Goal: Task Accomplishment & Management: Manage account settings

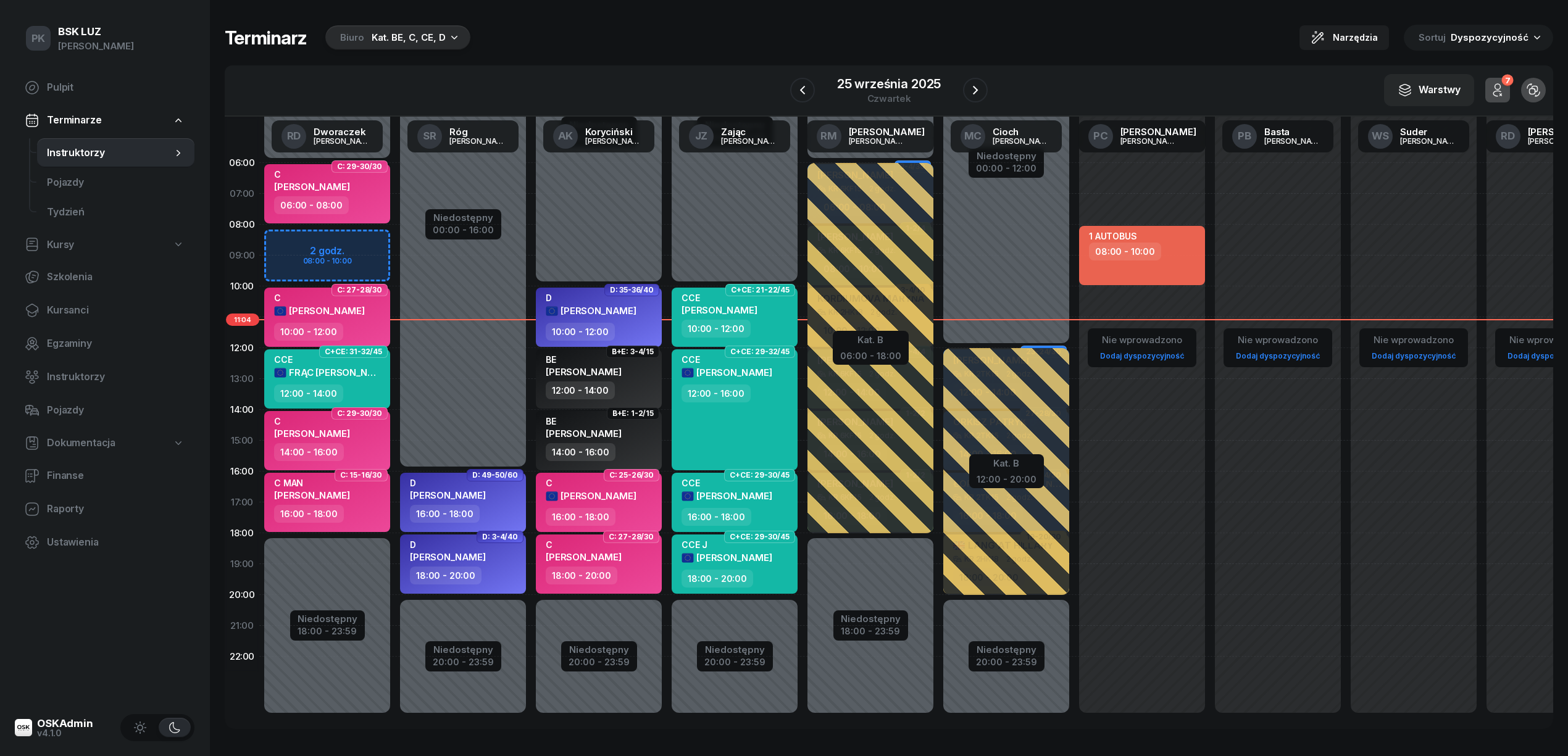
click at [394, 43] on div "Kat. BE, C, CE, D" at bounding box center [408, 37] width 74 height 14
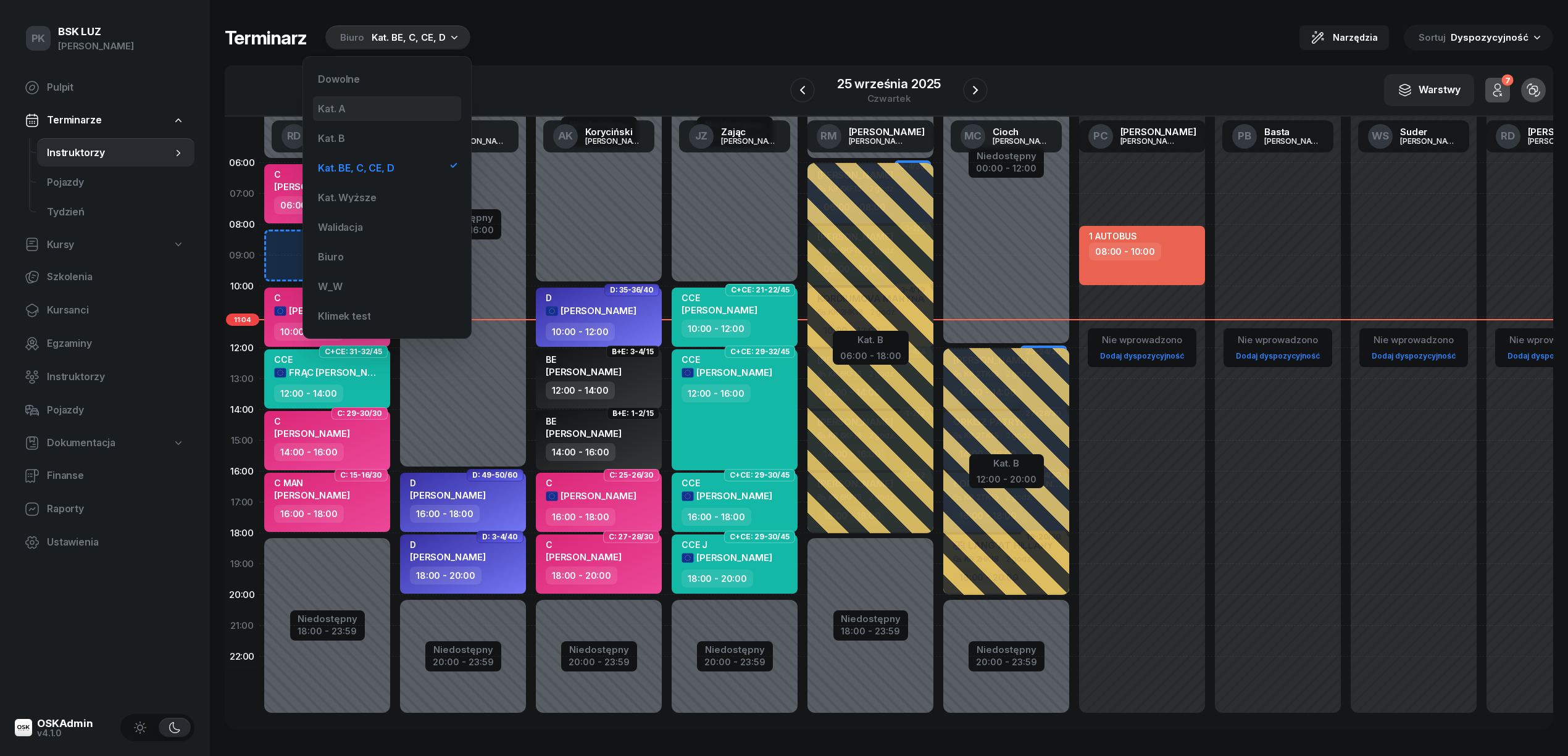
click at [405, 111] on div "Kat. A" at bounding box center [387, 108] width 148 height 25
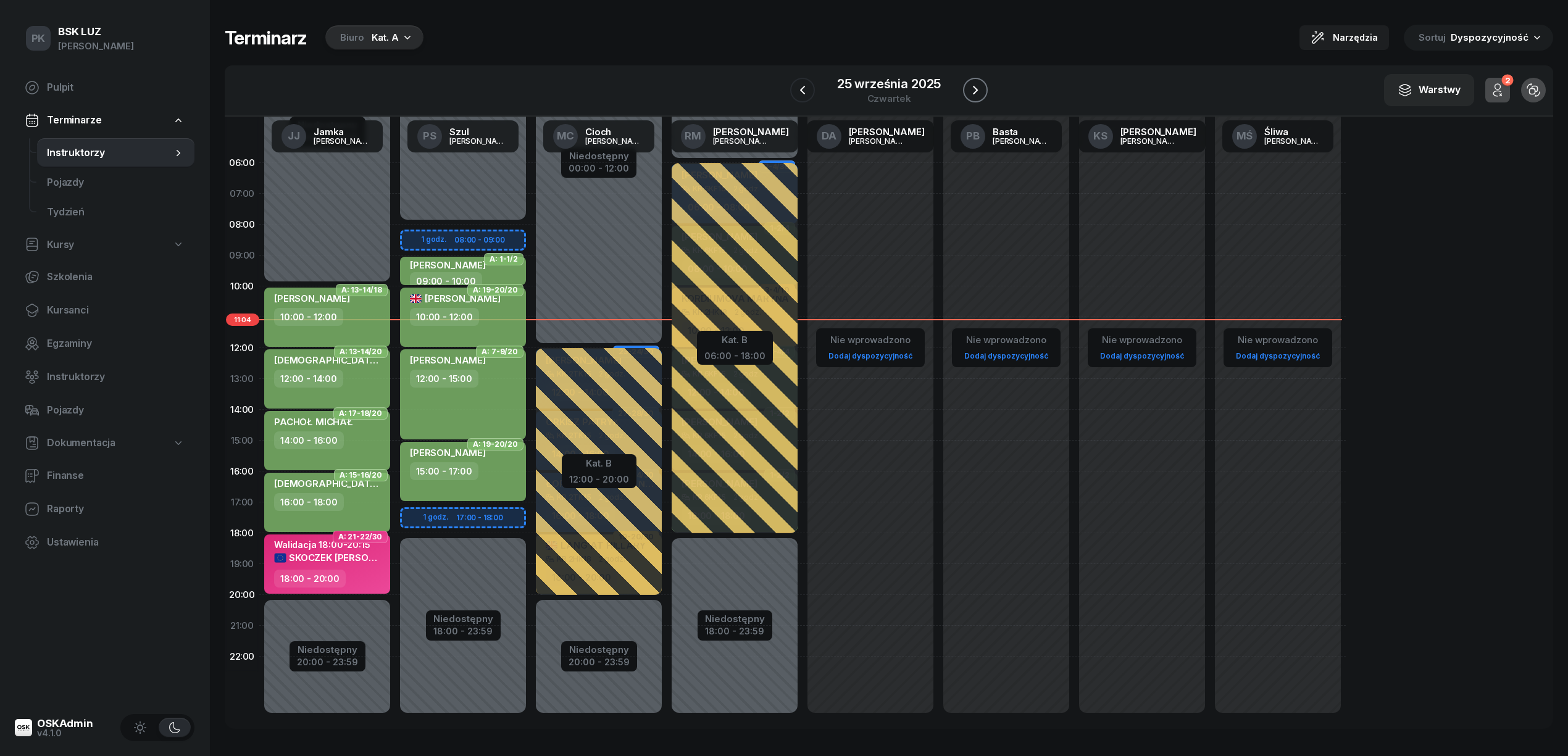
click at [979, 89] on icon "button" at bounding box center [974, 89] width 14 height 14
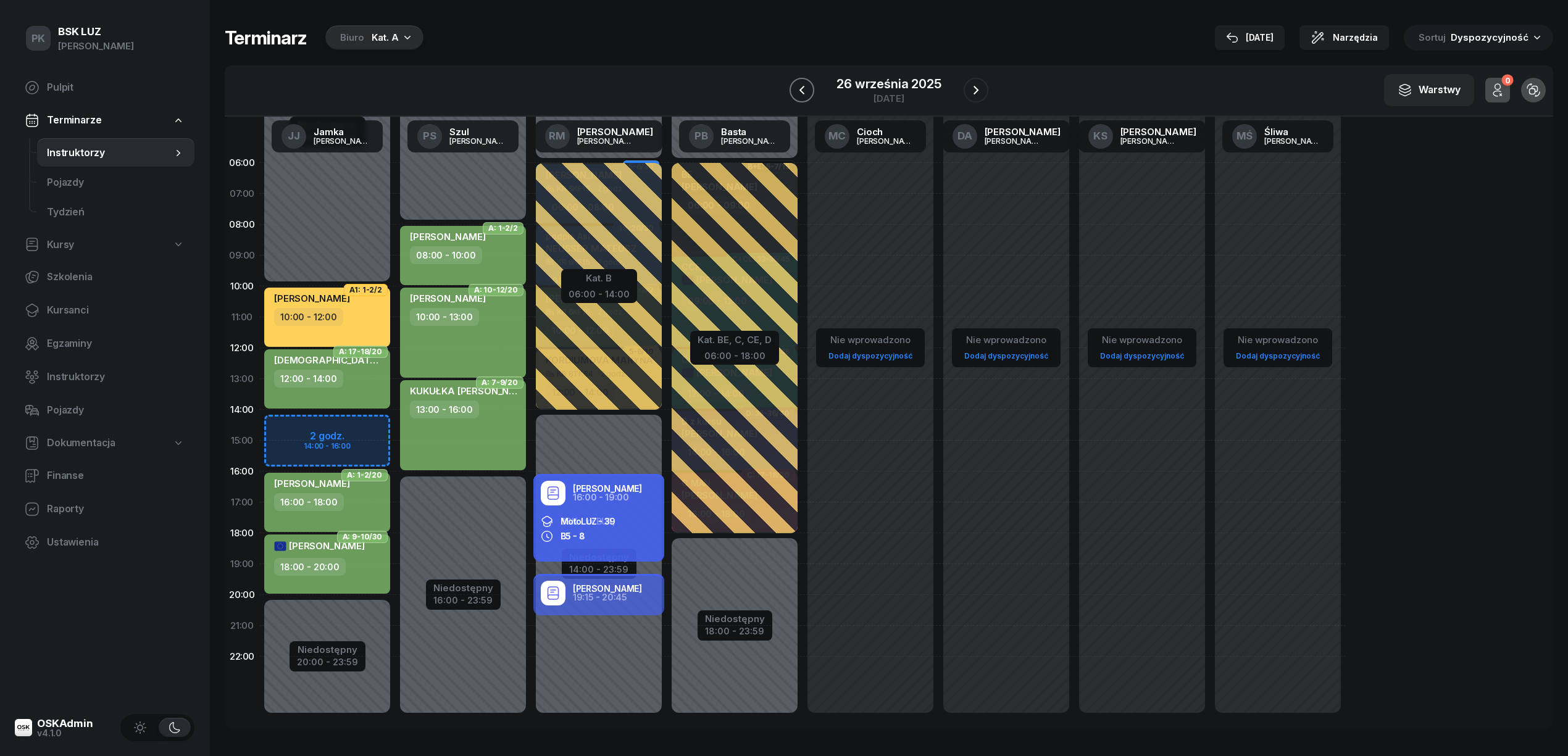
click at [796, 96] on icon "button" at bounding box center [801, 89] width 14 height 14
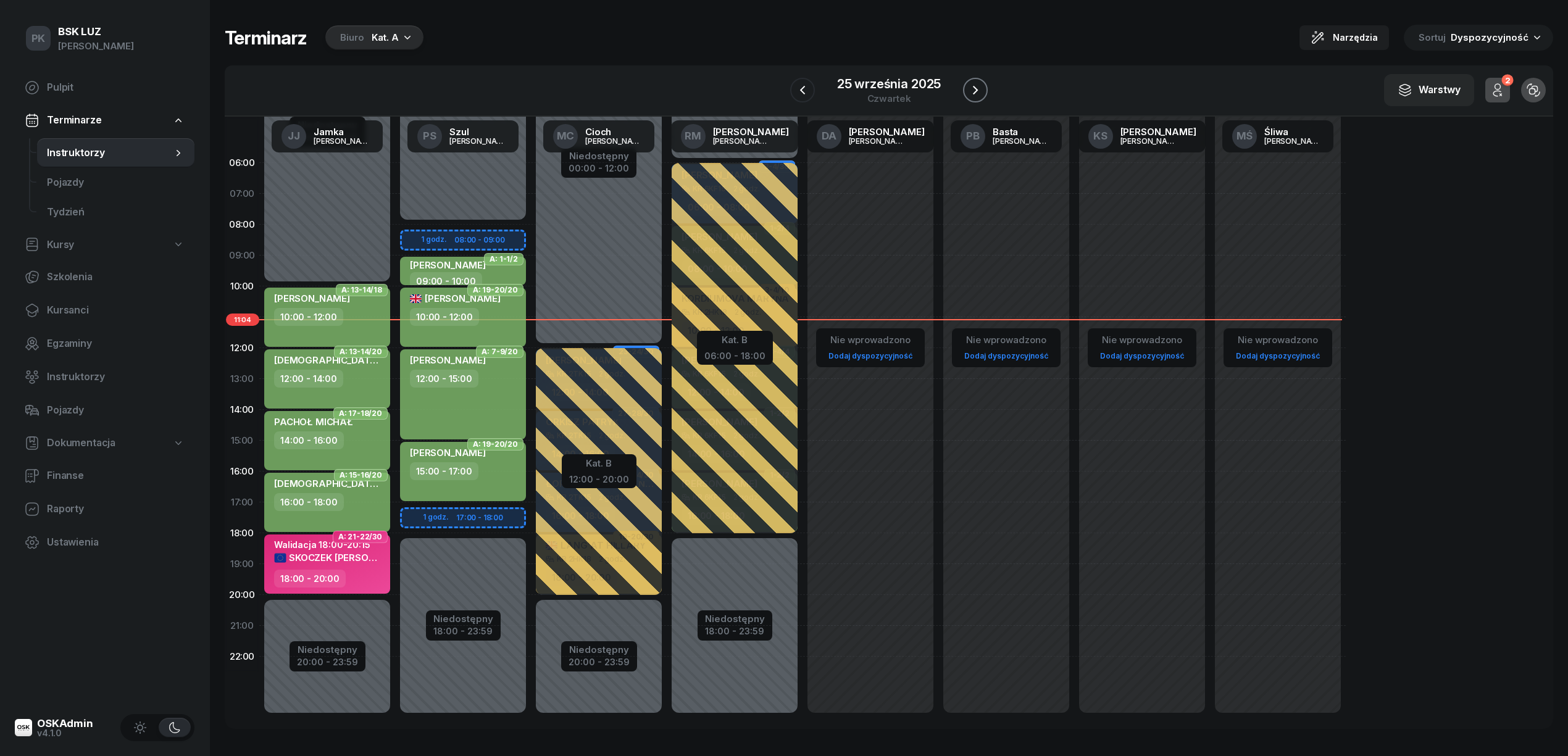
click at [973, 90] on icon "button" at bounding box center [974, 89] width 14 height 14
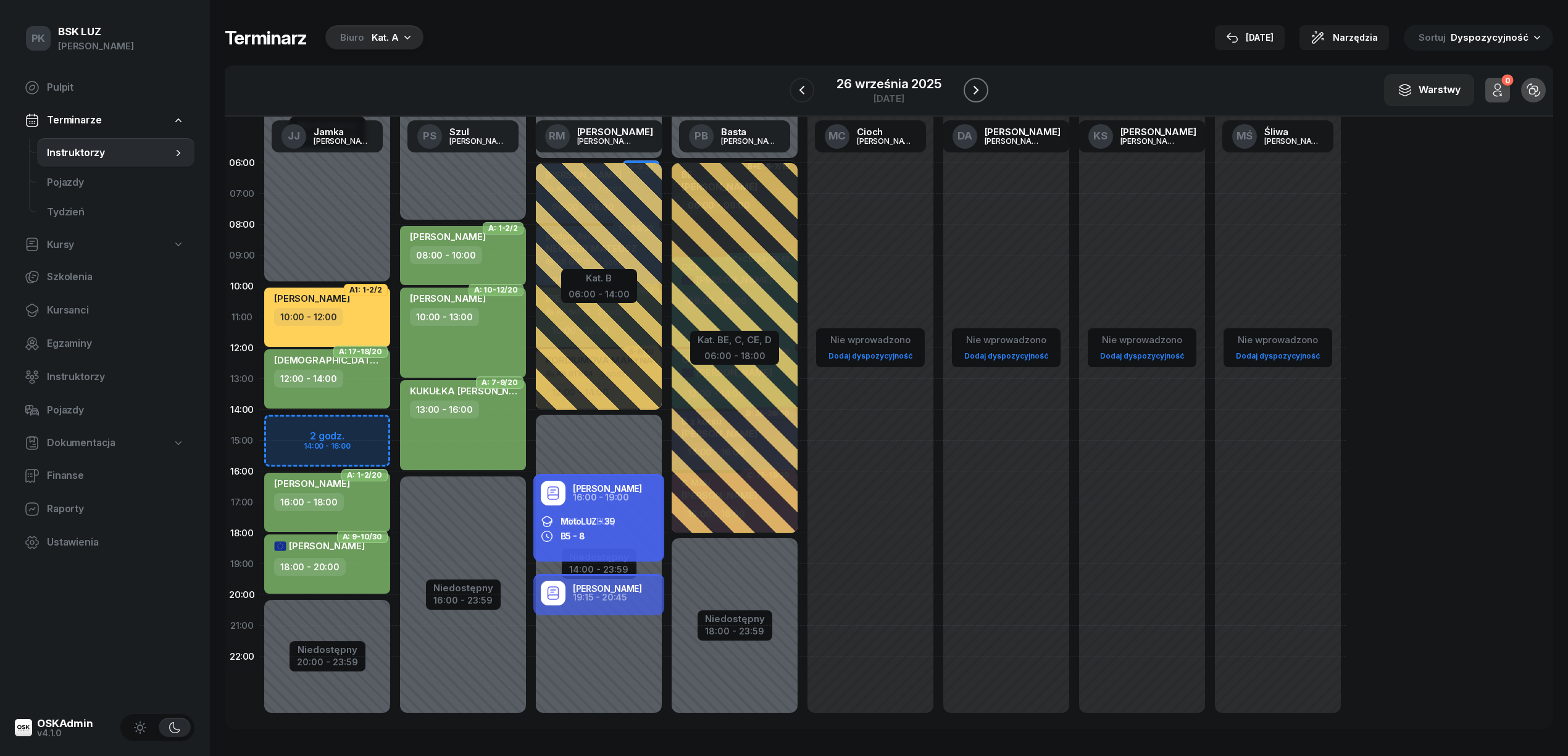
click at [973, 90] on icon "button" at bounding box center [975, 89] width 14 height 14
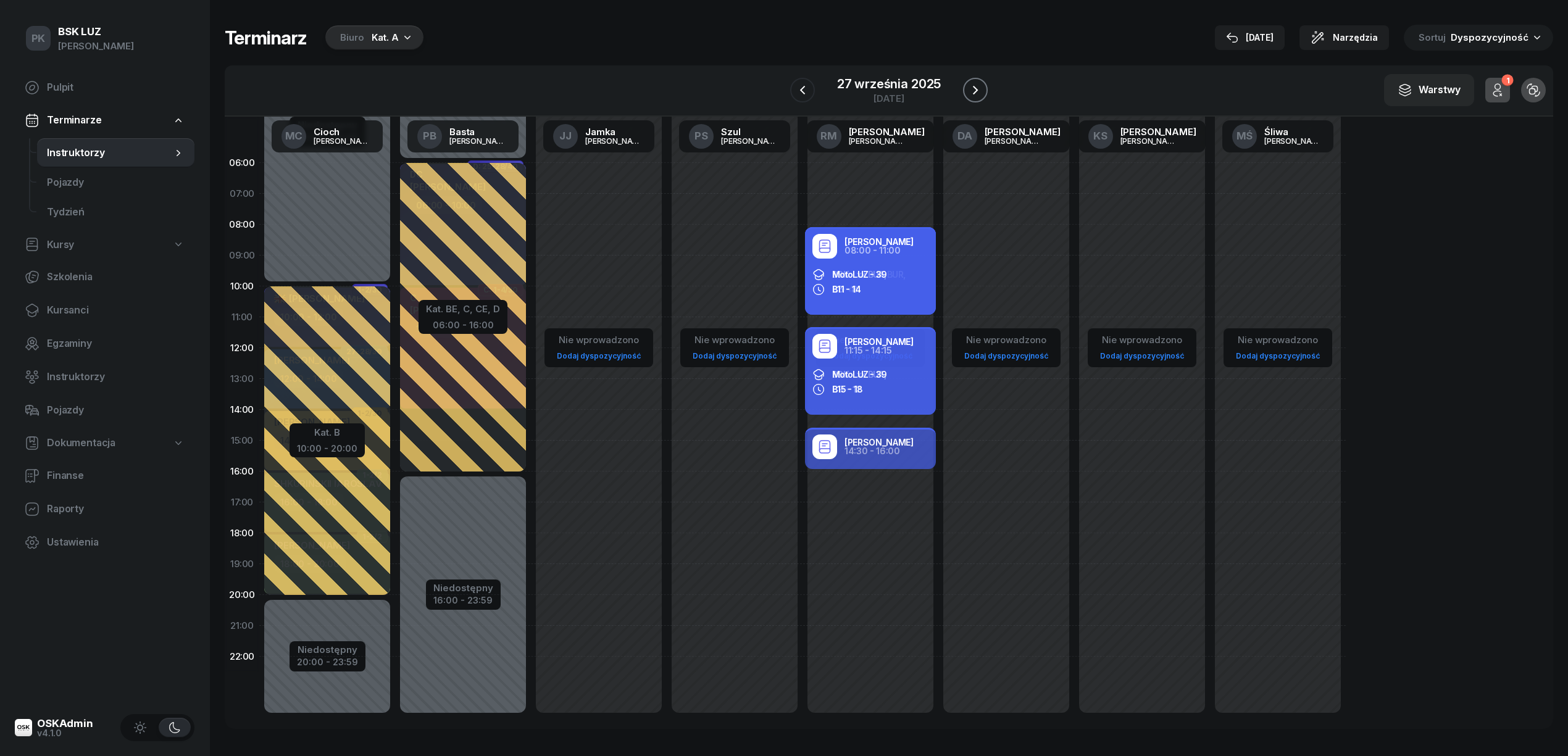
click at [973, 90] on icon "button" at bounding box center [974, 89] width 14 height 14
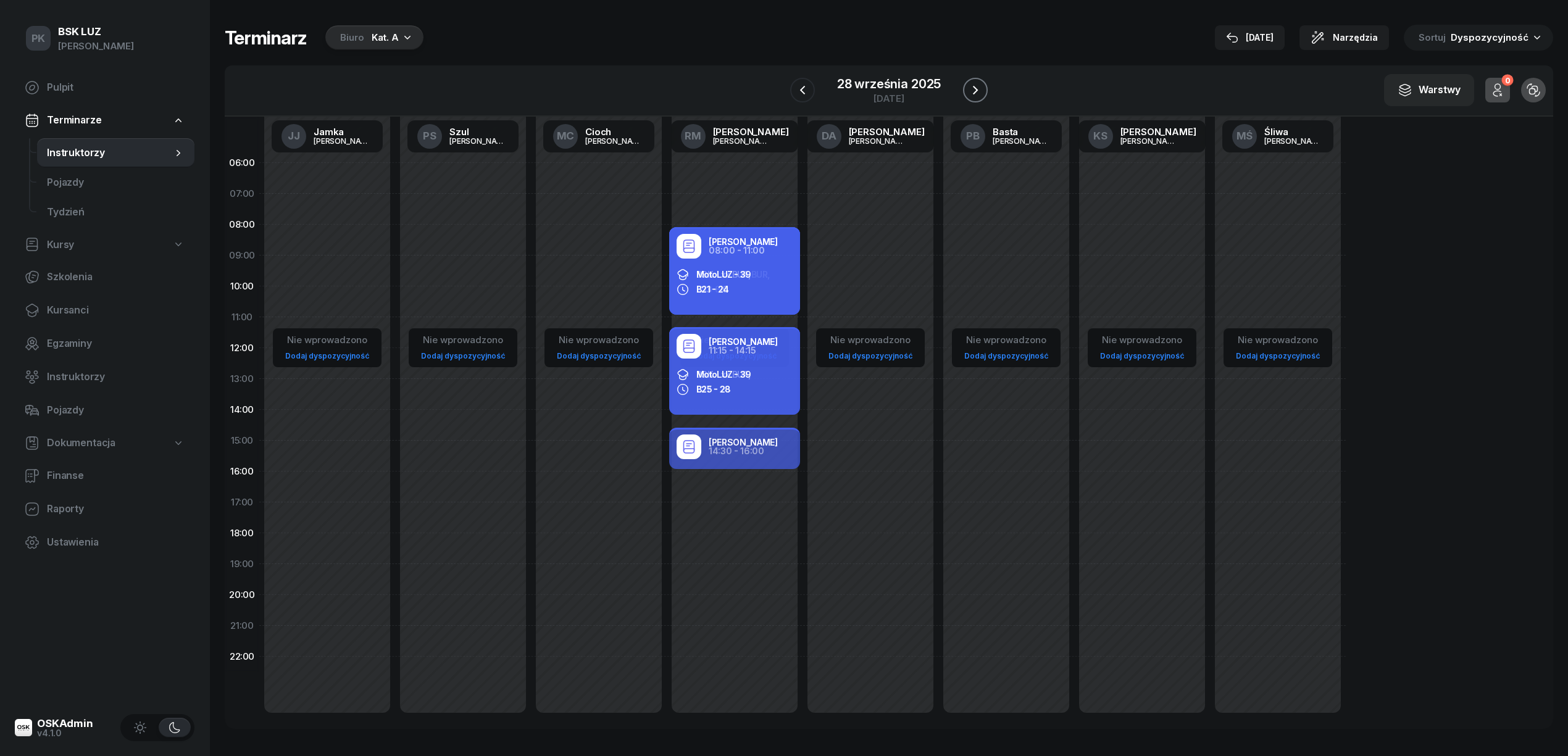
click at [973, 90] on icon "button" at bounding box center [974, 89] width 14 height 14
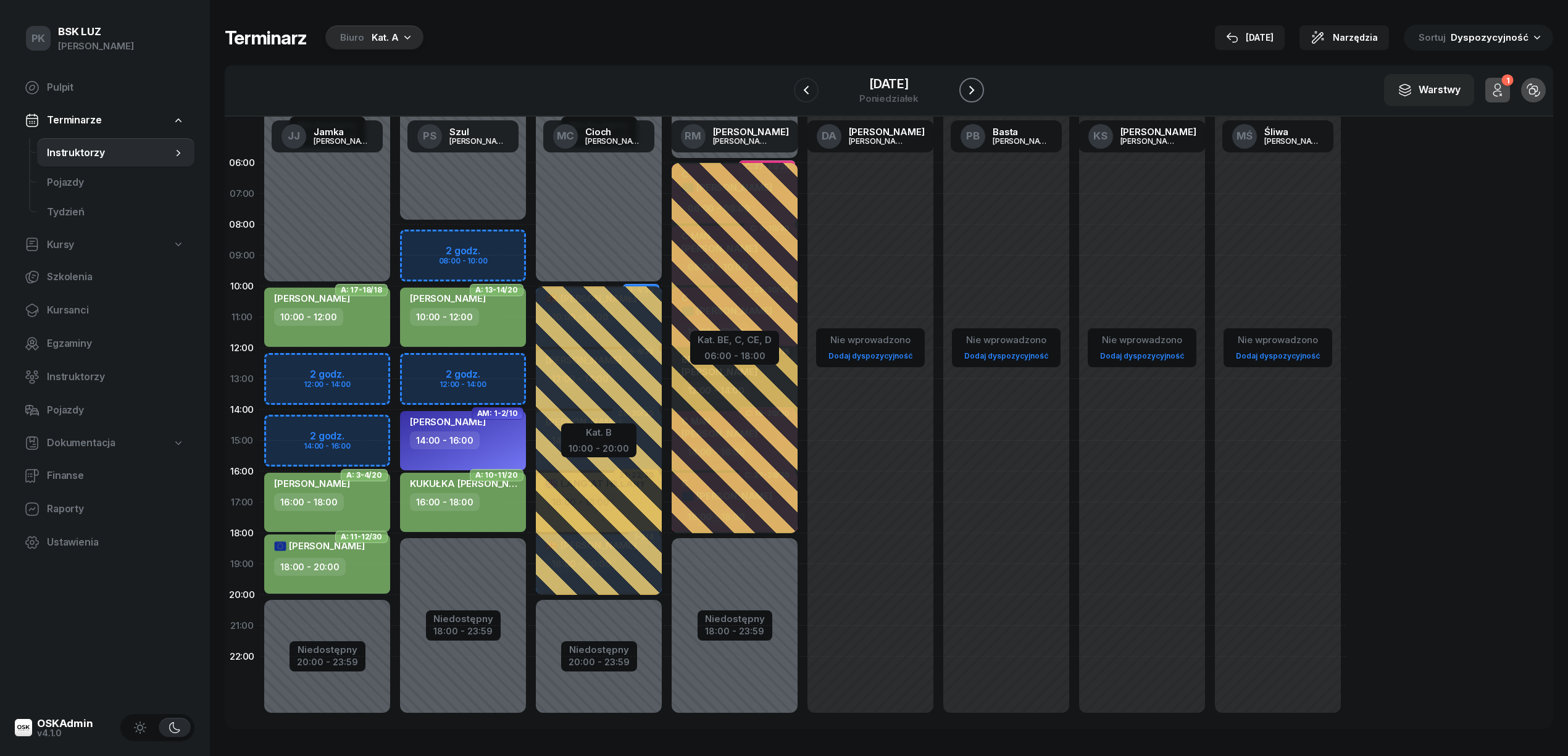
click at [973, 90] on icon "button" at bounding box center [971, 89] width 14 height 14
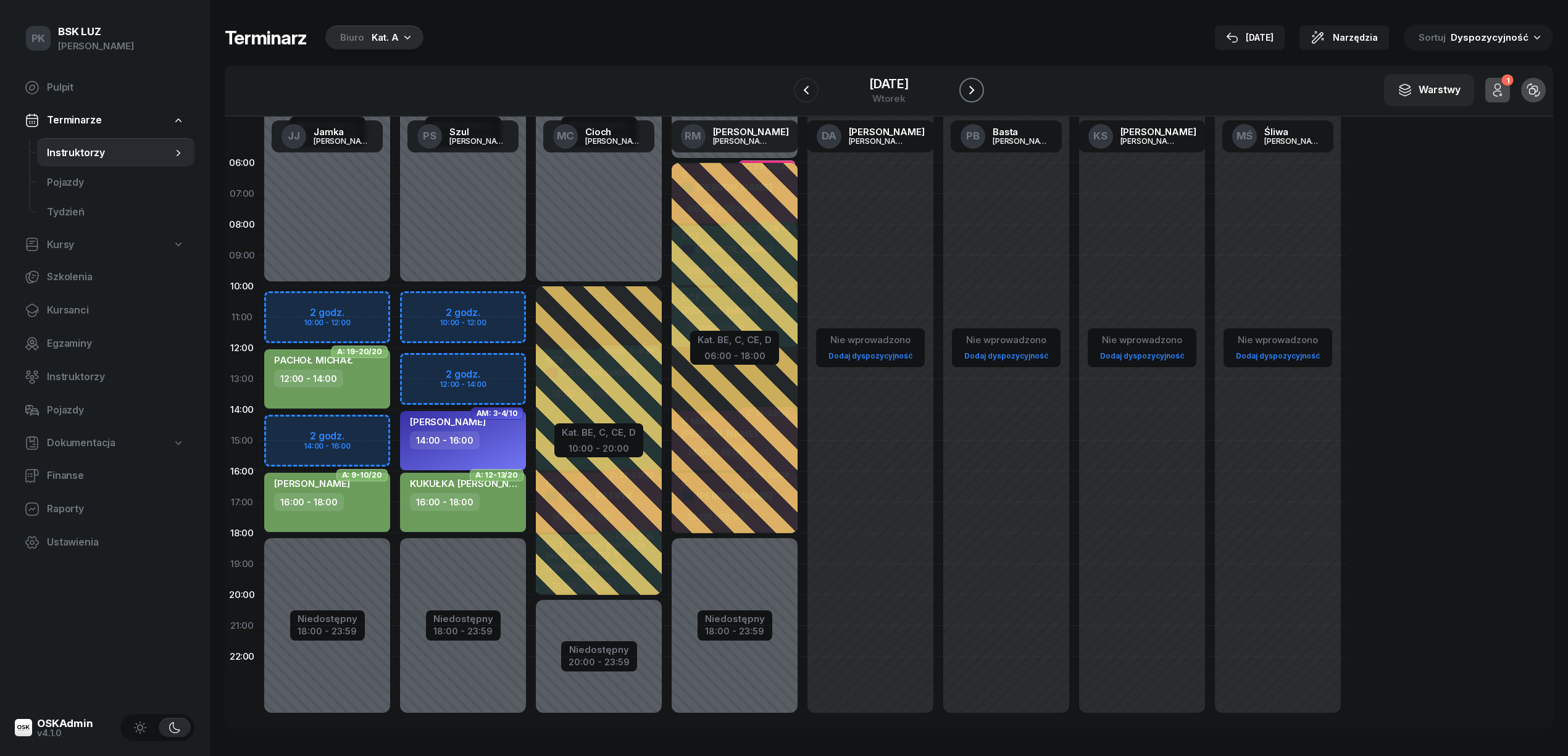
click at [973, 90] on icon "button" at bounding box center [971, 89] width 14 height 14
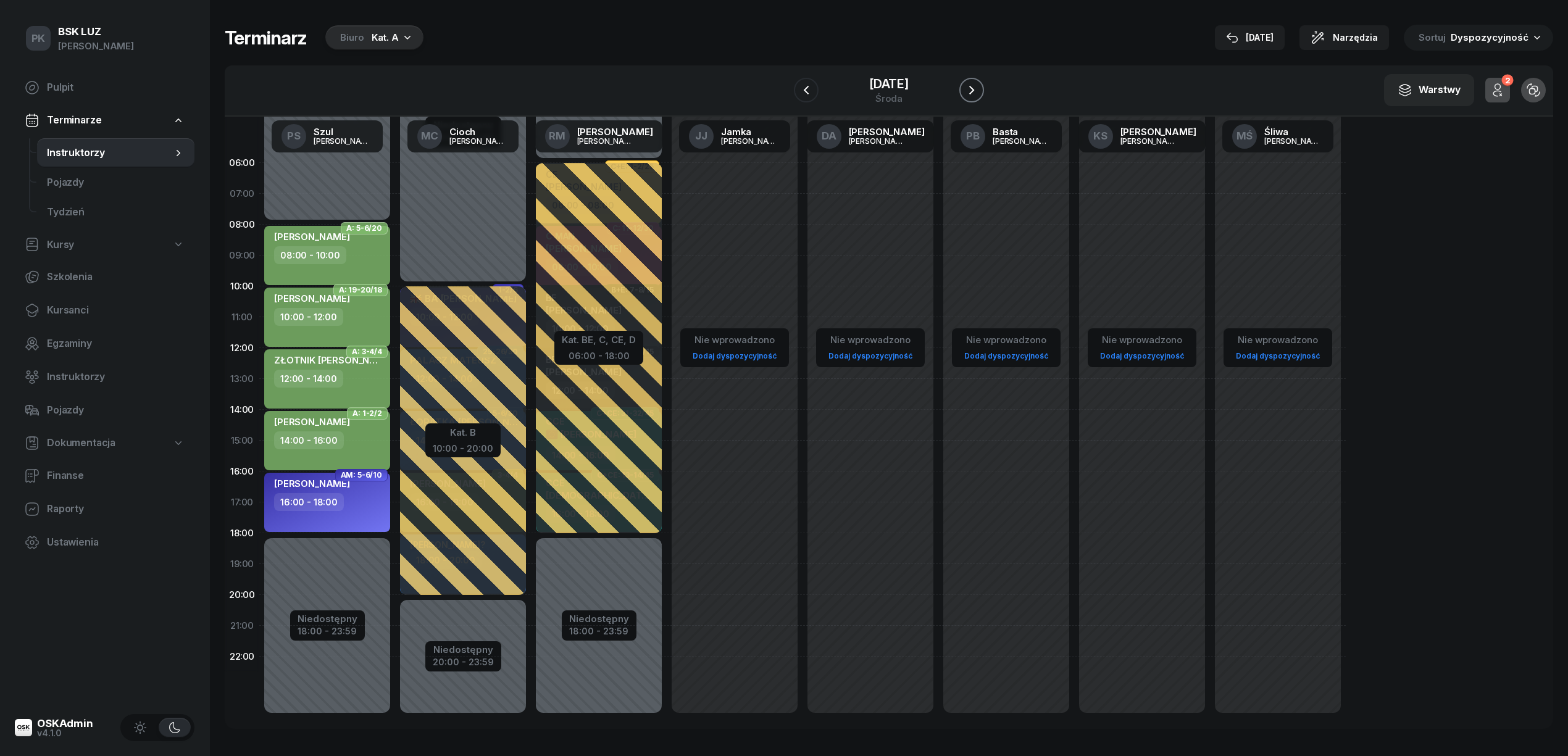
click at [973, 90] on icon "button" at bounding box center [971, 89] width 14 height 14
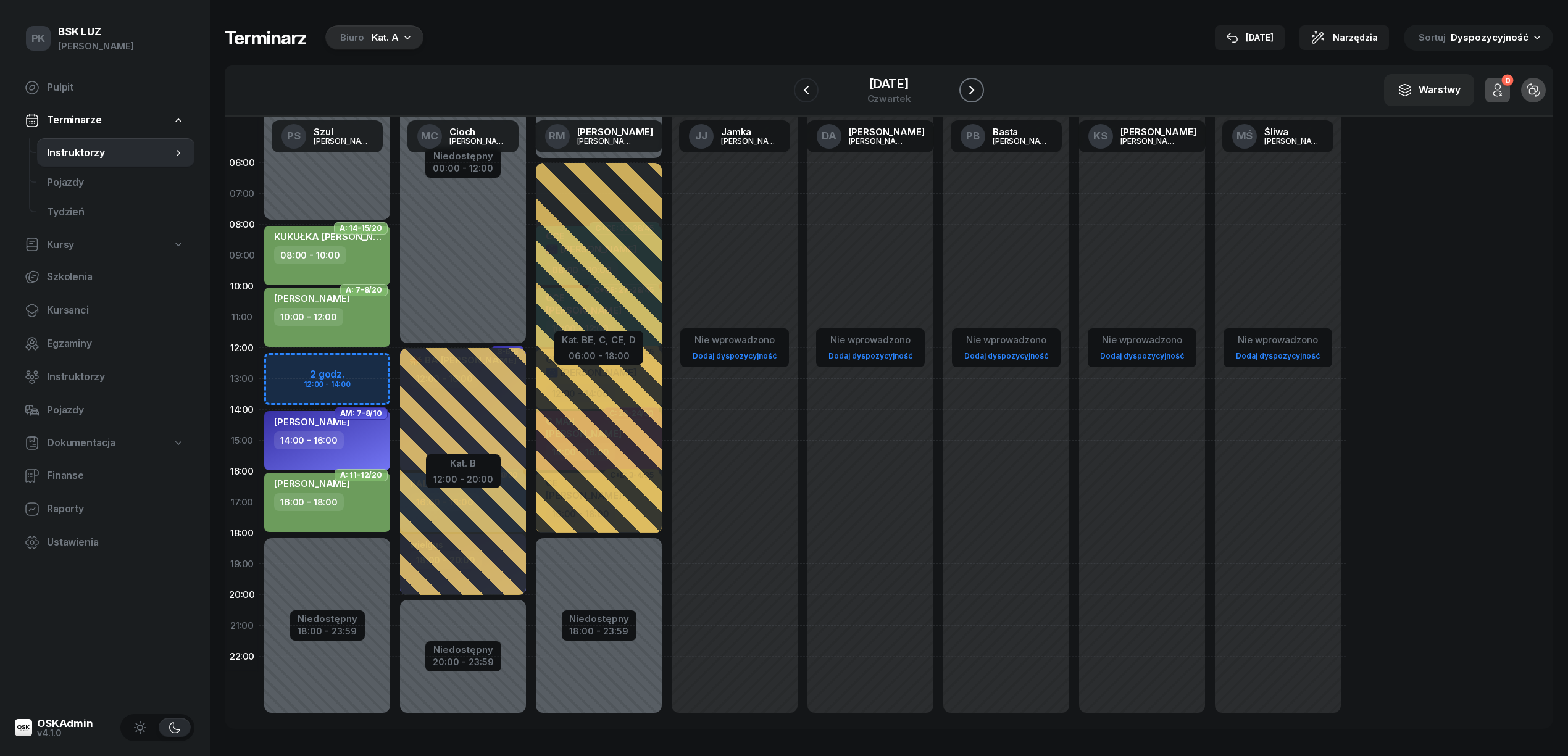
click at [973, 90] on button "button" at bounding box center [971, 89] width 25 height 25
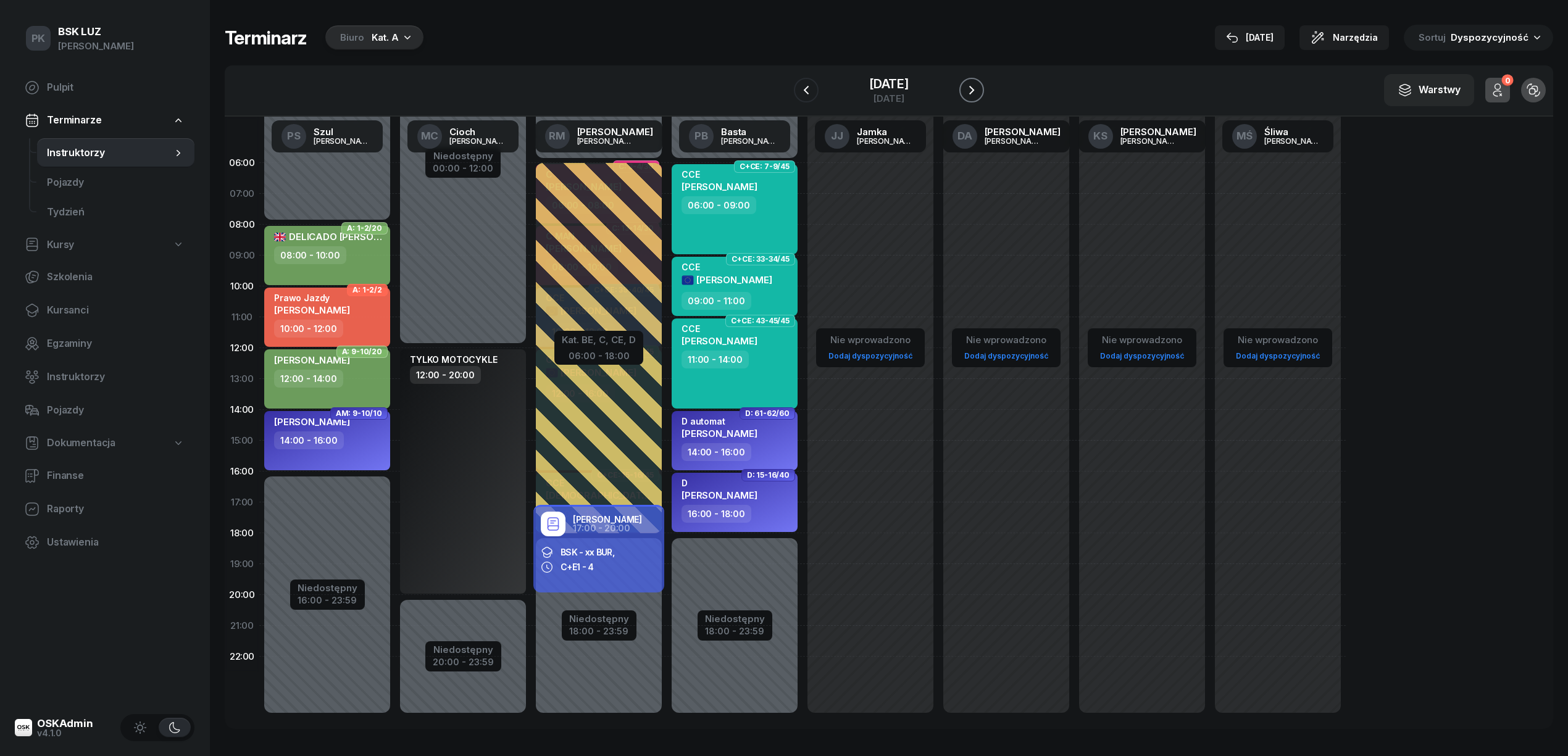
click at [973, 90] on button "button" at bounding box center [971, 89] width 25 height 25
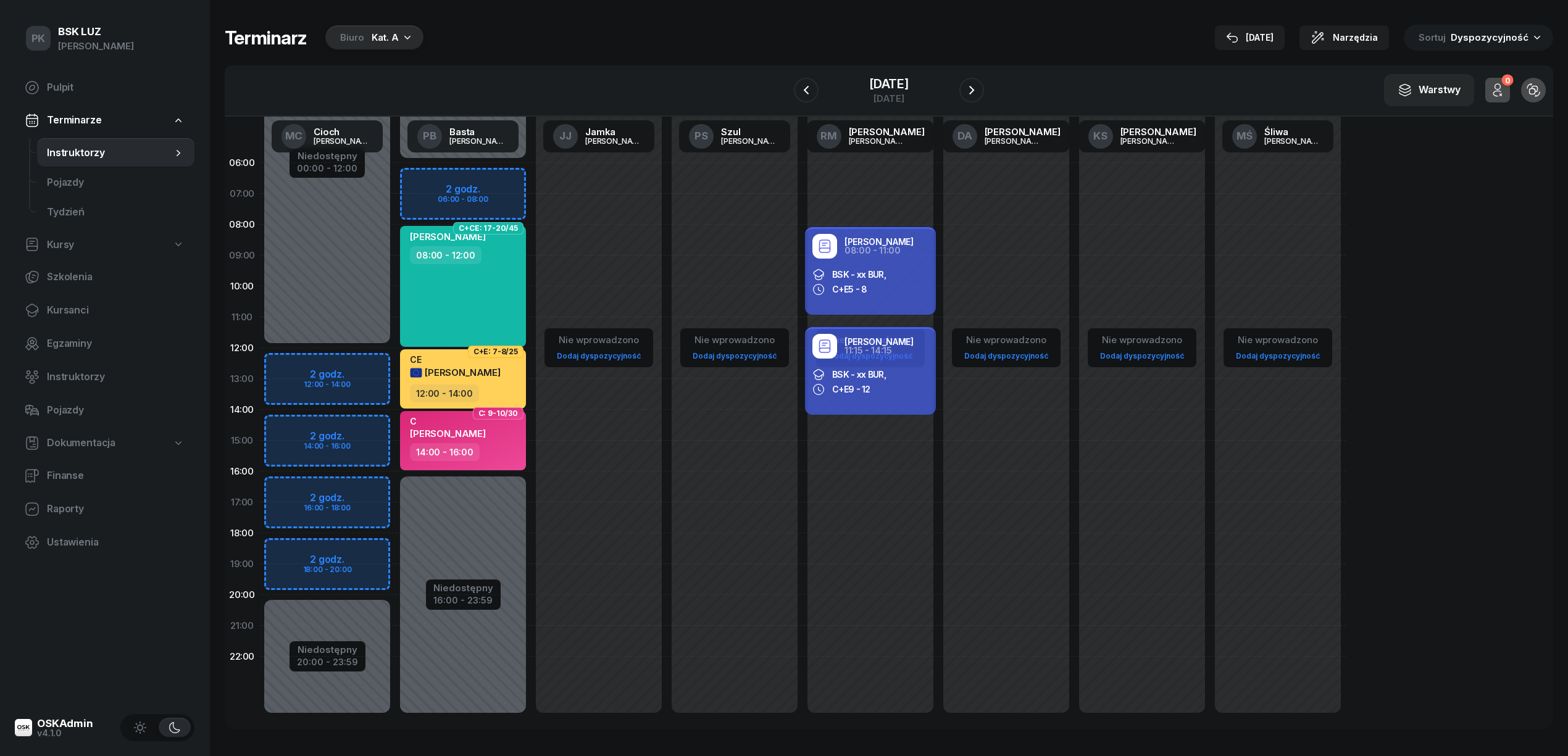
click at [807, 91] on div at bounding box center [805, 89] width 25 height 25
click at [800, 89] on icon "button" at bounding box center [805, 89] width 14 height 14
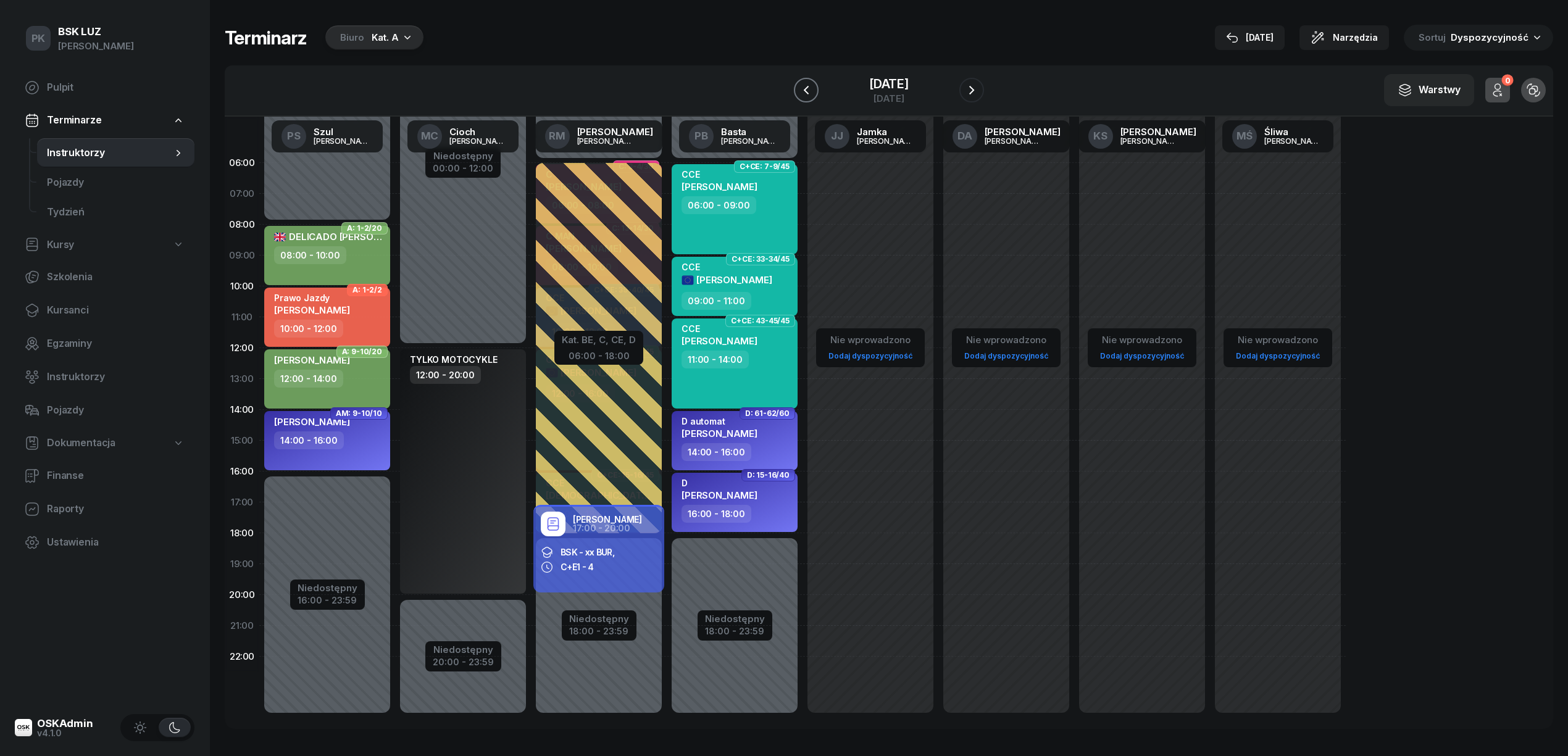
click at [800, 93] on icon "button" at bounding box center [805, 89] width 14 height 14
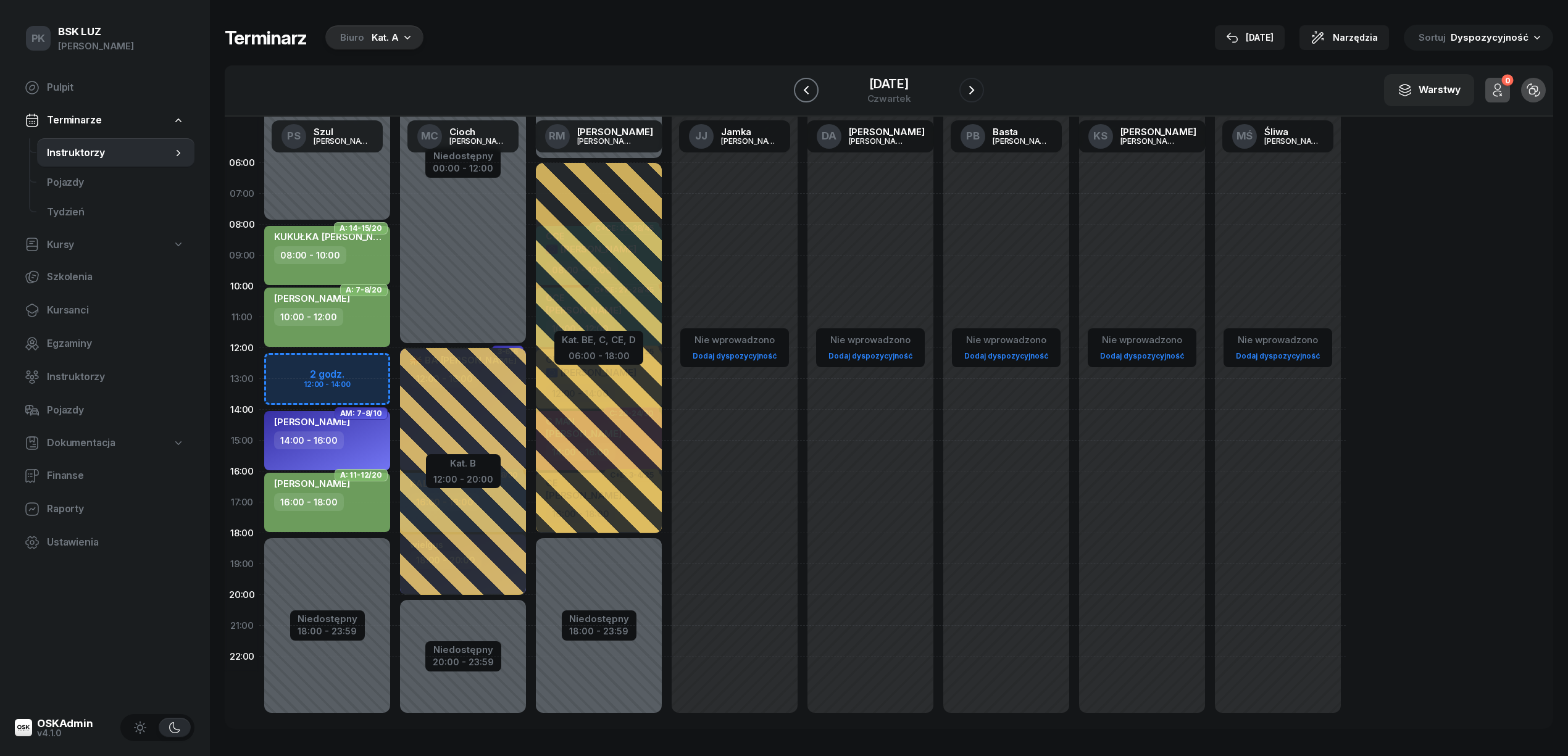
click at [800, 93] on icon "button" at bounding box center [805, 89] width 14 height 14
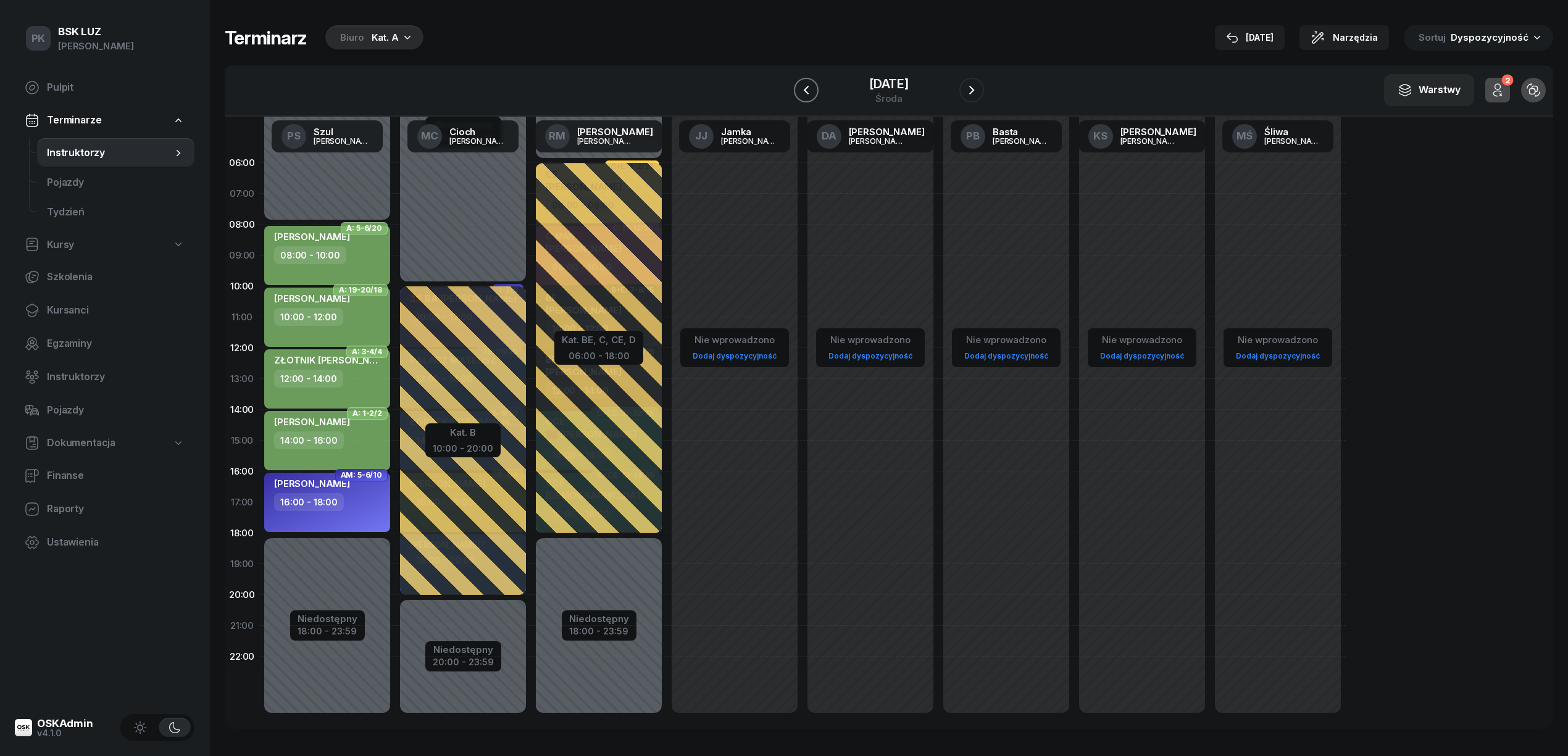
click at [803, 94] on icon "button" at bounding box center [805, 89] width 14 height 14
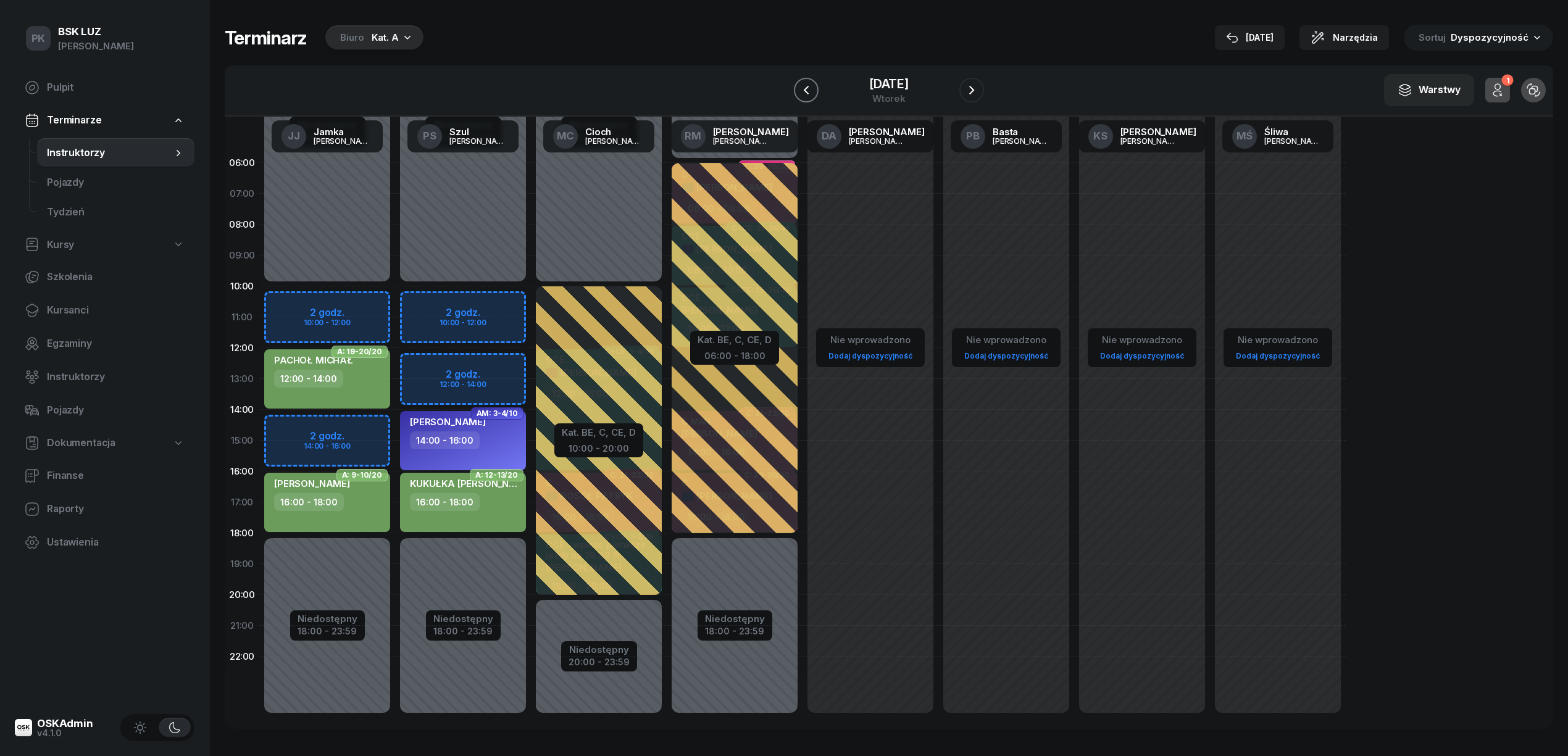
click at [803, 94] on icon "button" at bounding box center [805, 89] width 14 height 14
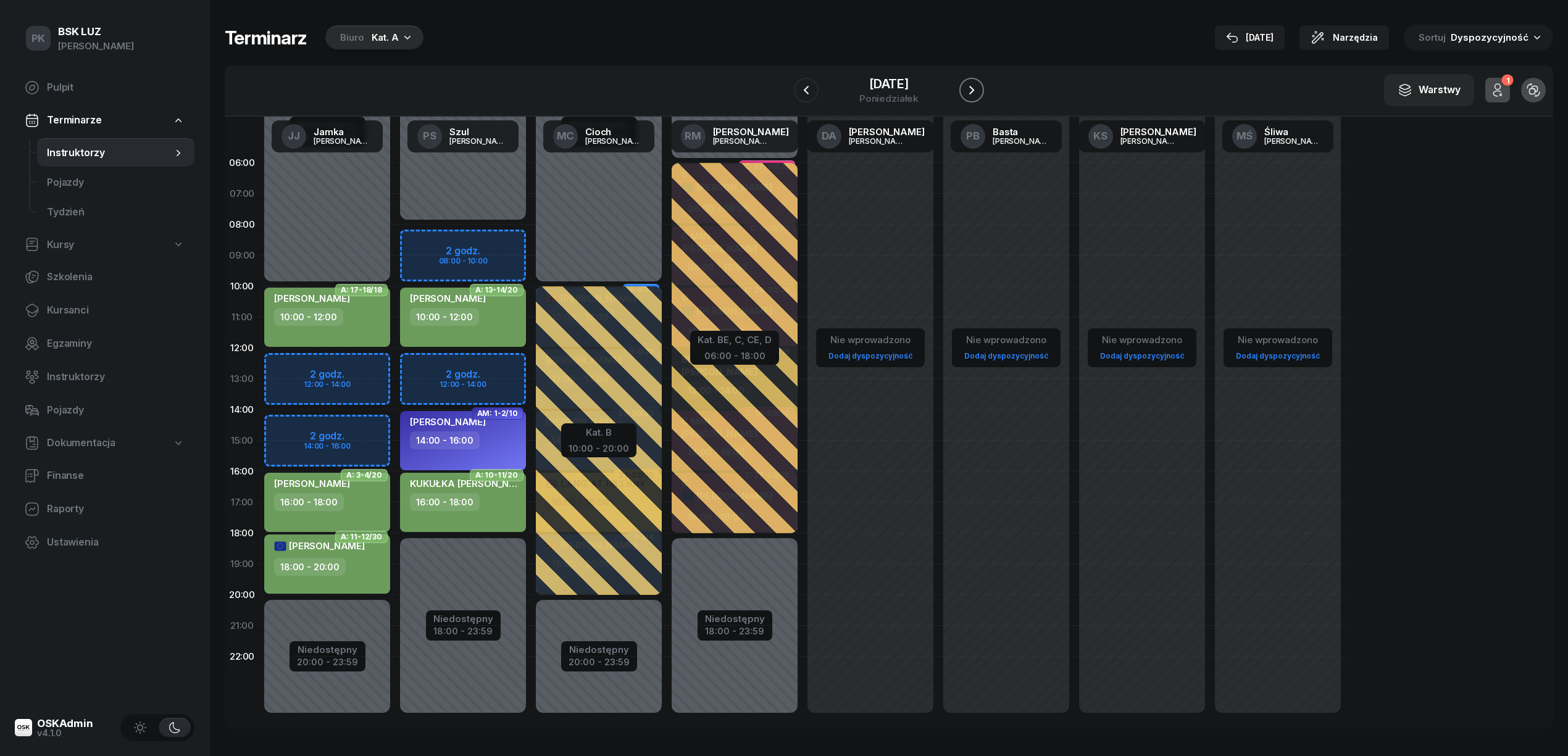
click at [976, 87] on icon "button" at bounding box center [971, 89] width 14 height 14
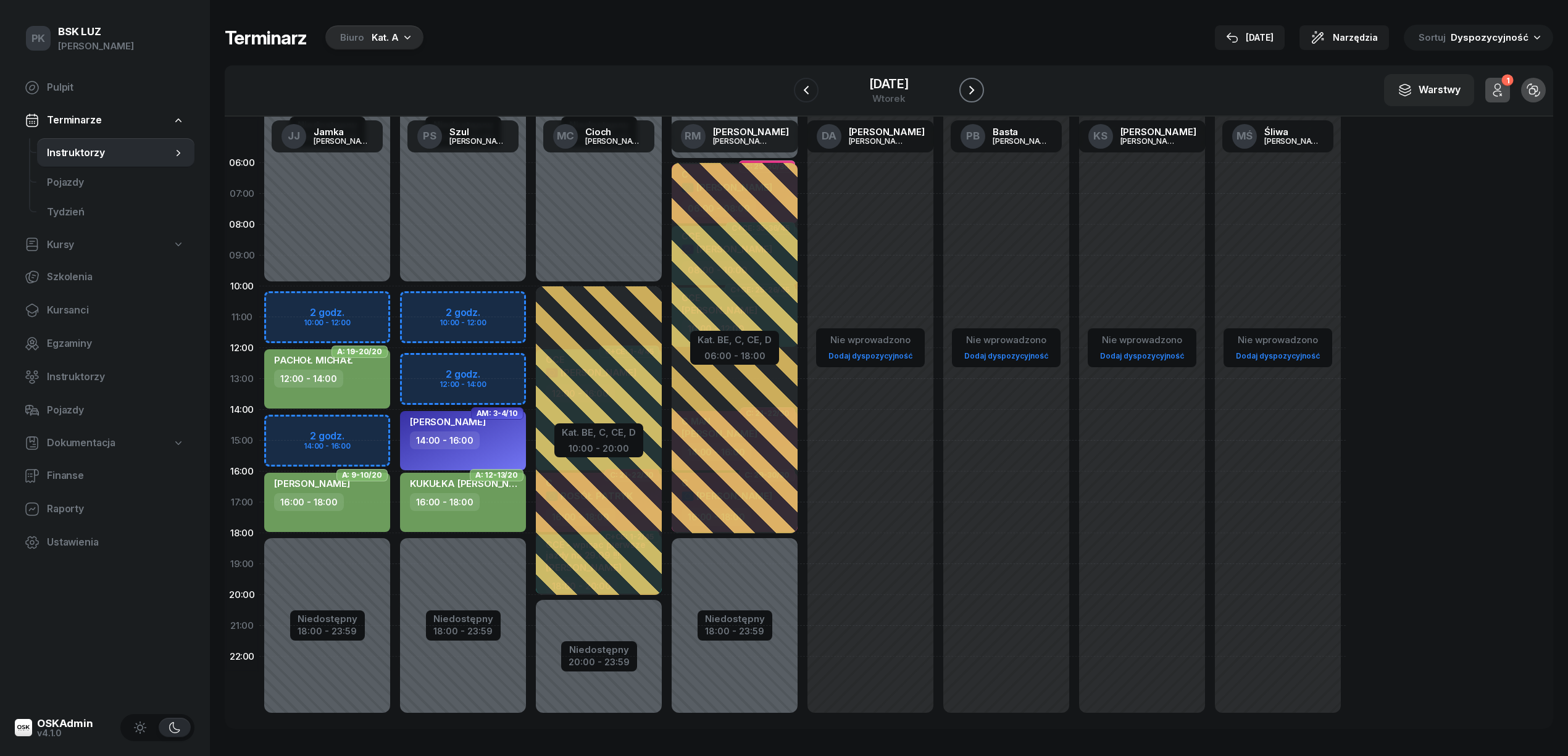
click at [976, 87] on icon "button" at bounding box center [971, 89] width 14 height 14
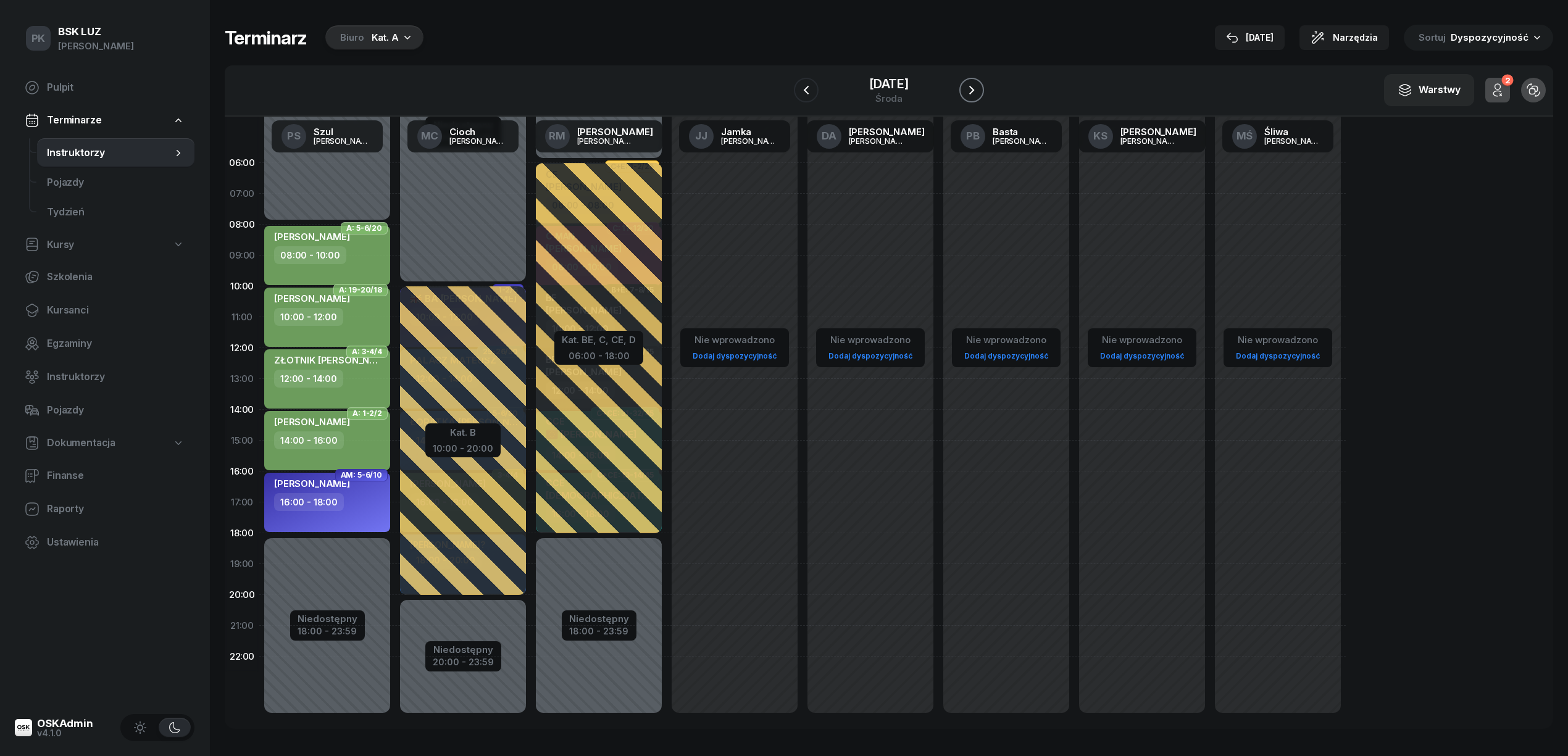
click at [976, 87] on icon "button" at bounding box center [971, 89] width 14 height 14
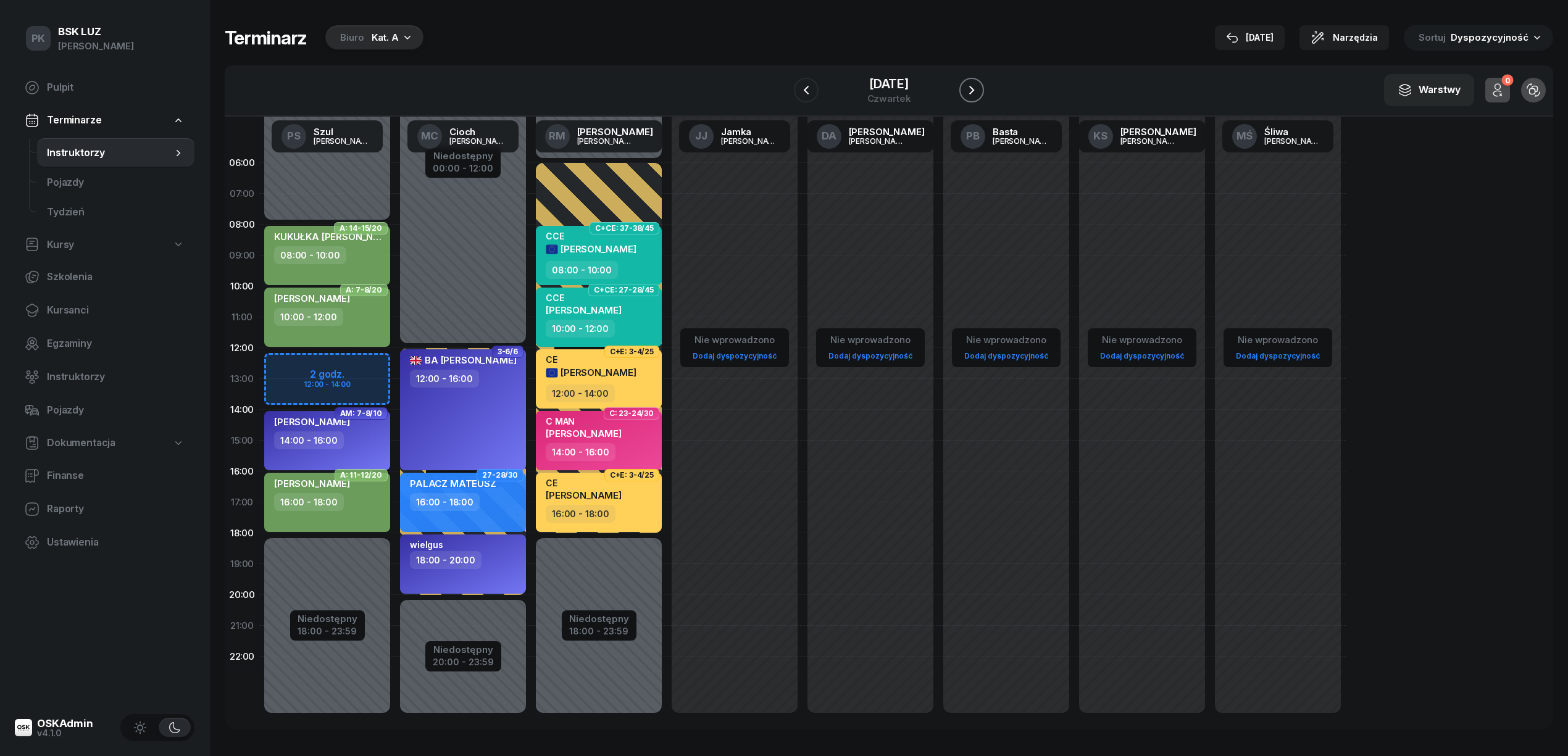
click at [976, 87] on icon "button" at bounding box center [971, 89] width 14 height 14
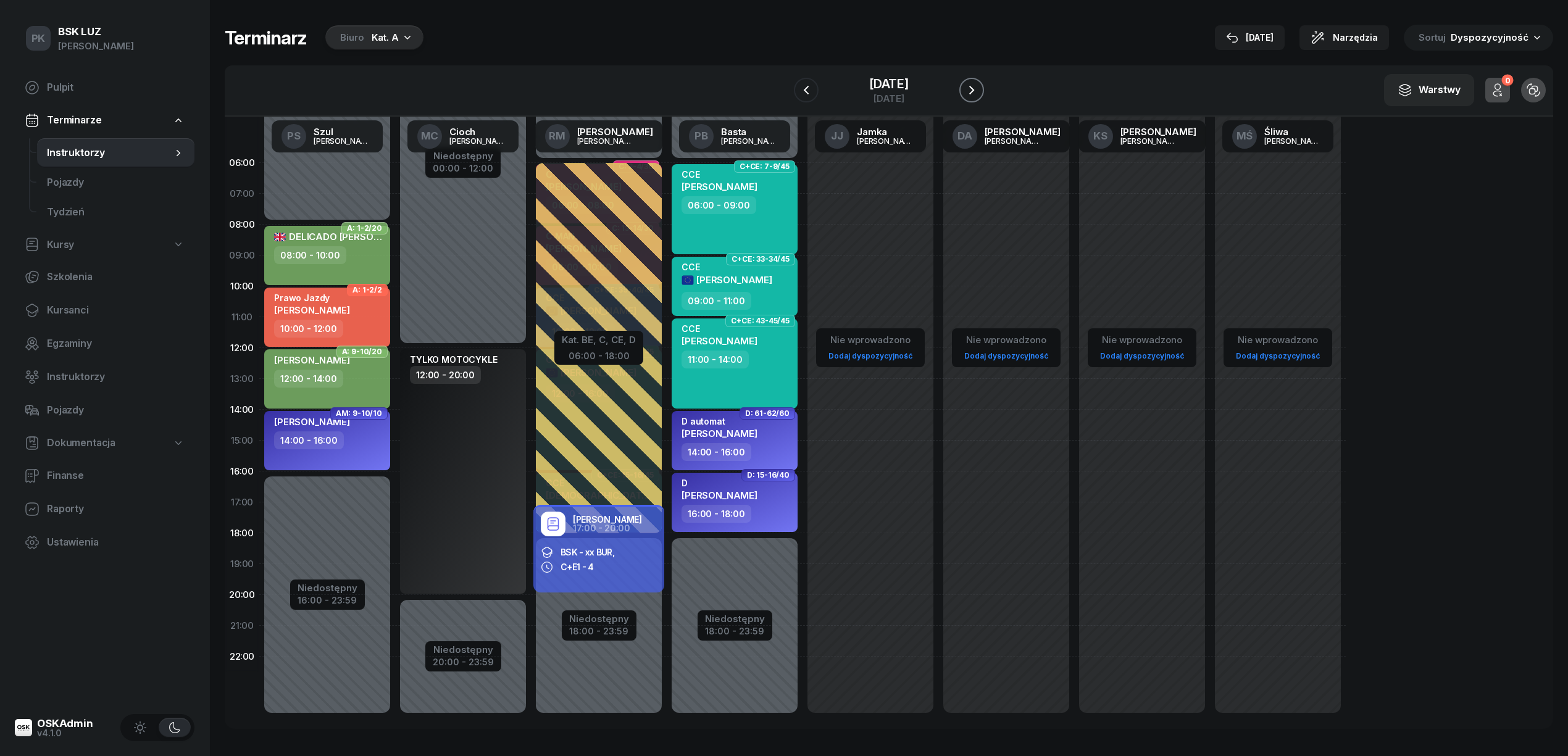
click at [976, 87] on icon "button" at bounding box center [971, 89] width 14 height 14
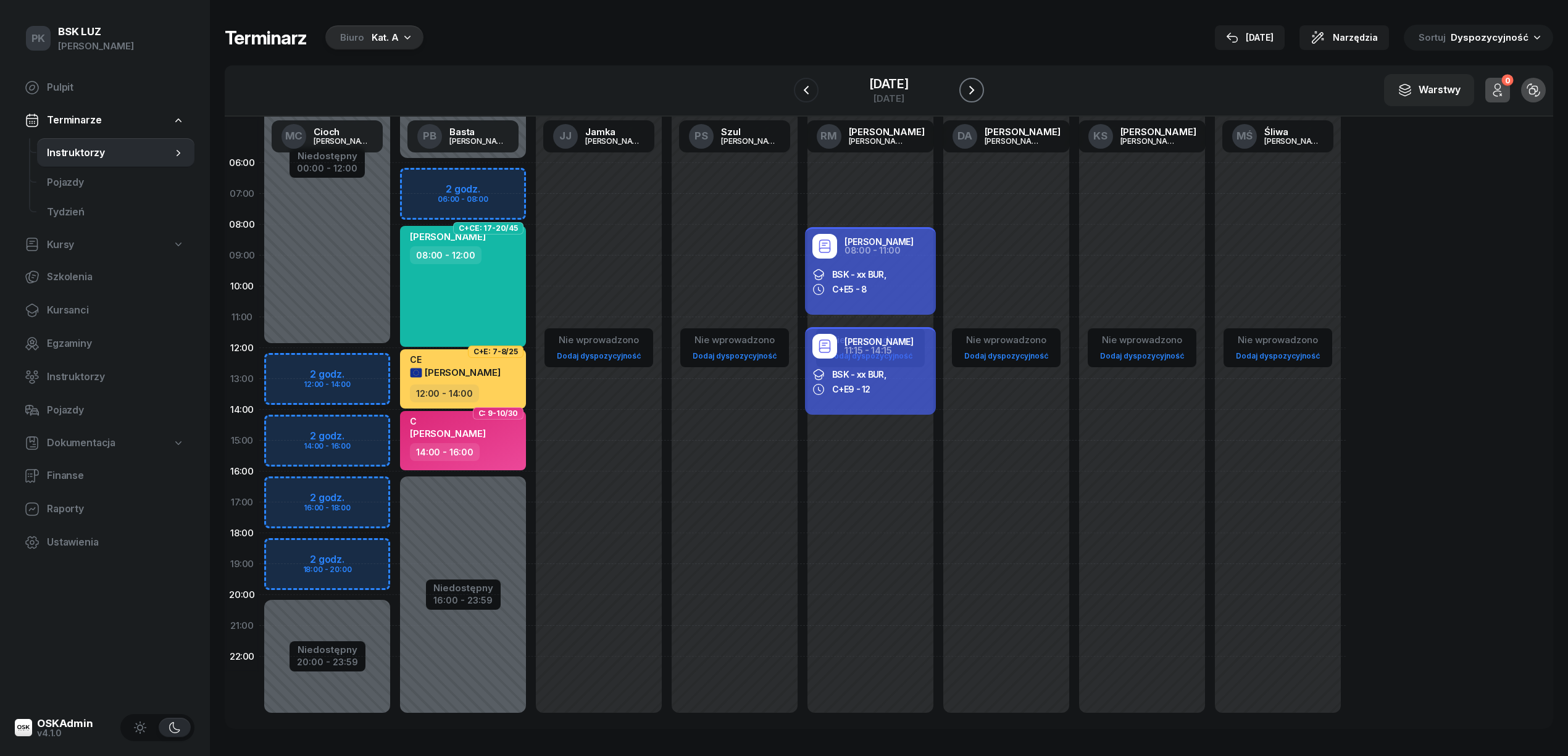
click at [976, 87] on icon "button" at bounding box center [971, 89] width 14 height 14
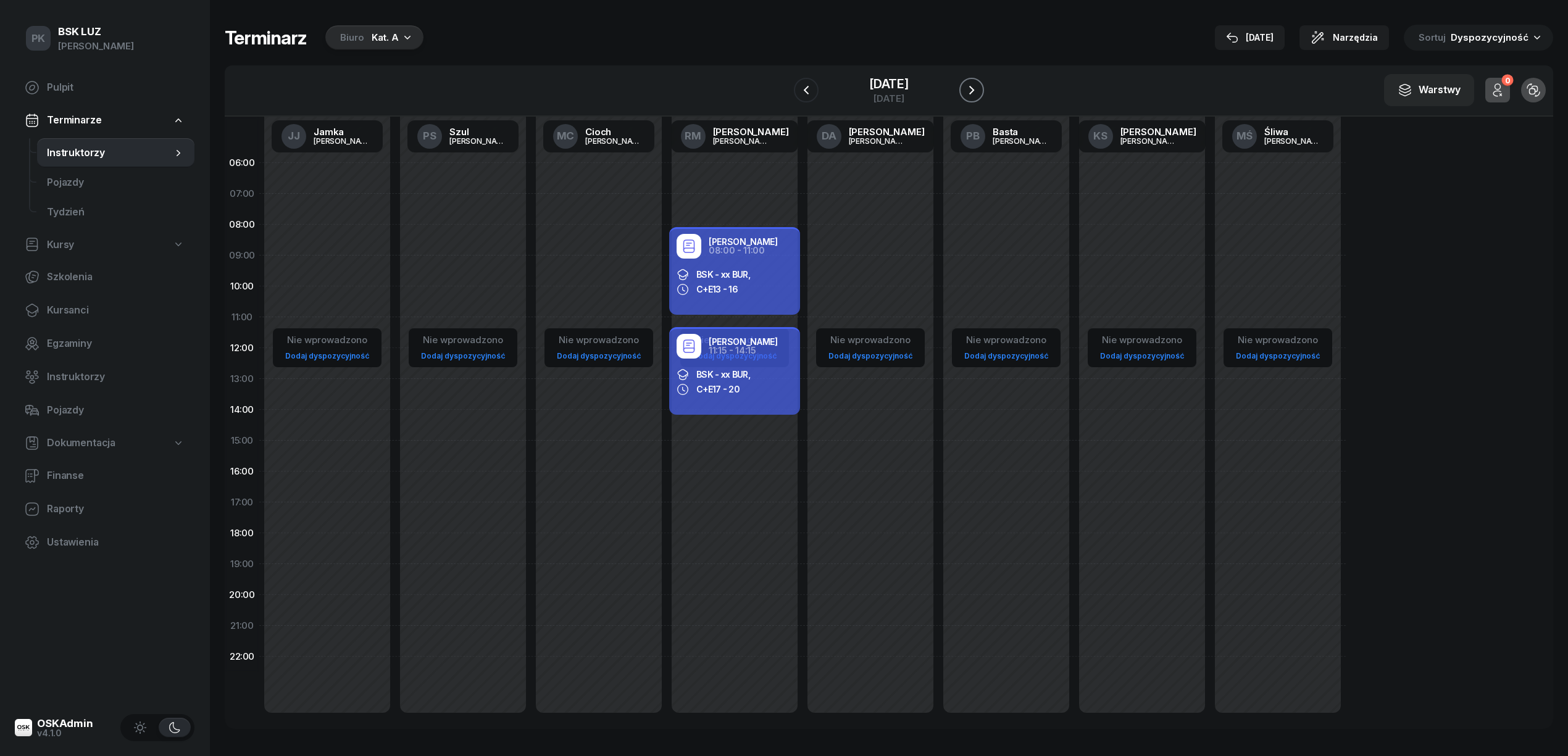
click at [976, 87] on icon "button" at bounding box center [971, 89] width 14 height 14
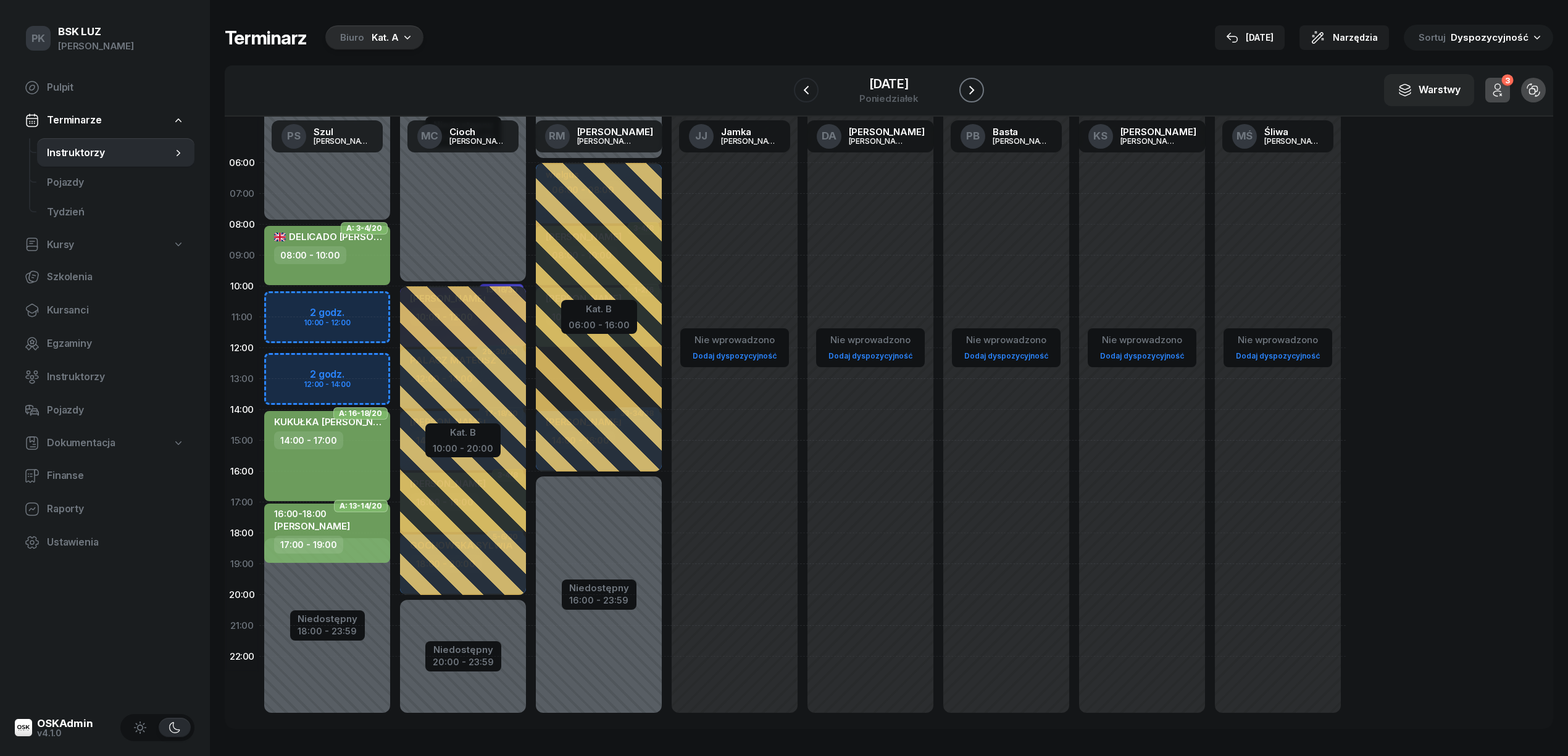
click at [976, 87] on icon "button" at bounding box center [971, 89] width 14 height 14
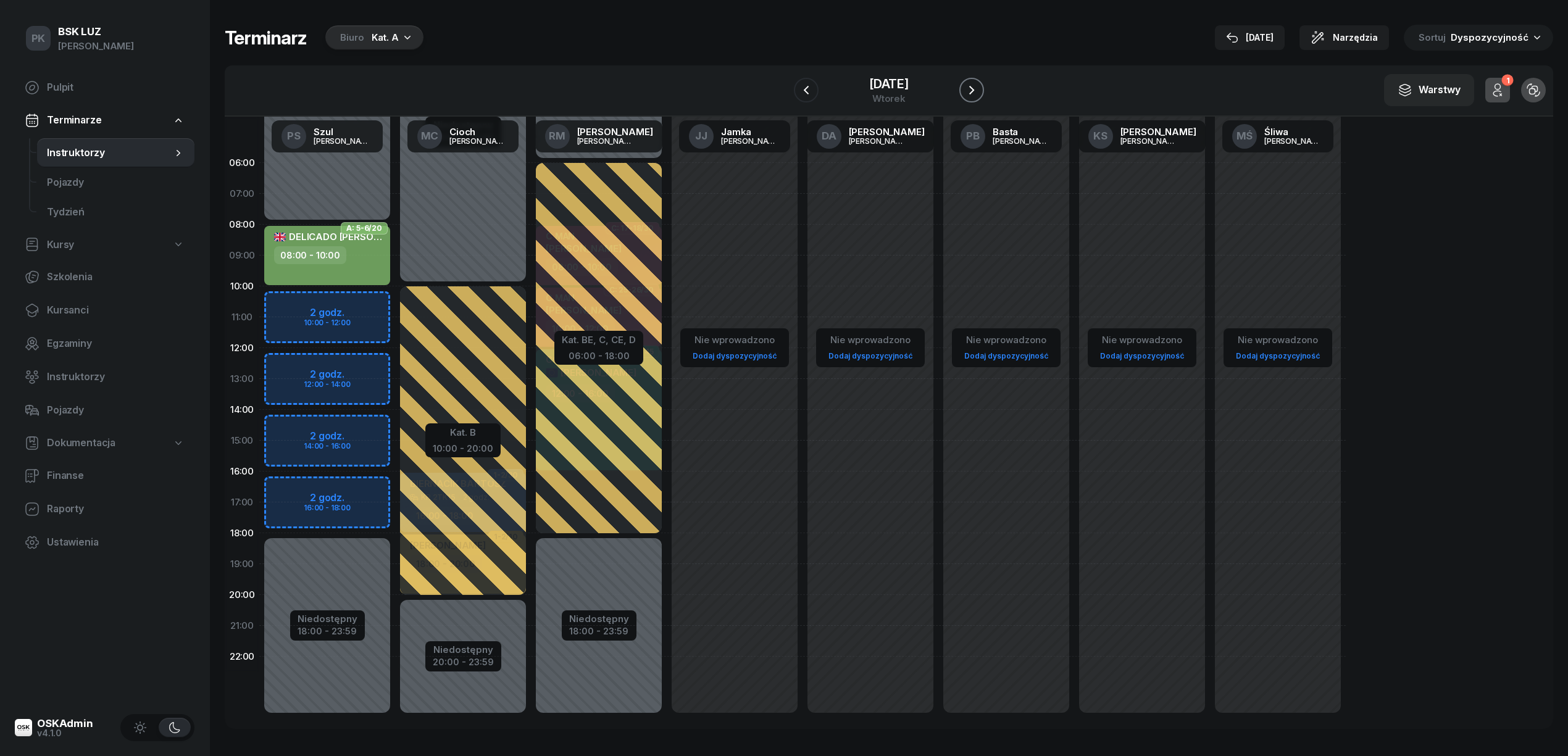
click at [976, 87] on icon "button" at bounding box center [971, 89] width 14 height 14
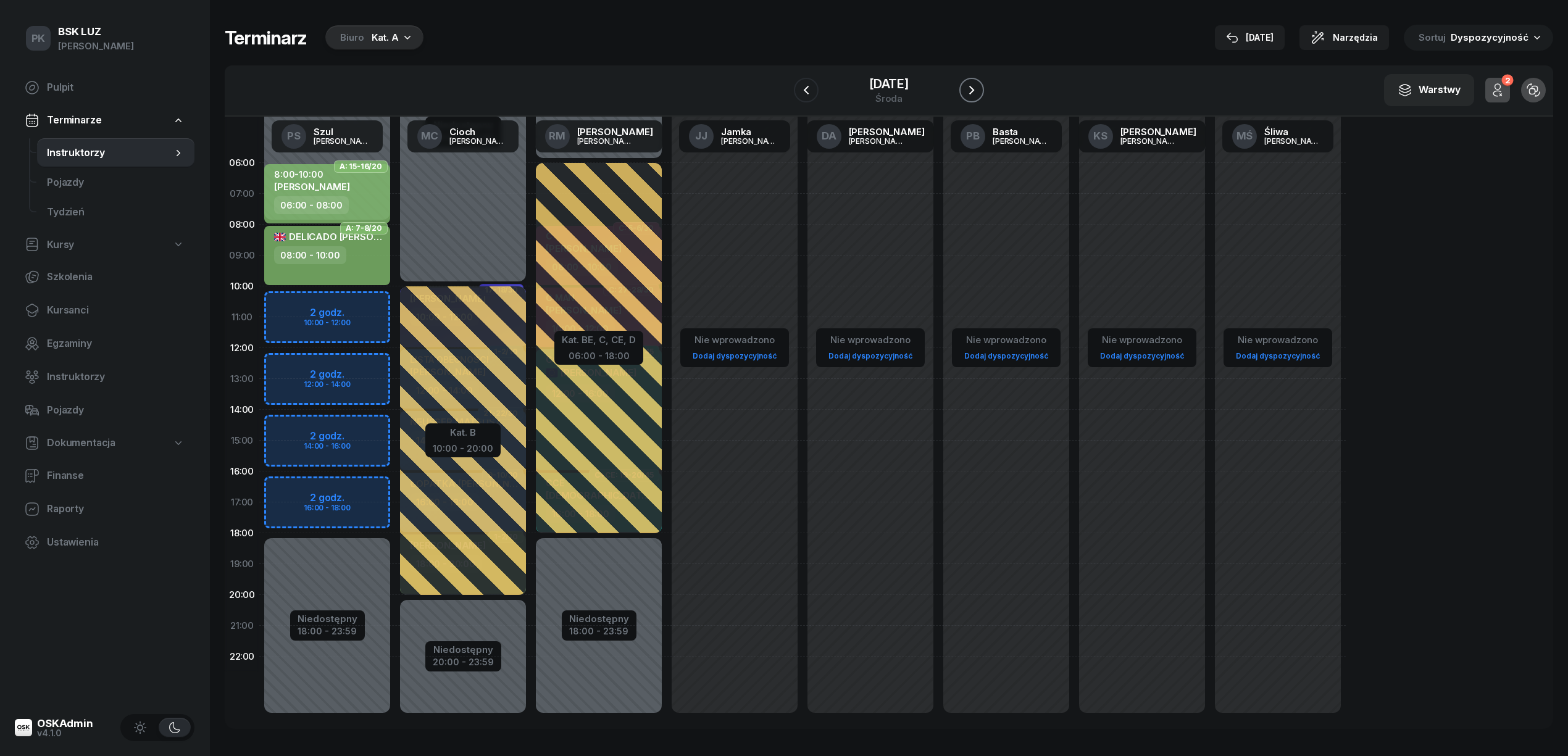
click at [976, 87] on icon "button" at bounding box center [971, 89] width 14 height 14
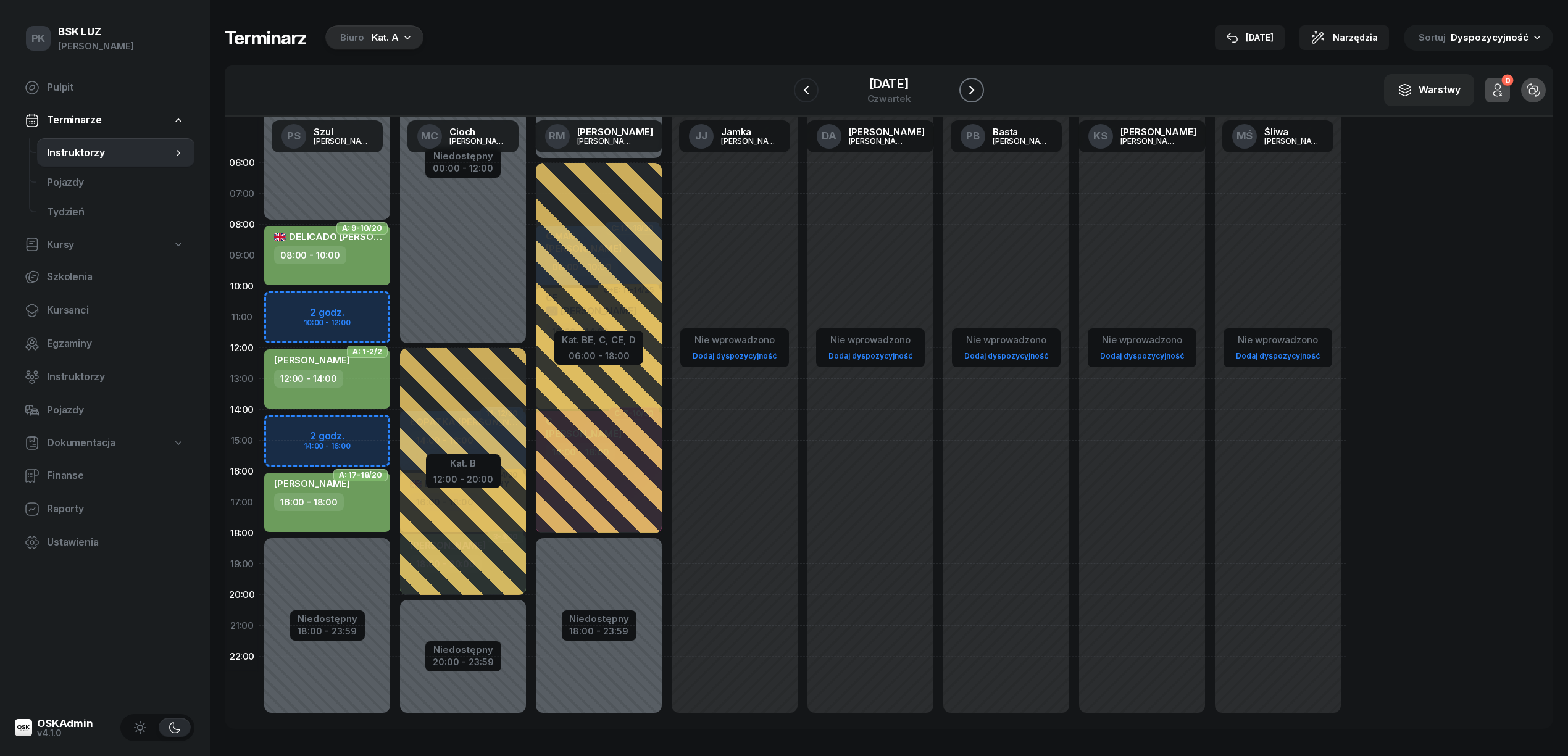
click at [976, 87] on icon "button" at bounding box center [971, 89] width 14 height 14
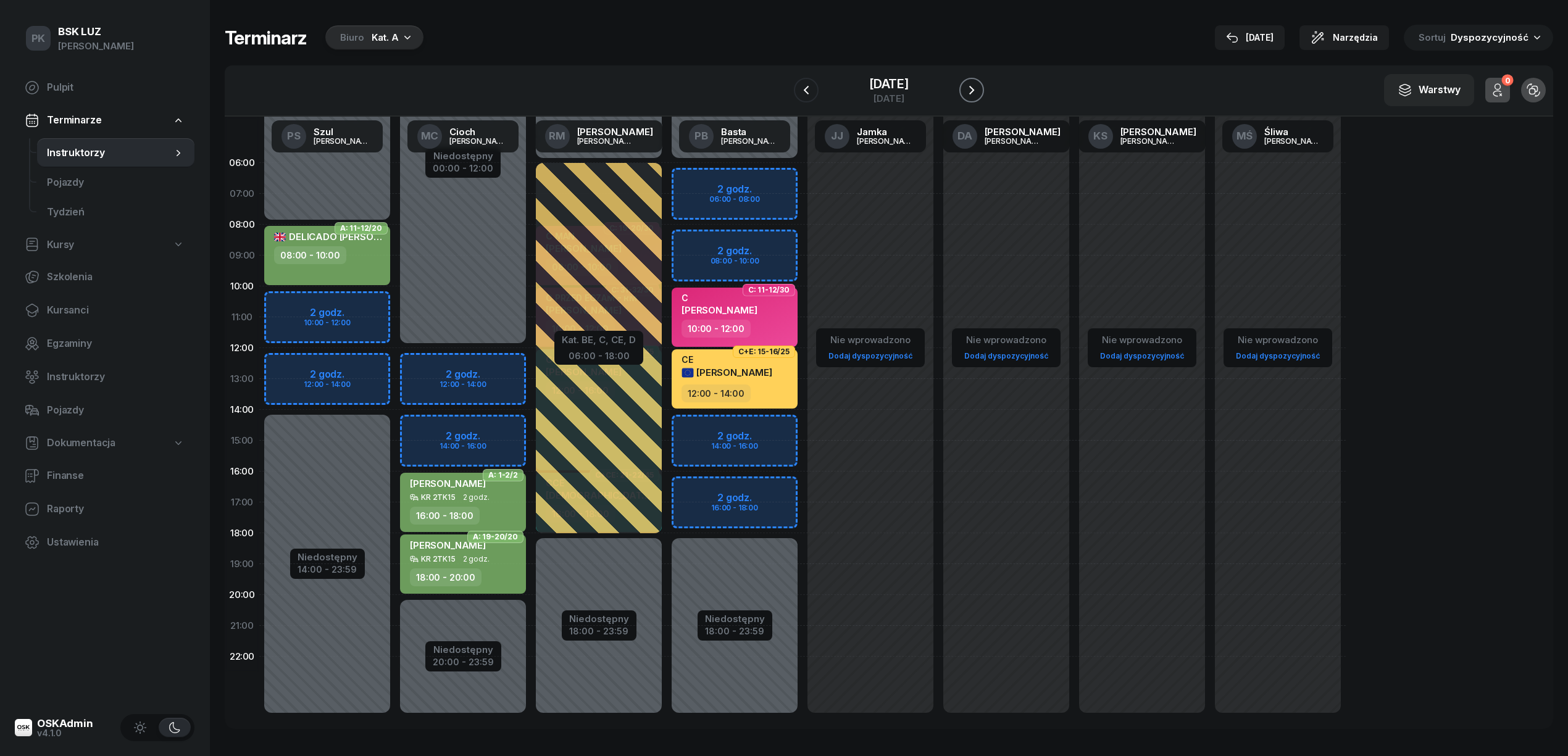
click at [976, 87] on button "button" at bounding box center [971, 89] width 25 height 25
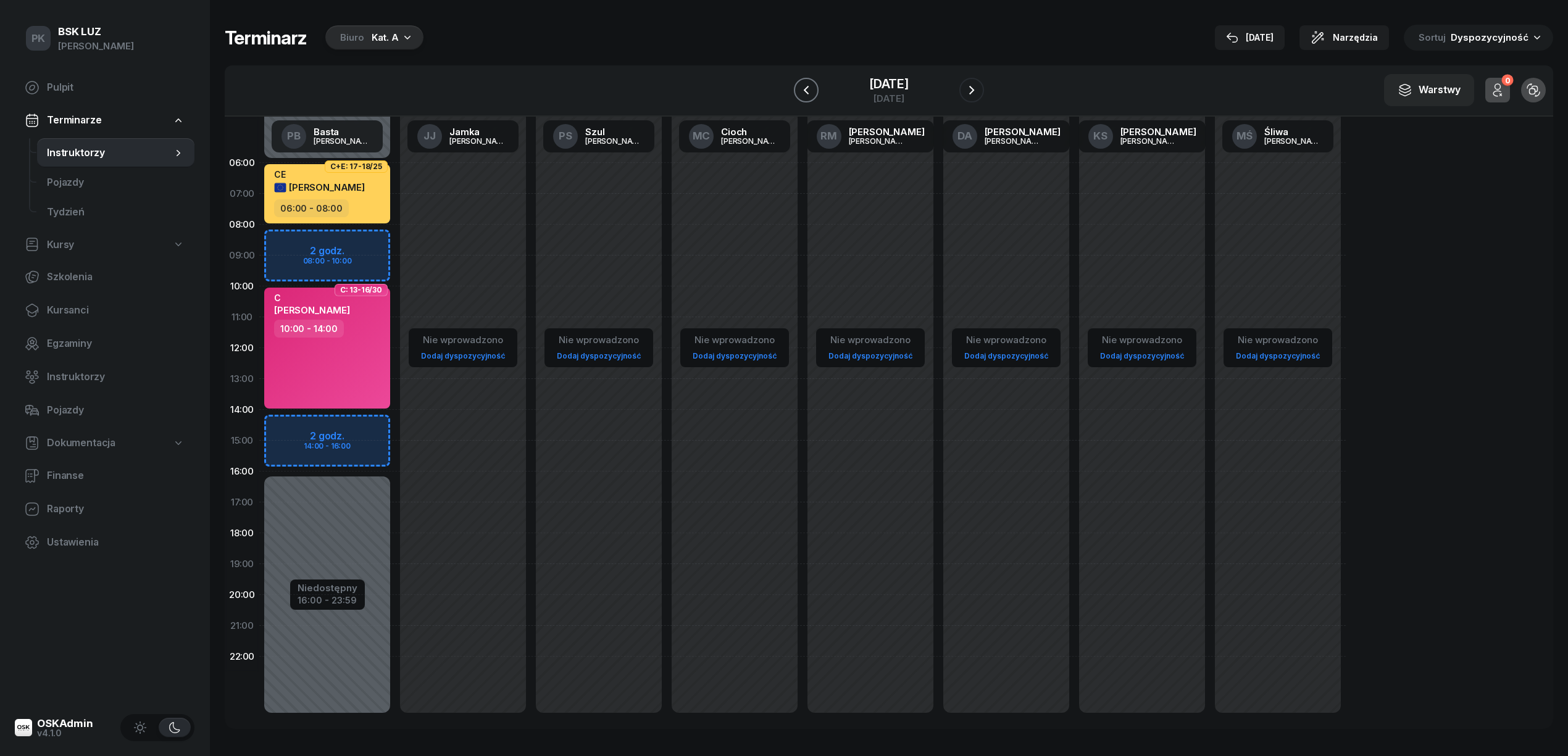
click at [800, 87] on icon "button" at bounding box center [805, 89] width 14 height 14
click at [800, 87] on button "button" at bounding box center [805, 89] width 25 height 25
click at [800, 87] on icon "button" at bounding box center [805, 89] width 14 height 14
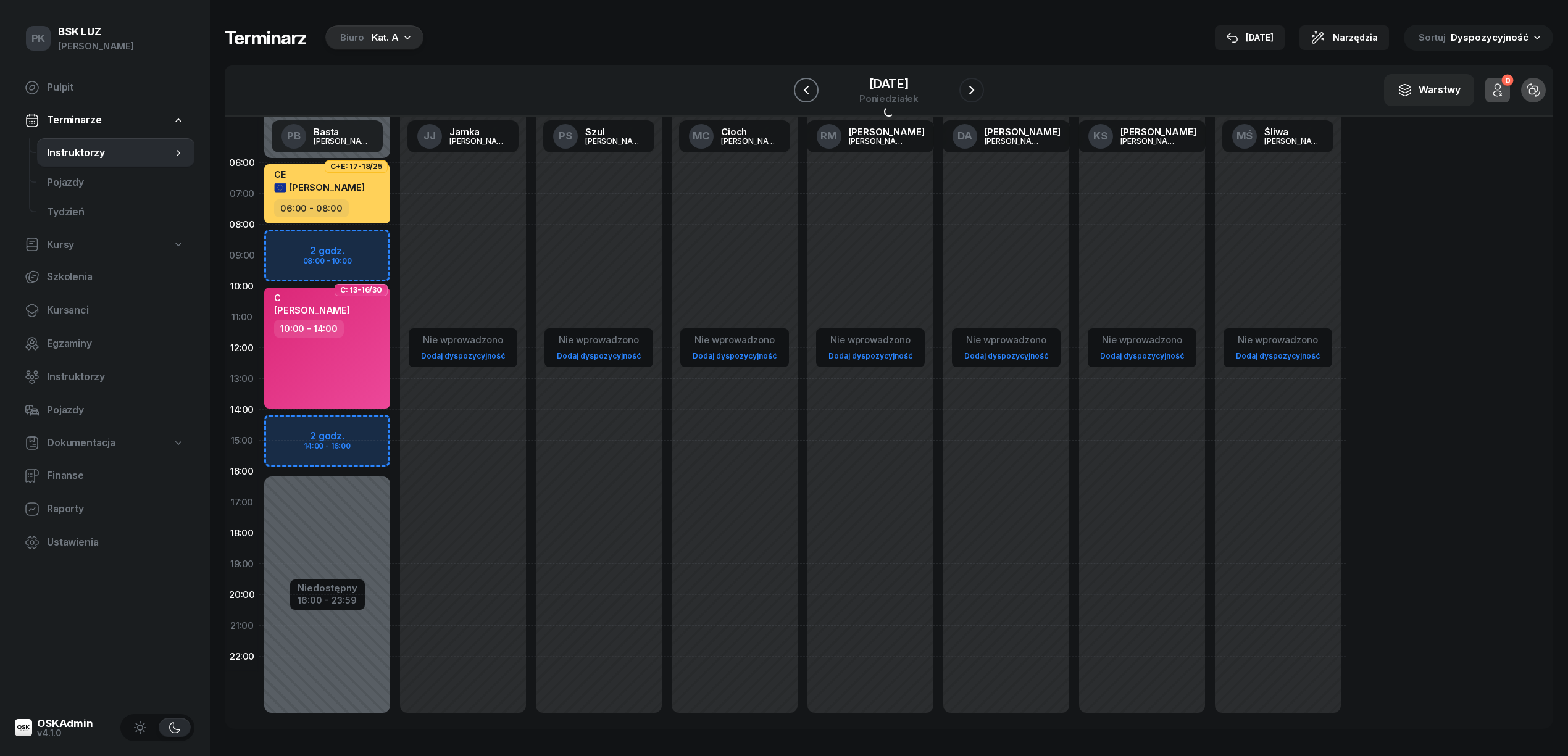
click at [800, 87] on icon "button" at bounding box center [805, 89] width 14 height 14
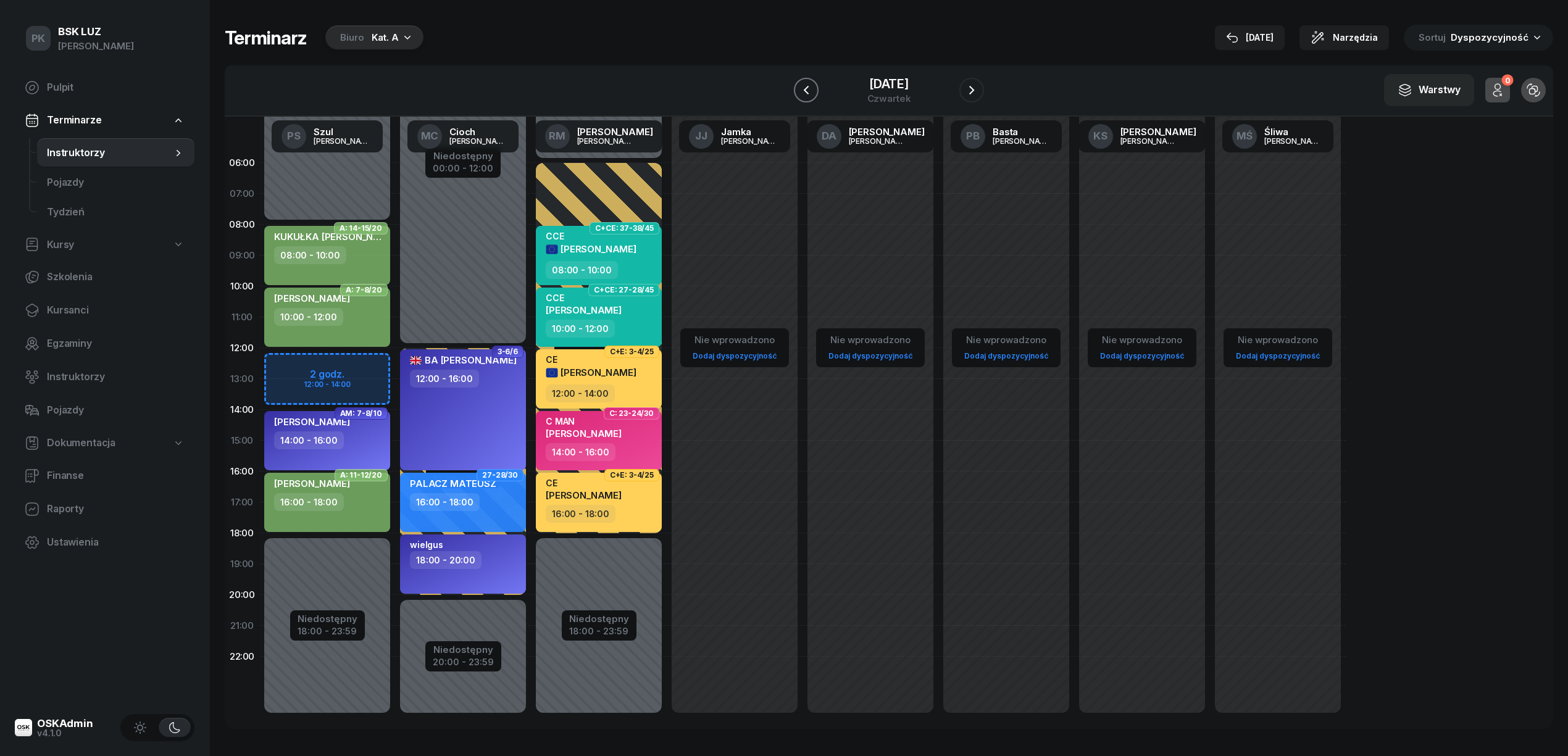
click at [800, 87] on icon "button" at bounding box center [805, 89] width 14 height 14
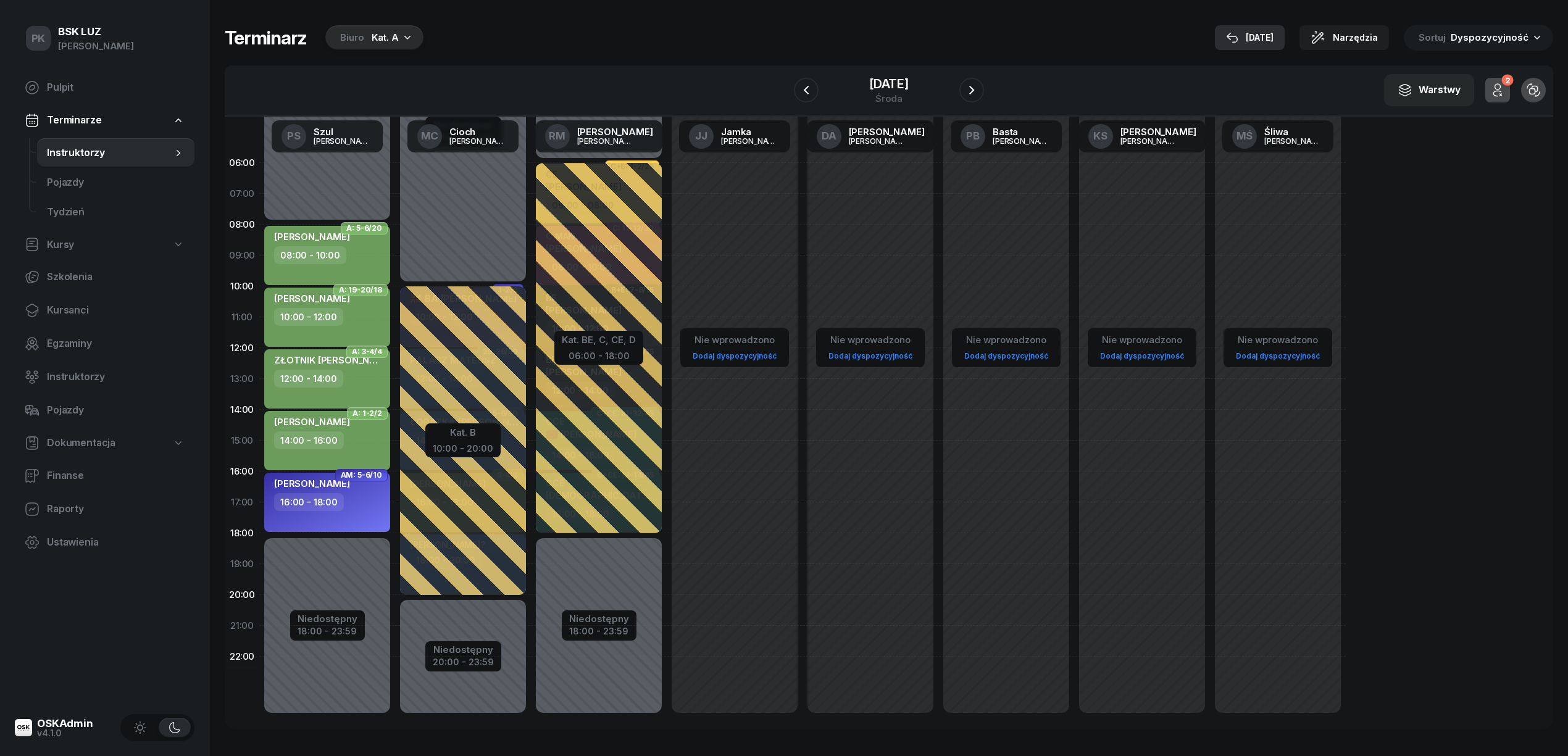
click at [1161, 28] on button "25 wrz" at bounding box center [1249, 37] width 70 height 25
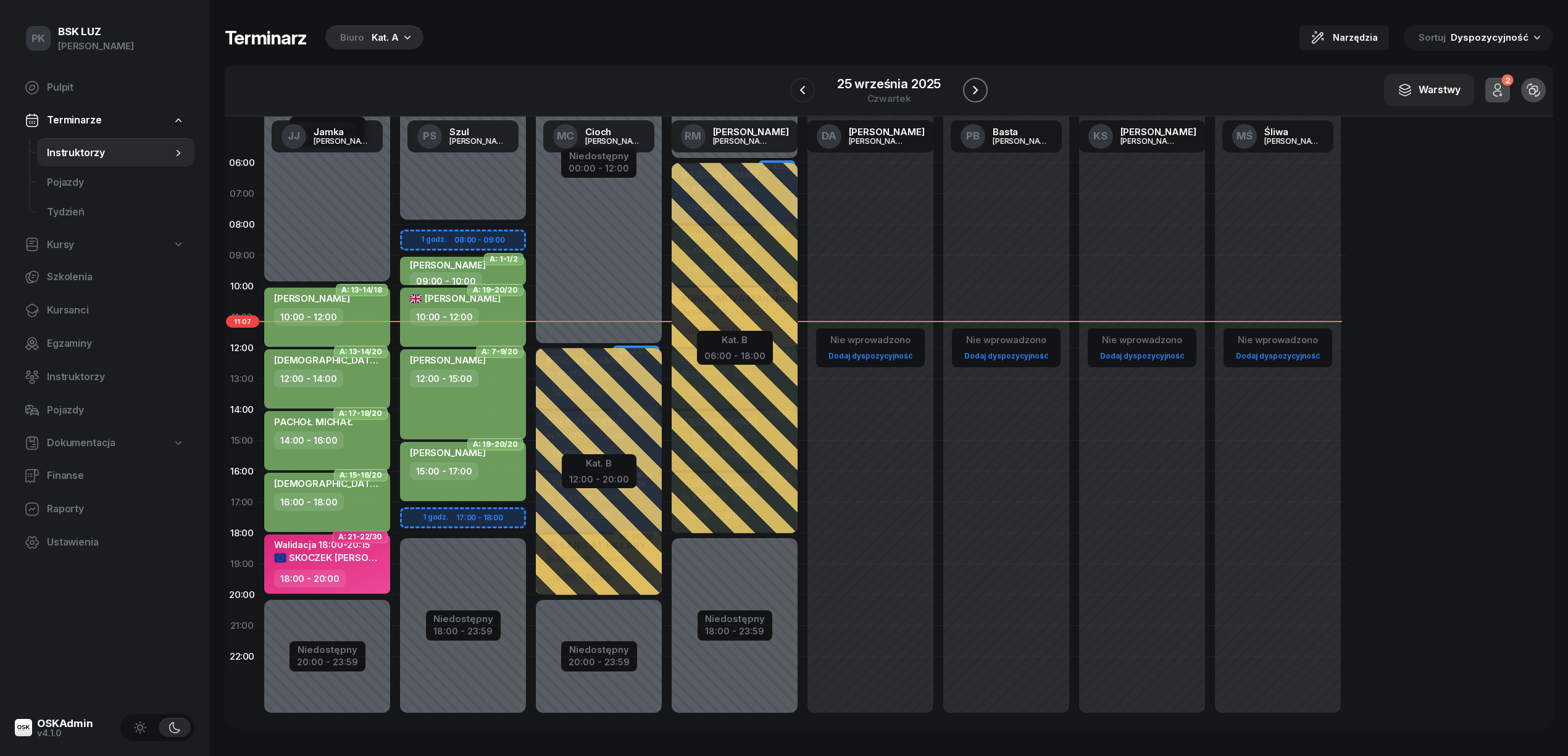
click at [978, 85] on icon "button" at bounding box center [974, 89] width 14 height 14
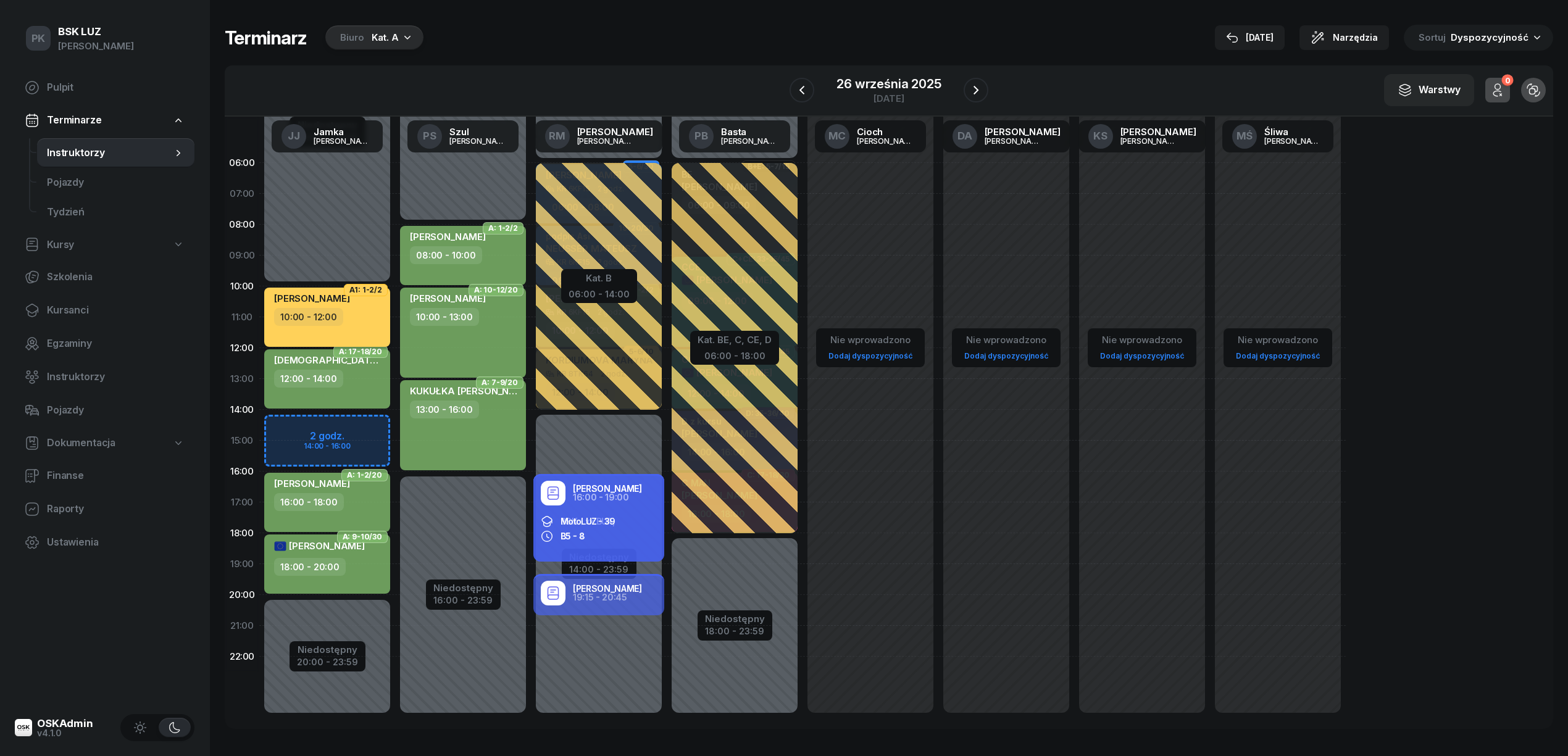
click at [351, 316] on div "10:00 - 12:00" at bounding box center [328, 316] width 109 height 18
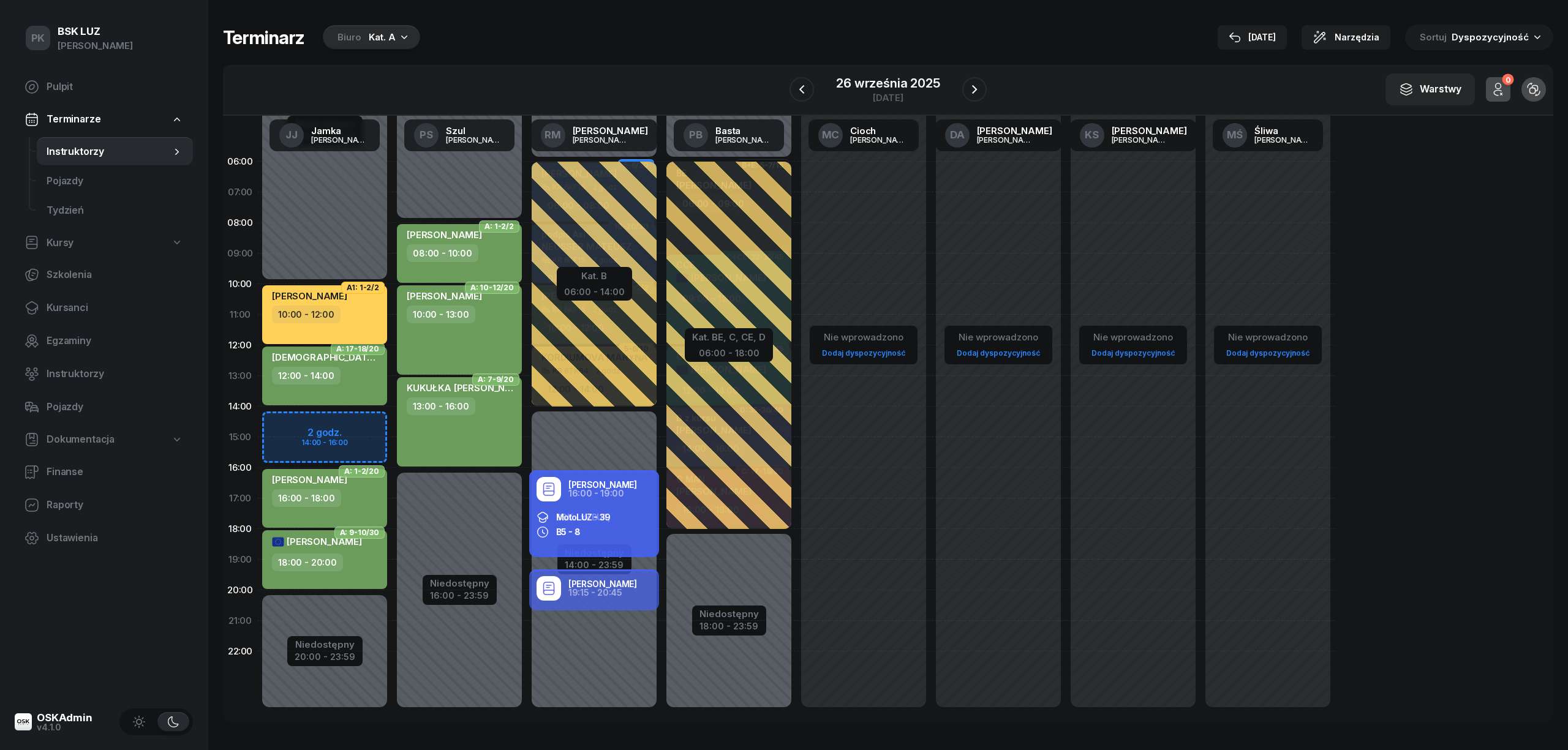
select select "10"
select select "12"
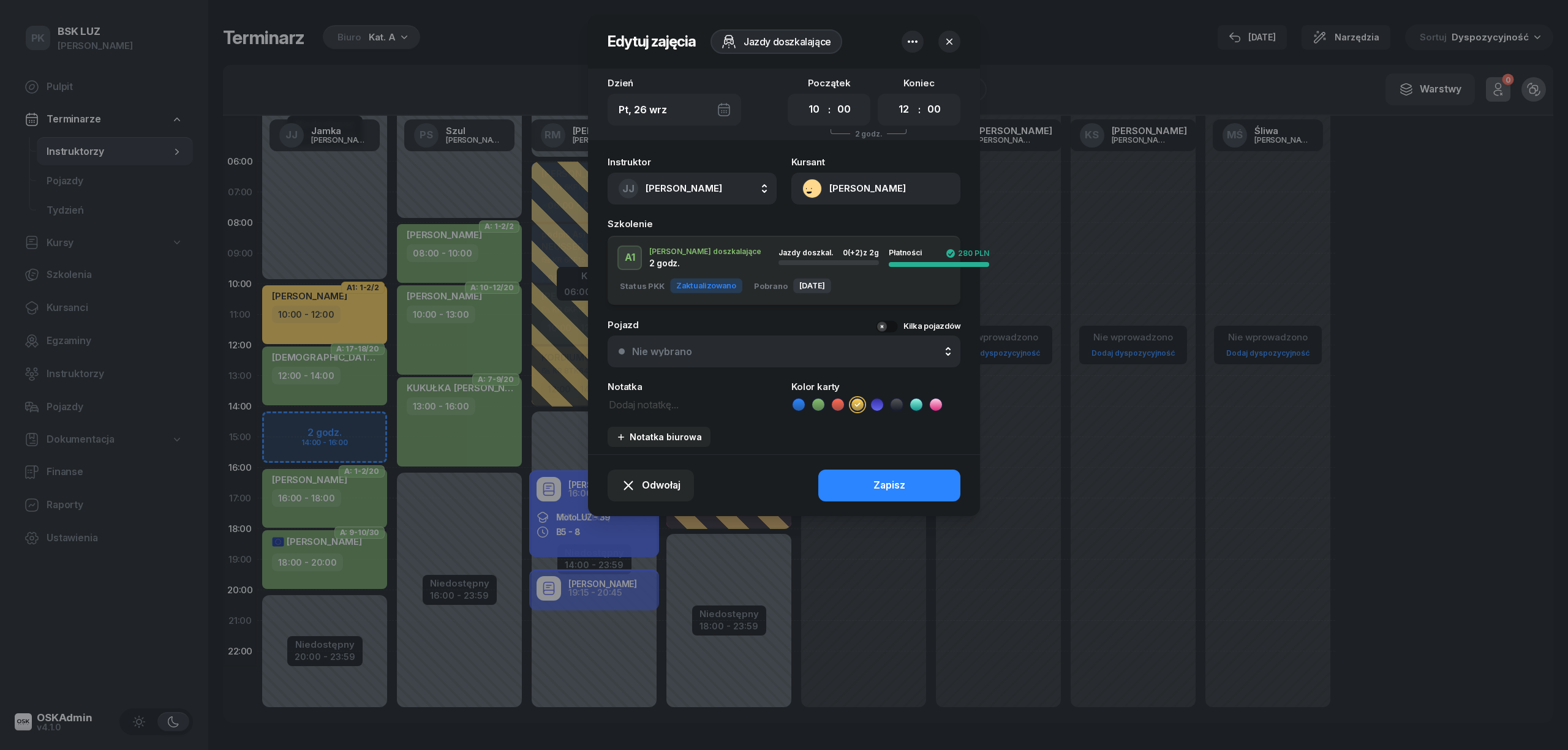
click at [637, 413] on div "Instruktor JJ Jamka Janusz AK Koryciński Artur BP Pająk Bogusław DA Arendarczyk…" at bounding box center [784, 302] width 392 height 305
click at [635, 402] on textarea at bounding box center [692, 404] width 169 height 16
type textarea "NR SzkołaMOTO boczny"
click at [839, 483] on button "Zapisz" at bounding box center [889, 486] width 142 height 32
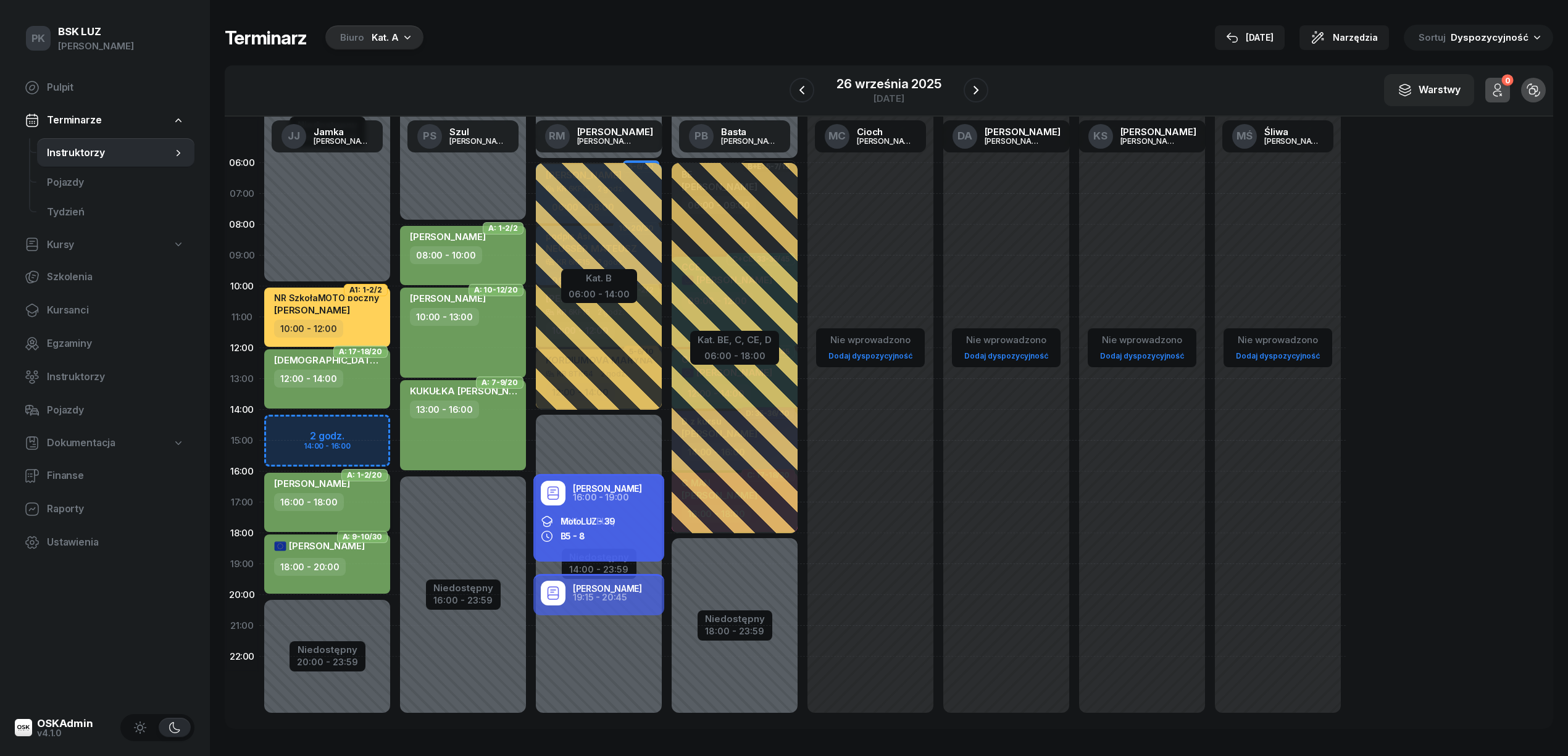
click at [375, 514] on div "KONIECZNY TOMASZ 16:00 - 18:00" at bounding box center [327, 503] width 126 height 60
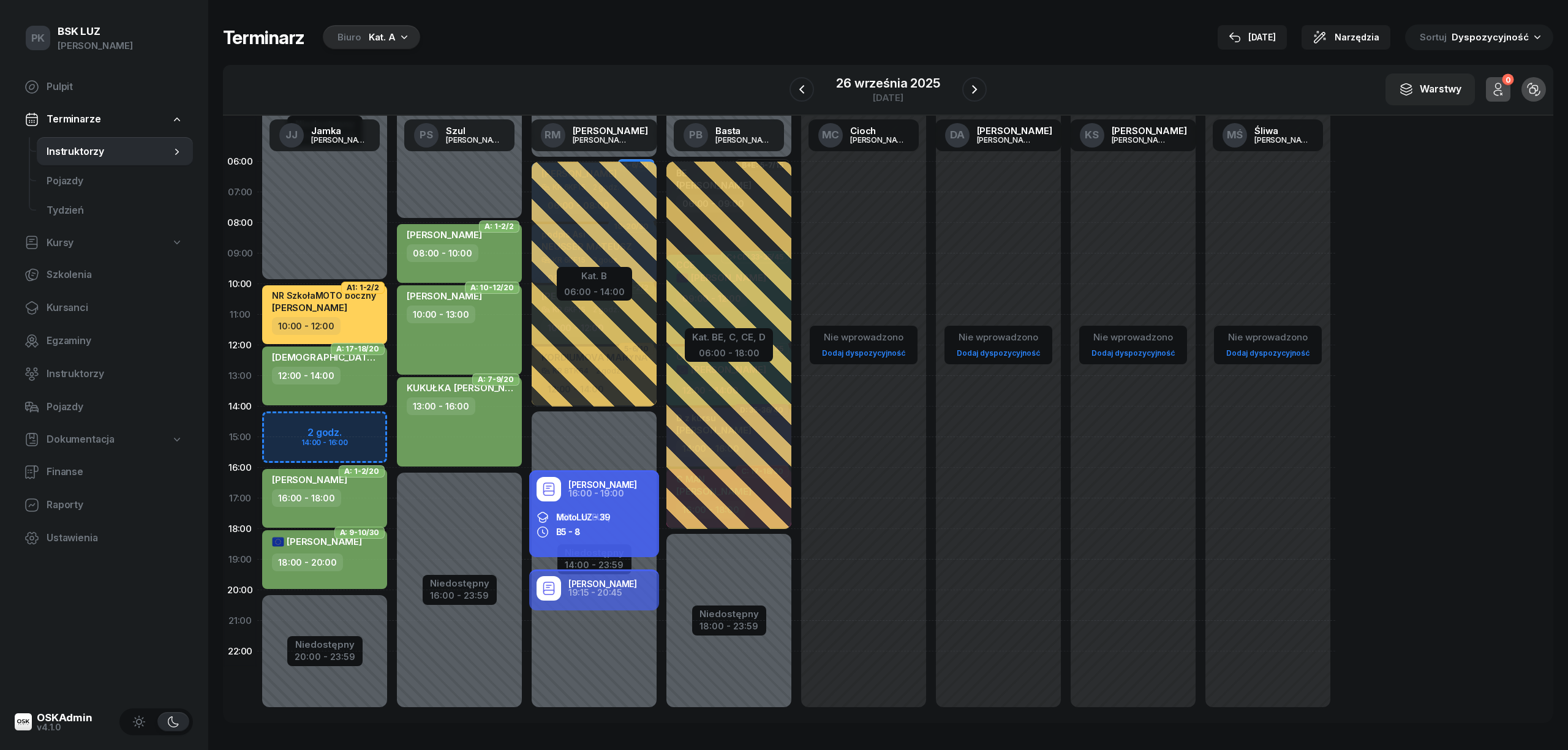
select select "16"
select select "18"
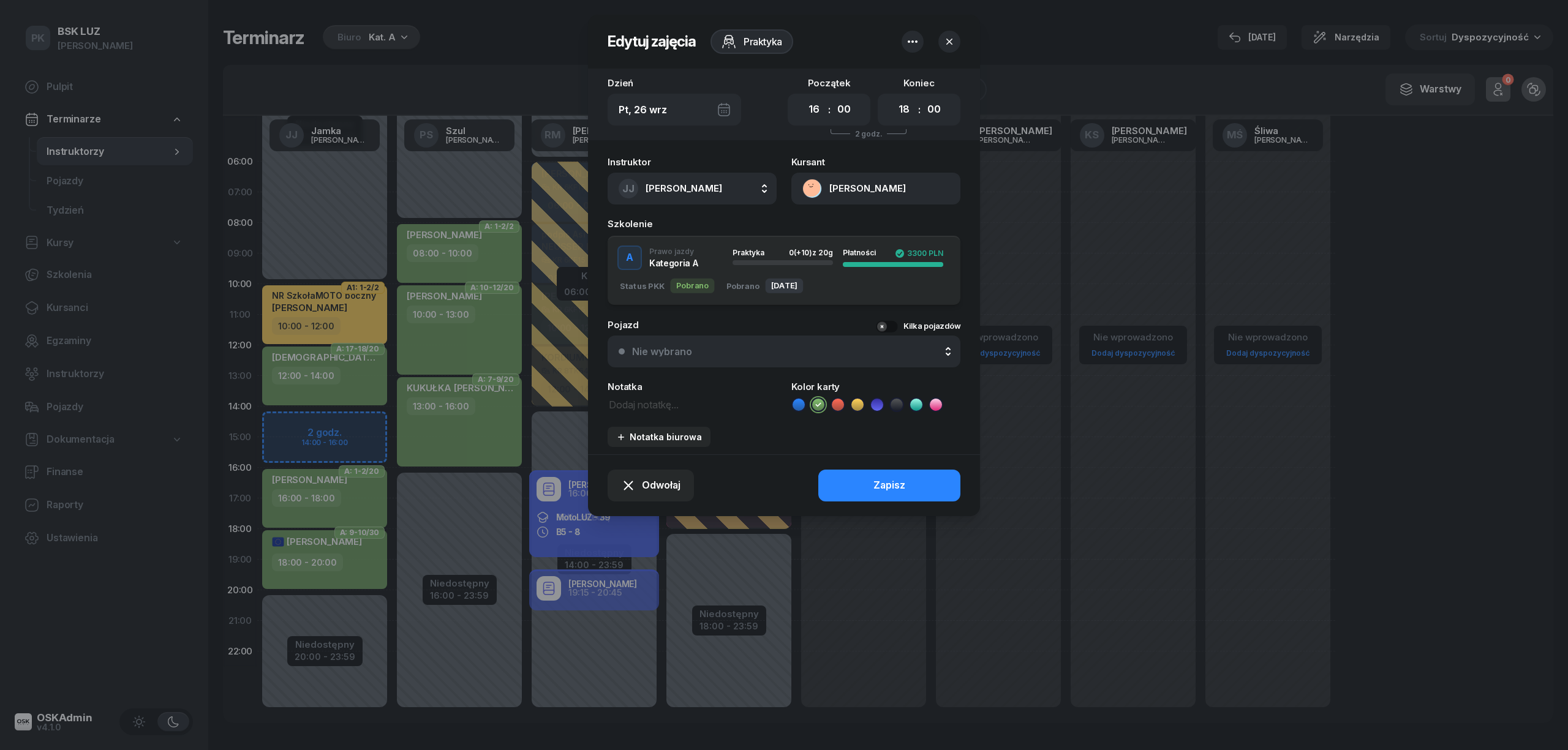
click at [637, 410] on textarea at bounding box center [692, 404] width 169 height 16
type textarea "NR SzkołaMOTO"
click at [870, 480] on button "Zapisz" at bounding box center [889, 486] width 142 height 32
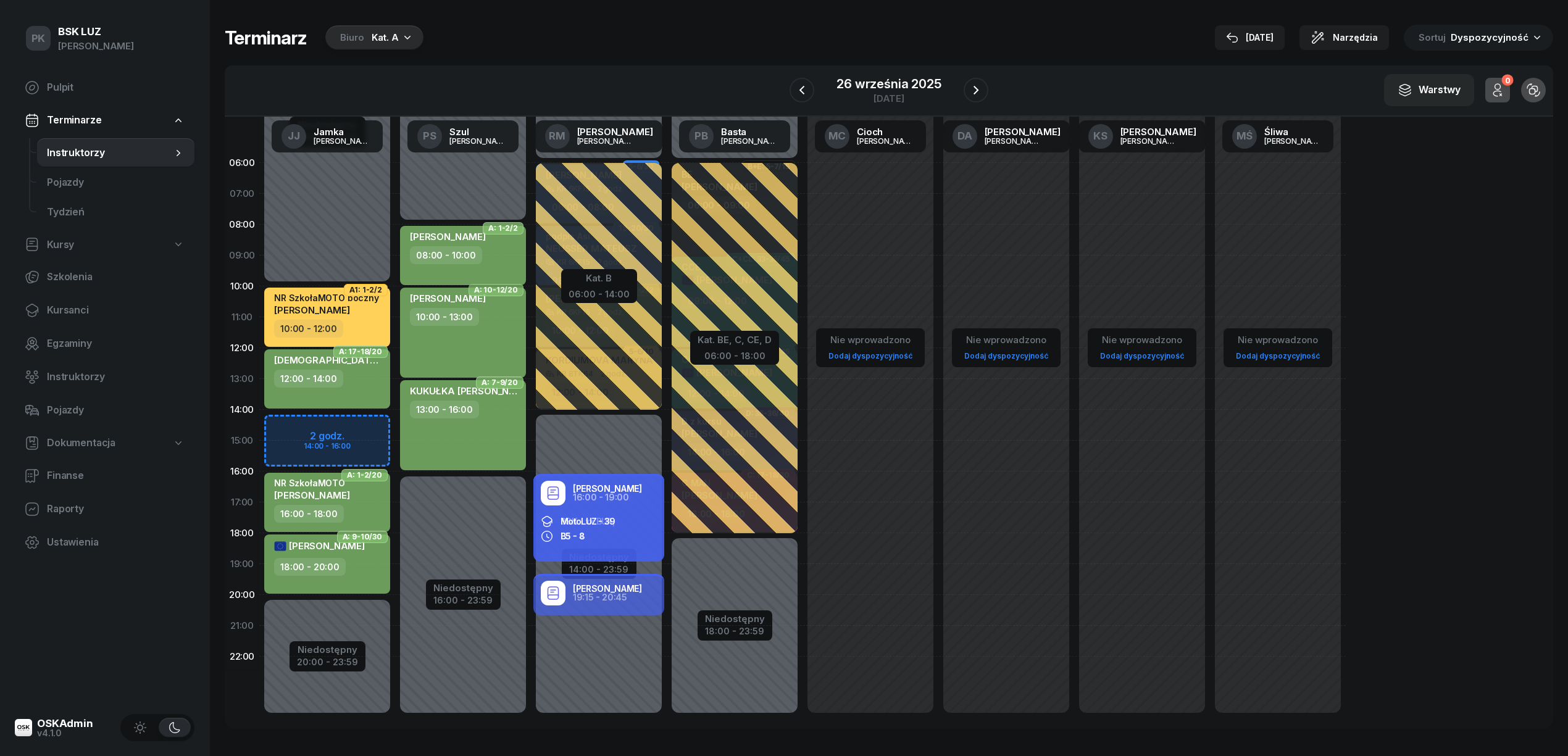
click at [480, 249] on div "08:00 - 10:00" at bounding box center [464, 255] width 109 height 18
select select "08"
select select "10"
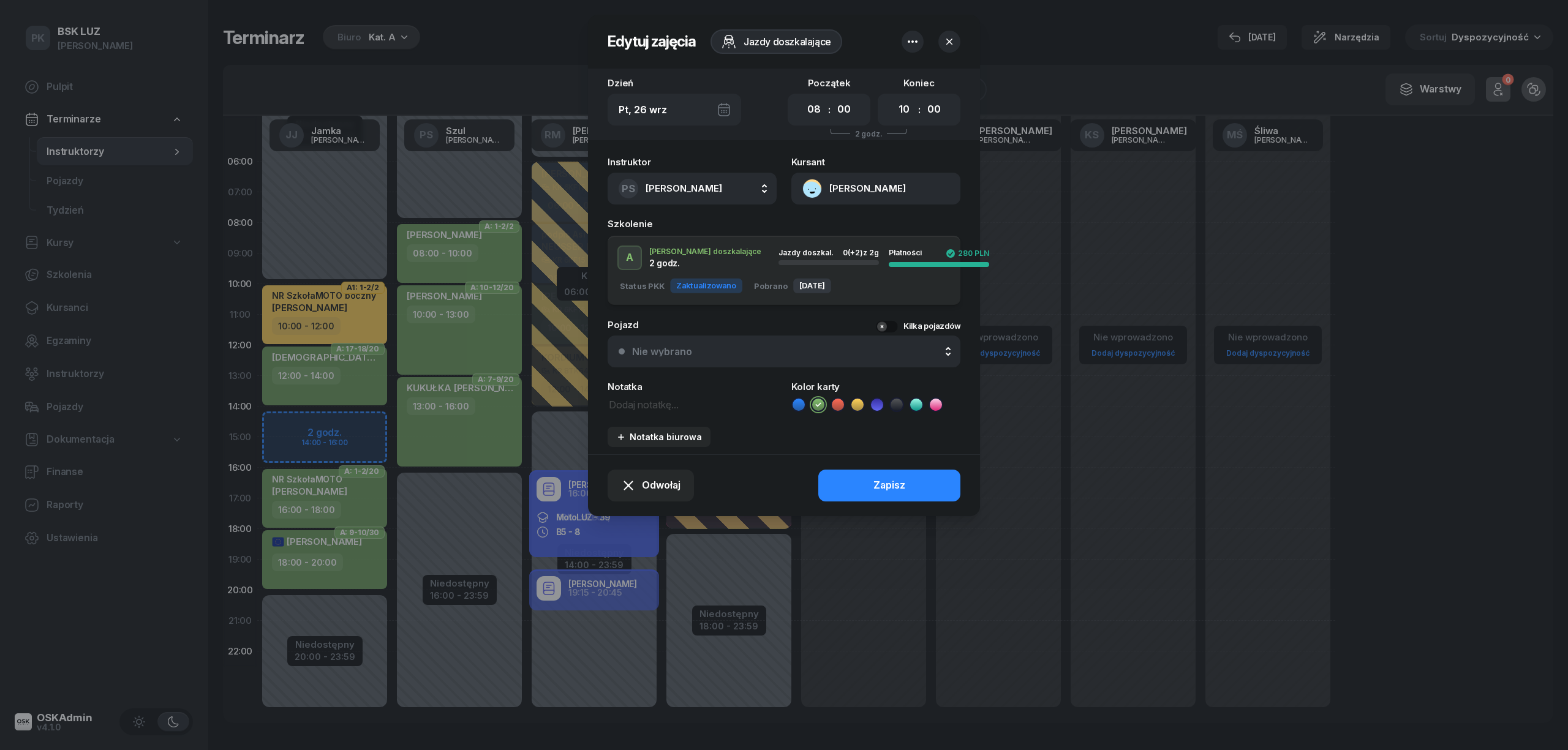
click at [476, 247] on div at bounding box center [784, 375] width 1568 height 750
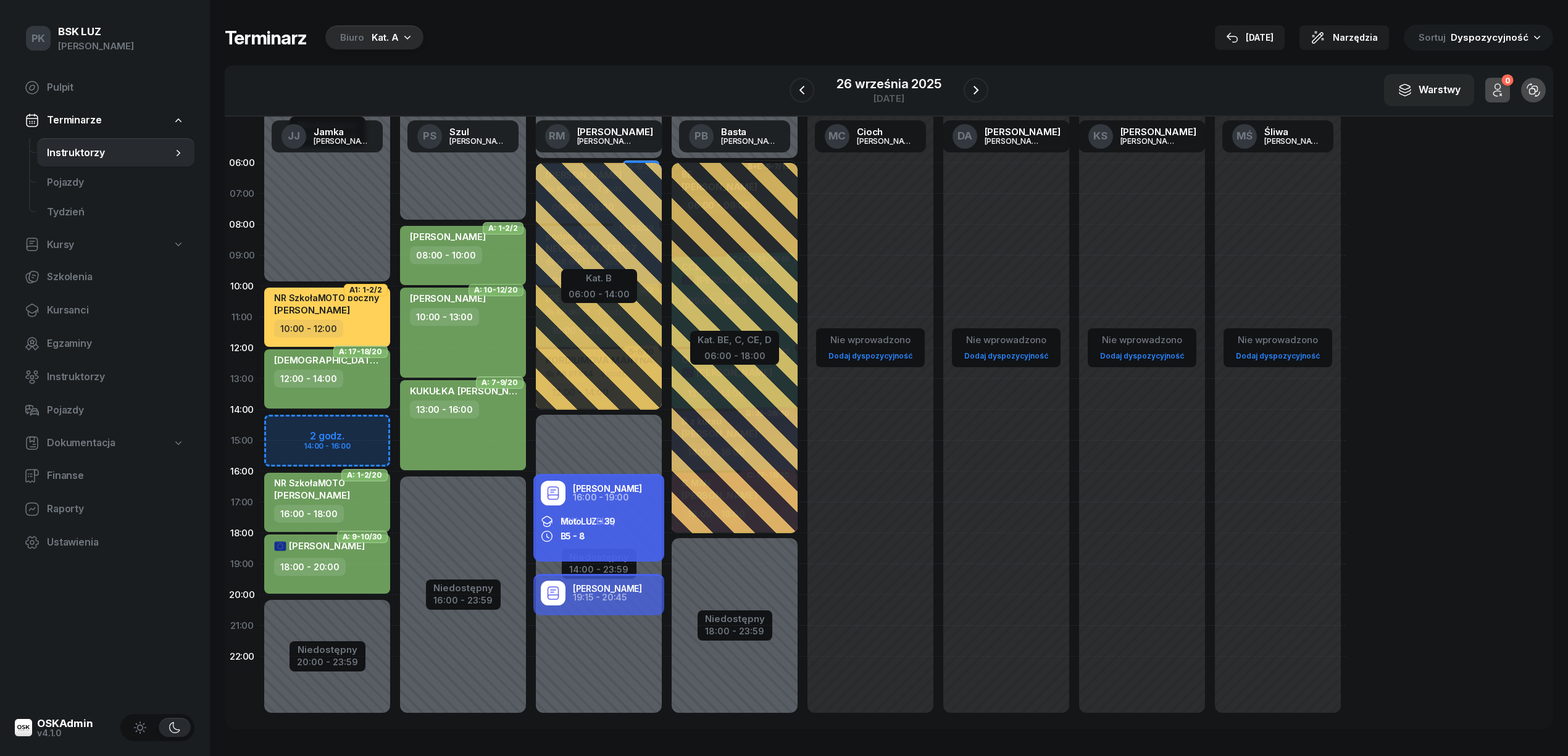
click at [474, 265] on div "MAŁYSA MARCIN 08:00 - 10:00" at bounding box center [463, 256] width 126 height 60
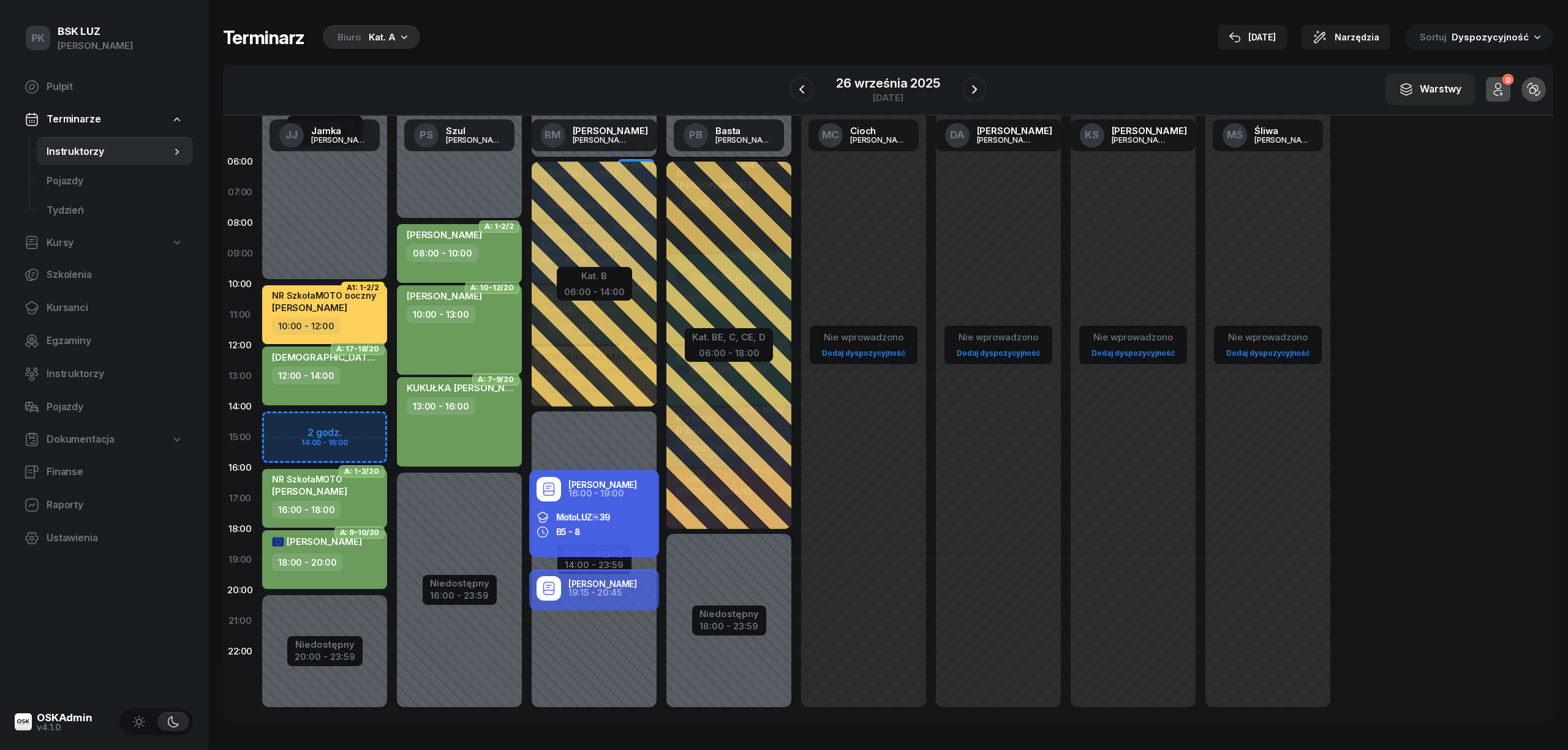
select select "08"
select select "10"
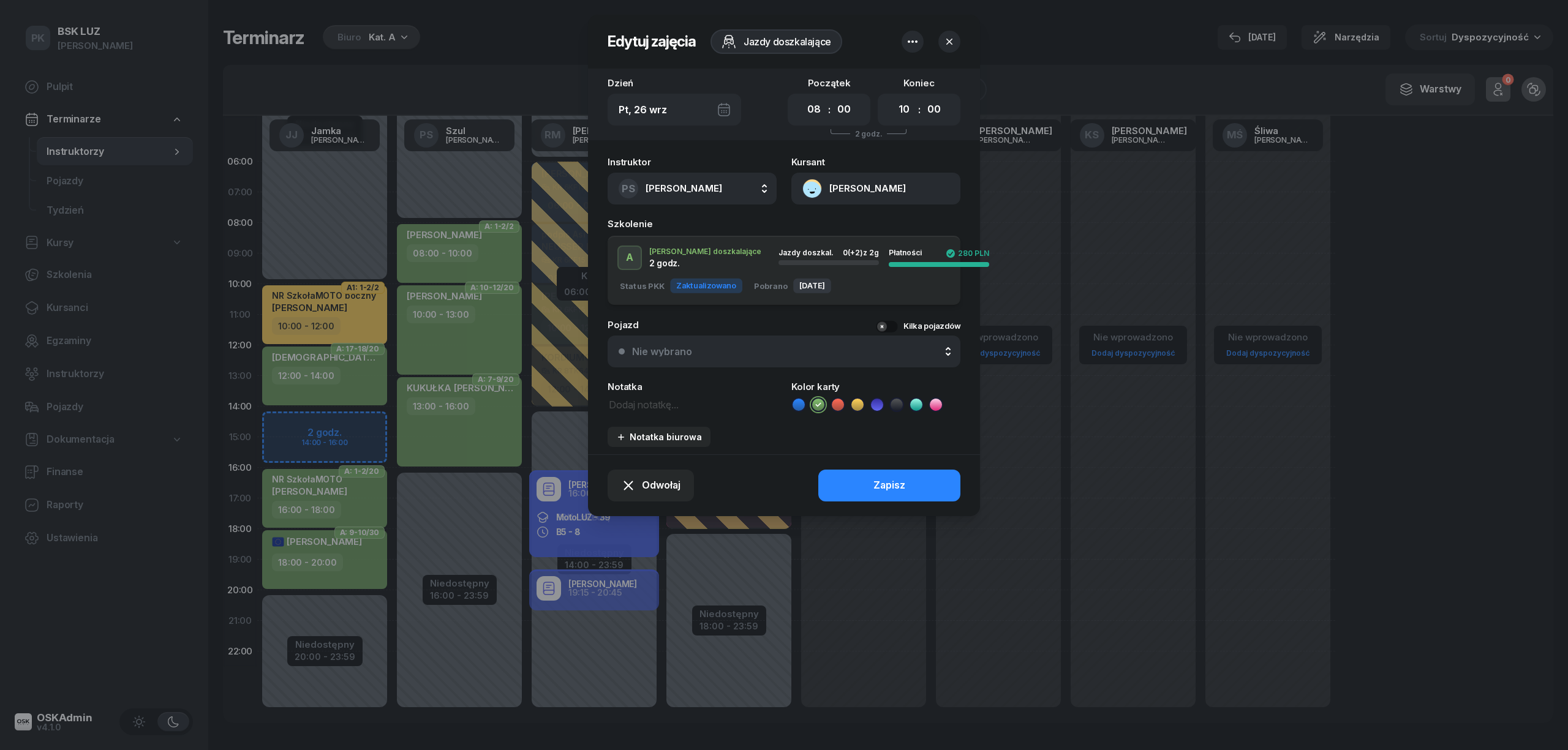
click at [656, 400] on textarea at bounding box center [692, 404] width 169 height 16
type textarea "NR SzkołaMOTO boczny"
click at [863, 482] on button "Zapisz" at bounding box center [889, 486] width 142 height 32
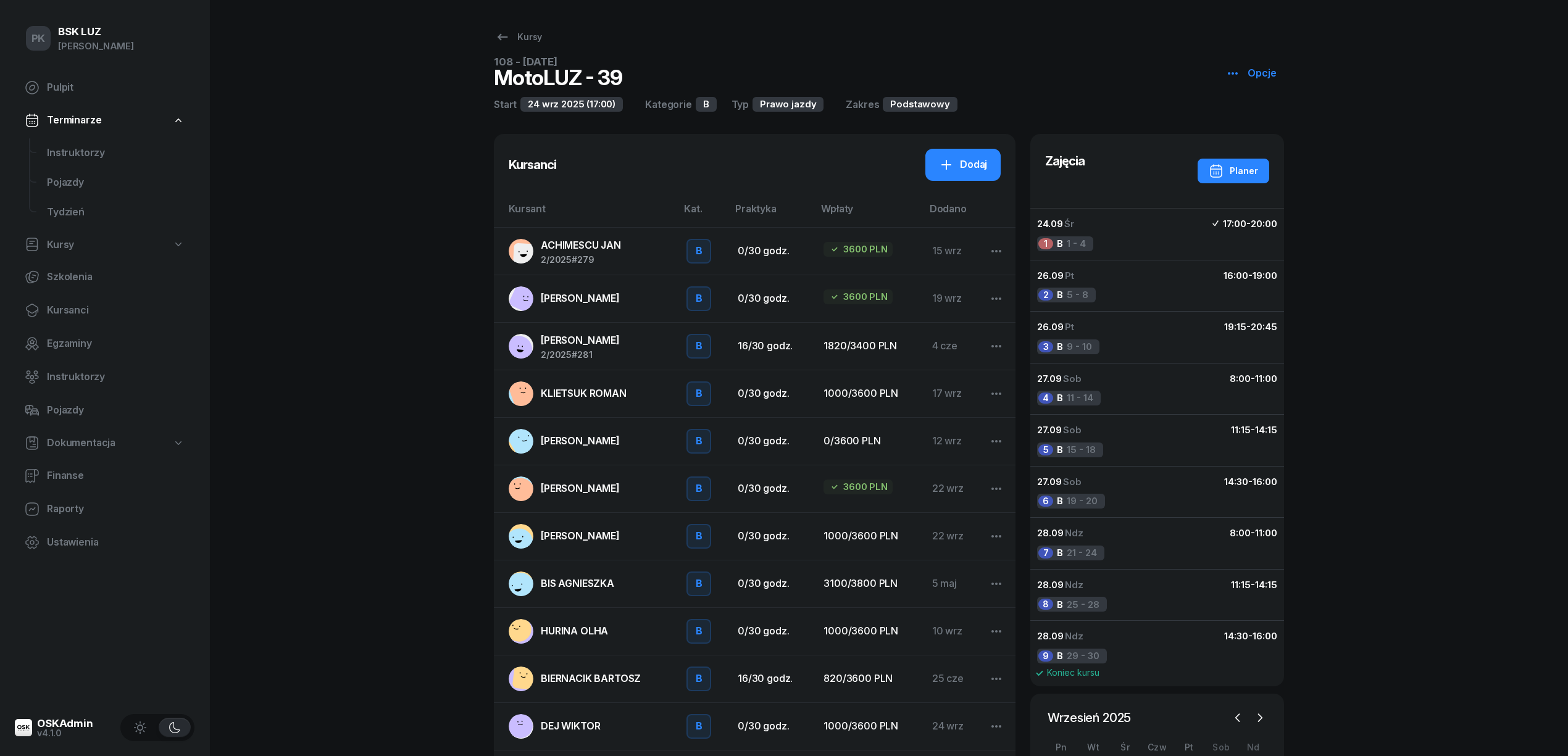
click at [514, 49] on div "Kursy 108 - [DATE] MotoLUZ - 39 Opcje Start [DATE]17:00) Kategorie B Typ Prawo …" at bounding box center [889, 468] width 790 height 935
click at [517, 30] on div "Kursy" at bounding box center [518, 37] width 47 height 14
select select
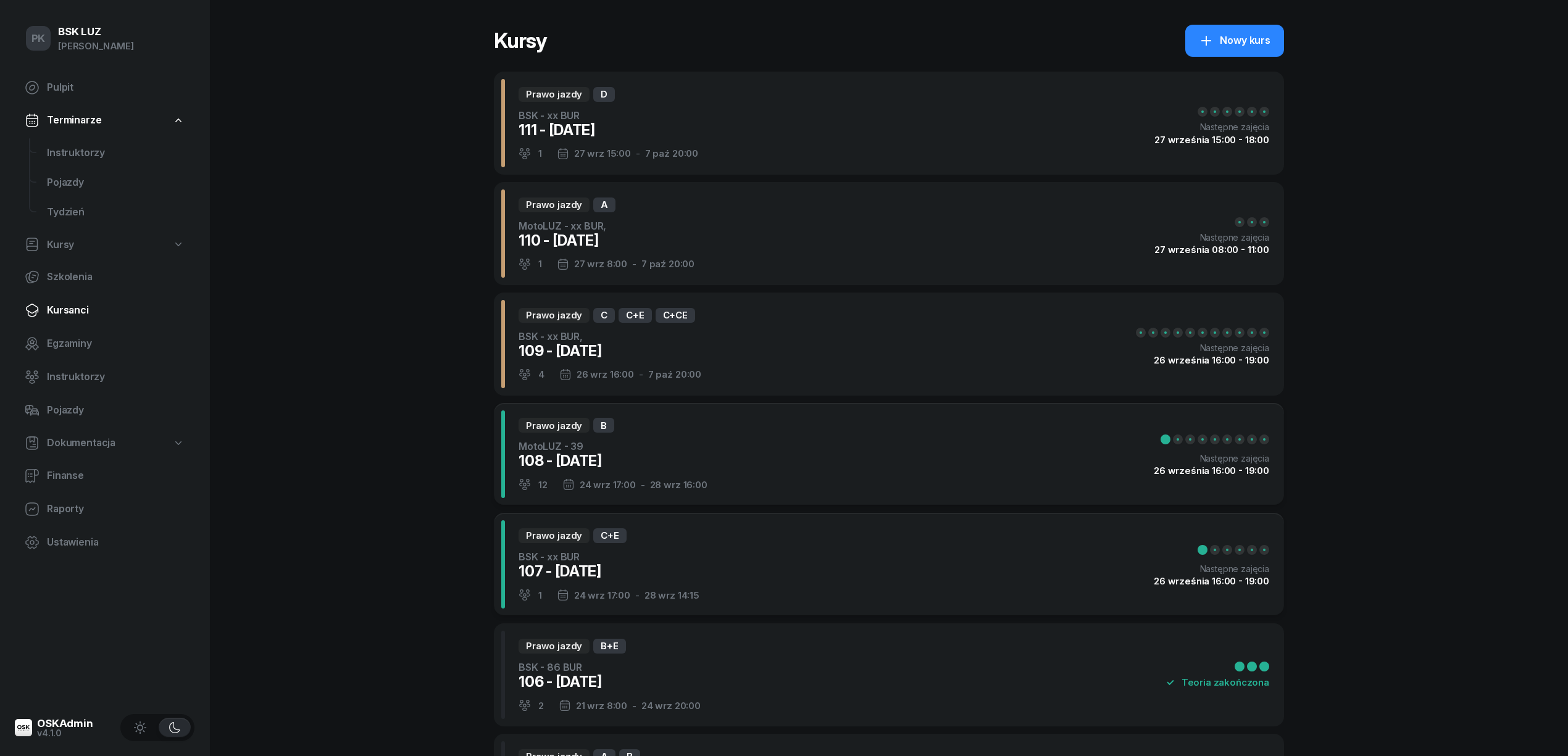
click at [68, 319] on link "Kursanci" at bounding box center [104, 310] width 179 height 30
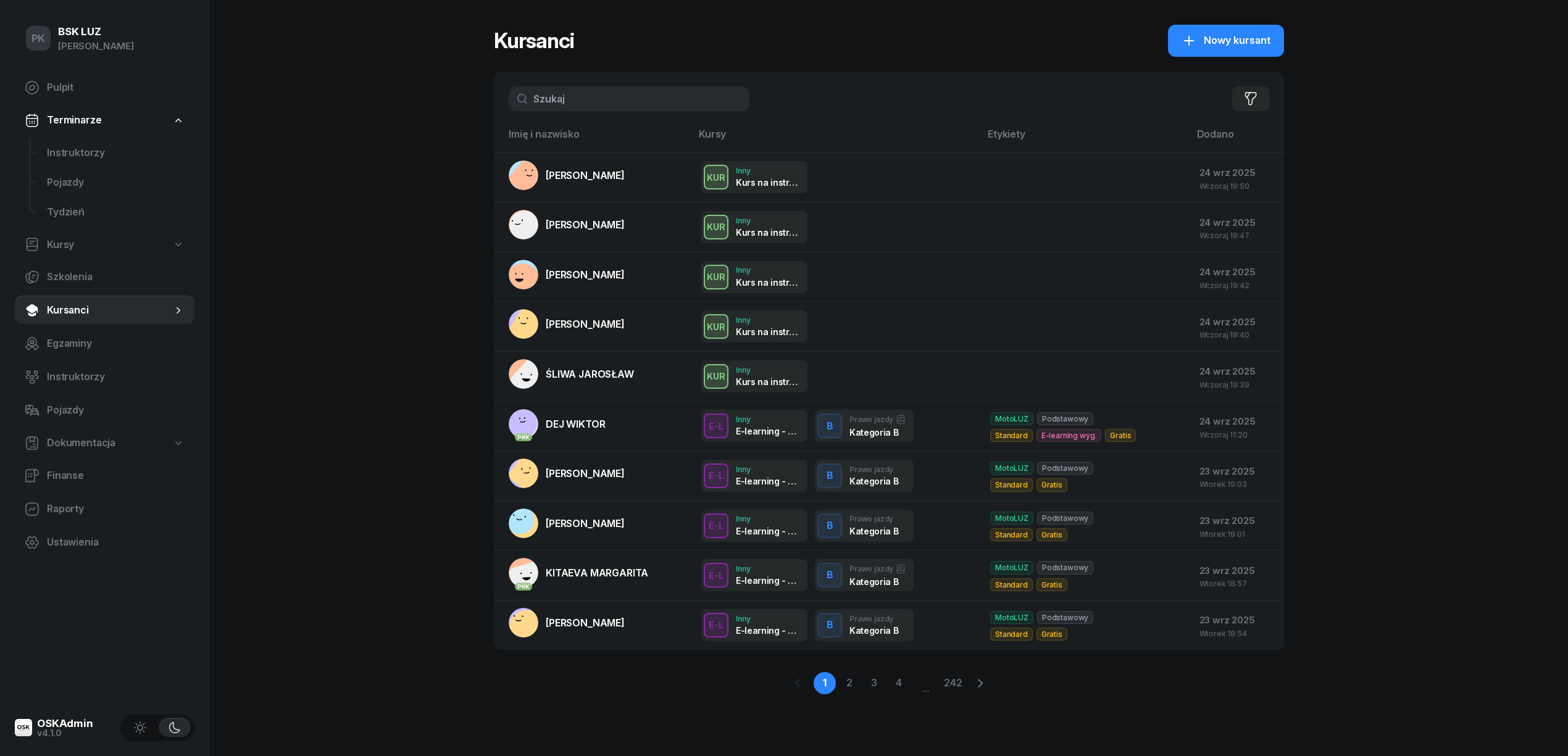
click at [553, 99] on input "text" at bounding box center [628, 99] width 241 height 25
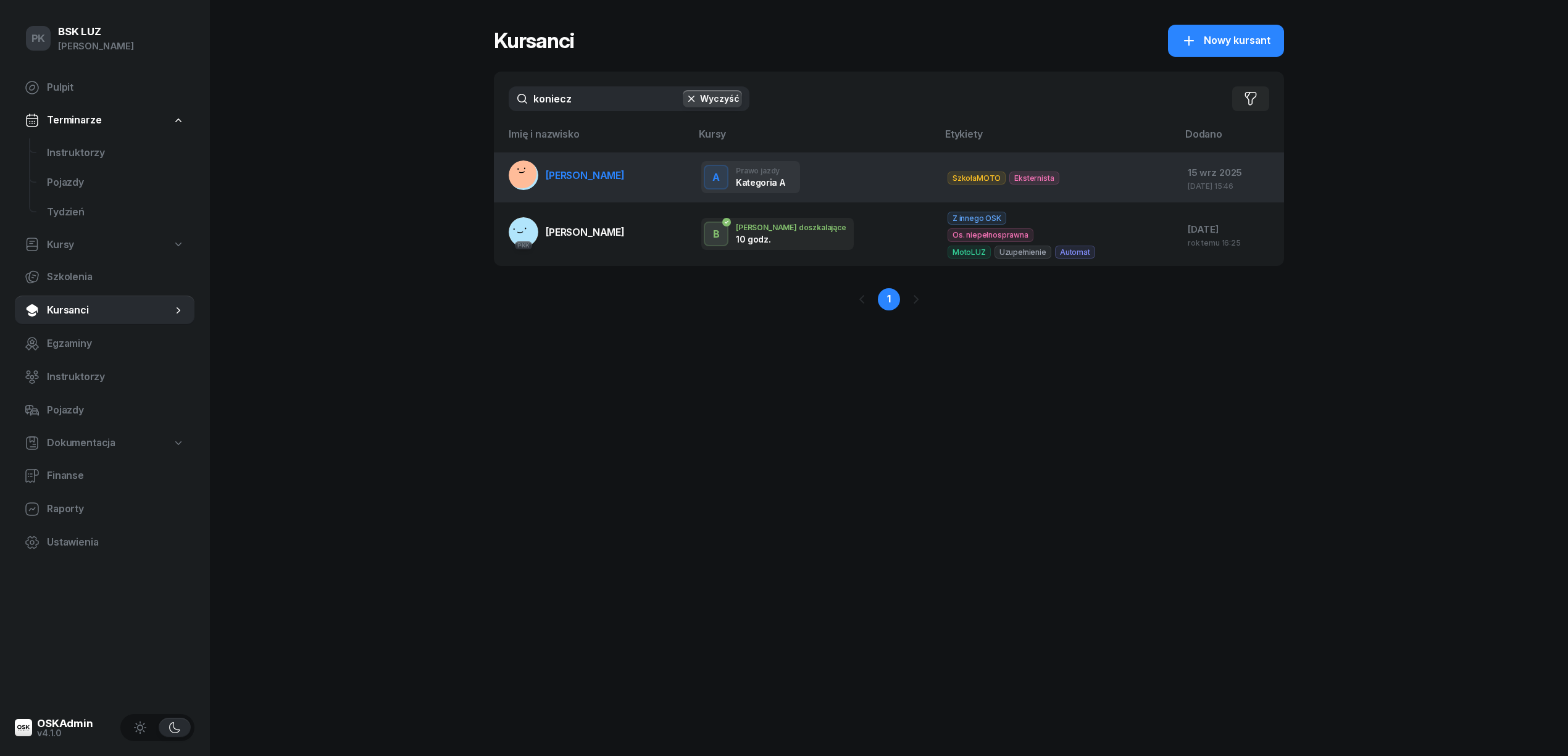
type input "koniecz"
click at [605, 192] on td "[PERSON_NAME]" at bounding box center [593, 177] width 197 height 50
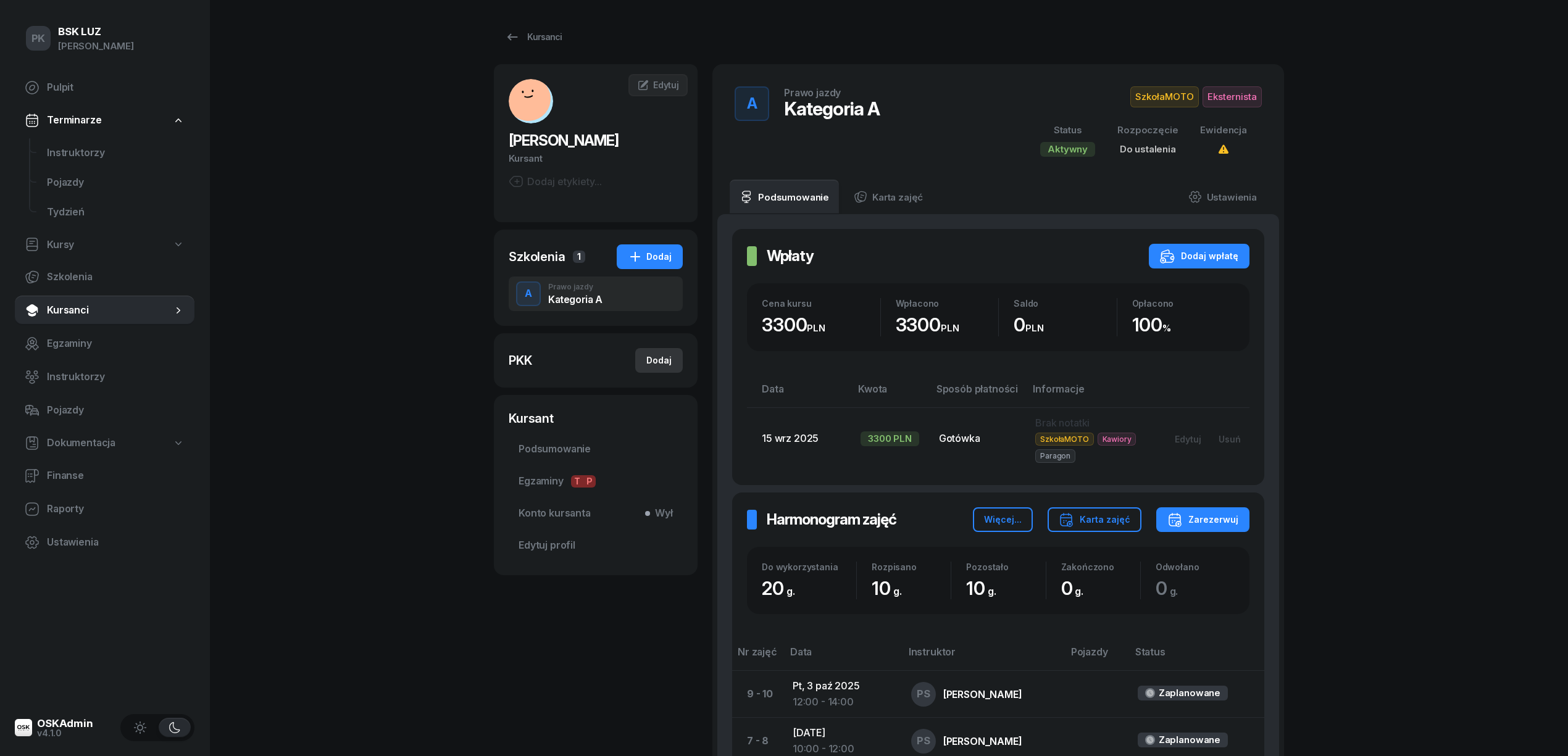
click at [661, 354] on div "Dodaj" at bounding box center [659, 360] width 26 height 14
select select
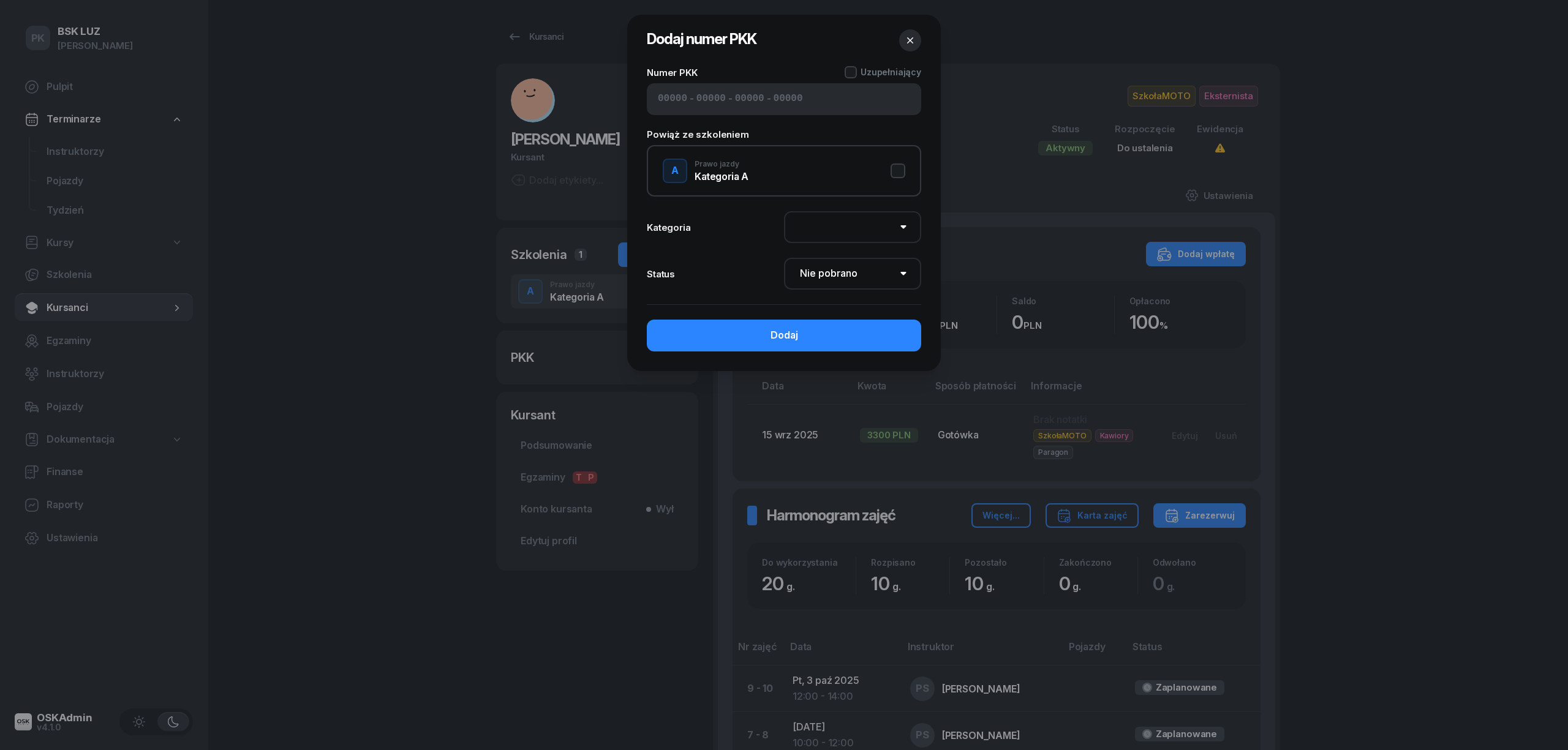
click at [650, 108] on div "- - -" at bounding box center [783, 100] width 274 height 32
click at [657, 103] on div "- - -" at bounding box center [783, 100] width 274 height 32
click at [659, 96] on input at bounding box center [673, 99] width 30 height 16
type input "02560"
type input "88208"
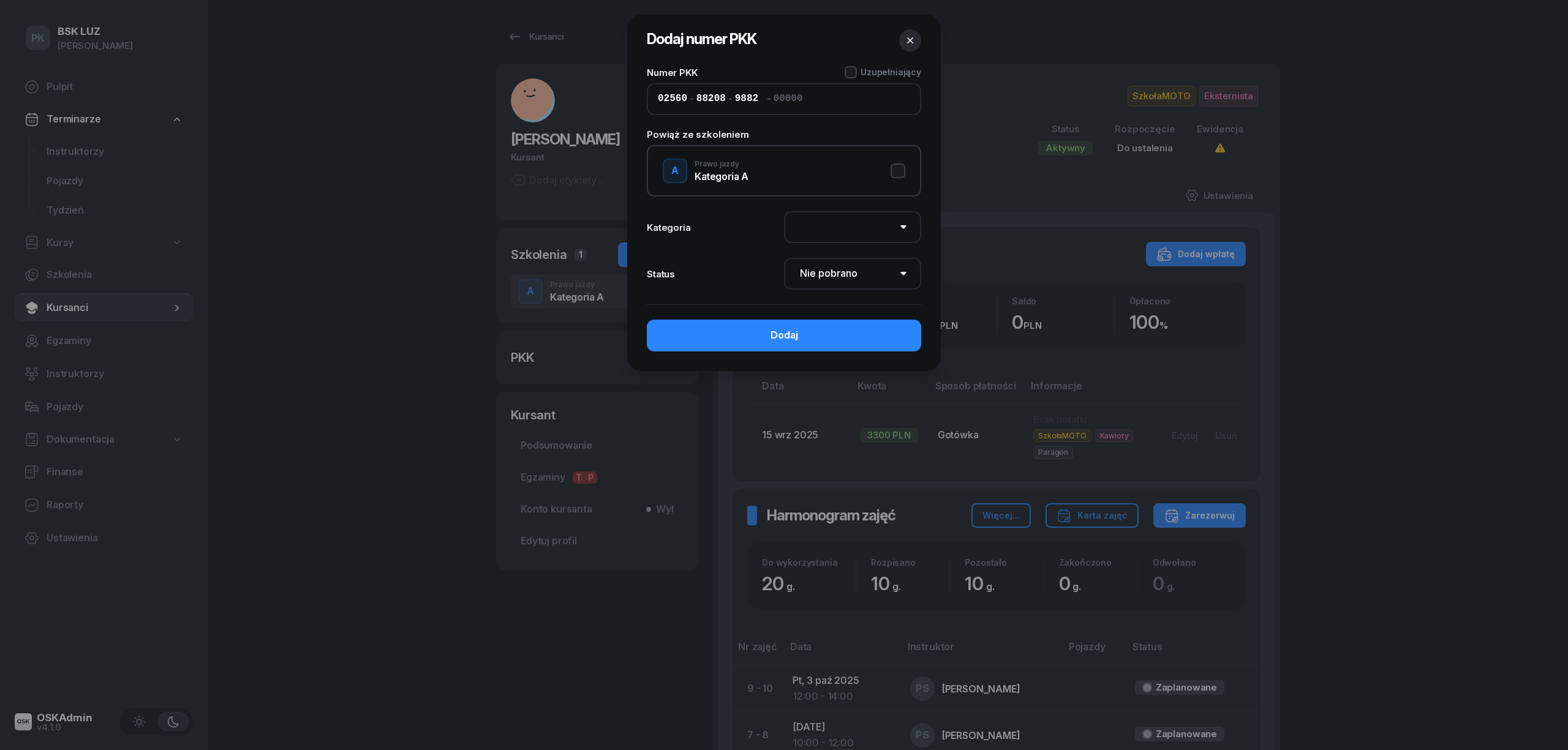
type input "98823"
type input "79114"
click at [885, 162] on button "A Prawo jazdy Kategoria A" at bounding box center [783, 170] width 242 height 24
select select "A"
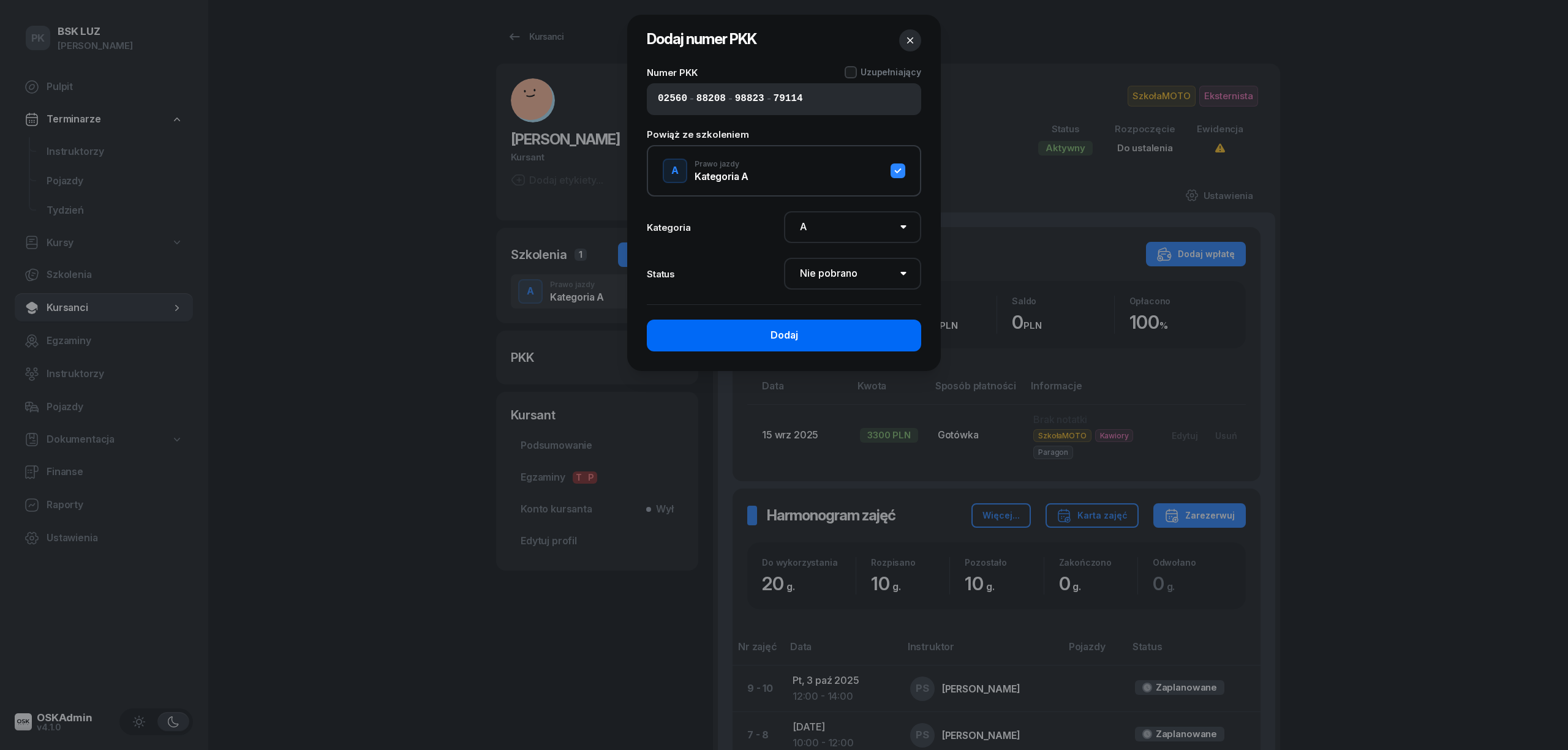
click at [879, 332] on button "Dodaj" at bounding box center [783, 336] width 274 height 32
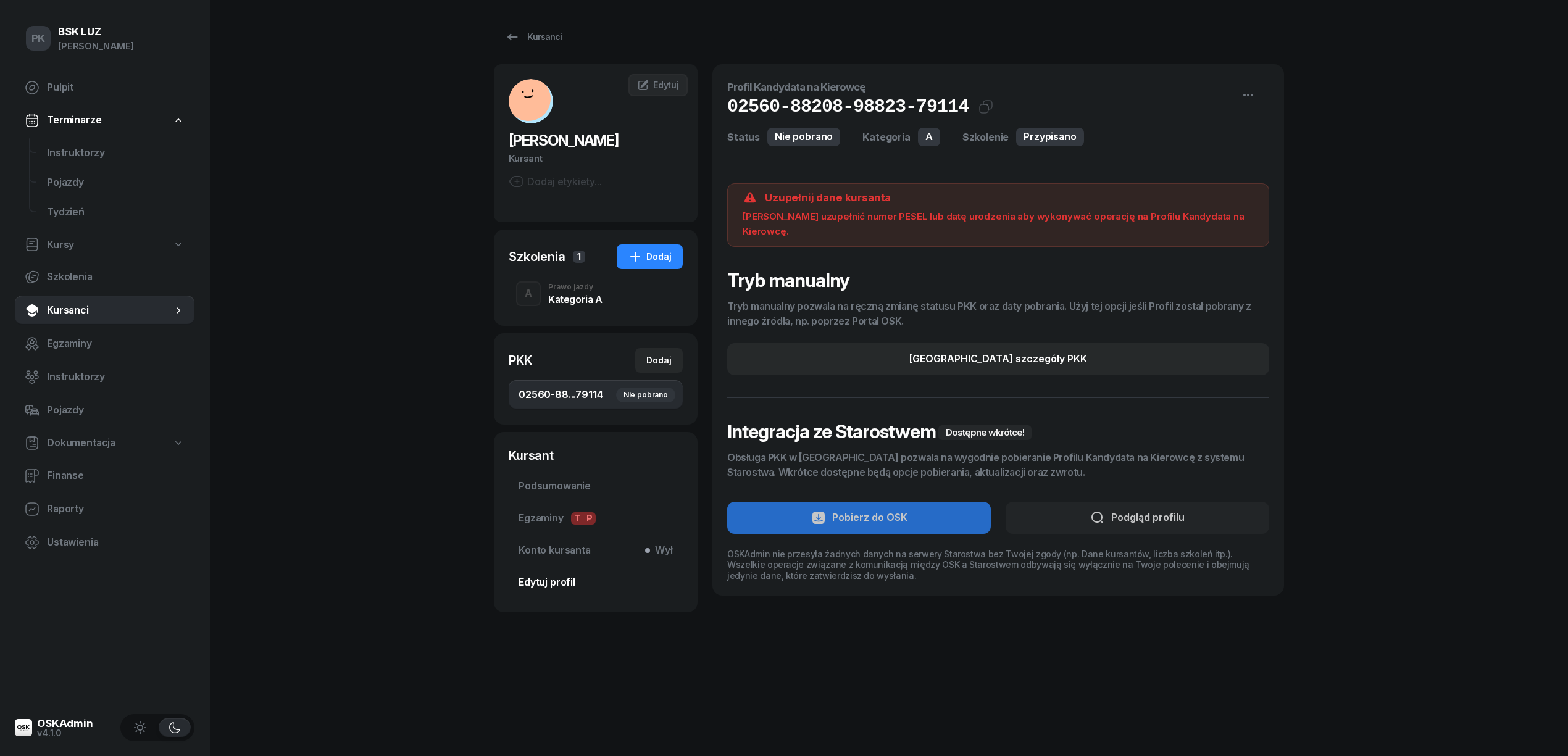
click at [561, 588] on span "Edytuj profil" at bounding box center [595, 583] width 154 height 16
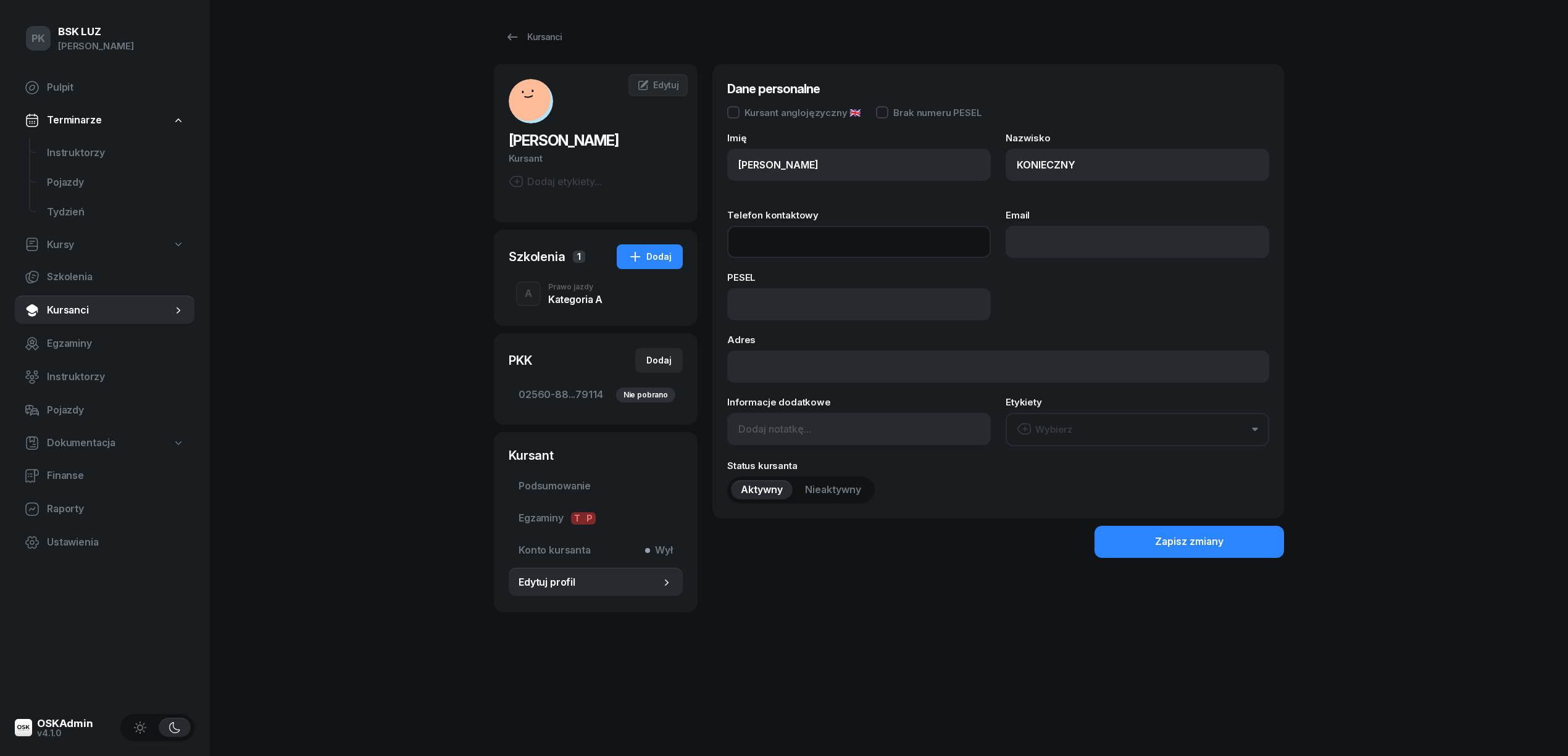
click at [798, 240] on input "Telefon kontaktowy" at bounding box center [859, 242] width 264 height 32
type input "730 309 151"
click at [1045, 242] on input "Email" at bounding box center [1137, 242] width 264 height 32
type input "tomasz.k9777@gmial.com"
click at [785, 327] on div "Imię TOMASZ Nazwisko KONIECZNY Telefon kontaktowy 730 309 151 Email tomasz.k977…" at bounding box center [997, 319] width 542 height 371
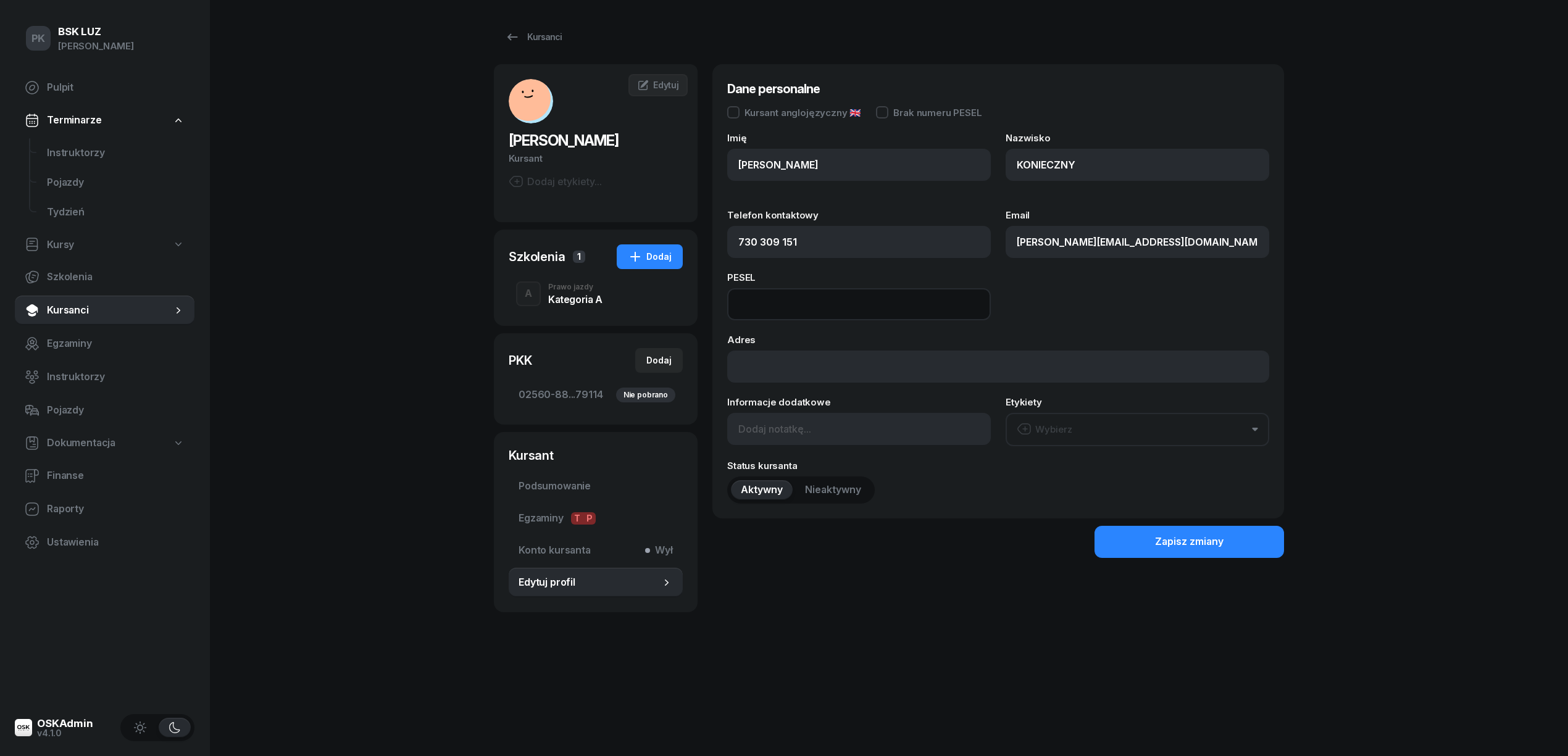
click at [787, 297] on input at bounding box center [859, 304] width 264 height 32
type input "97022204794"
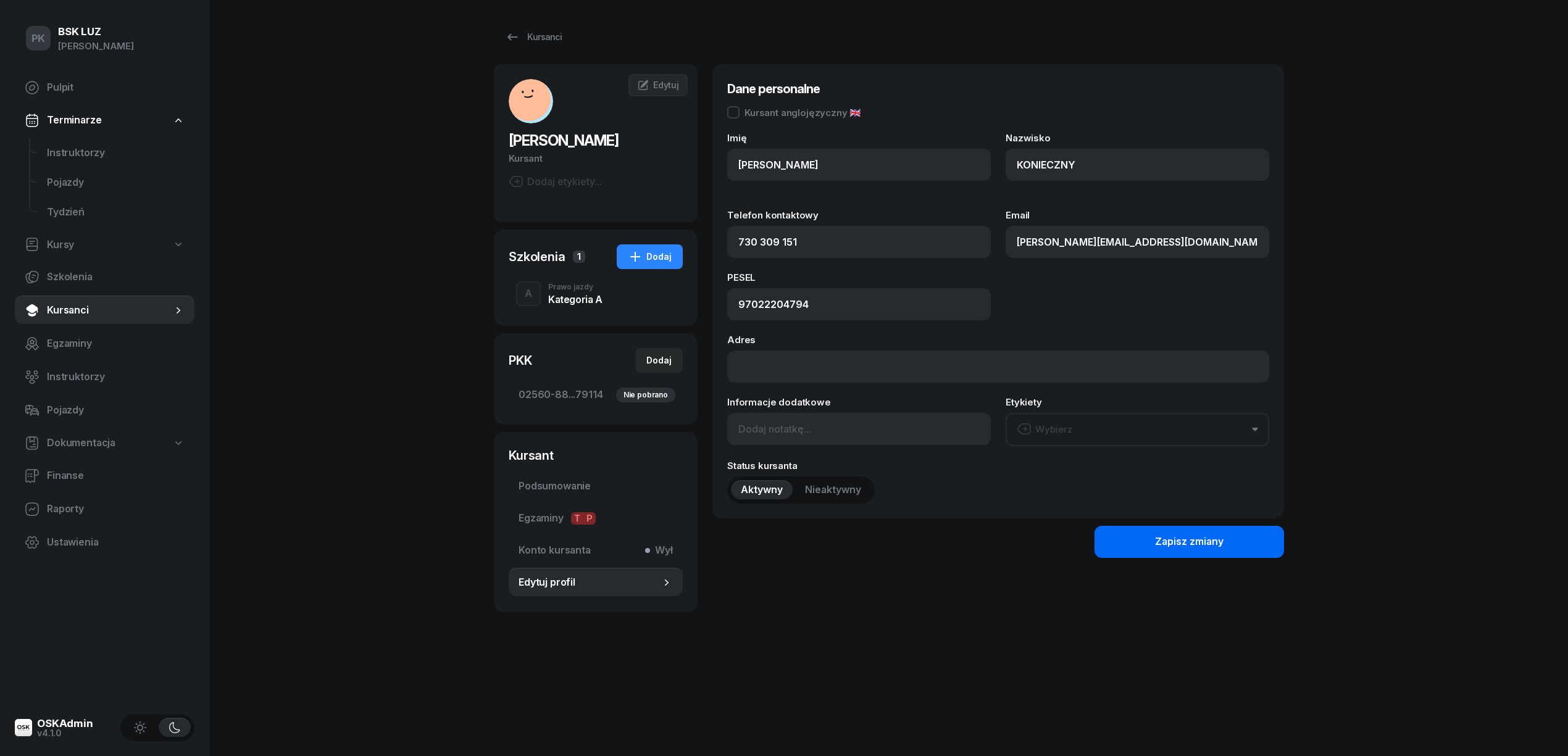
click at [1230, 544] on button "Zapisz zmiany" at bounding box center [1189, 542] width 190 height 32
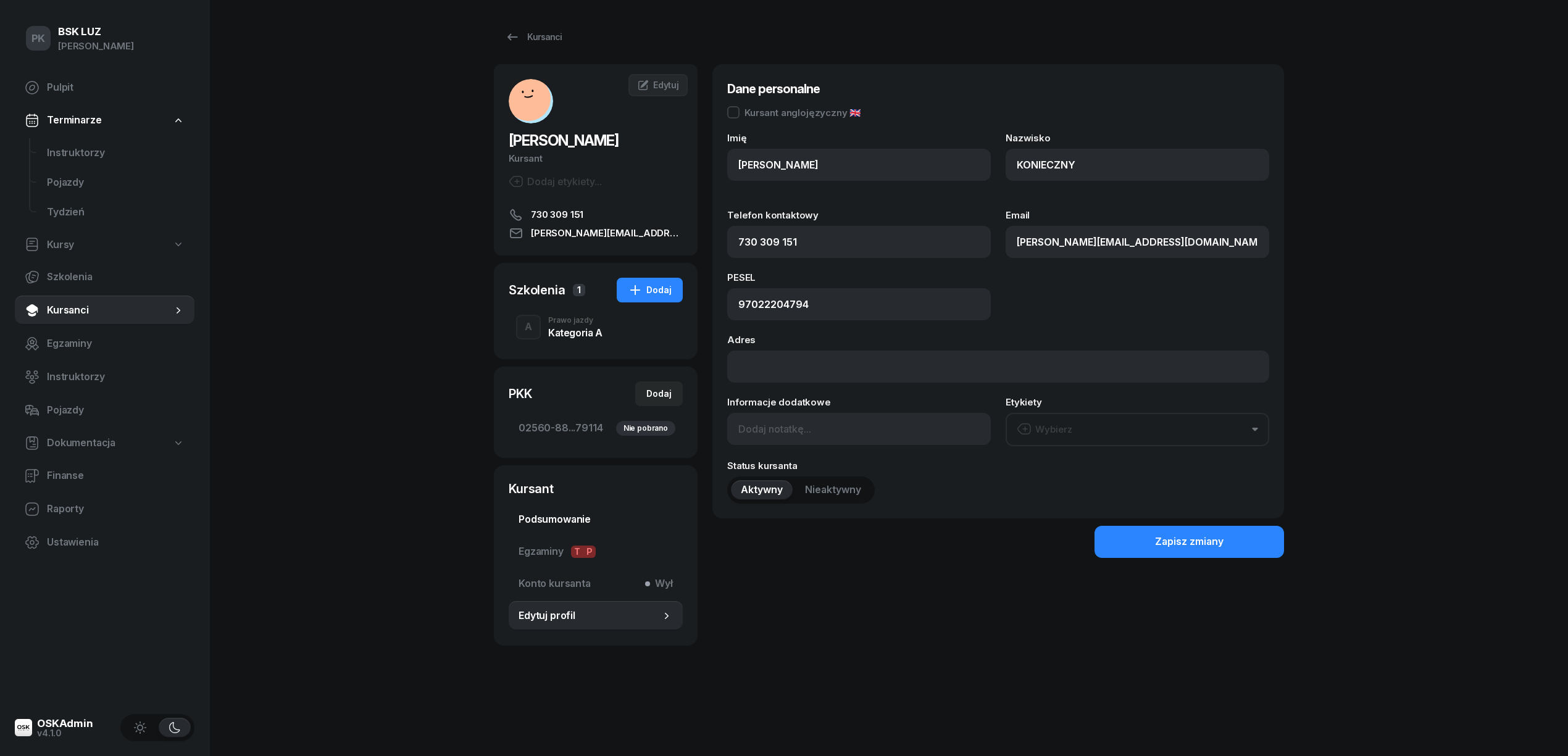
click at [580, 507] on link "Podsumowanie" at bounding box center [595, 520] width 174 height 30
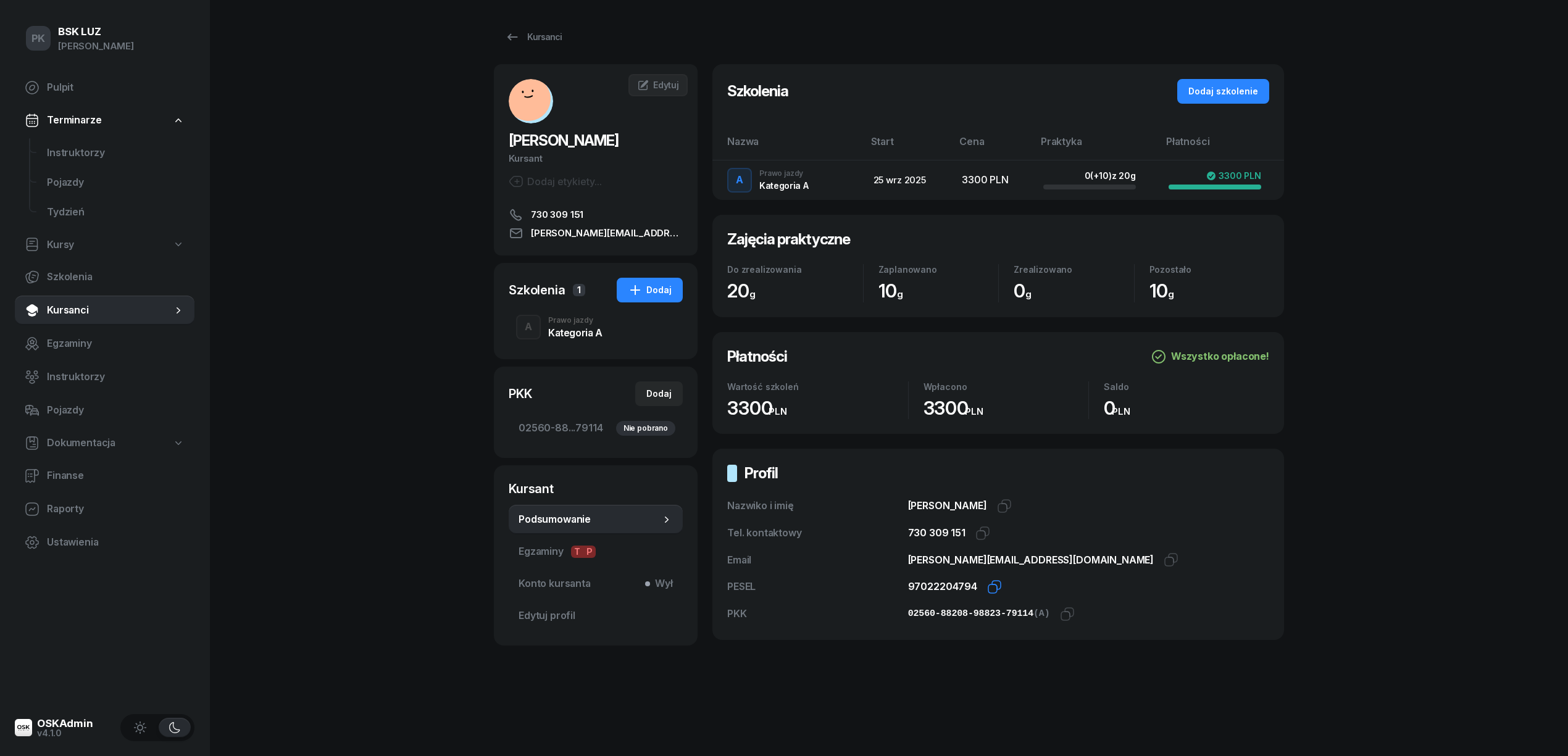
click at [993, 588] on icon "button" at bounding box center [994, 587] width 14 height 14
click at [1065, 615] on icon "button" at bounding box center [1066, 614] width 14 height 14
click at [581, 421] on span "02560-88...79114 Nie pobrano" at bounding box center [595, 428] width 154 height 16
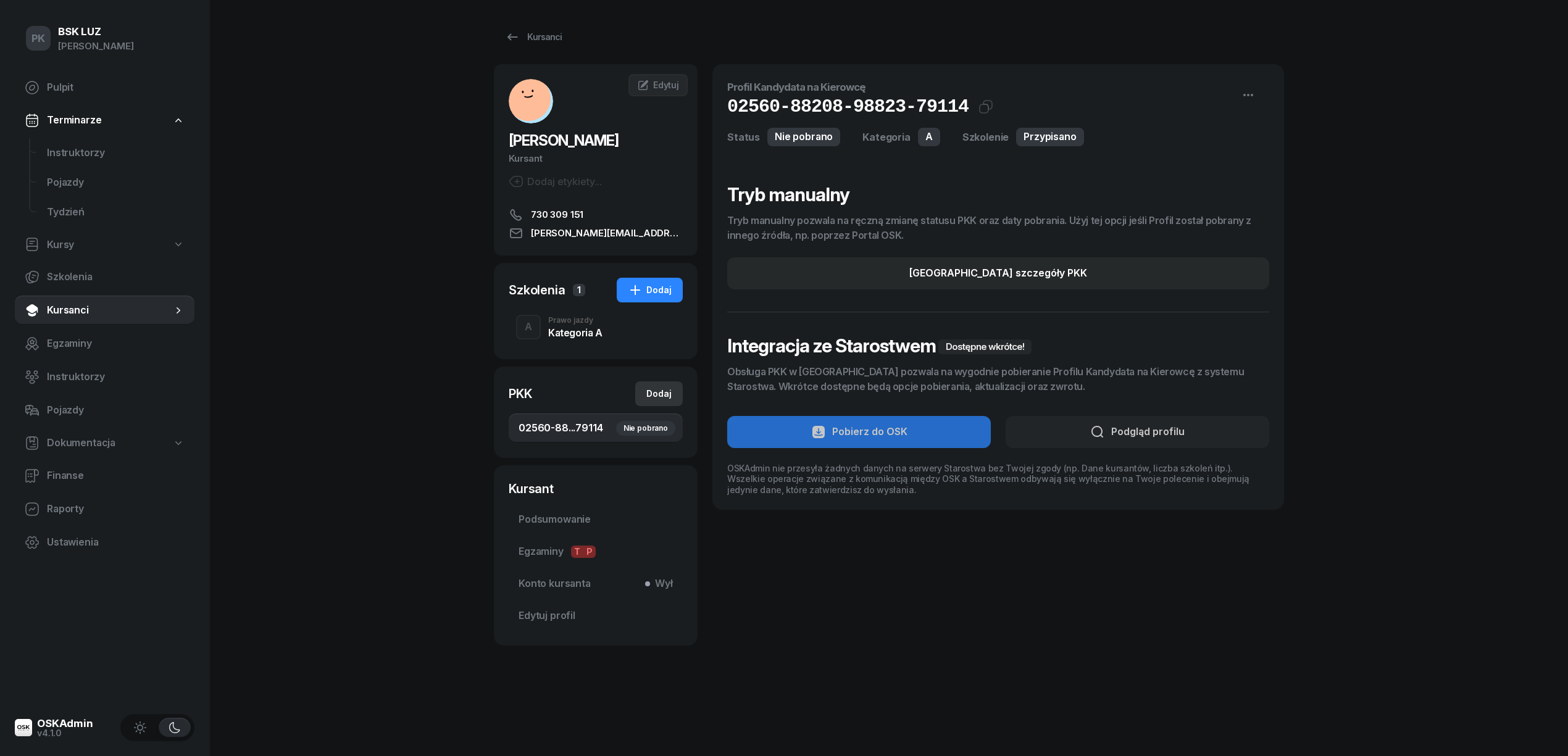
click at [650, 388] on div "Dodaj" at bounding box center [659, 393] width 26 height 14
select select
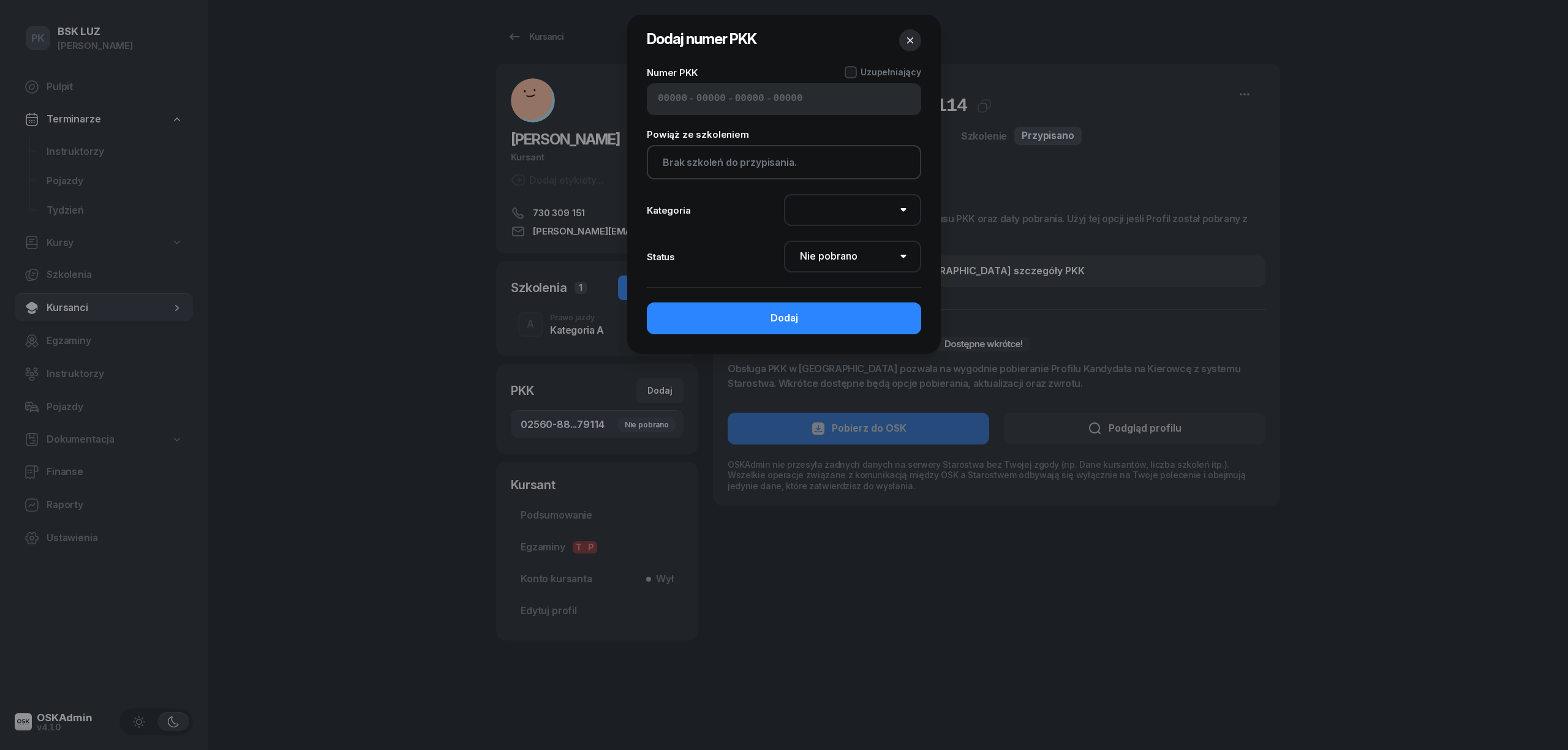
click at [315, 289] on div at bounding box center [784, 375] width 1568 height 750
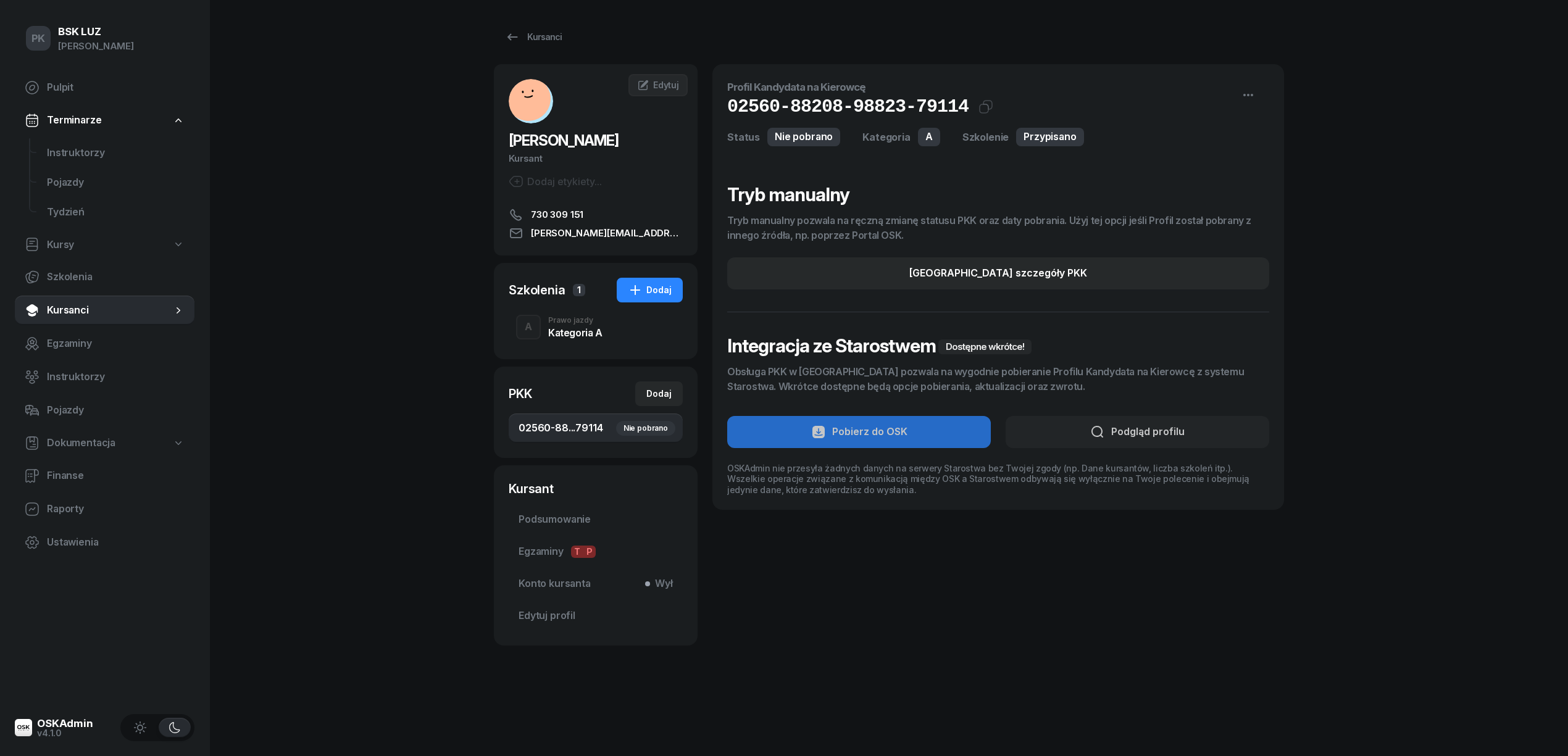
click at [571, 422] on span "02560-88...79114 Nie pobrano" at bounding box center [595, 428] width 154 height 16
click at [900, 275] on button "Edytuj szczegóły PKK" at bounding box center [997, 274] width 542 height 32
select select "A"
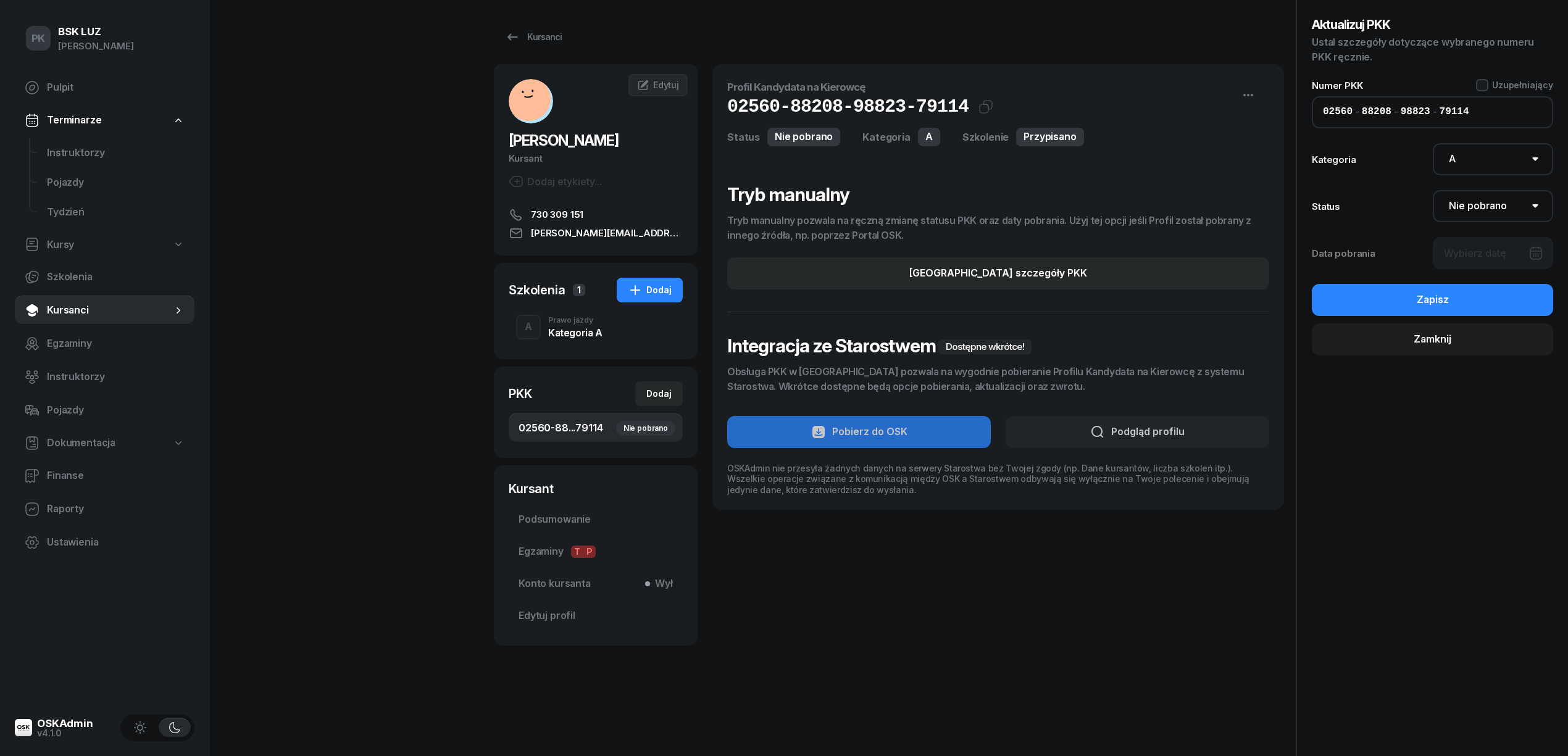
click at [1412, 109] on input "98823" at bounding box center [1415, 112] width 30 height 16
click at [1412, 111] on input "98823" at bounding box center [1415, 112] width 30 height 16
type input "99823"
click at [1479, 246] on div "Aktualizuj PKK Ustal szczegóły dotyczące wybranego numeru PKK ręcznie. Numer PK…" at bounding box center [1432, 185] width 241 height 341
drag, startPoint x: 1477, startPoint y: 208, endPoint x: 1474, endPoint y: 215, distance: 7.6
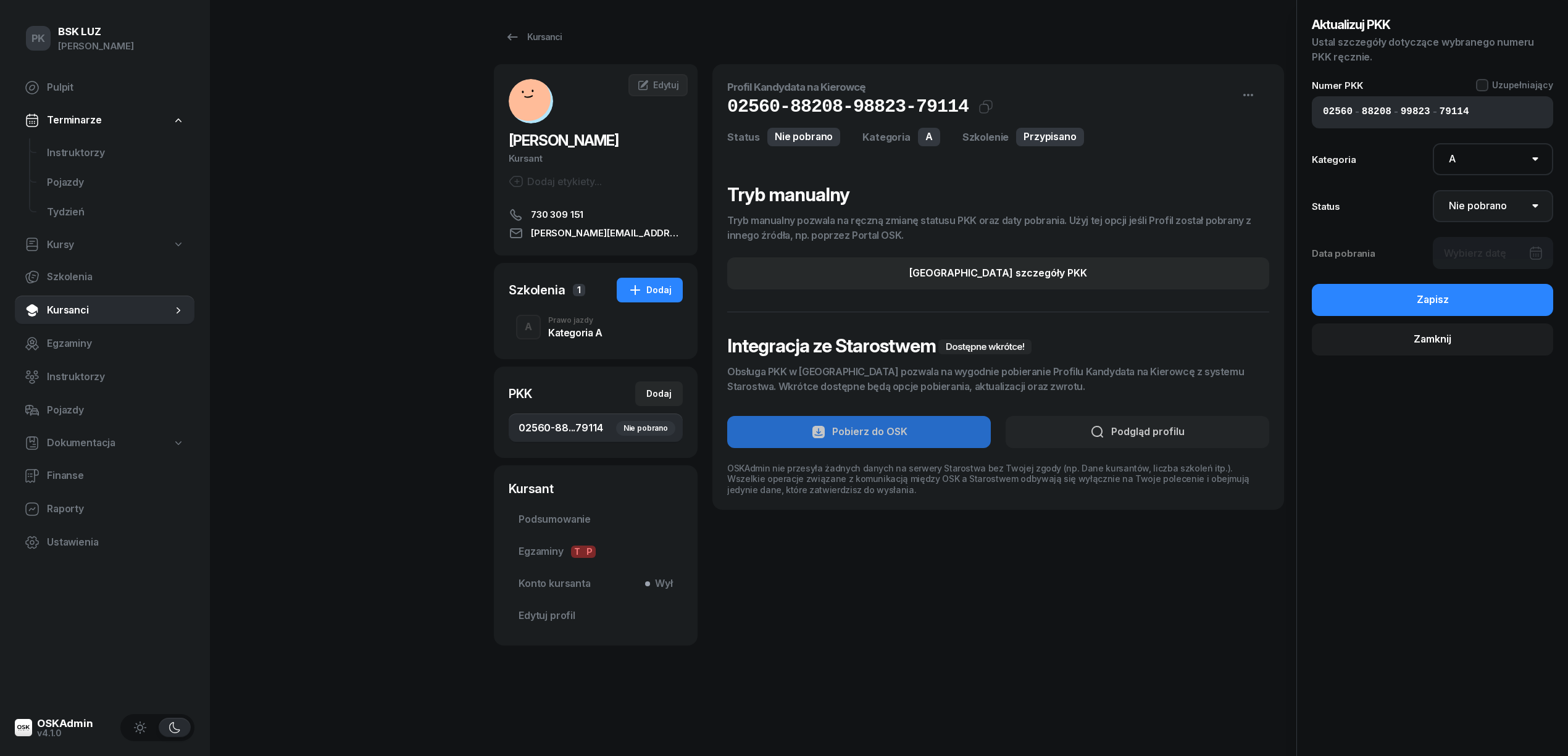
click at [1477, 208] on select "Nie pobrano Pobrano Zwrócono Zaktualizowano" at bounding box center [1493, 207] width 121 height 32
select select "Get"
click at [1433, 190] on select "Nie pobrano Pobrano Zwrócono Zaktualizowano" at bounding box center [1493, 207] width 121 height 32
click at [1478, 258] on div at bounding box center [1493, 253] width 121 height 32
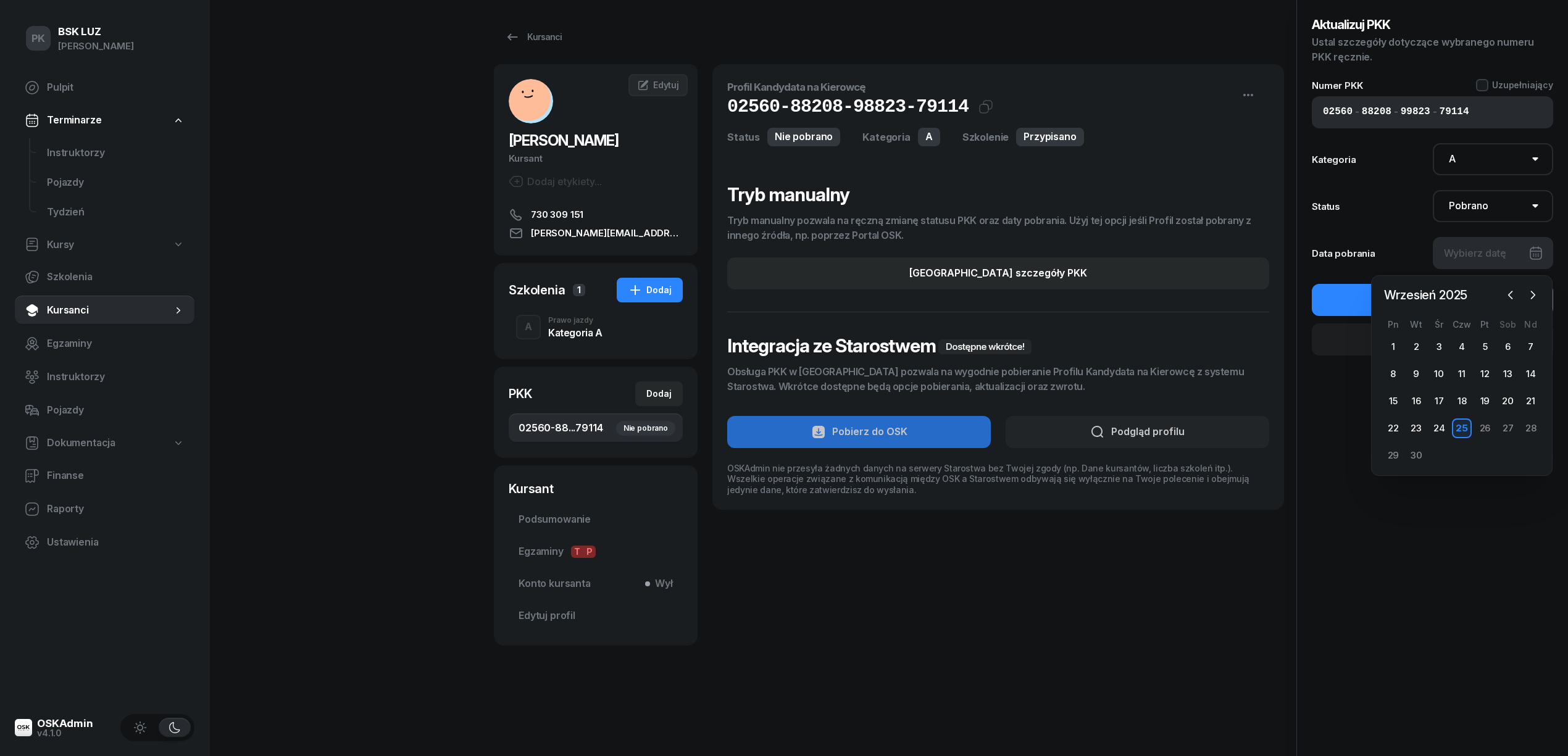
click at [1464, 429] on div "25" at bounding box center [1461, 428] width 20 height 20
type input "25/09/2025"
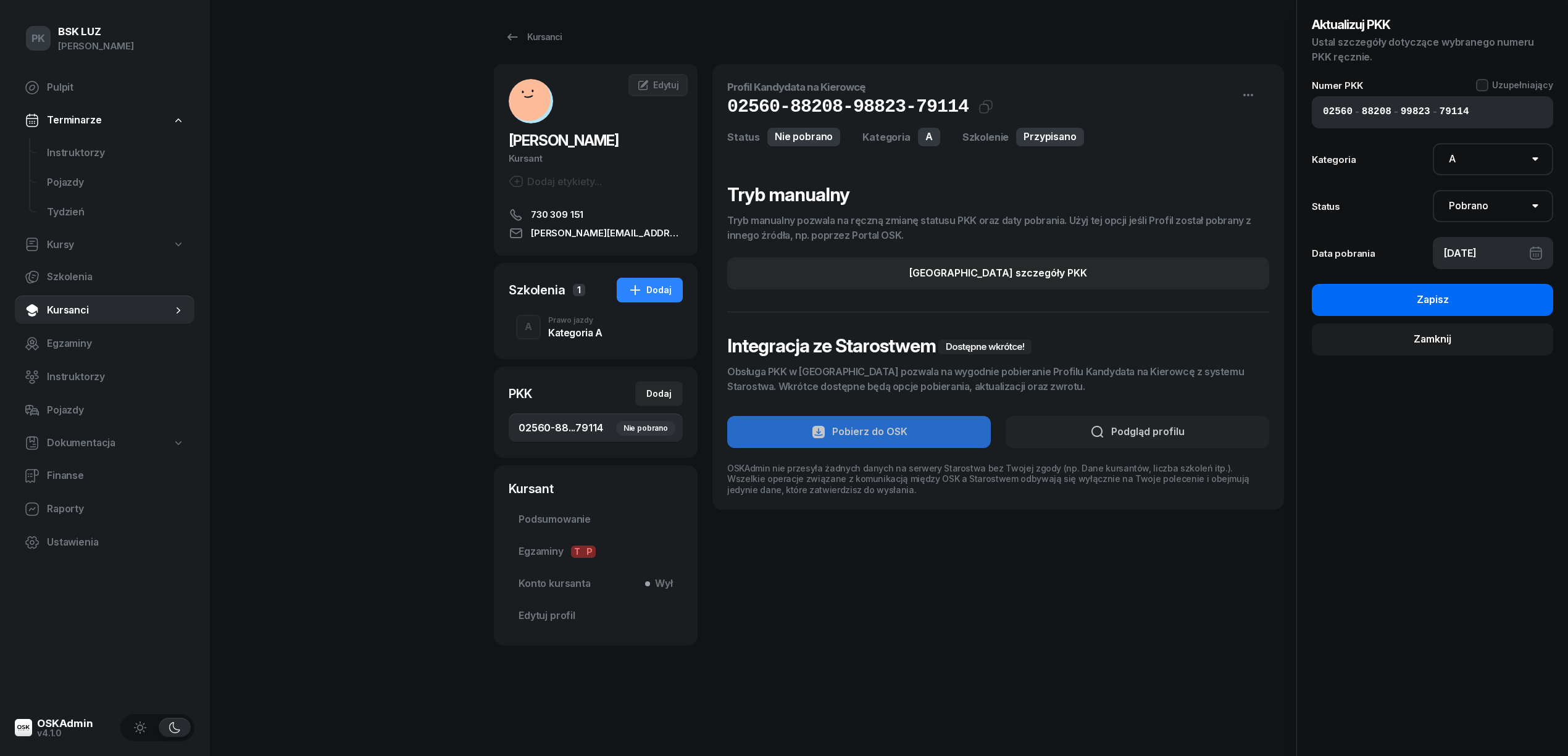
click at [1440, 306] on div "Zapisz" at bounding box center [1433, 299] width 32 height 16
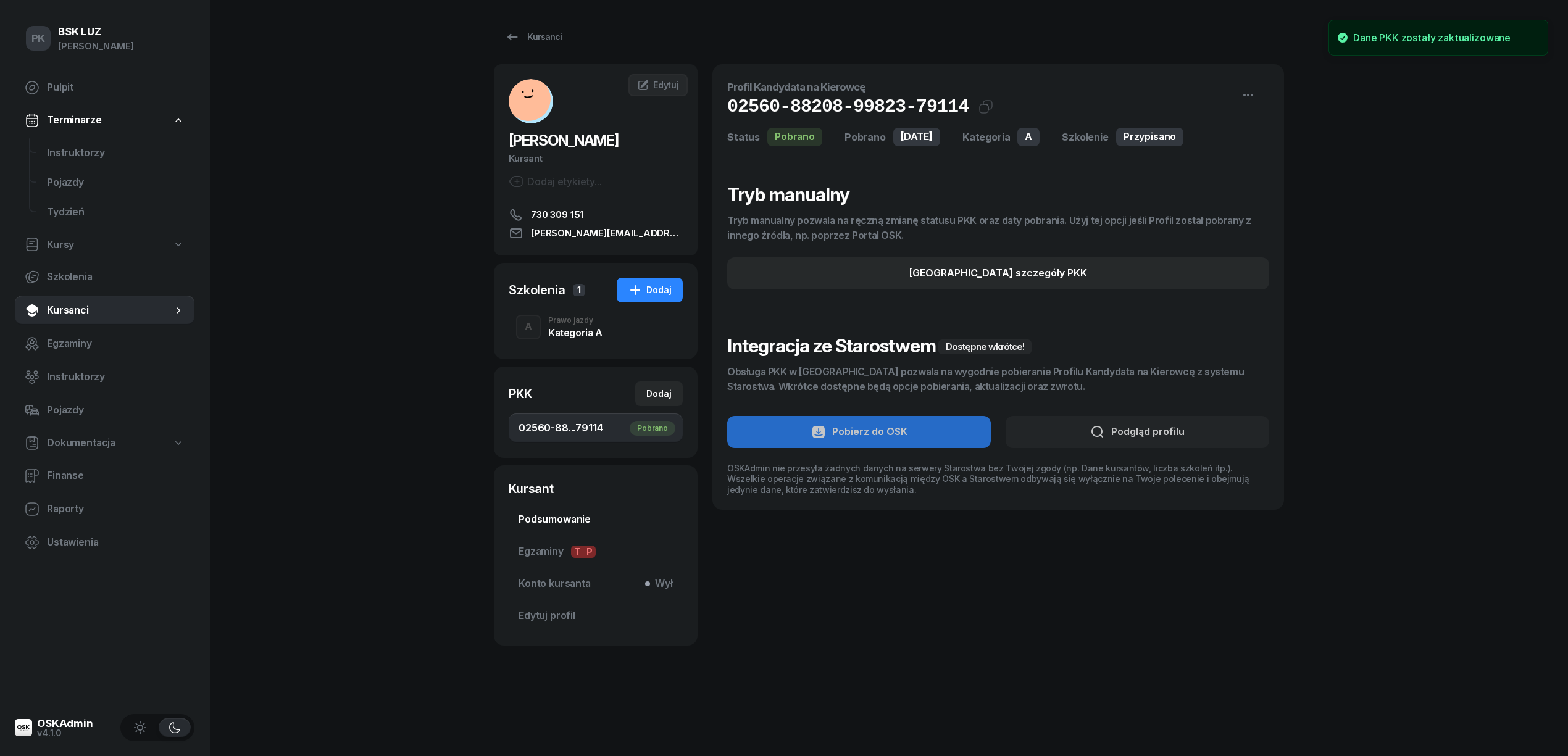
click at [573, 517] on span "Podsumowanie" at bounding box center [595, 520] width 154 height 16
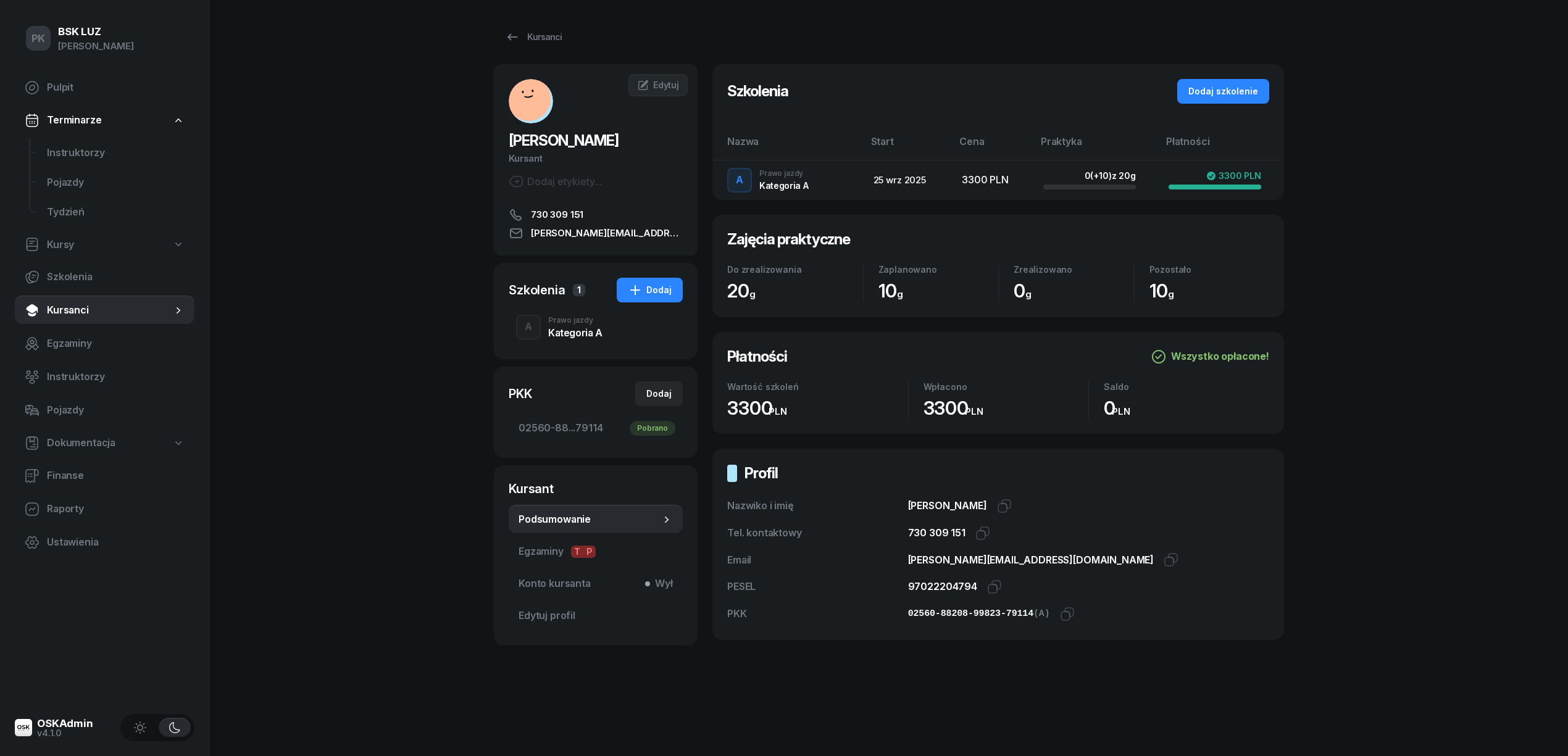
click at [552, 325] on div "Kategoria A" at bounding box center [576, 331] width 54 height 14
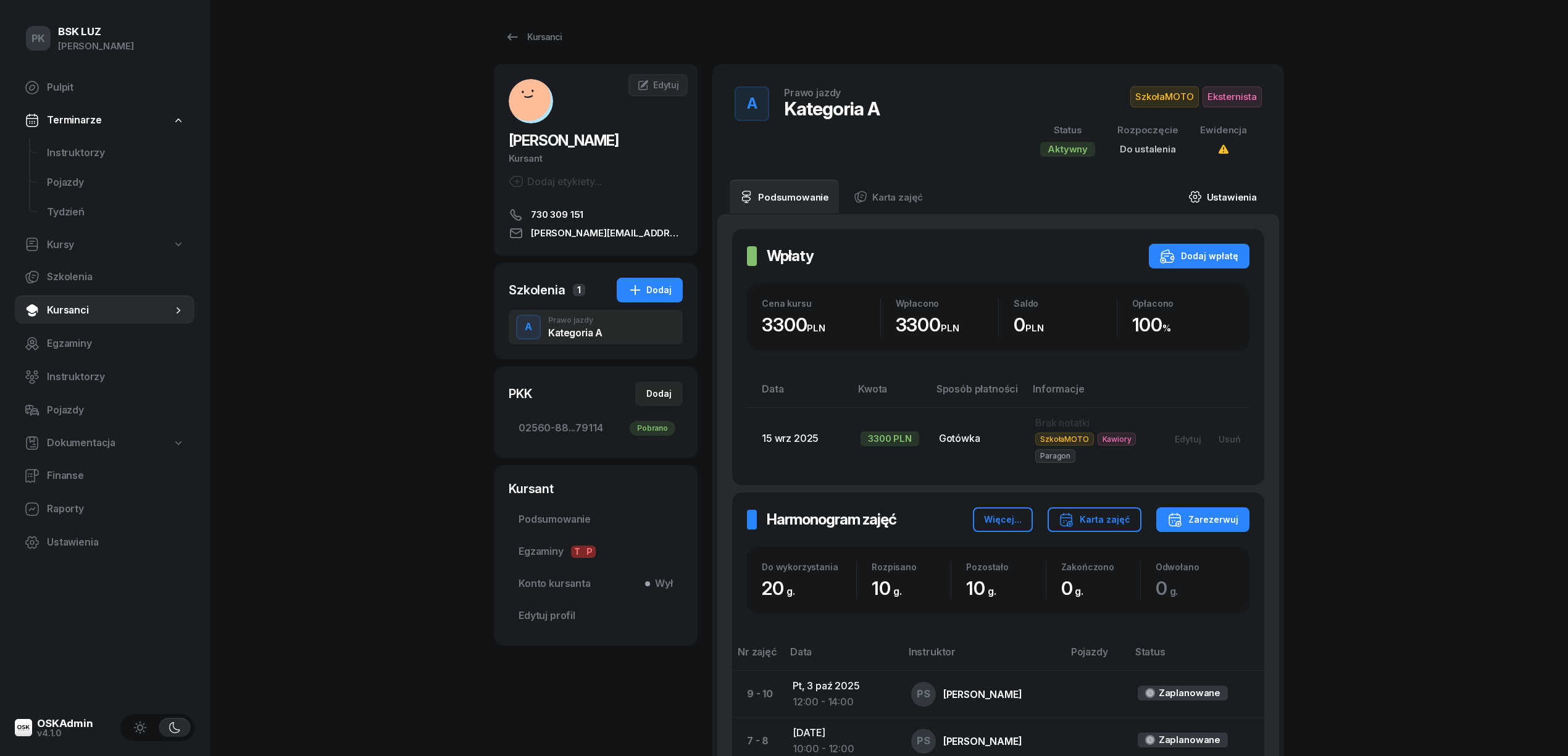
click at [1228, 196] on link "Ustawienia" at bounding box center [1223, 196] width 88 height 35
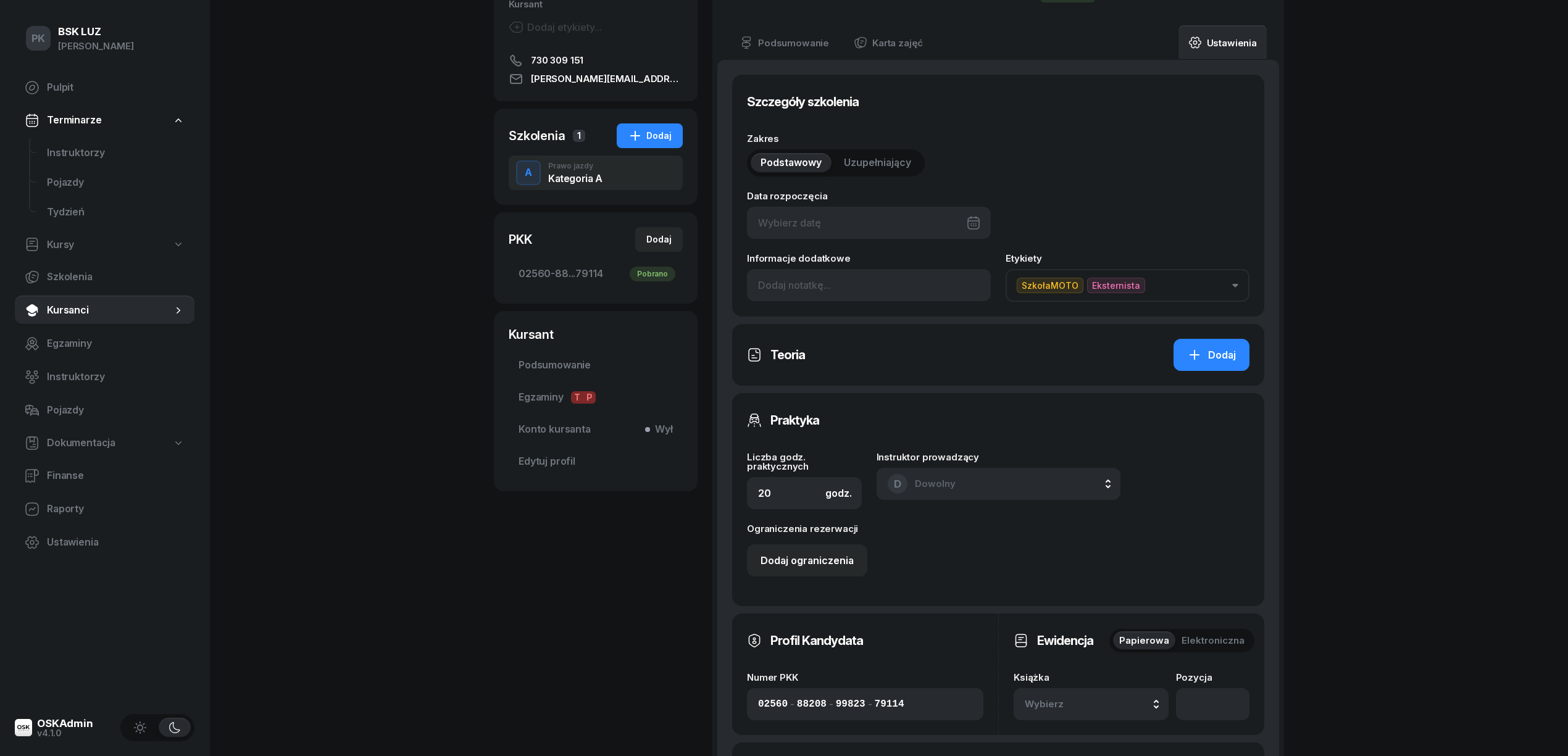
scroll to position [411, 0]
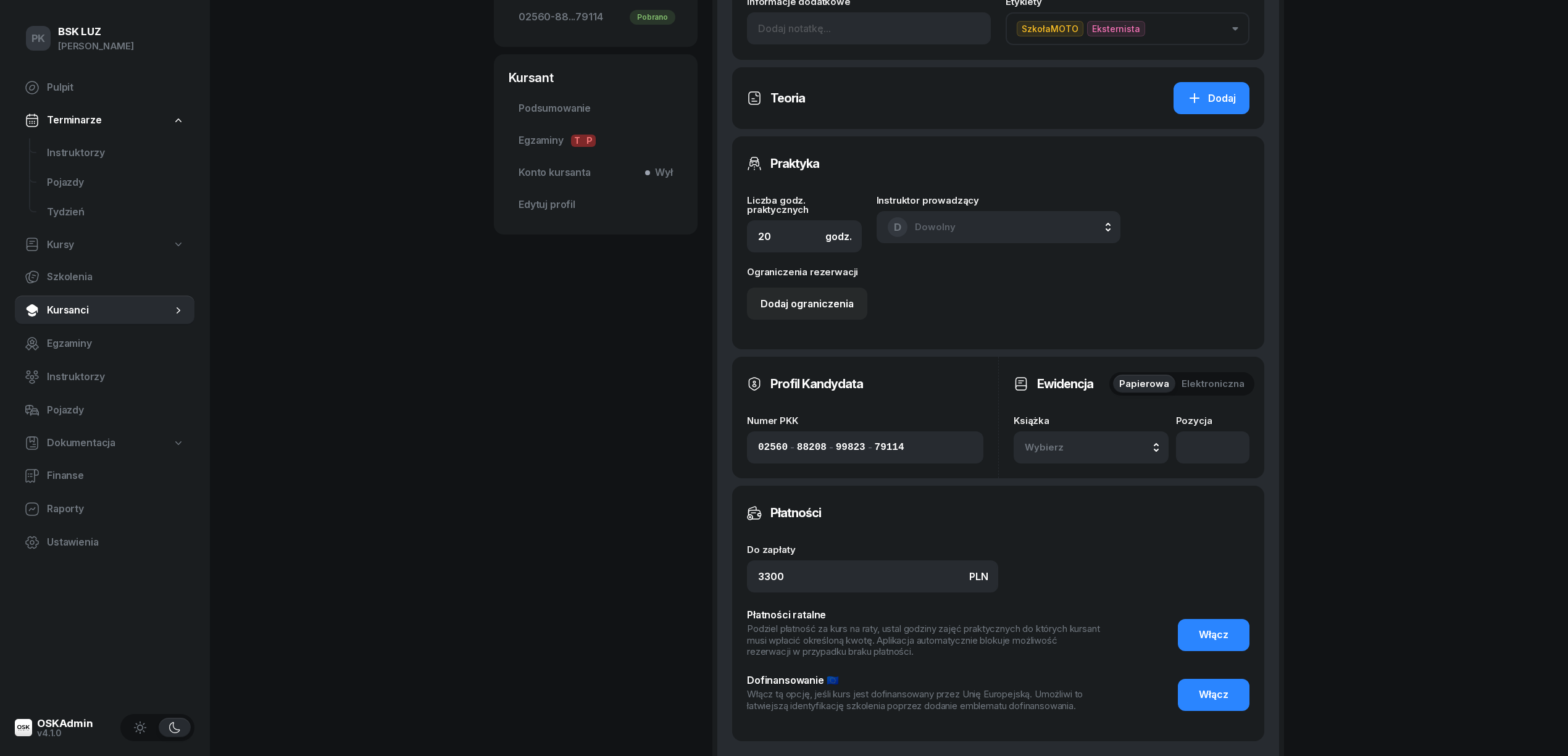
click at [1106, 450] on div "Wybierz" at bounding box center [1091, 447] width 133 height 16
click at [1082, 416] on div "1/2020/SM" at bounding box center [1058, 409] width 52 height 16
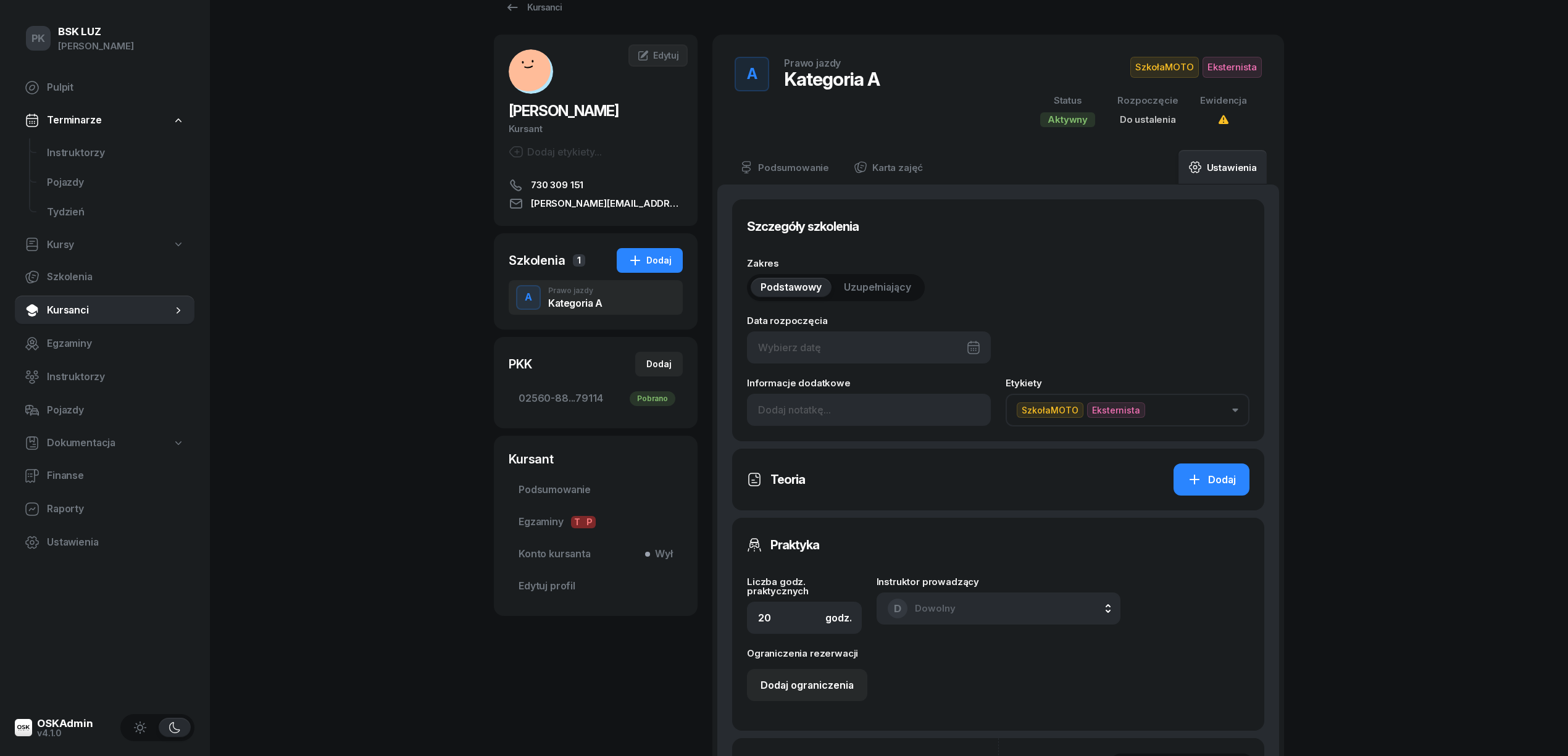
scroll to position [0, 0]
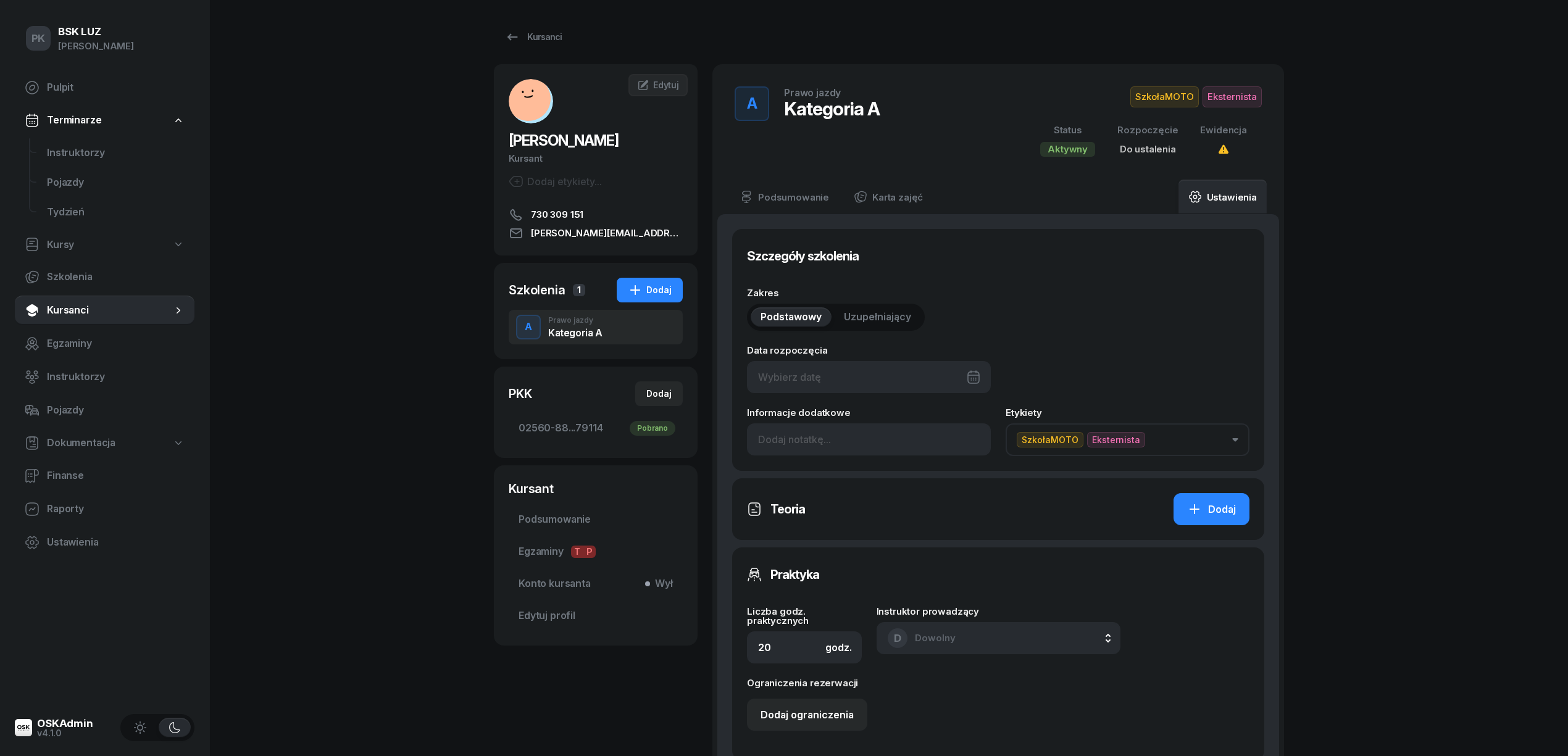
click at [883, 379] on div at bounding box center [868, 378] width 244 height 32
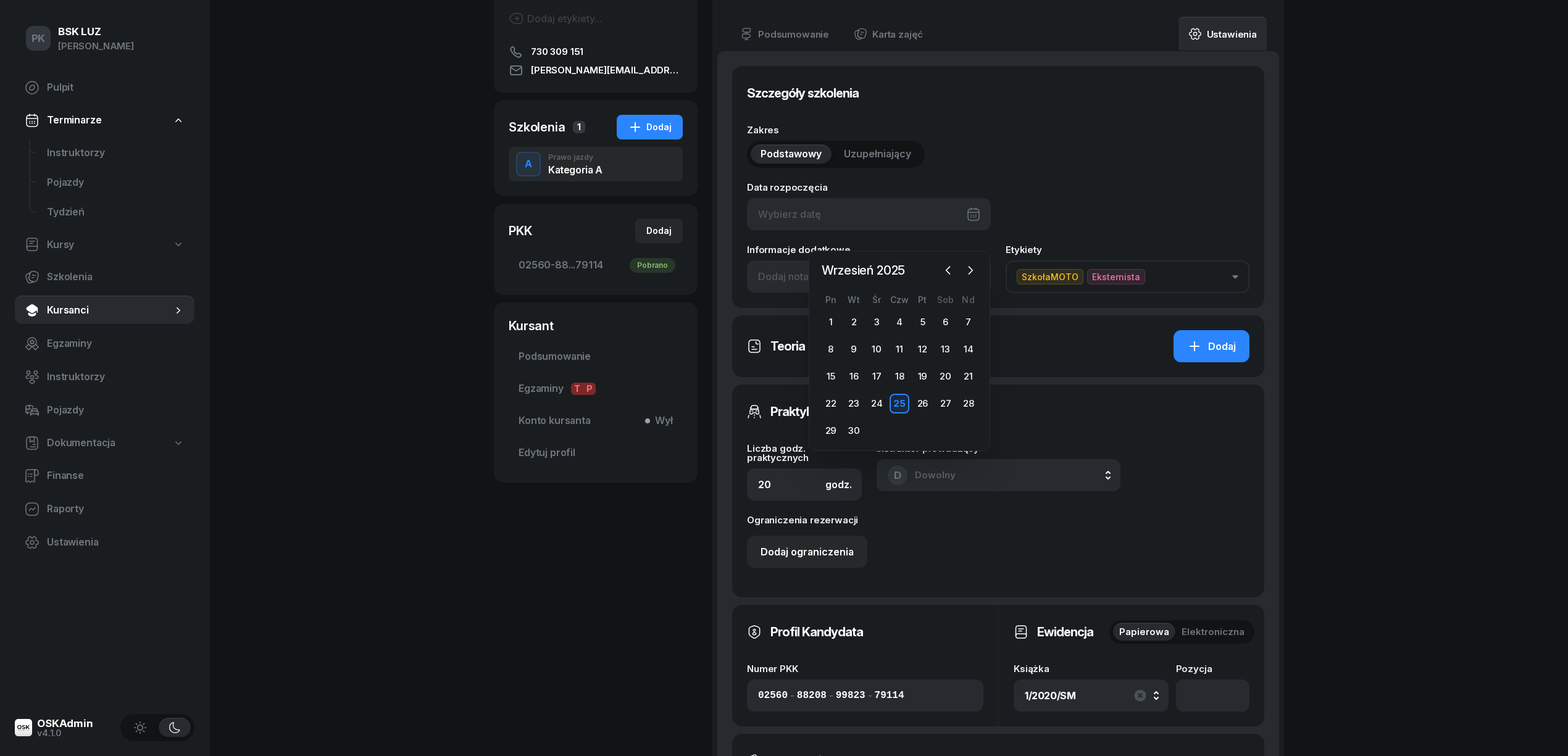
scroll to position [164, 0]
click at [921, 388] on div "26" at bounding box center [922, 388] width 20 height 20
type input "26/09/2025"
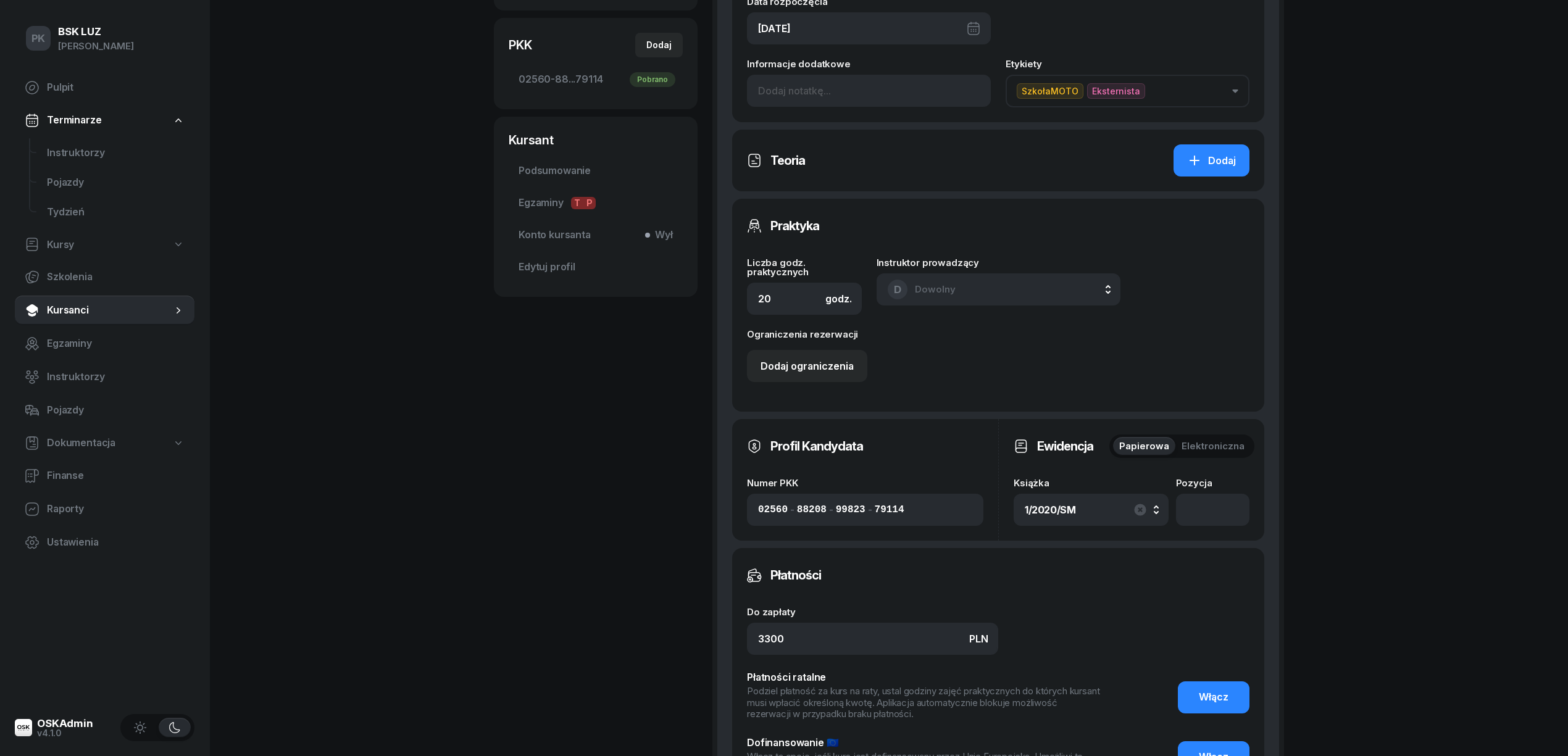
scroll to position [576, 0]
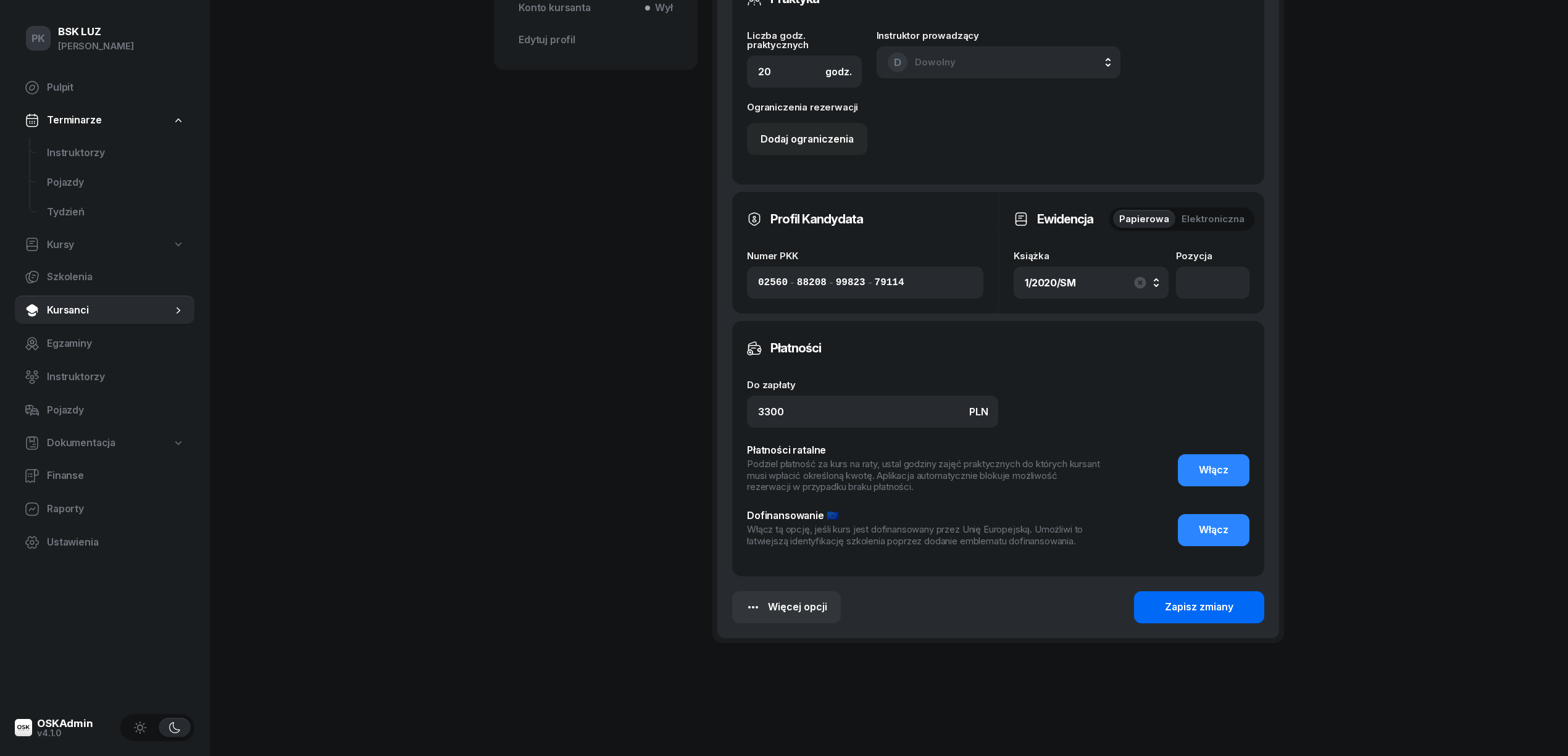
click at [1176, 603] on div "Zapisz zmiany" at bounding box center [1199, 607] width 69 height 16
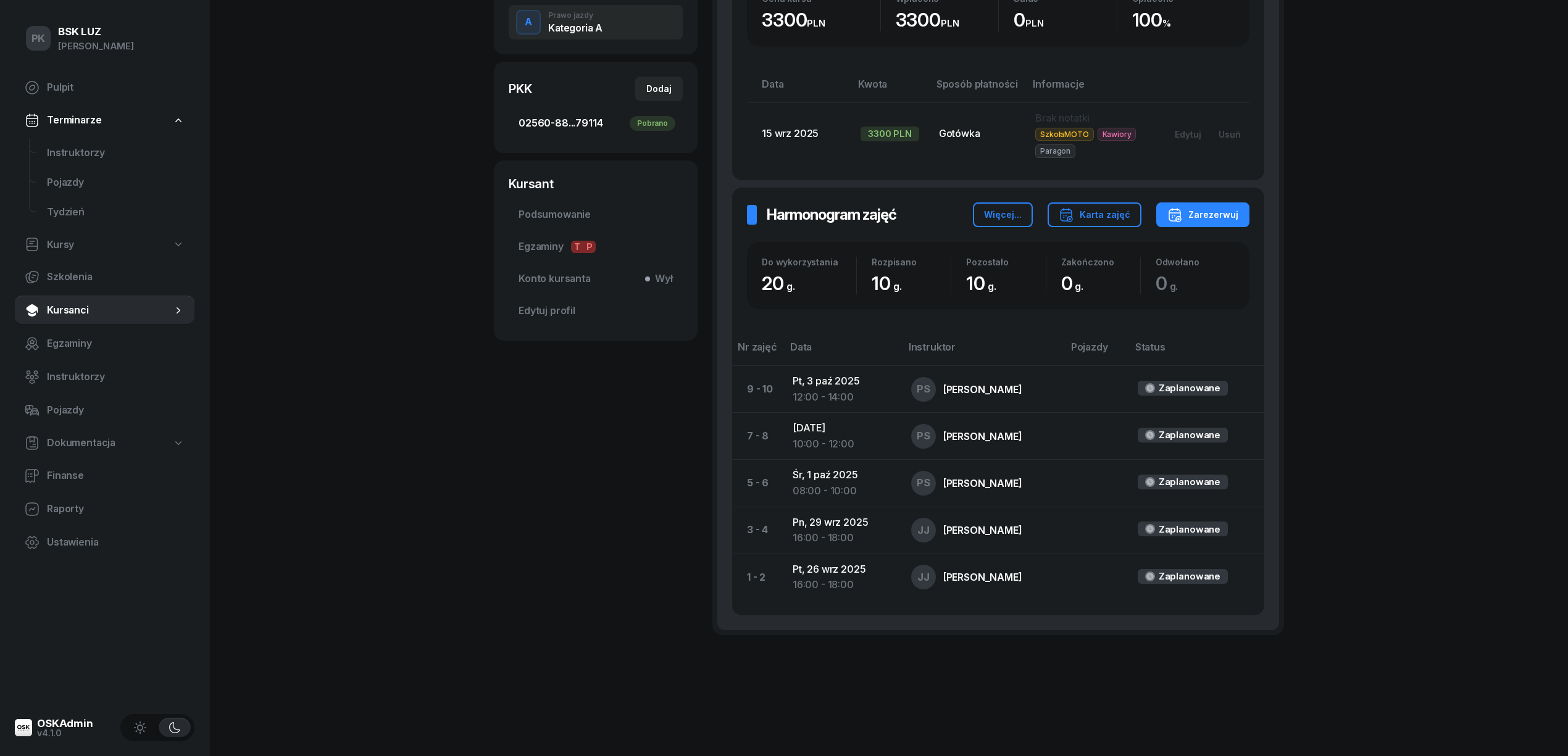
scroll to position [0, 0]
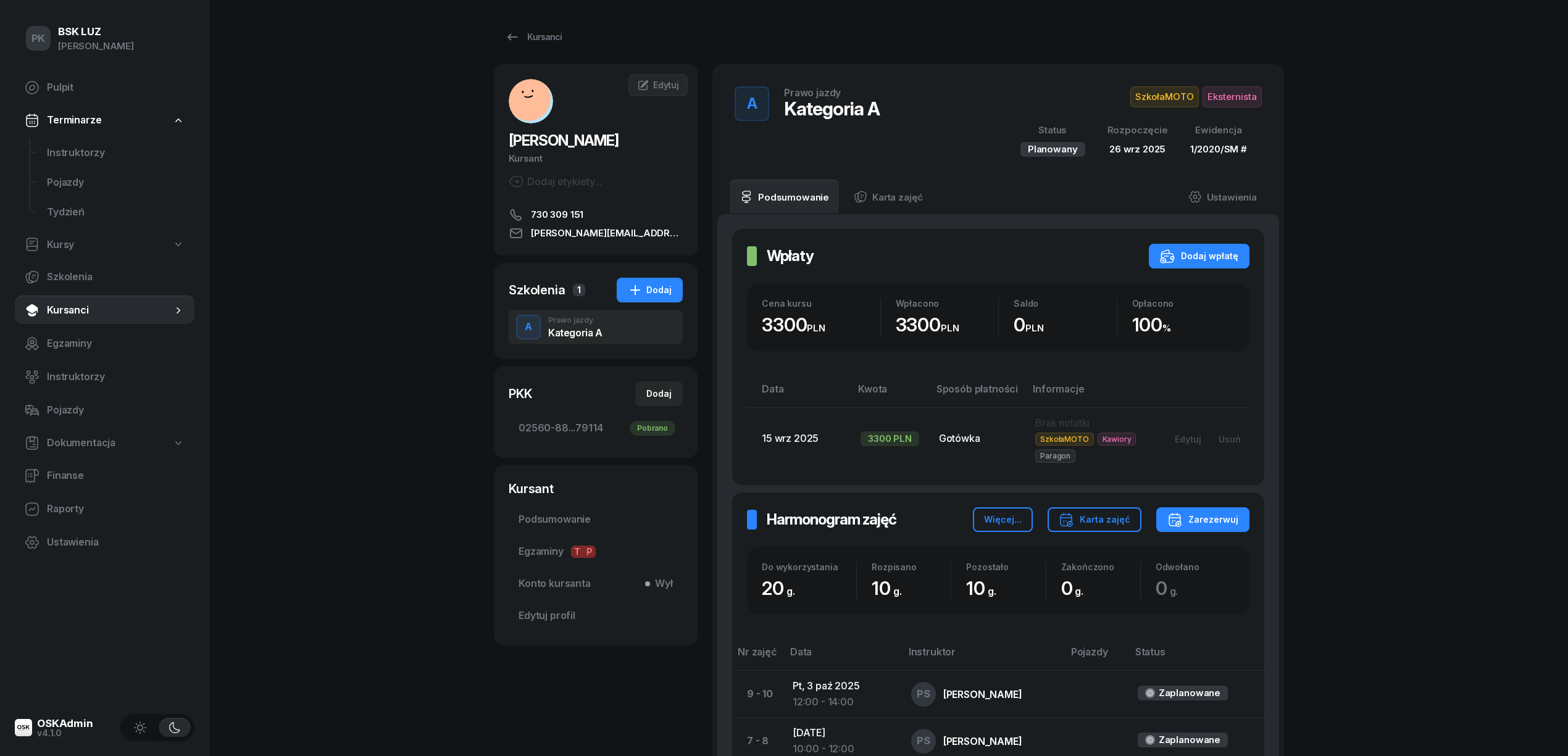
click at [652, 96] on div "KONIECZNY TOMASZ Kursant Dodaj etykiety... 730 309 151 tomasz.k9777@gmial.com" at bounding box center [596, 160] width 204 height 162
click at [654, 89] on span "Edytuj" at bounding box center [666, 85] width 26 height 10
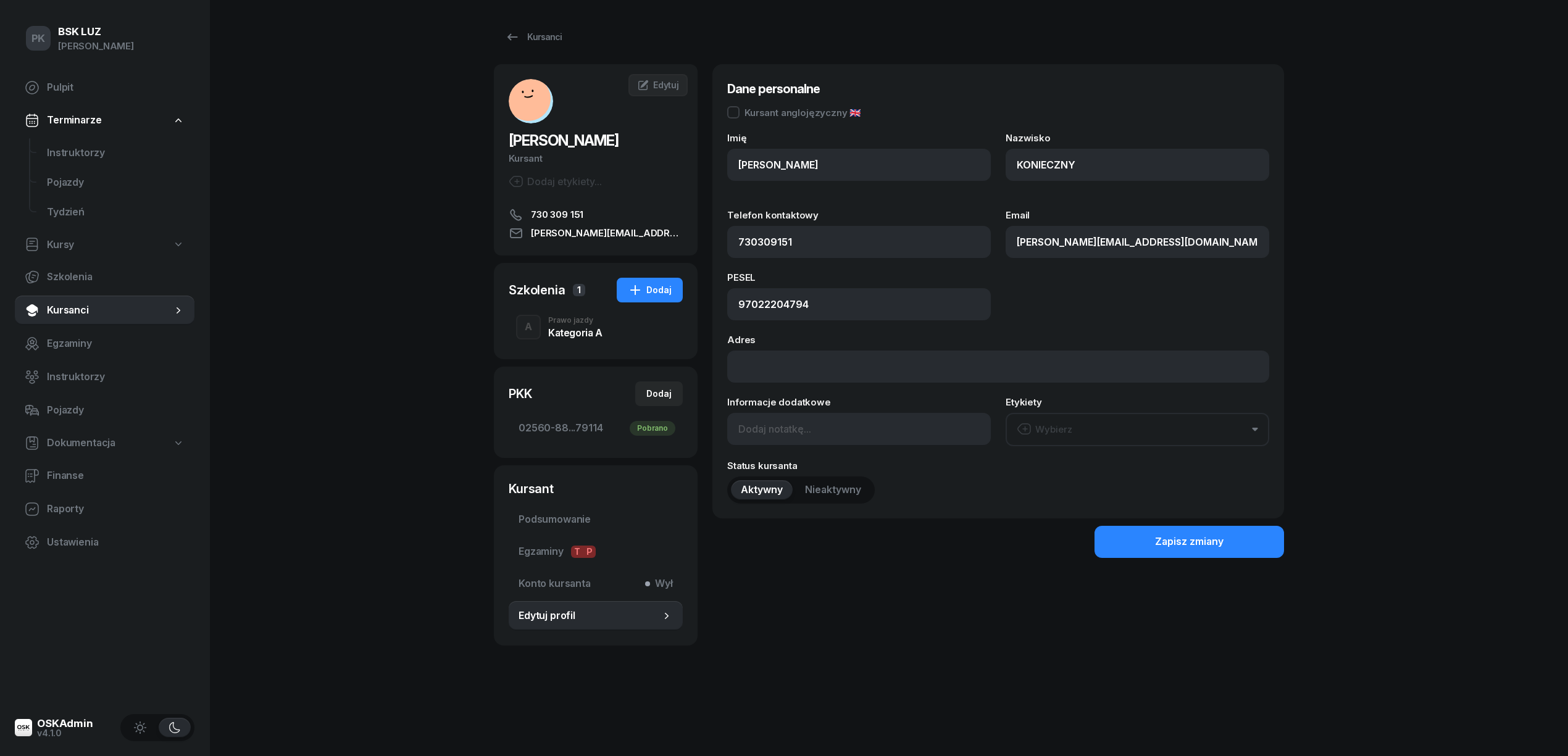
type input "730 309 151"
click at [783, 428] on input at bounding box center [859, 429] width 264 height 32
paste input "2040-08-19"
type input "OL-brak 2040-08-19"
click at [1235, 542] on button "Zapisz zmiany" at bounding box center [1189, 542] width 190 height 32
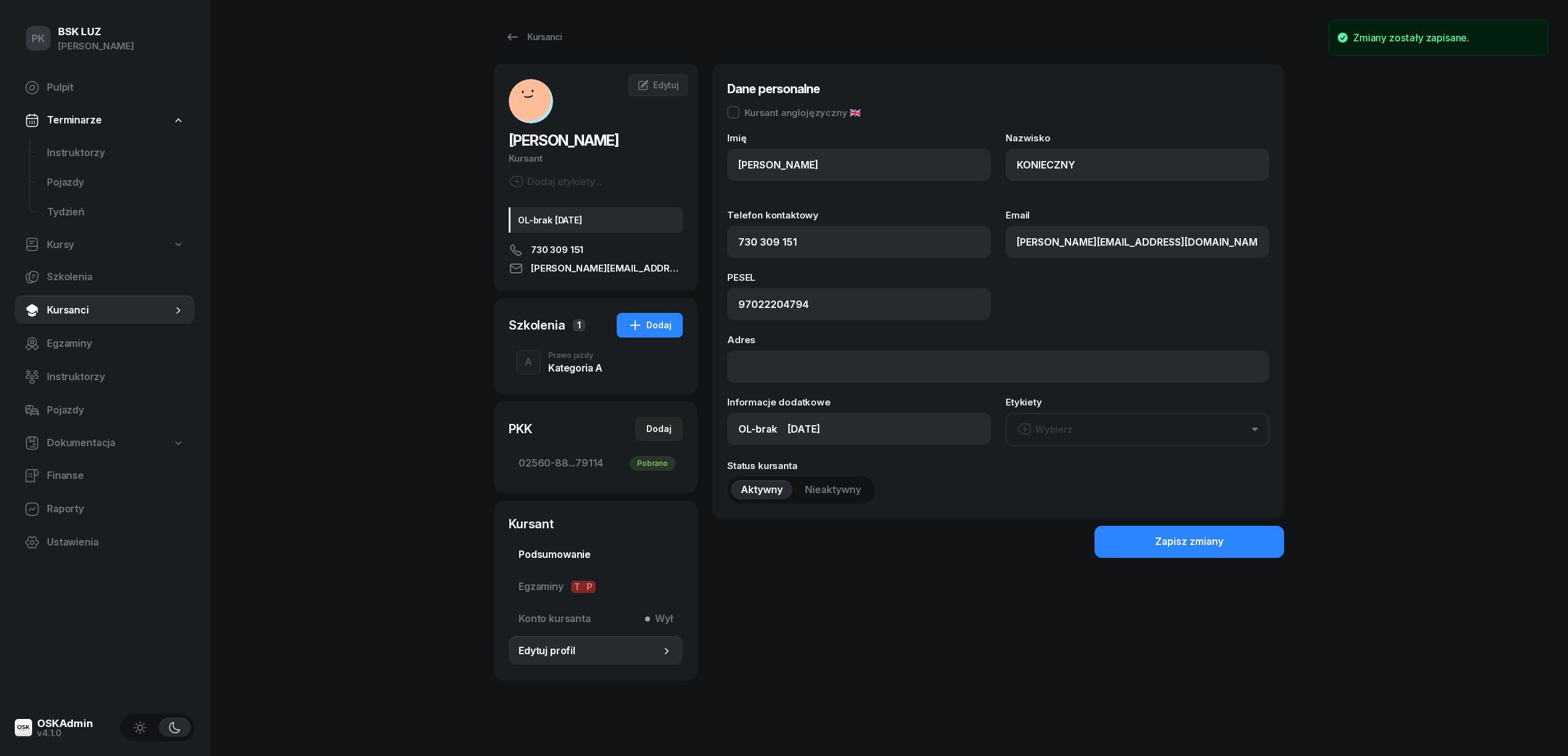
click at [581, 552] on span "Podsumowanie" at bounding box center [595, 554] width 154 height 16
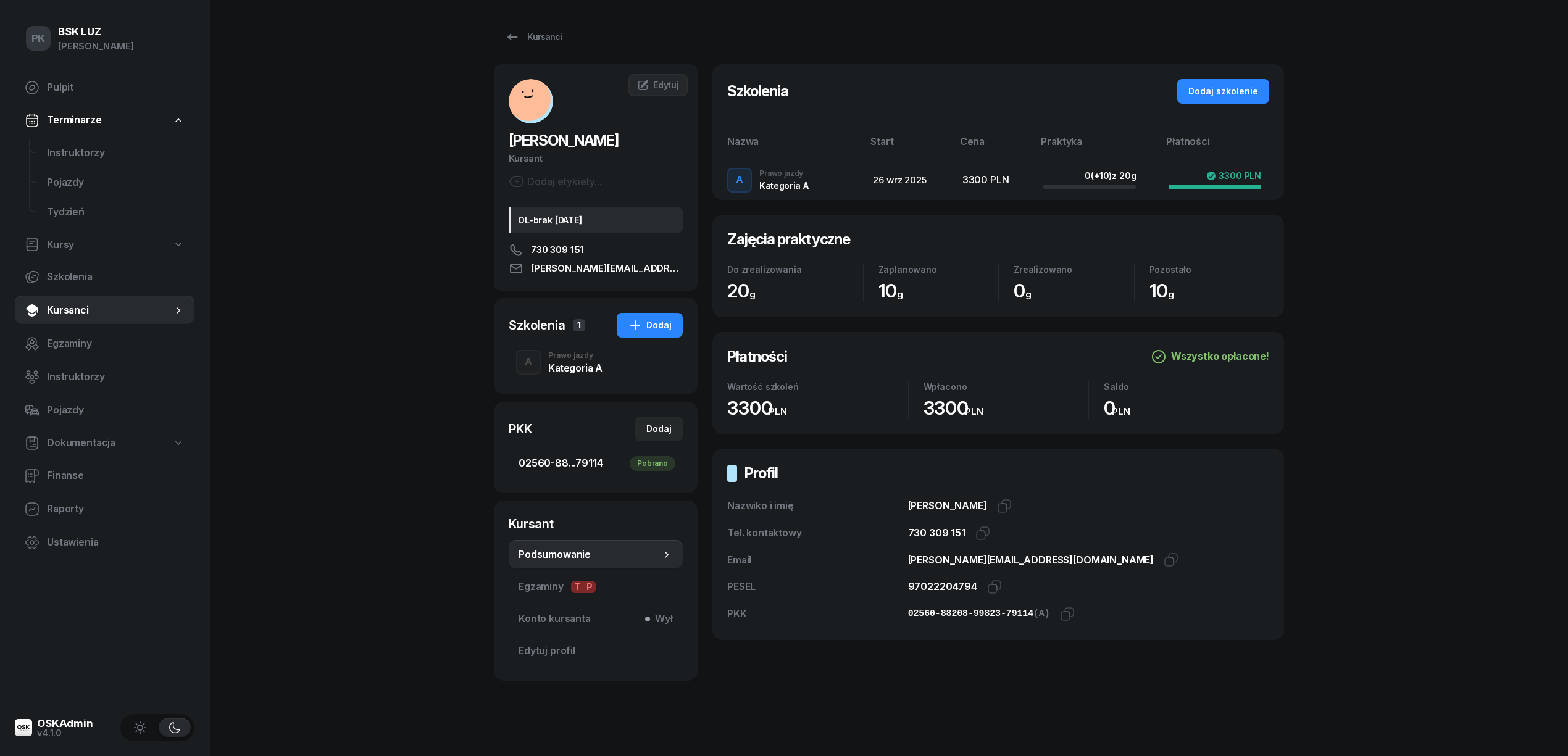
click at [588, 469] on span "02560-88...79114 Pobrano" at bounding box center [595, 463] width 154 height 16
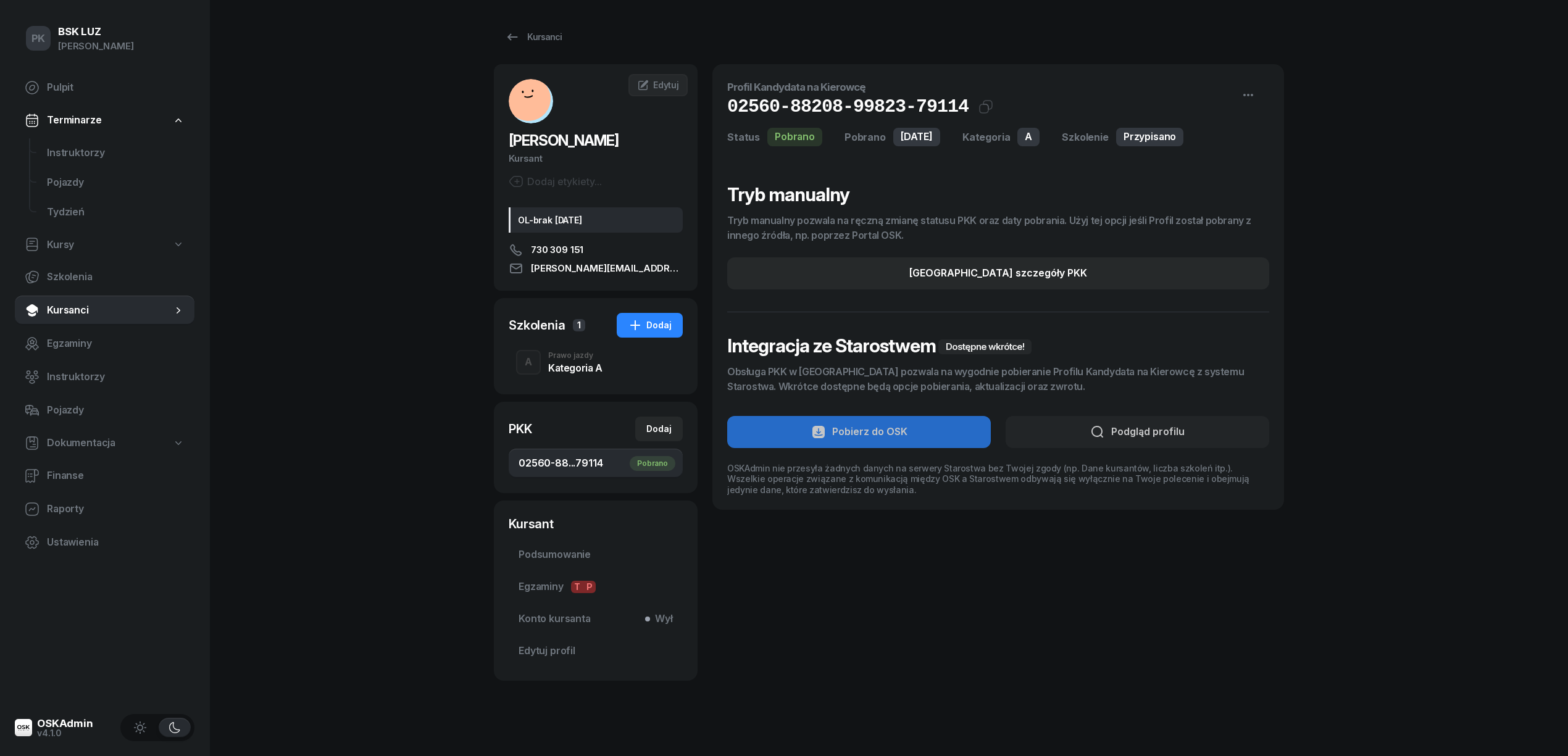
click at [822, 611] on div "Profil Kandydata na Kierowcę 02560-88208-99823-79114 Kat.A Status Pobrano Pobra…" at bounding box center [998, 372] width 571 height 617
click at [823, 611] on div "Profil Kandydata na Kierowcę 02560-88208-99823-79114 Kat.A Status Pobrano Pobra…" at bounding box center [998, 372] width 571 height 617
click at [588, 367] on div "Kategoria A" at bounding box center [576, 368] width 54 height 10
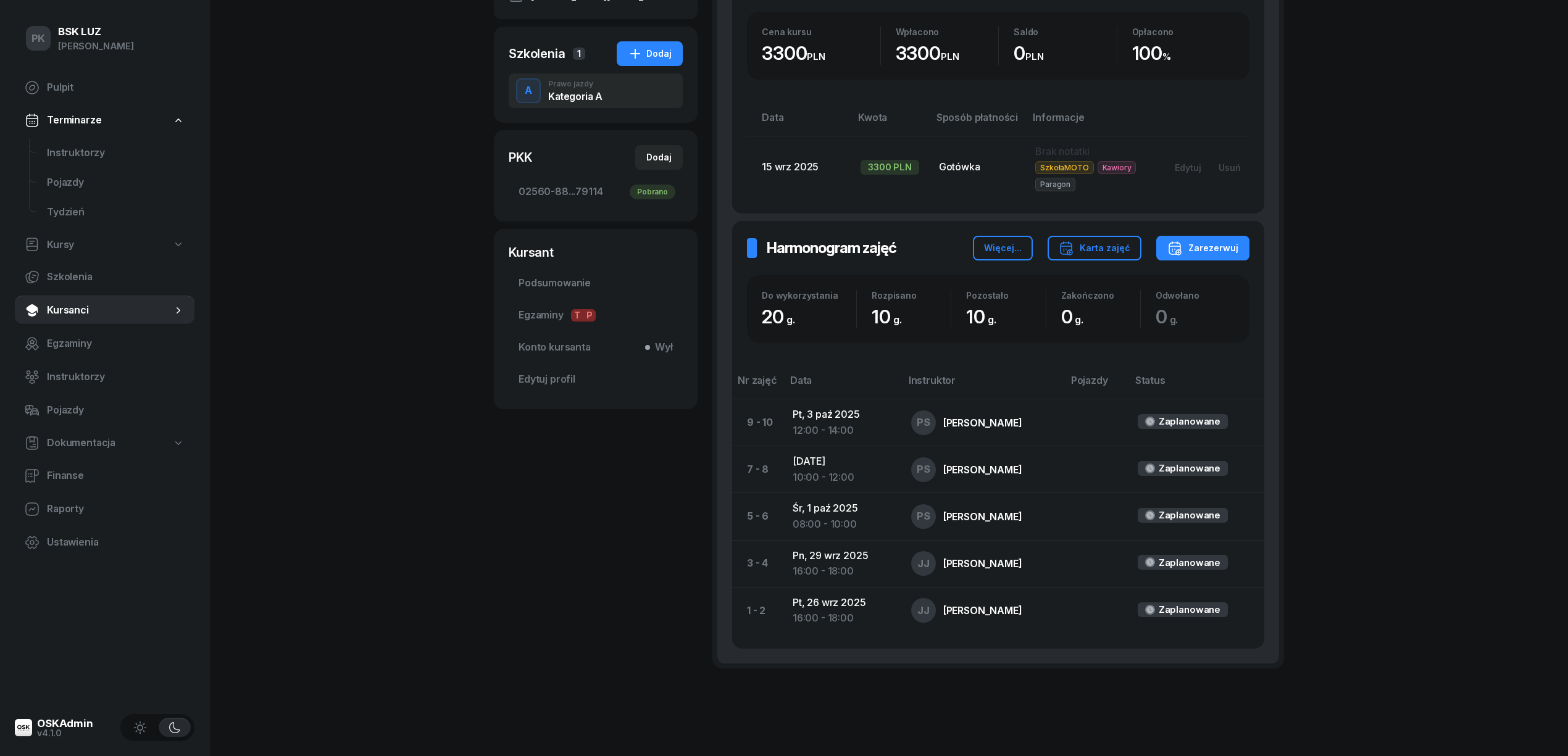
scroll to position [307, 0]
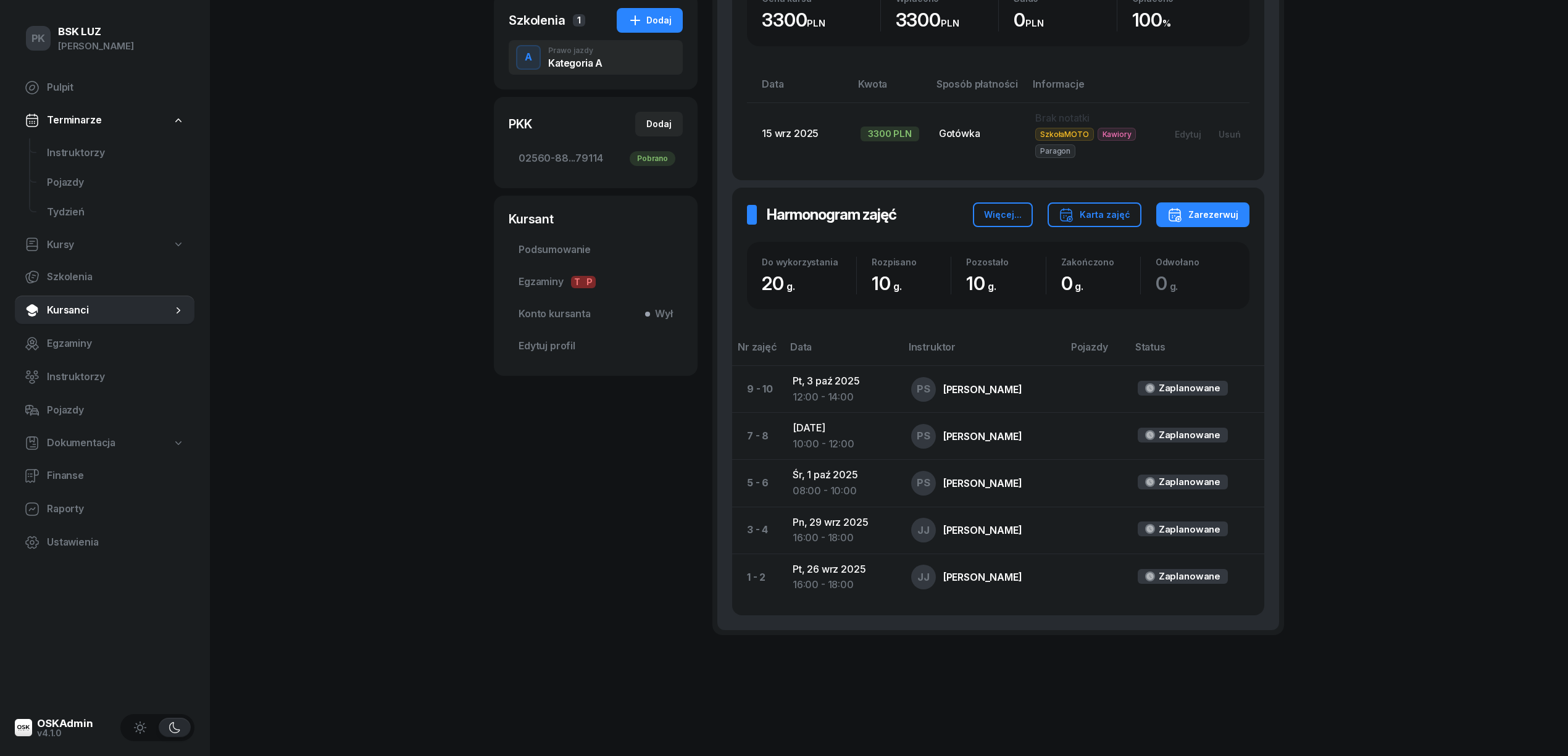
click at [594, 538] on div "KONIECZNY TOMASZ Kursant Dodaj etykiety... OL-brak 2040-08-19 730 309 151 tomas…" at bounding box center [596, 216] width 204 height 913
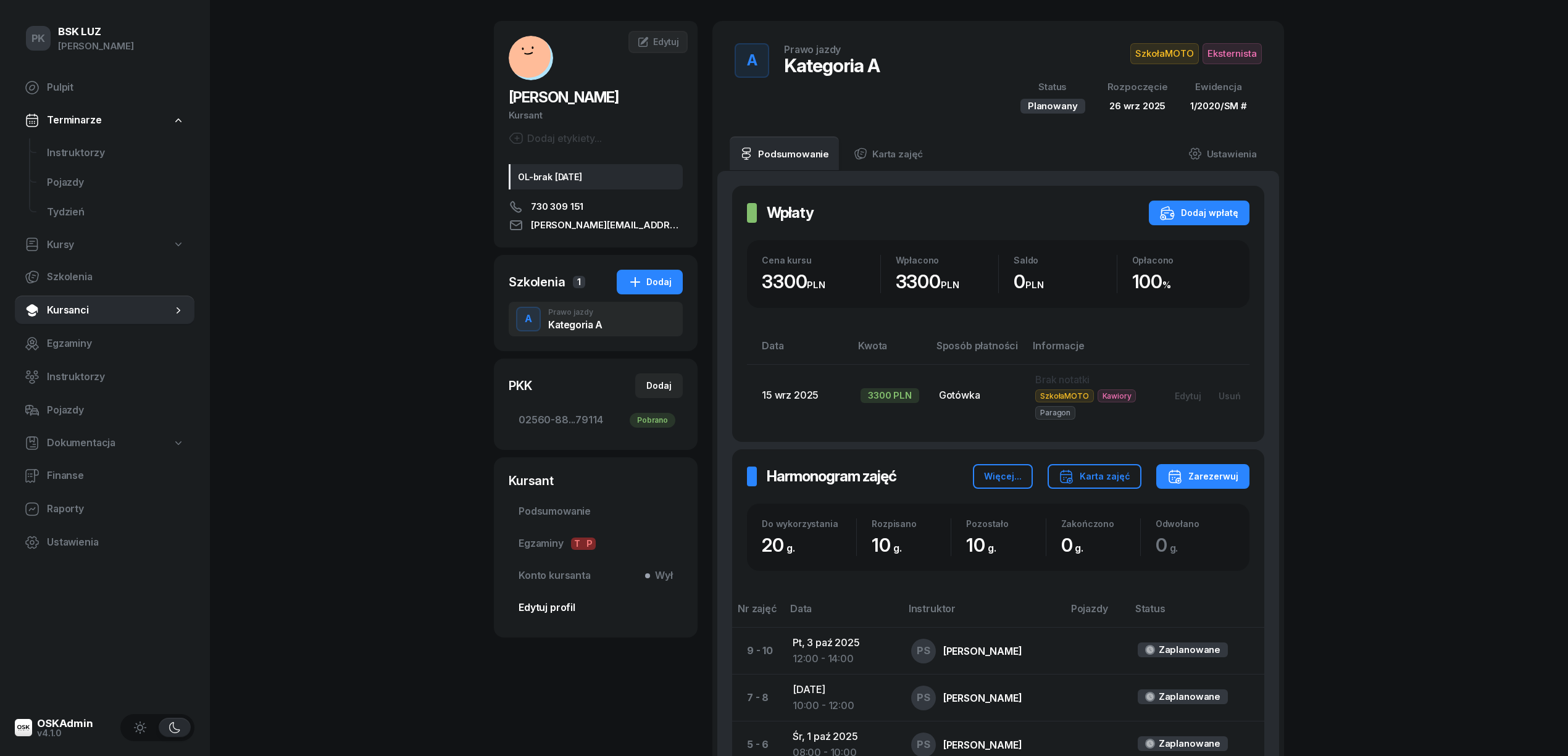
scroll to position [82, 0]
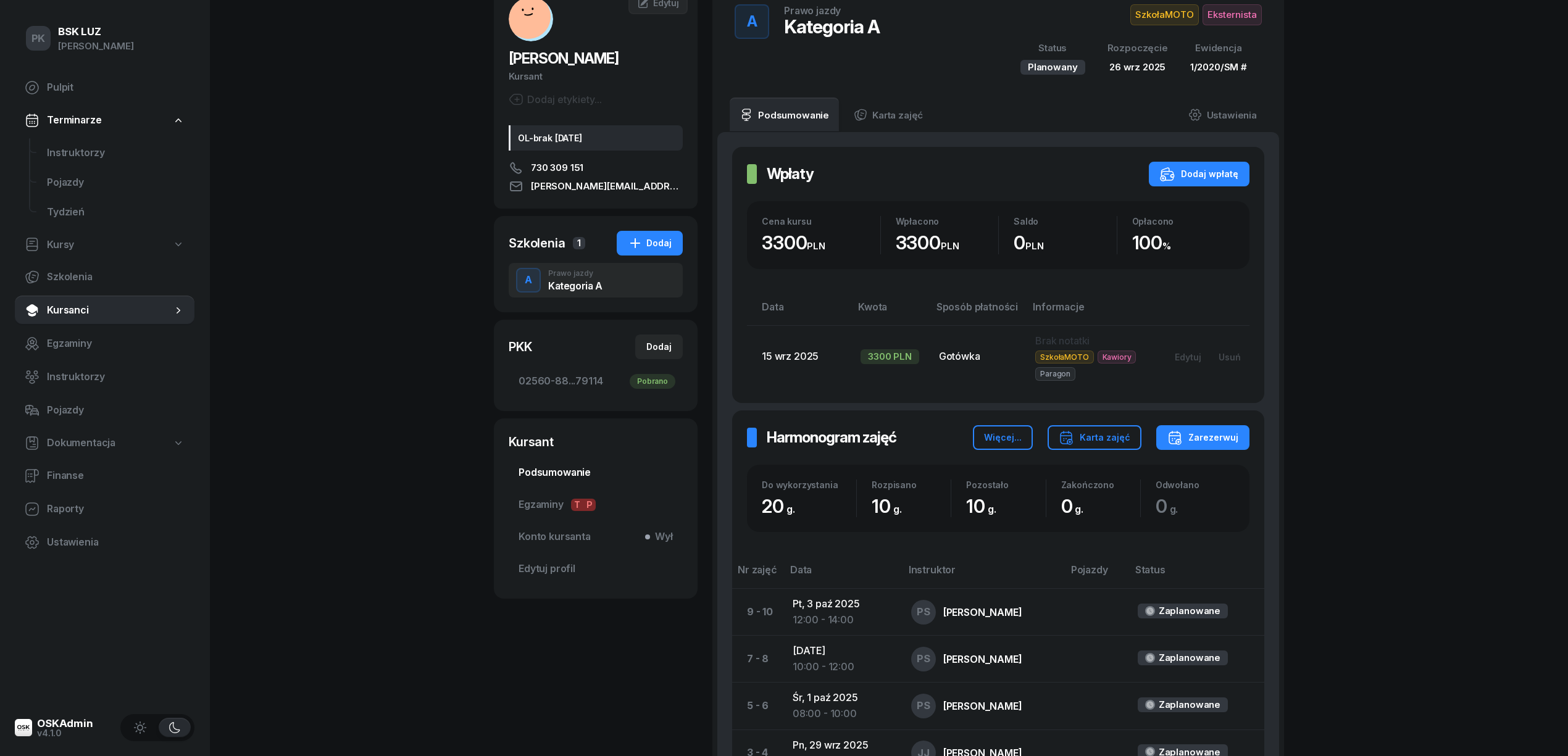
click at [566, 465] on span "Podsumowanie" at bounding box center [595, 473] width 154 height 16
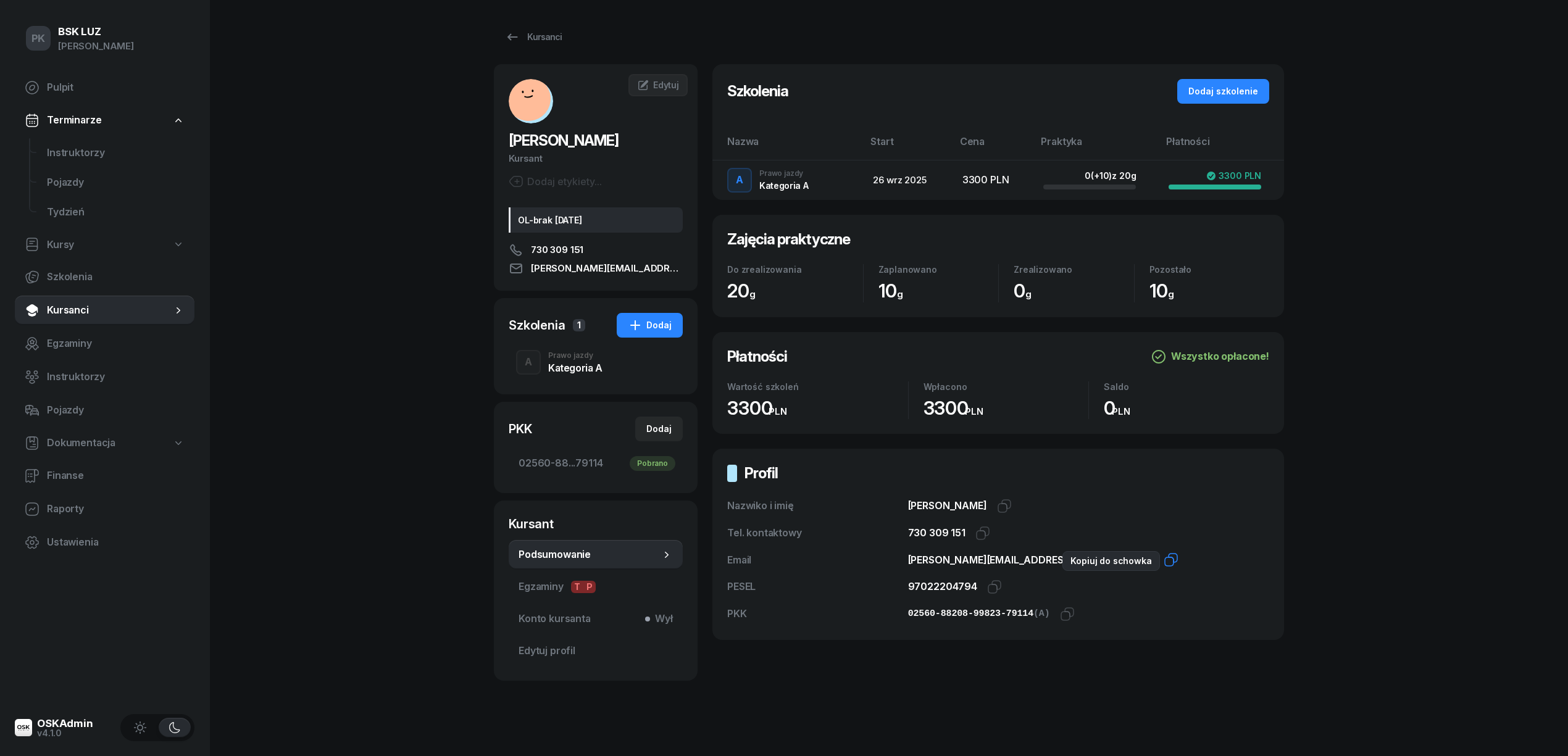
click at [1163, 564] on icon "button" at bounding box center [1170, 560] width 14 height 14
click at [552, 650] on span "Edytuj profil" at bounding box center [595, 651] width 154 height 16
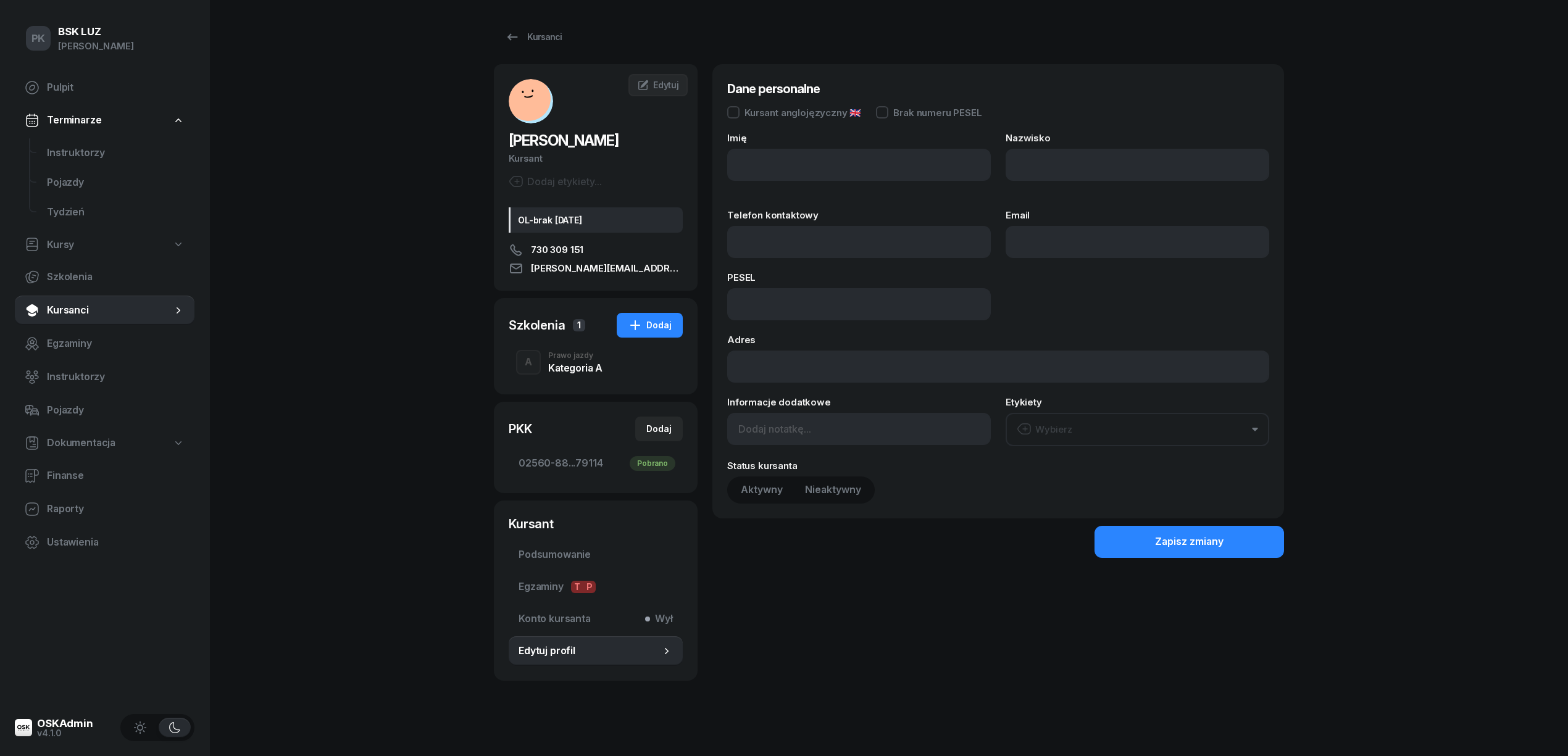
type input "TOMASZ"
type input "KONIECZNY"
type input "730309151"
type input "tomasz.k9777@gmial.com"
type input "97022204794"
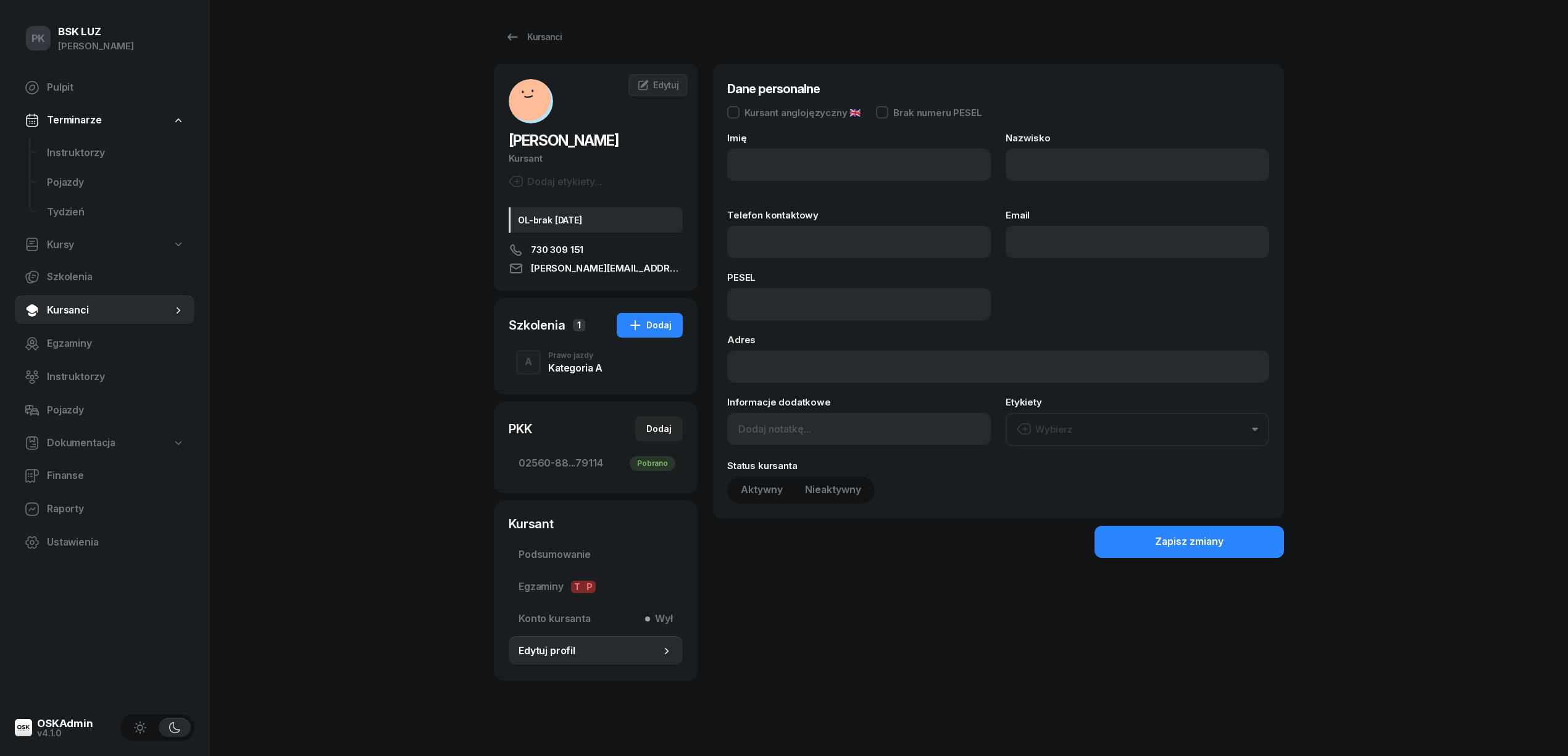
type input "OL-brak 2040-08-19"
drag, startPoint x: 1156, startPoint y: 241, endPoint x: 1118, endPoint y: 242, distance: 38.0
click at [1118, 242] on input "tomasz.k9777@gmial.com" at bounding box center [1137, 242] width 264 height 32
click at [1113, 242] on input "tomasz.k9777@gmial.com" at bounding box center [1137, 242] width 264 height 32
click at [1118, 241] on input "tomasz.k9777@gmial.com" at bounding box center [1137, 242] width 264 height 32
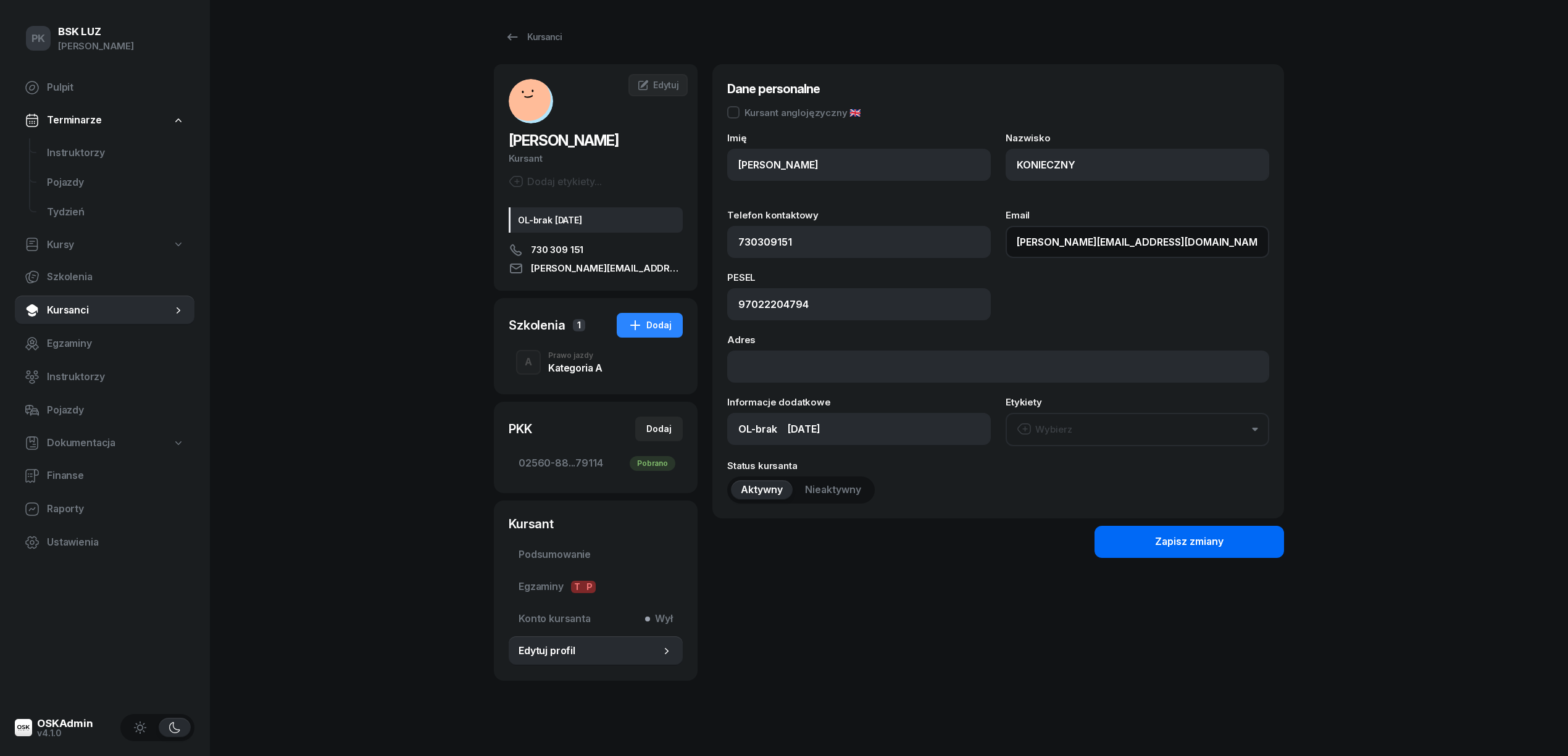
type input "tomasz.k9777@gmail.com"
click at [1202, 534] on div "Zapisz zmiany" at bounding box center [1189, 542] width 69 height 16
click at [571, 621] on span "Konto kursanta Wył" at bounding box center [595, 619] width 154 height 16
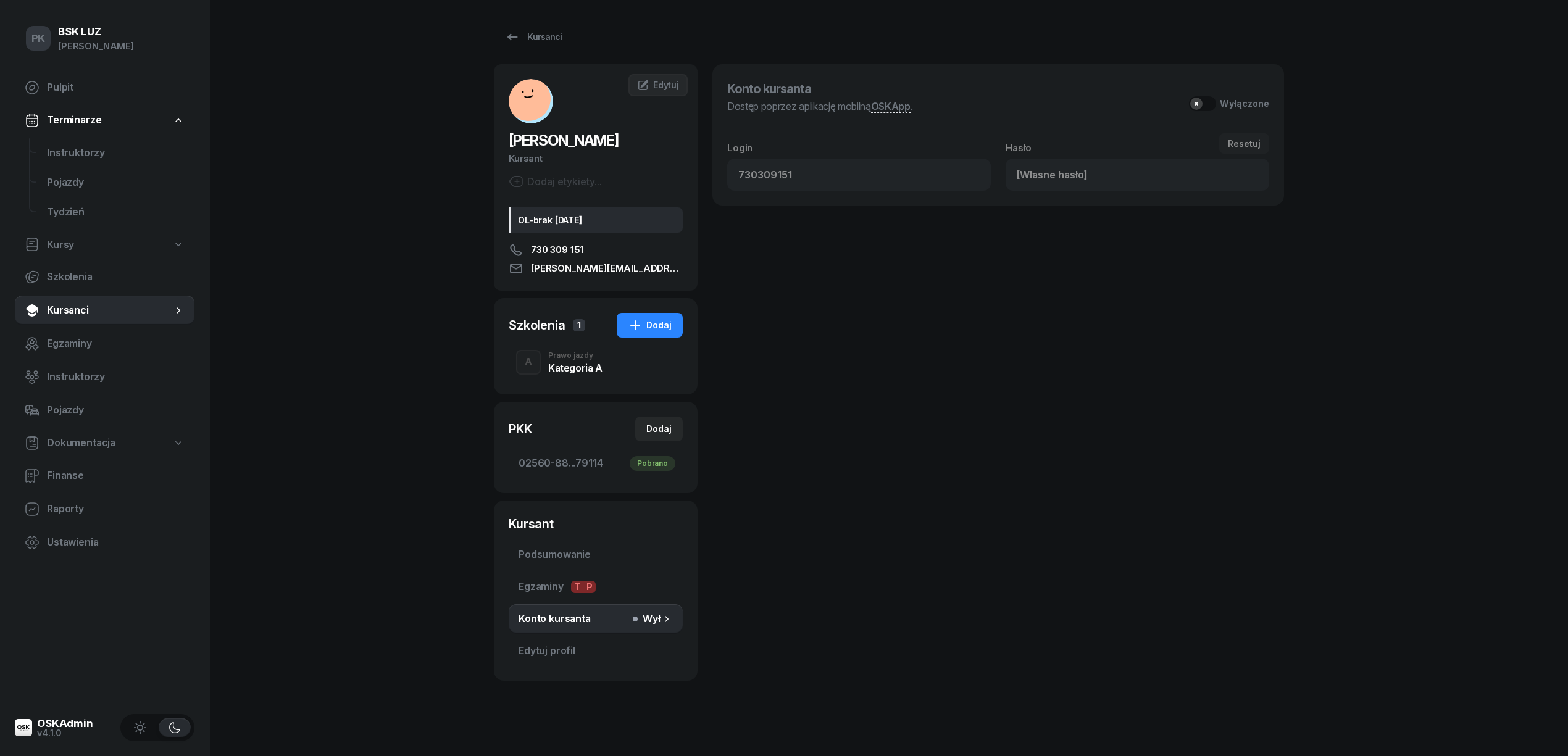
click at [665, 616] on icon at bounding box center [667, 619] width 13 height 13
click at [1262, 102] on div "Wyłączone" at bounding box center [1244, 103] width 49 height 10
type input "424828"
click at [1037, 173] on input "424828" at bounding box center [1137, 175] width 264 height 32
click at [1038, 173] on input "424828" at bounding box center [1137, 175] width 264 height 32
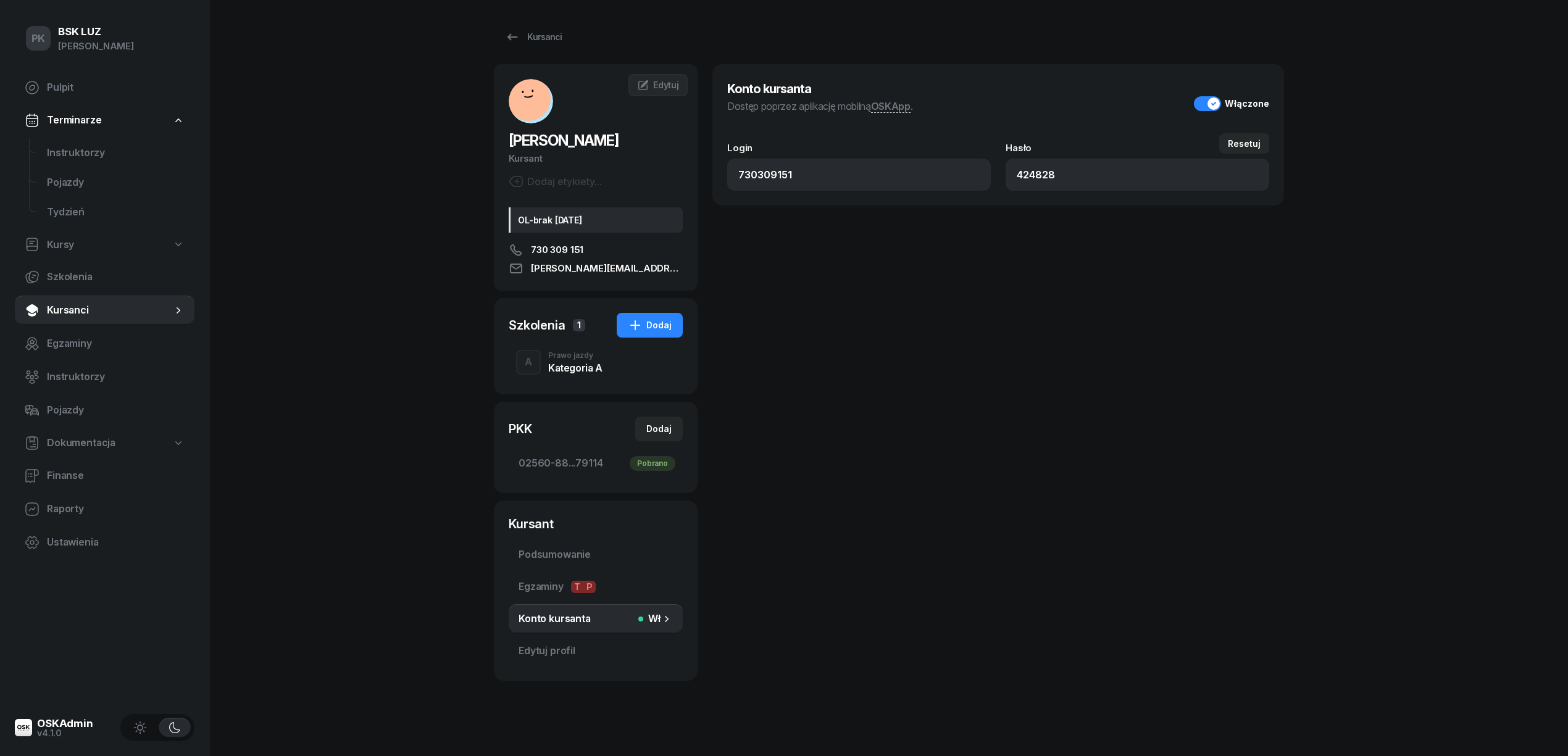
click at [554, 361] on div "Kategoria A" at bounding box center [576, 366] width 54 height 14
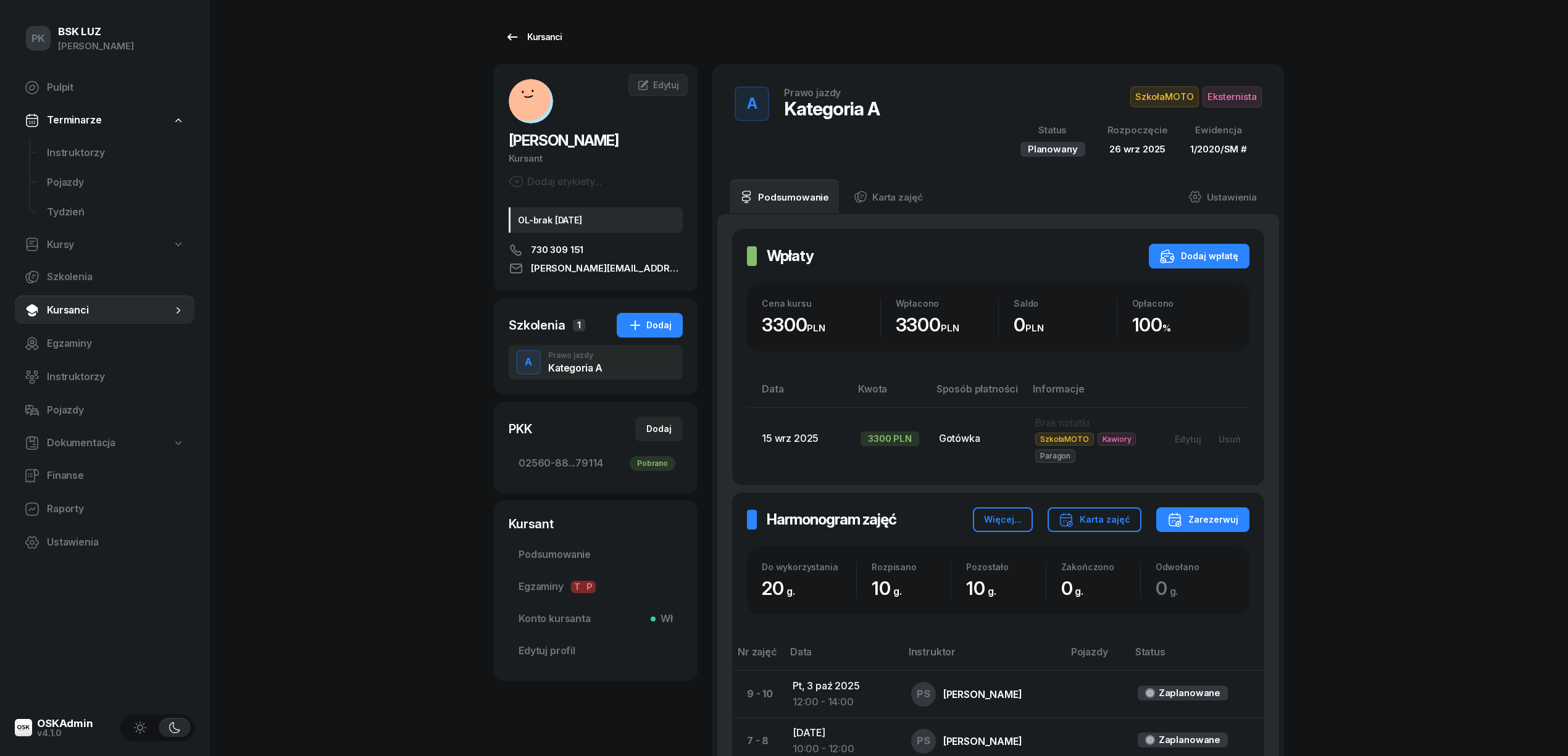
click at [532, 37] on div "Kursanci" at bounding box center [533, 37] width 57 height 14
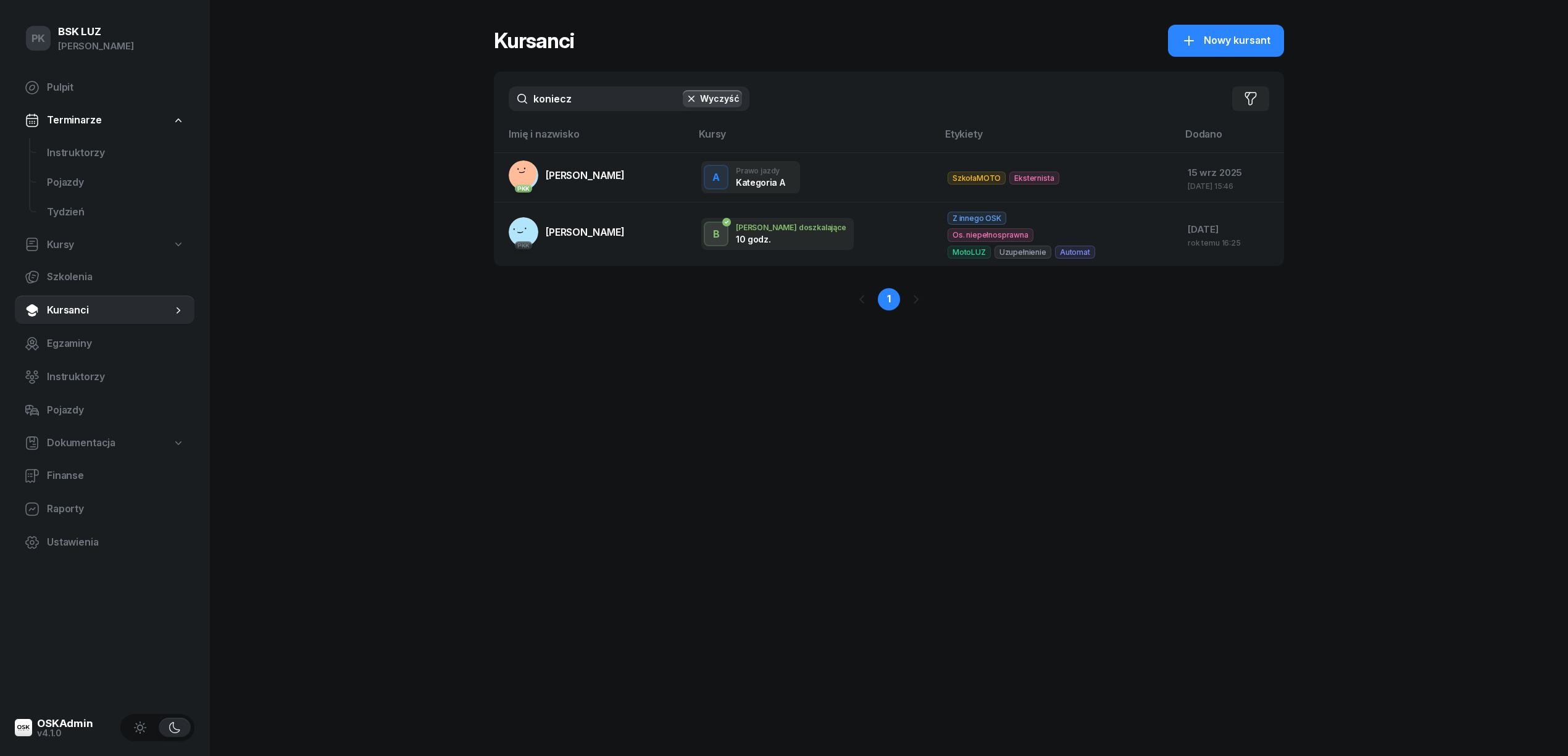
drag, startPoint x: 600, startPoint y: 105, endPoint x: 474, endPoint y: 105, distance: 126.0
click at [474, 105] on div "PK BSK LUZ Piotr Klimek Pulpit Terminarze Instruktorzy Pojazdy Tydzień Kursy Sz…" at bounding box center [784, 378] width 1568 height 756
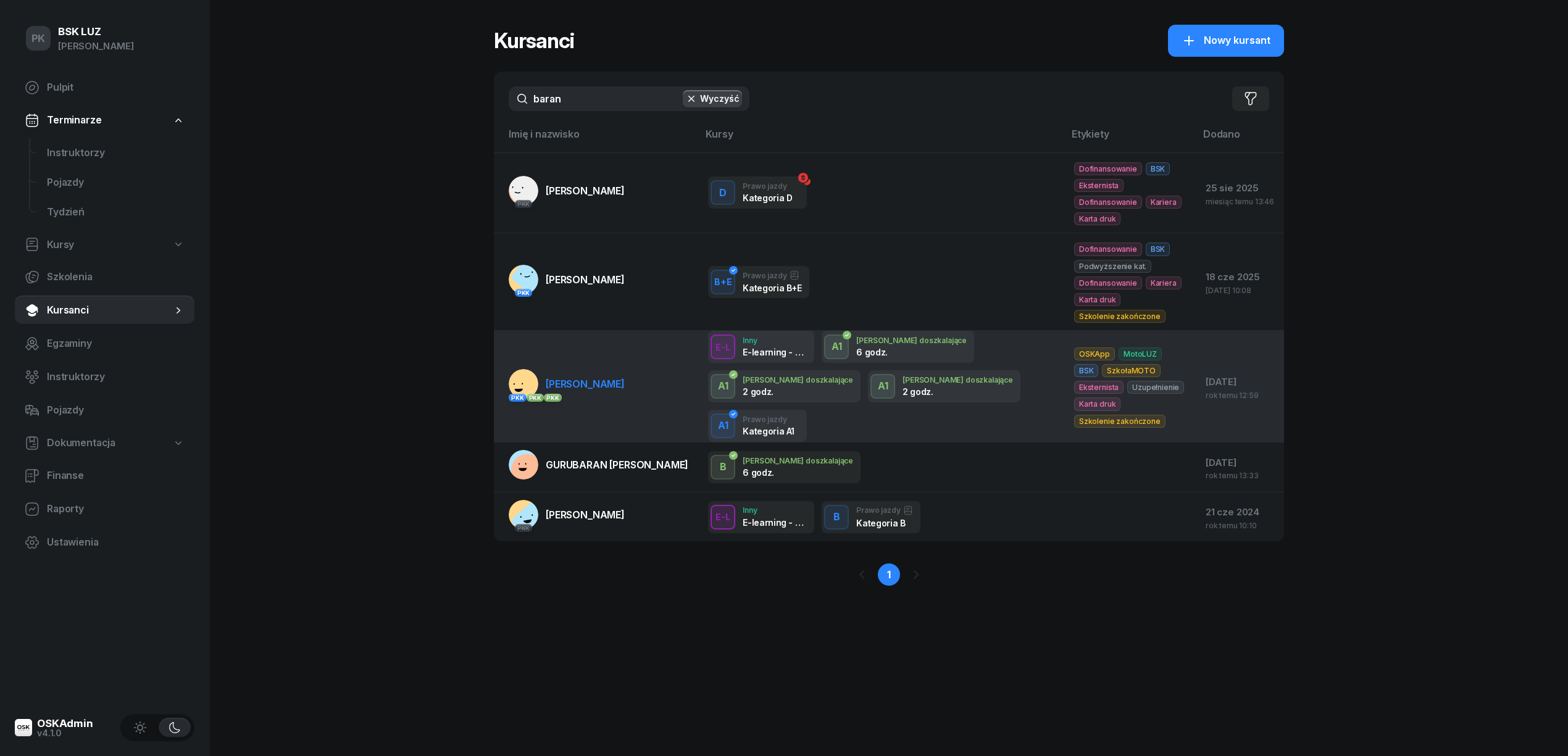
type input "baran"
click at [583, 380] on td "PKK PKK PKK BARANIK ELWIRA" at bounding box center [596, 386] width 204 height 111
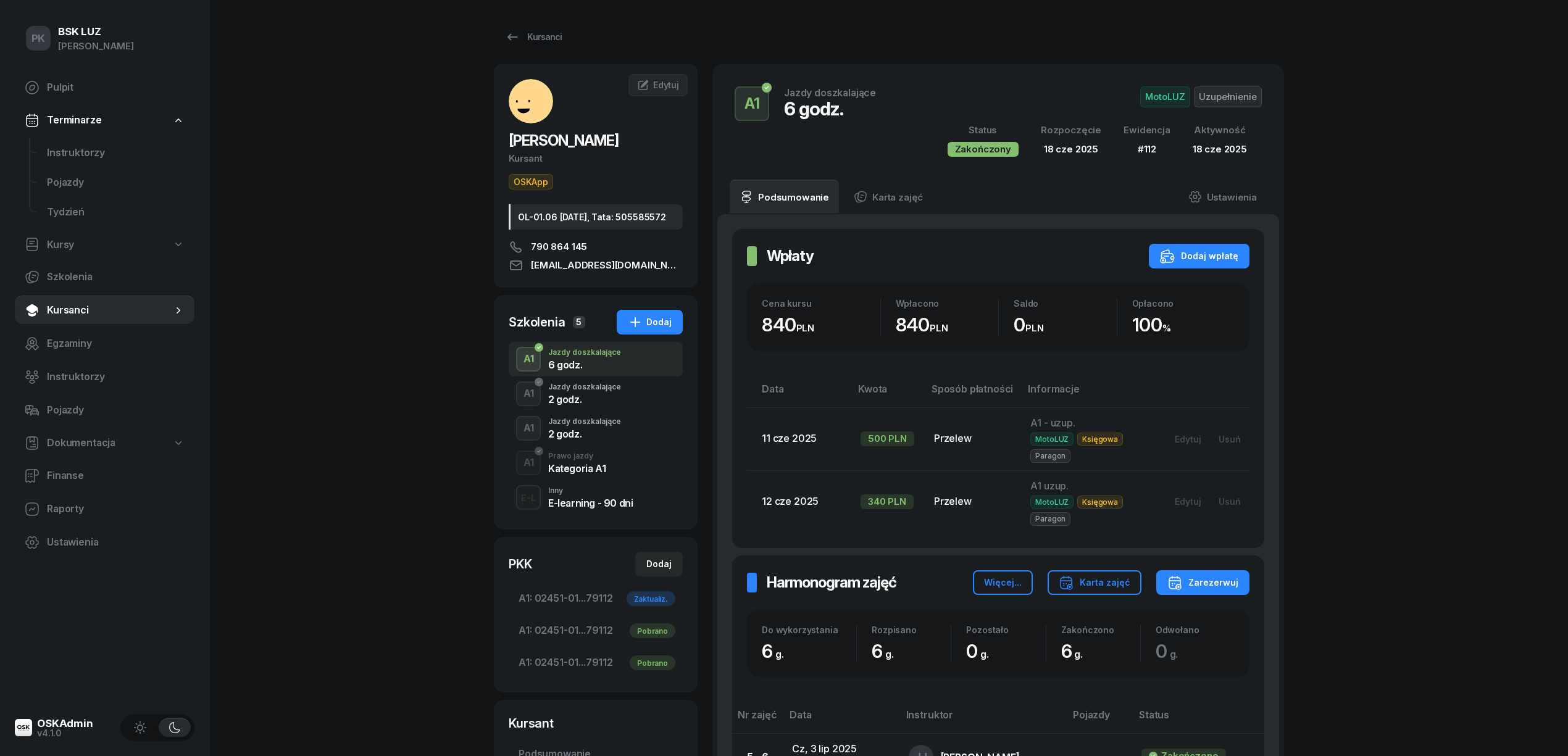
click at [573, 439] on div "2 godz." at bounding box center [585, 434] width 73 height 10
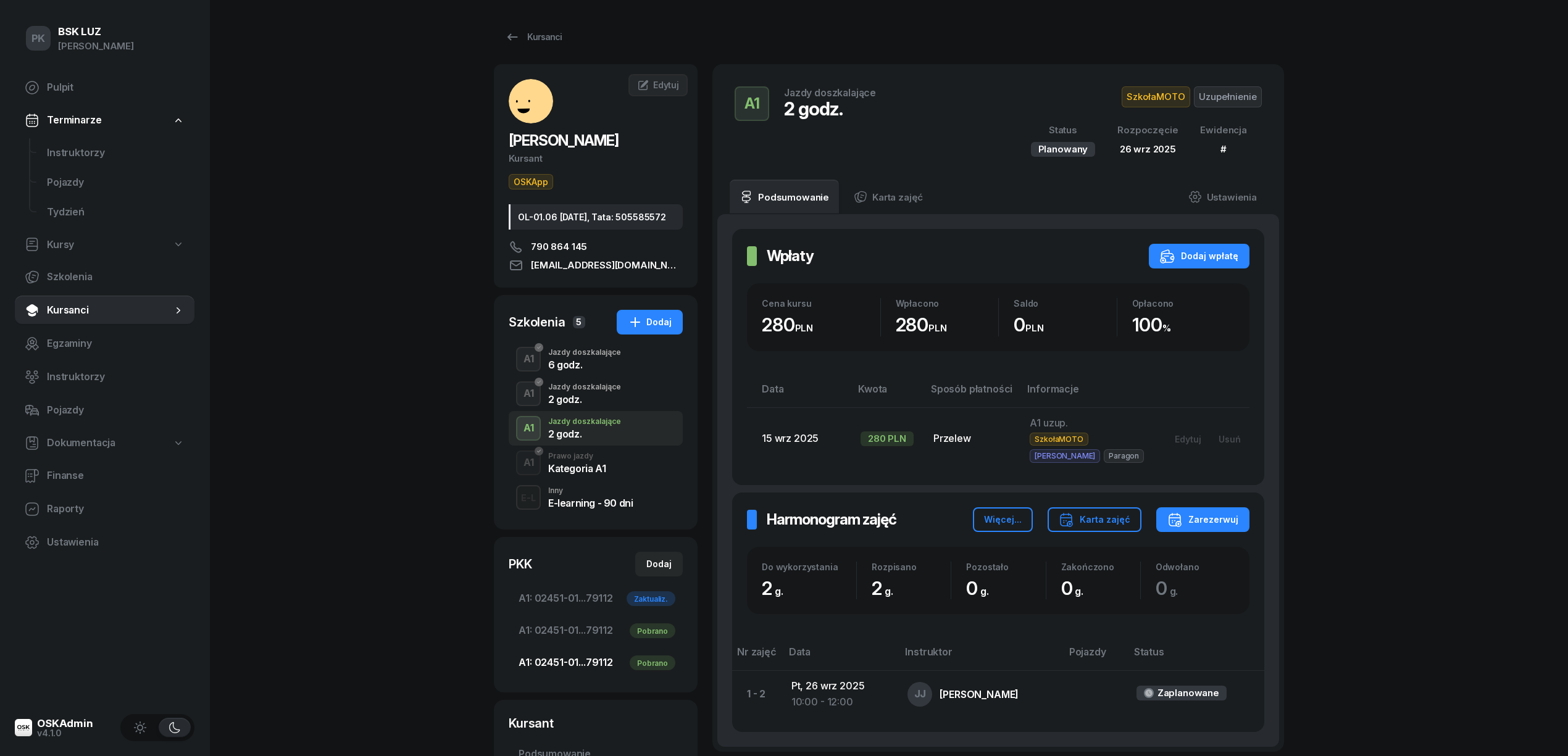
click at [598, 671] on span "A1: 02451-01...79112 Pobrano" at bounding box center [595, 662] width 154 height 16
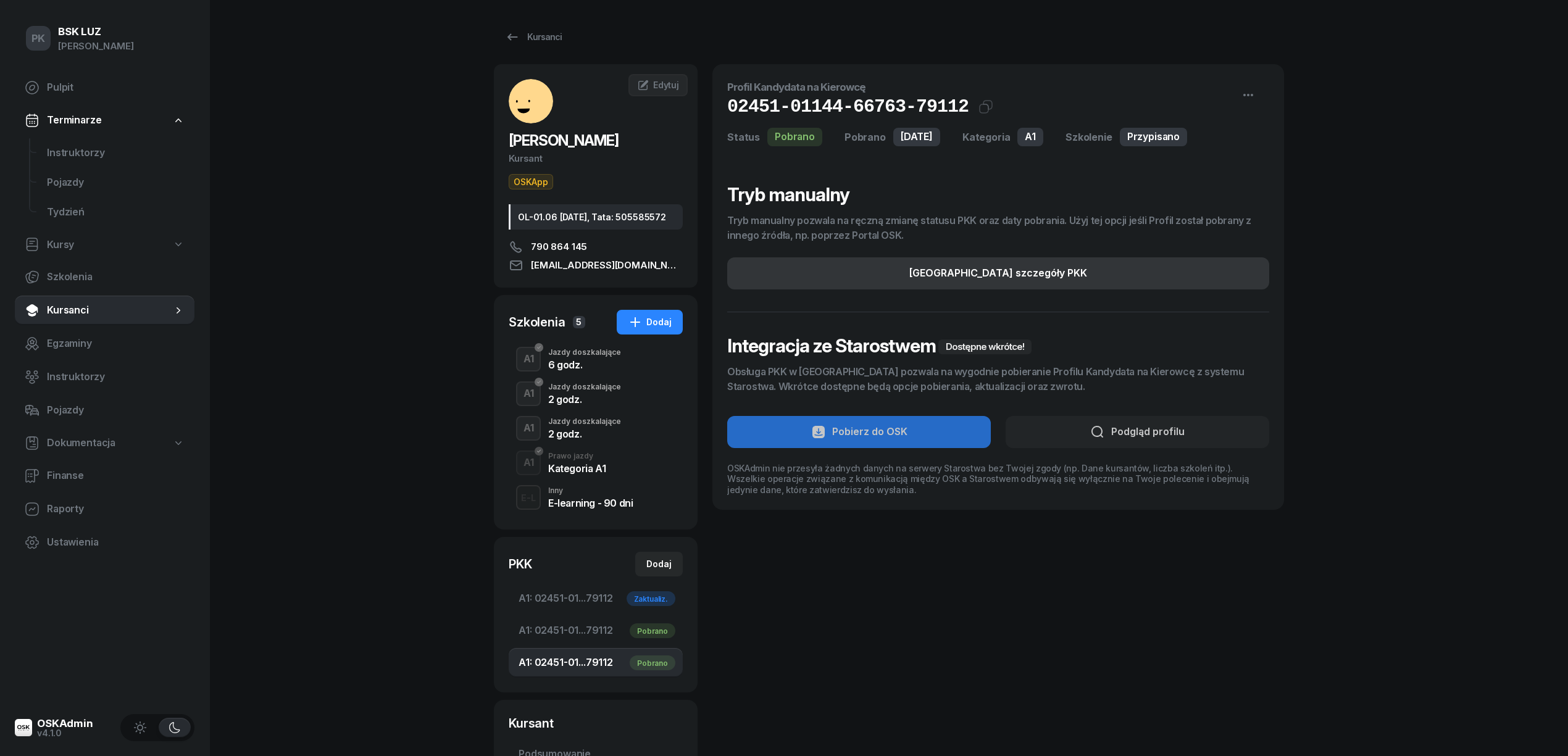
click at [1028, 275] on div "Edytuj szczegóły PKK" at bounding box center [997, 273] width 178 height 16
select select "A1"
select select "Get"
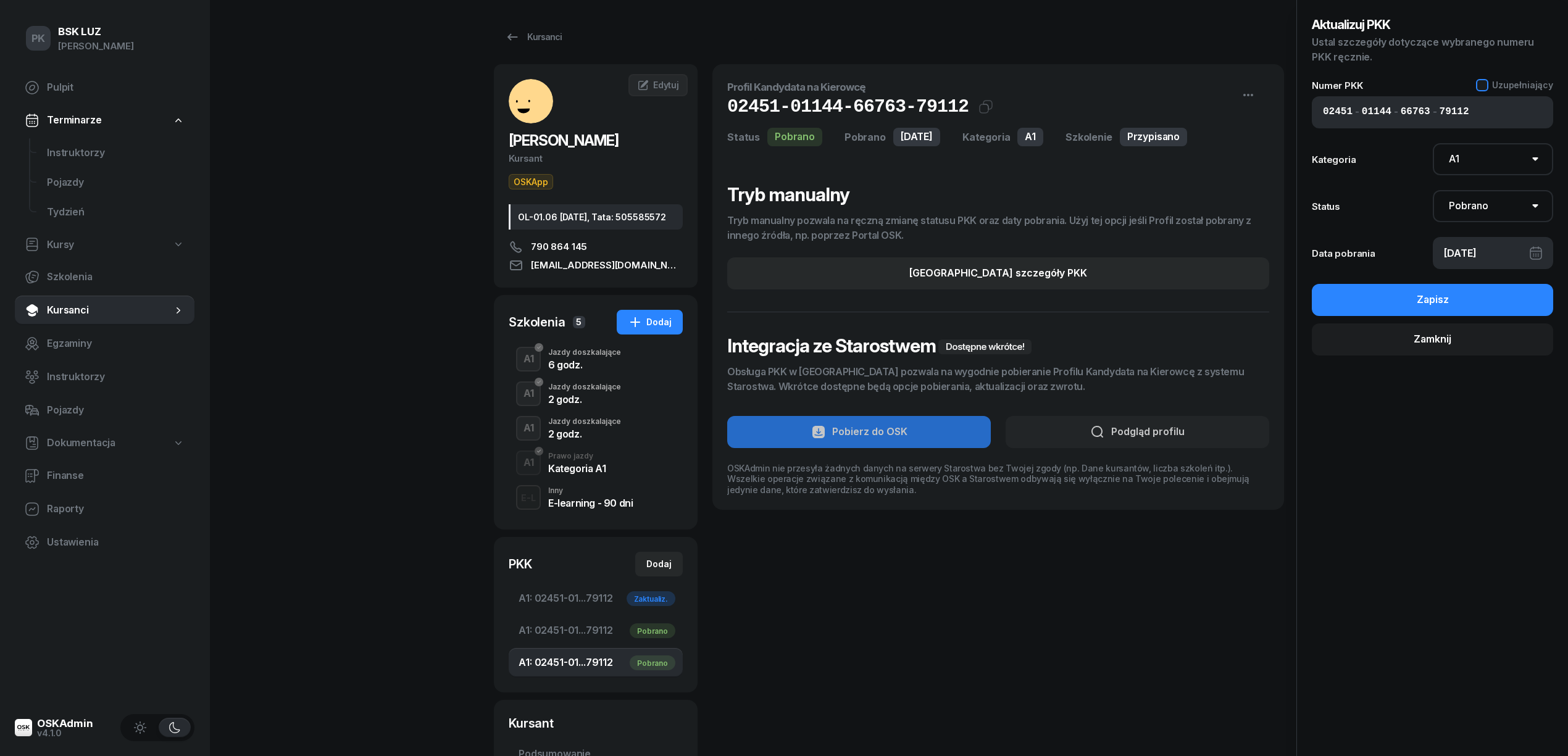
click at [1488, 82] on div at bounding box center [1482, 85] width 13 height 13
click at [1489, 292] on button "Zapisz" at bounding box center [1432, 300] width 241 height 32
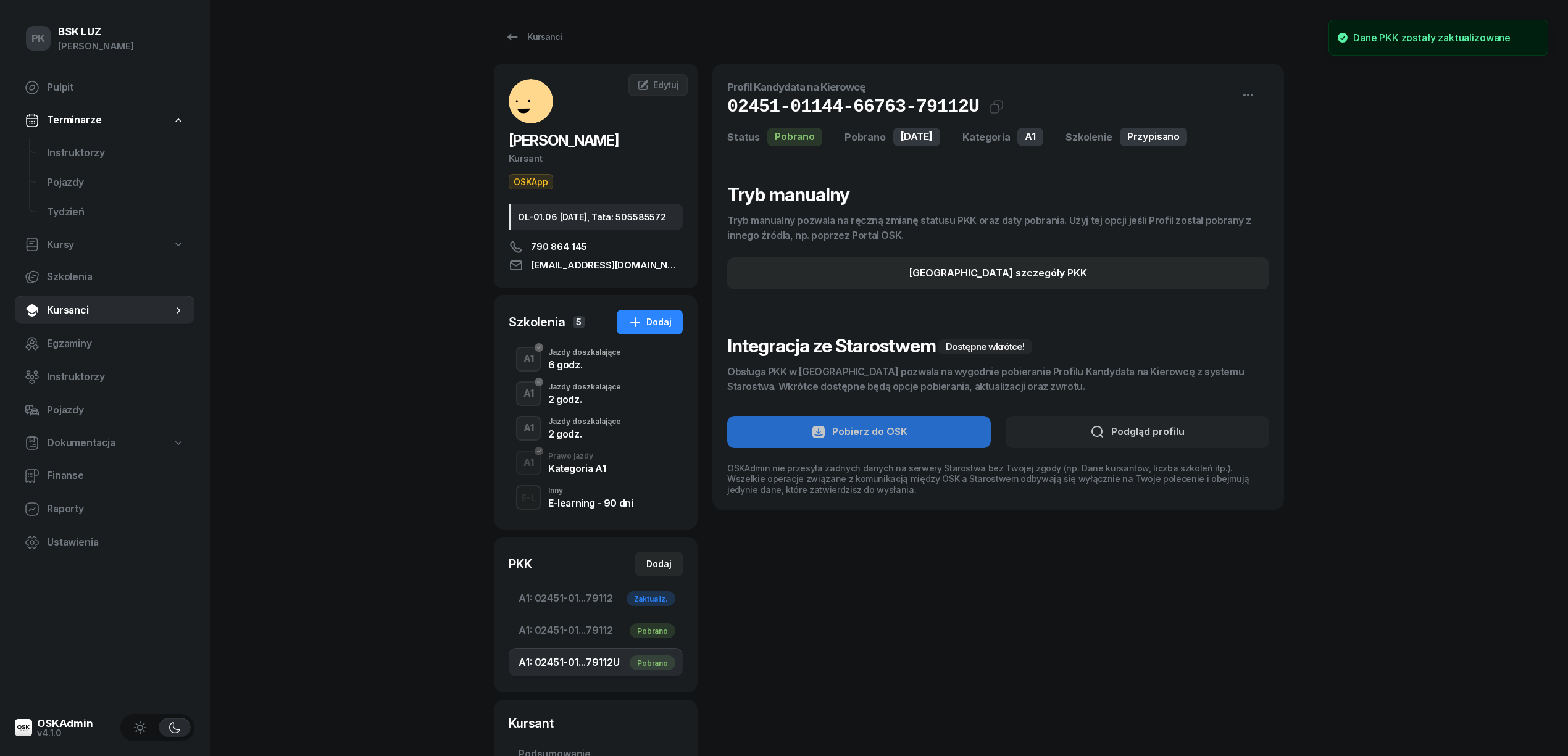
click at [568, 439] on div "2 godz." at bounding box center [585, 432] width 73 height 14
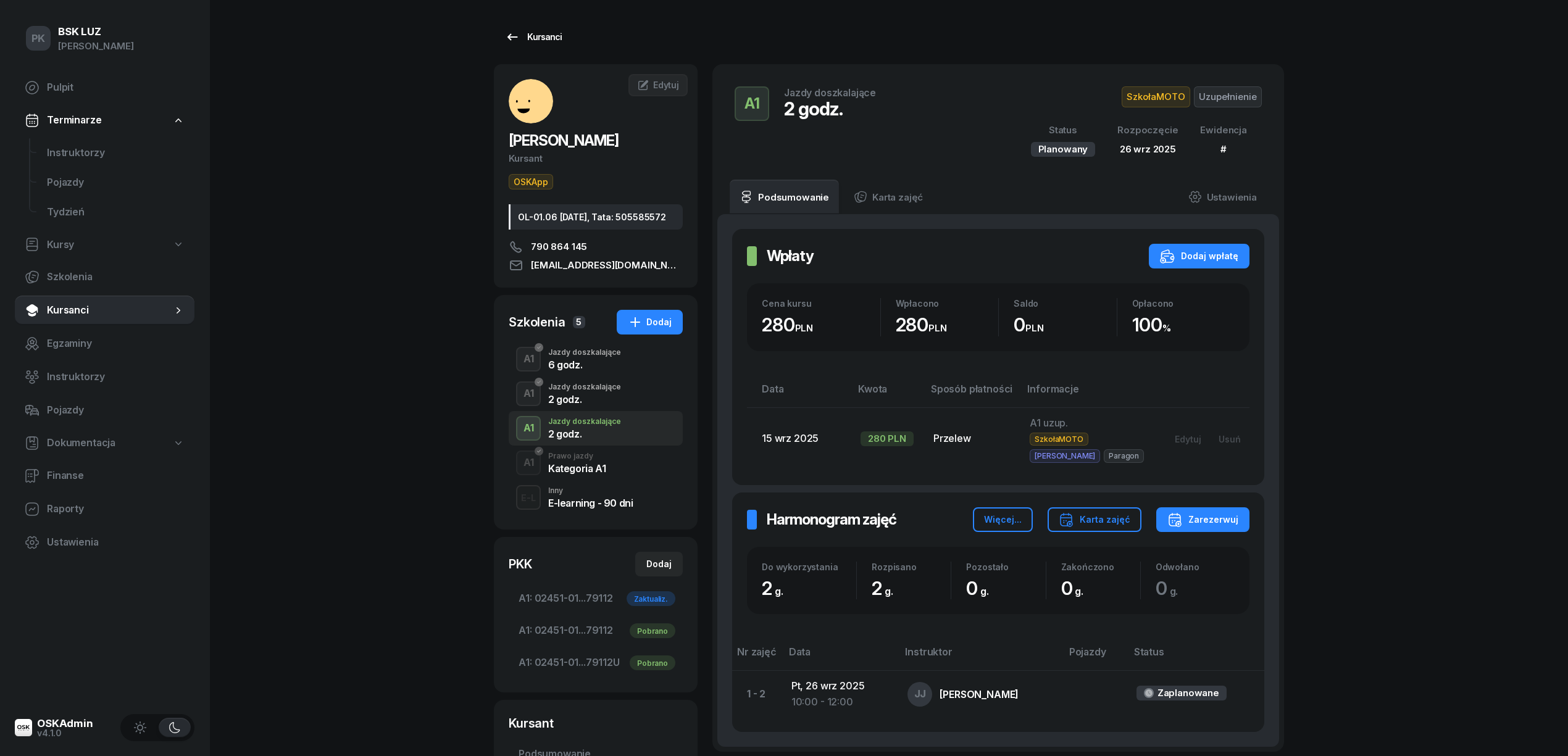
click at [546, 38] on div "Kursanci" at bounding box center [533, 37] width 57 height 14
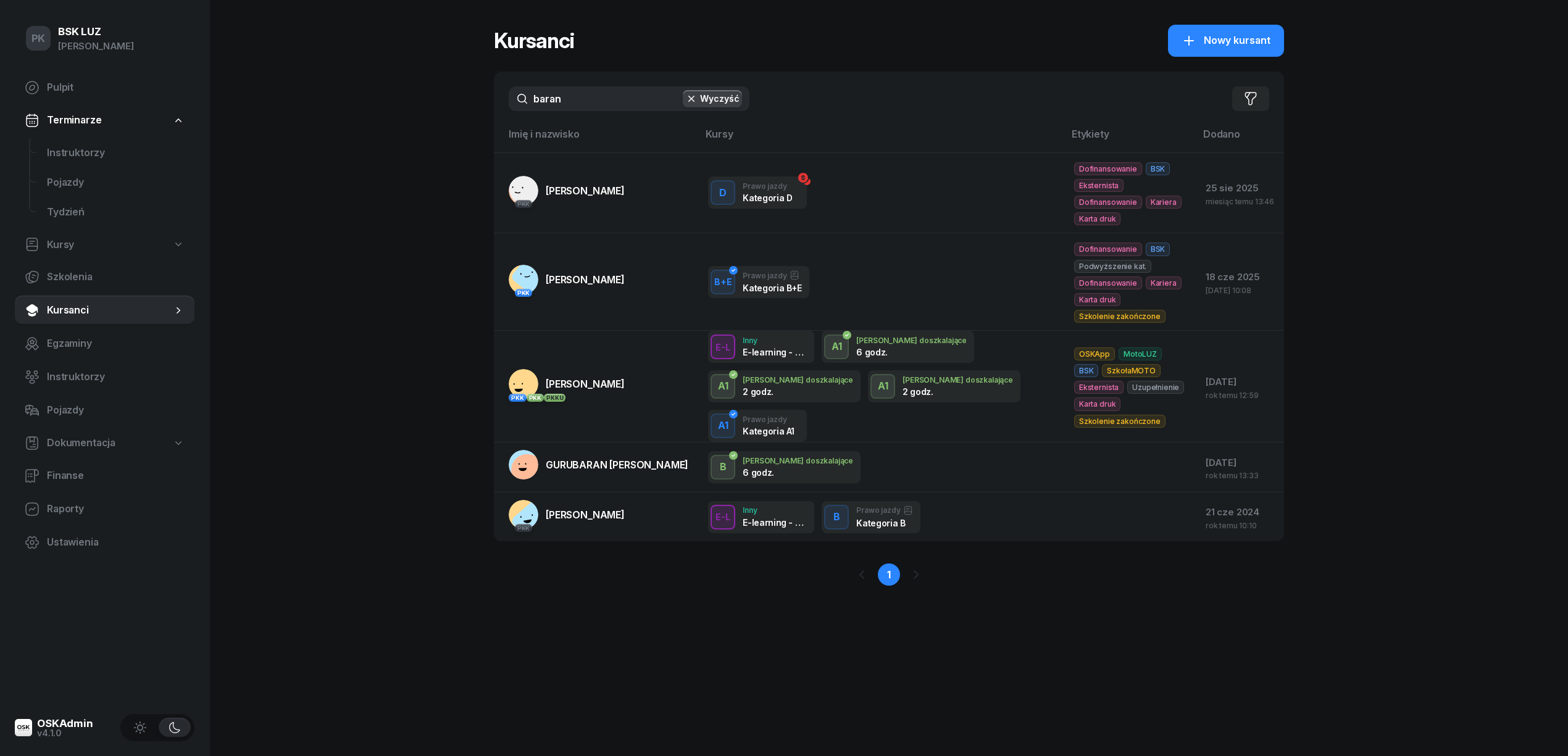
drag, startPoint x: 586, startPoint y: 90, endPoint x: 477, endPoint y: 100, distance: 109.5
click at [477, 100] on div "PK BSK LUZ Piotr Klimek Pulpit Terminarze Instruktorzy Pojazdy Tydzień Kursy Sz…" at bounding box center [784, 378] width 1568 height 756
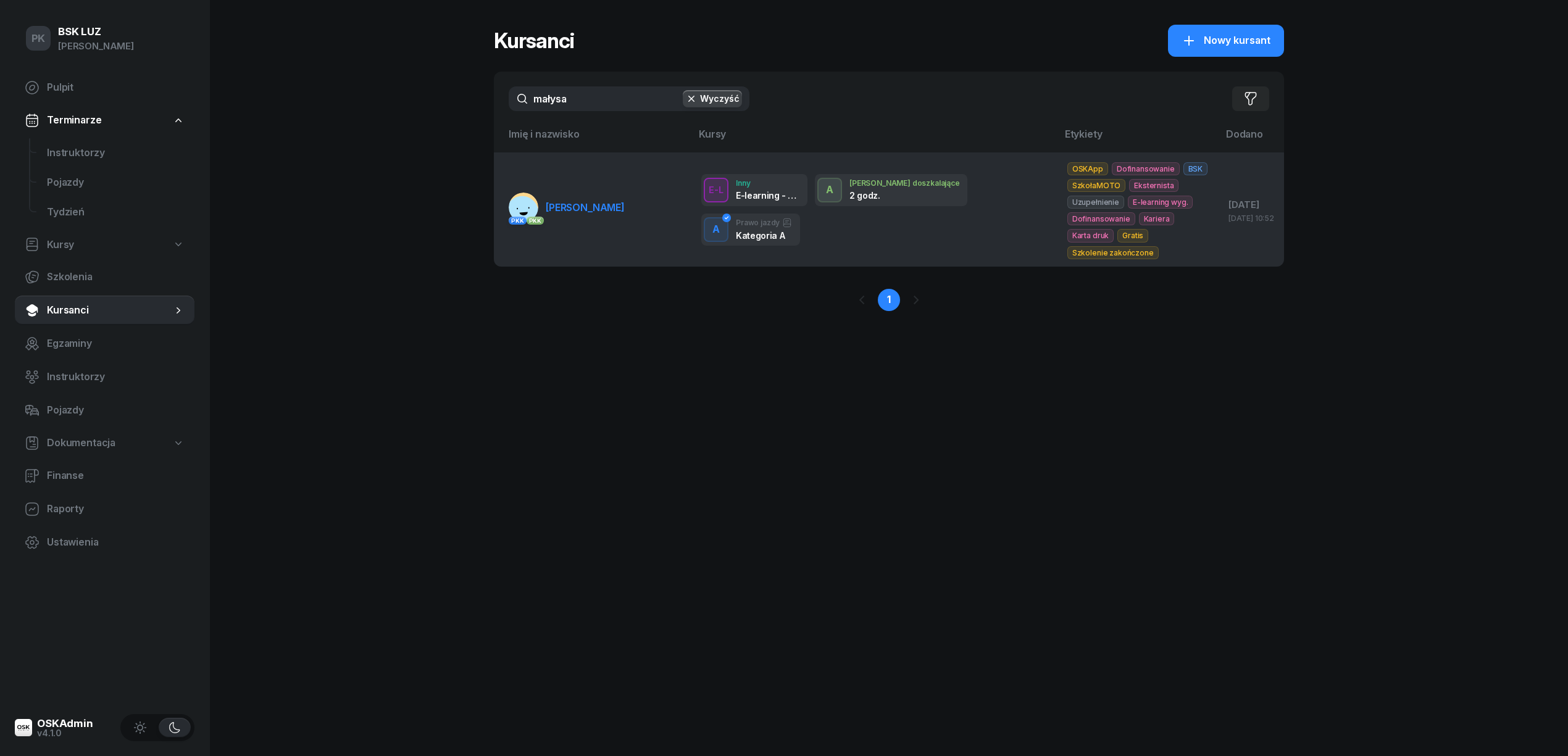
type input "małysa"
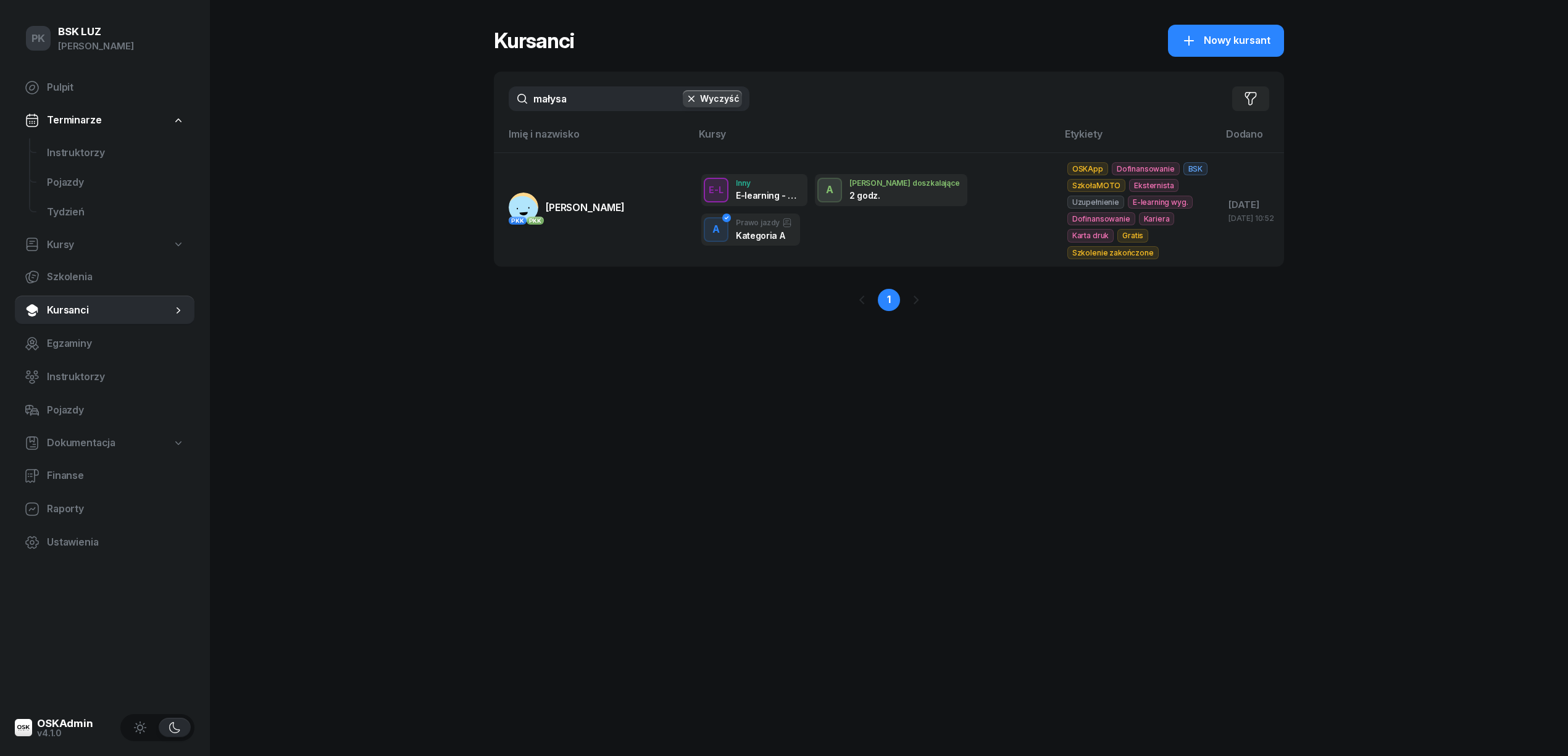
drag, startPoint x: 613, startPoint y: 166, endPoint x: 623, endPoint y: 184, distance: 20.6
click at [618, 178] on td "PKK PKK MAŁYSA MARCIN" at bounding box center [593, 209] width 197 height 114
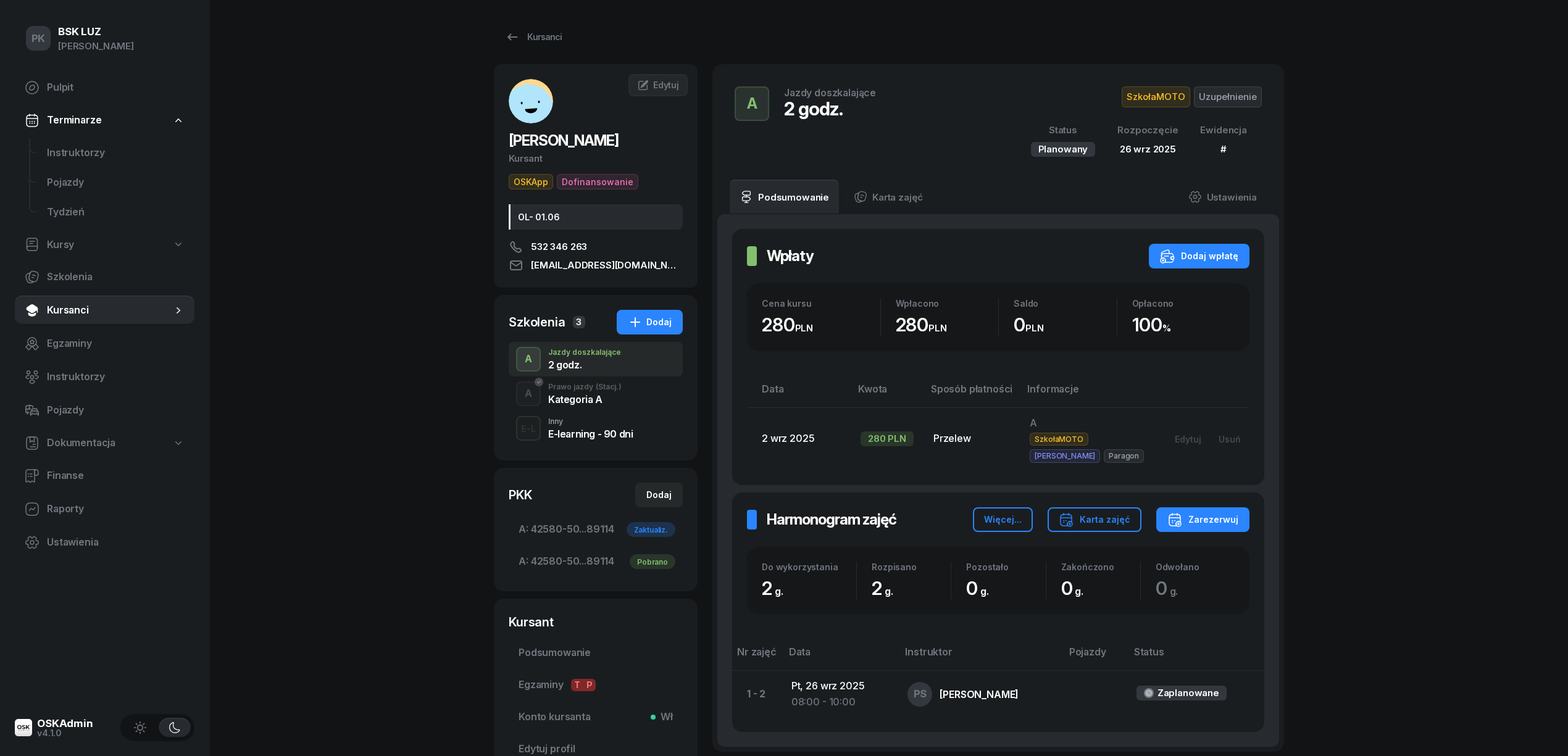
click at [591, 395] on div "Kategoria A" at bounding box center [585, 400] width 73 height 10
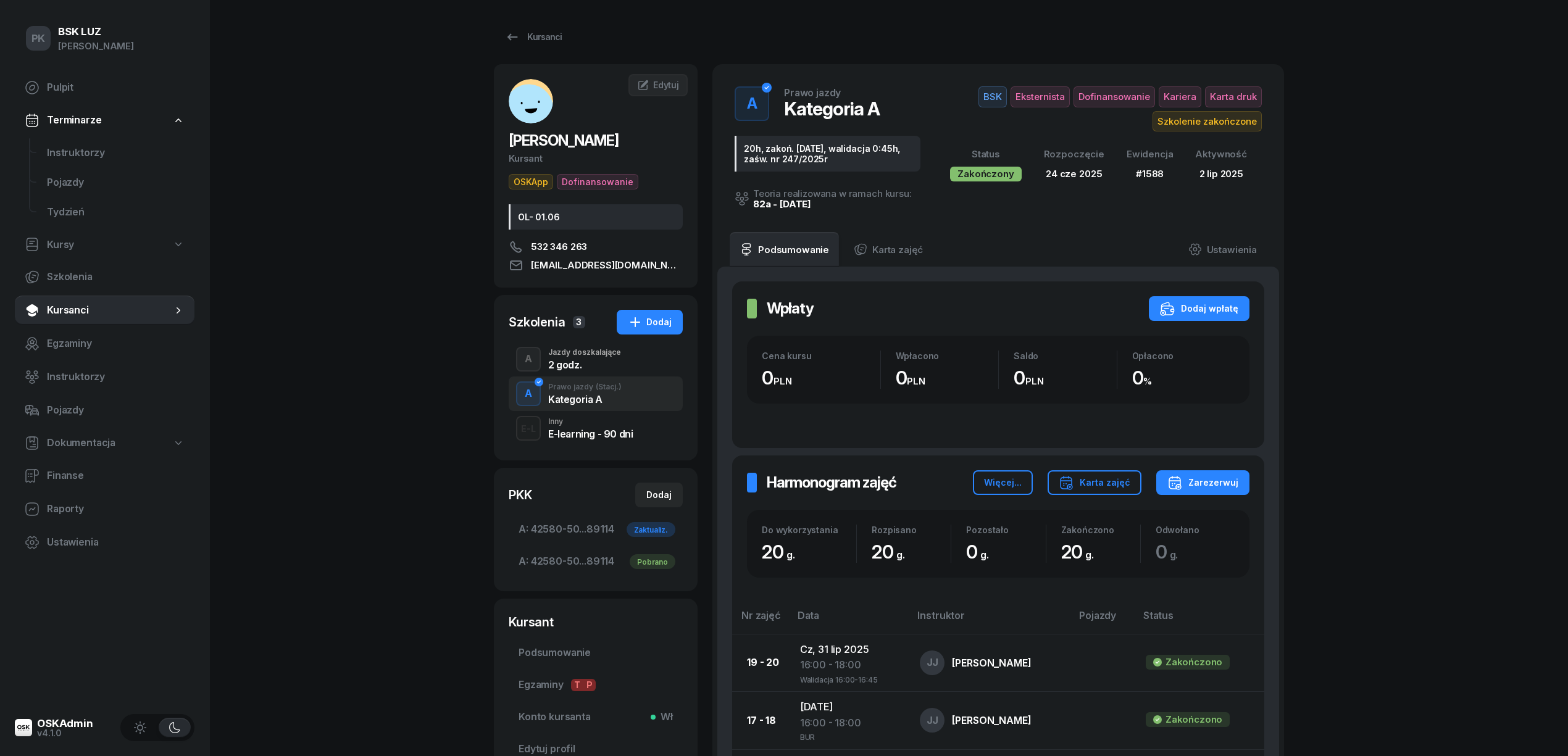
click at [591, 433] on div "E-learning - 90 dni" at bounding box center [590, 434] width 84 height 10
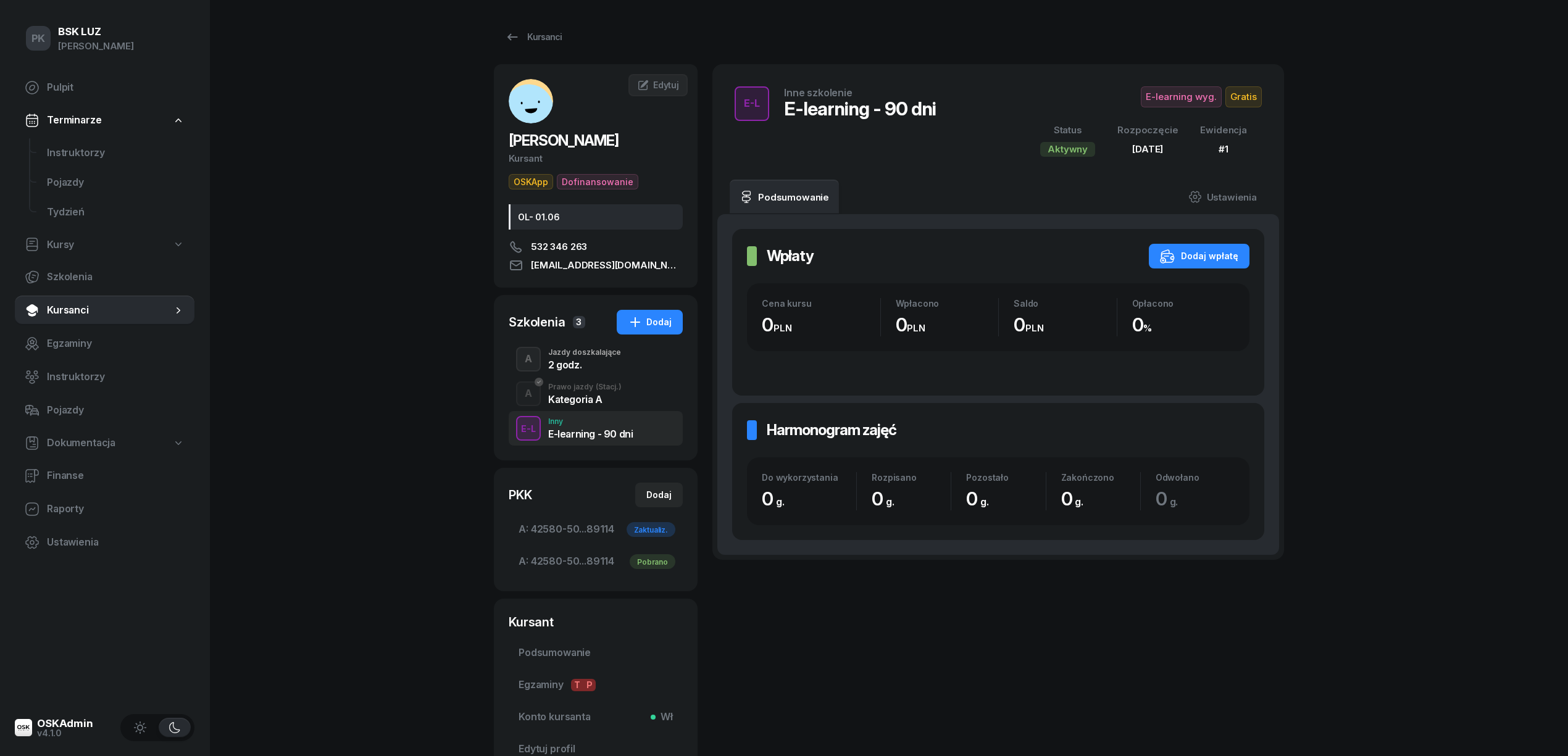
click at [591, 403] on div "Kategoria A" at bounding box center [585, 400] width 73 height 10
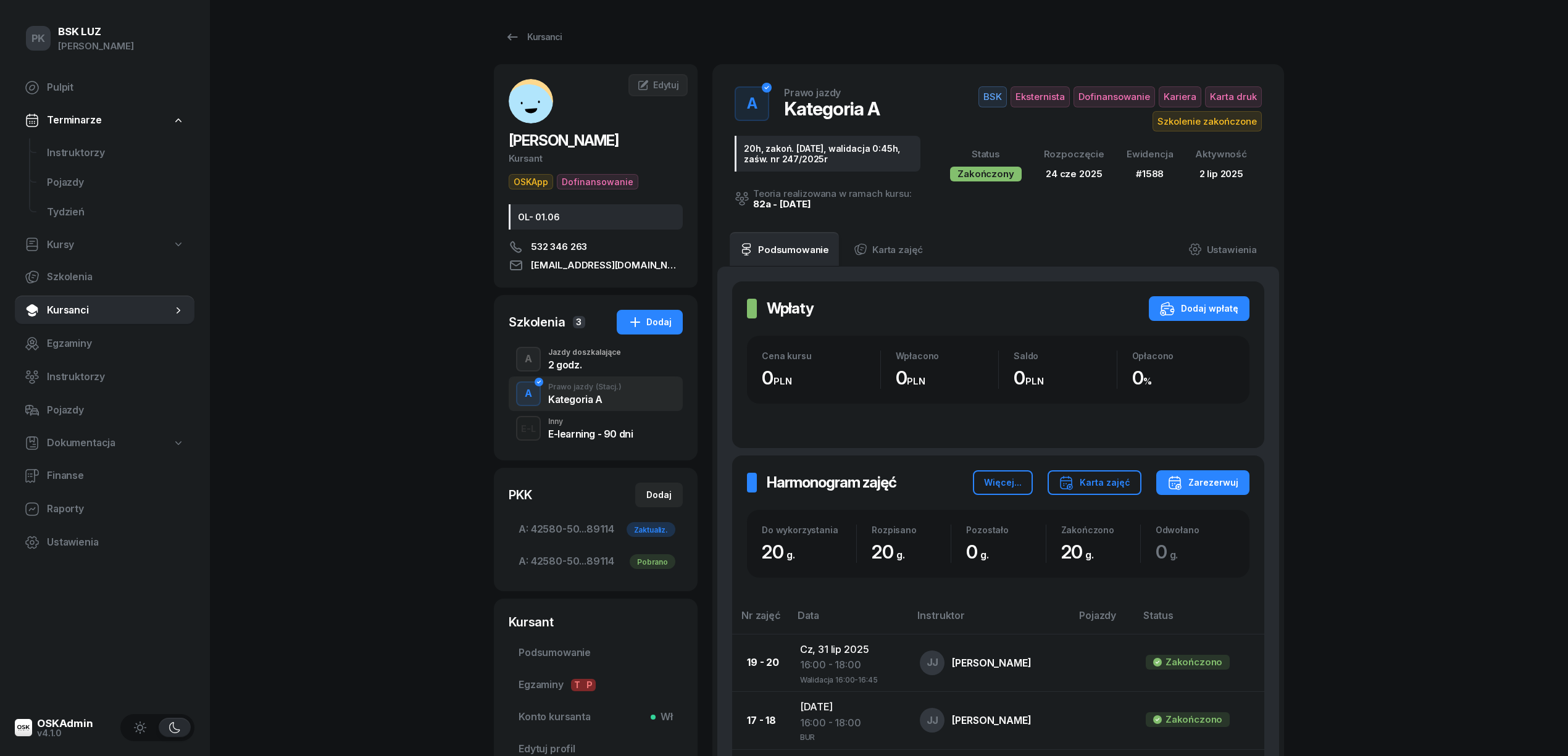
click at [594, 371] on div "A Jazdy doszkalające 2 godz." at bounding box center [595, 359] width 174 height 35
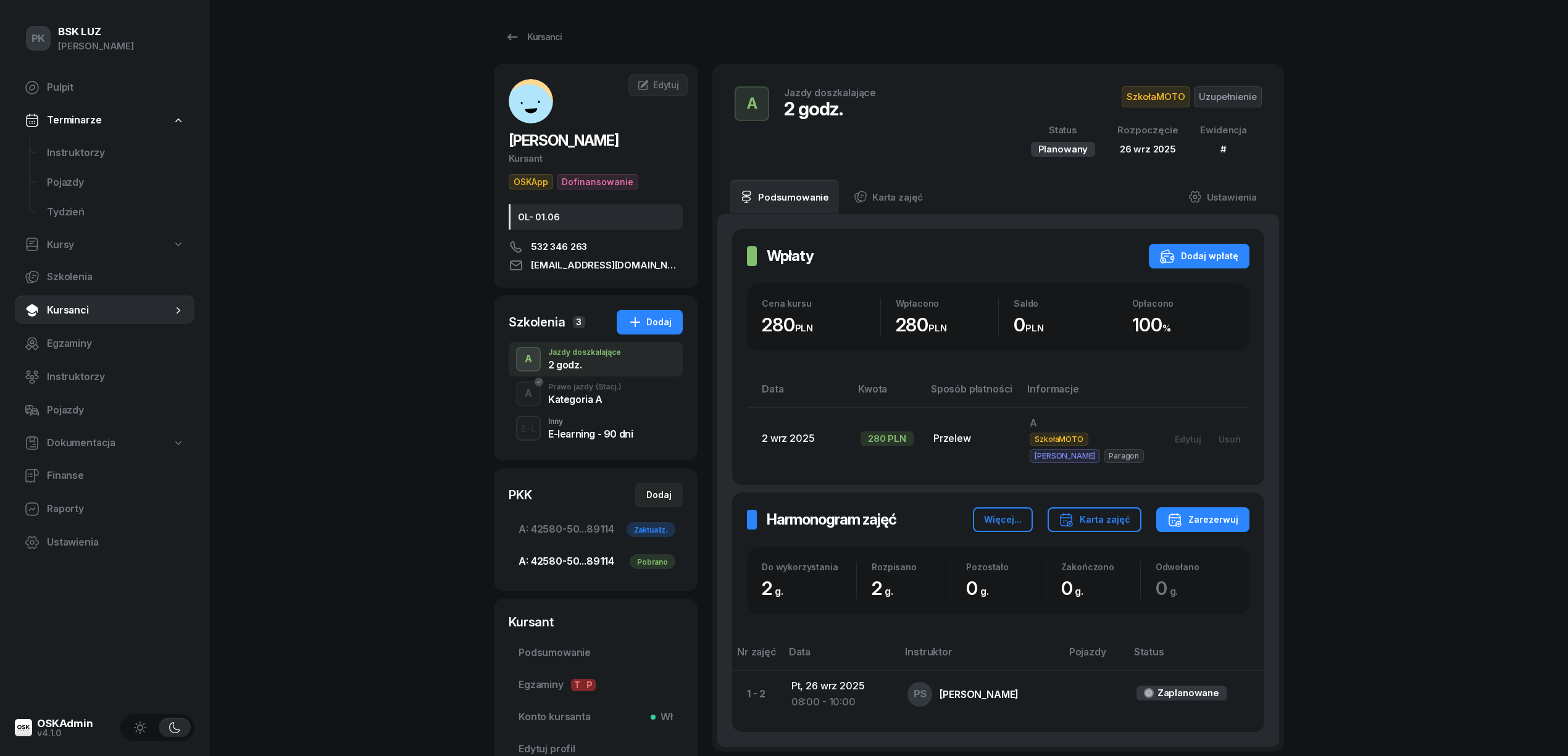
click at [579, 561] on span "A: 42580-50...89114 Pobrano" at bounding box center [595, 561] width 154 height 16
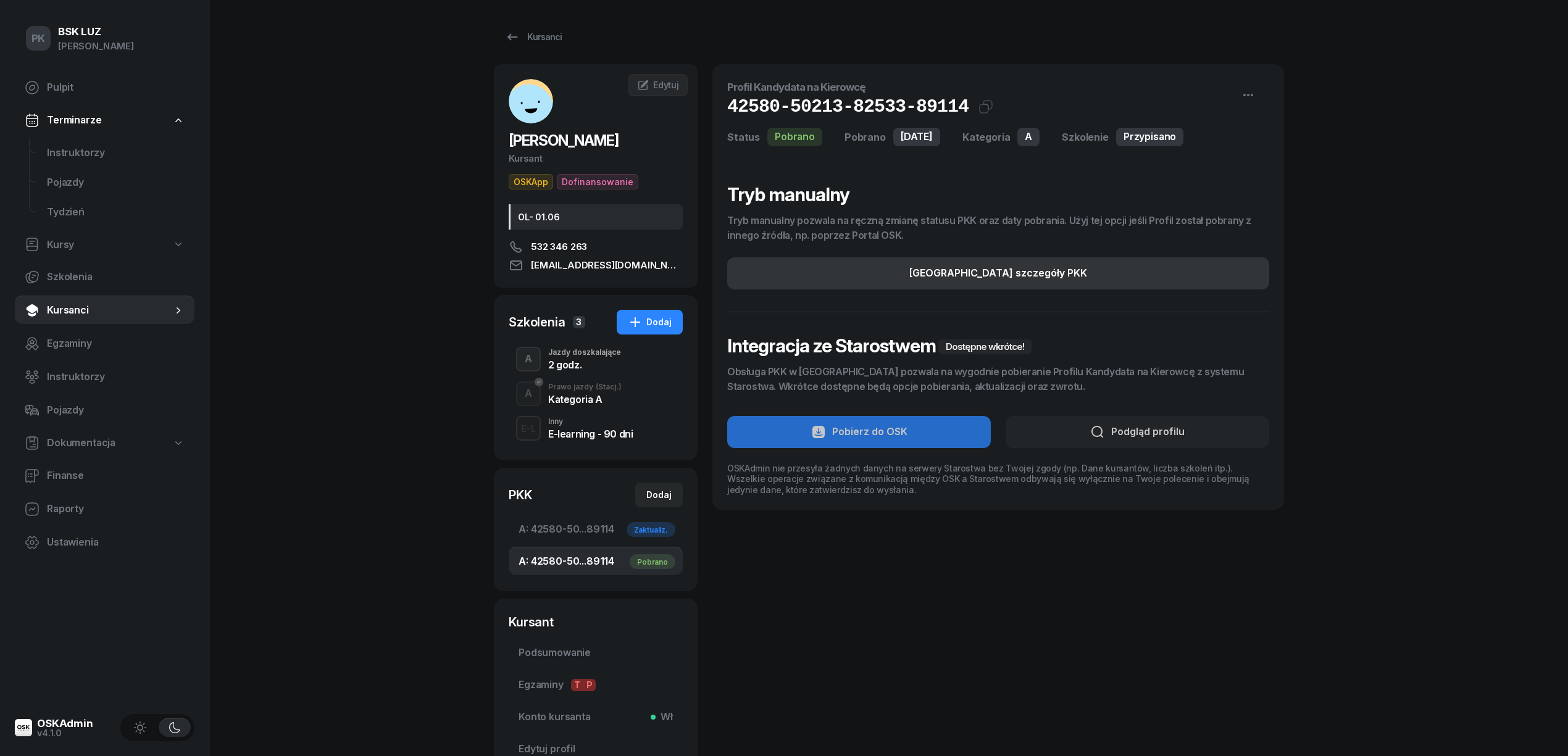
click at [970, 280] on div "Edytuj szczegóły PKK" at bounding box center [997, 273] width 178 height 16
select select "A"
select select "Get"
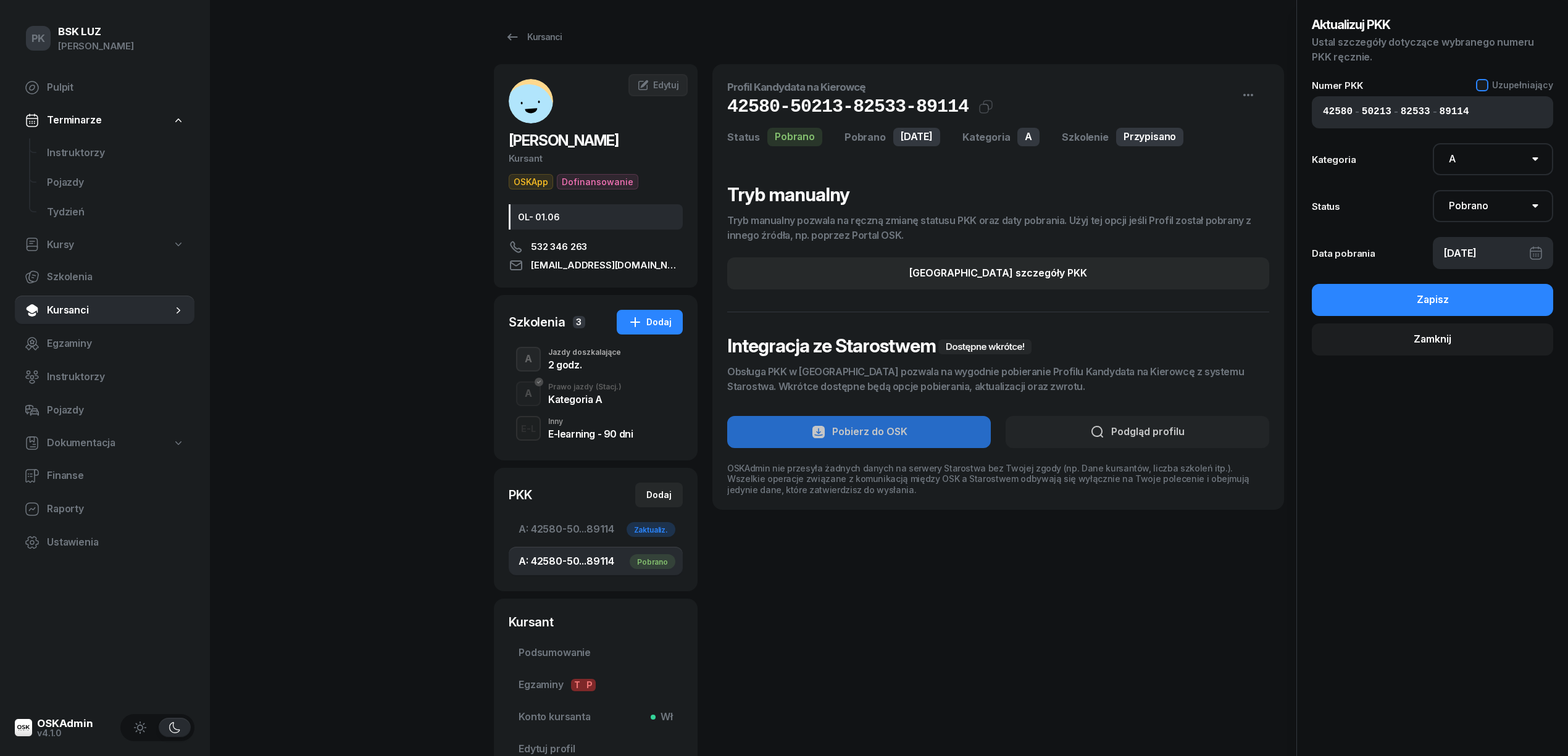
drag, startPoint x: 1492, startPoint y: 82, endPoint x: 1491, endPoint y: 90, distance: 8.1
click at [1492, 84] on div "Uzupełniający" at bounding box center [1514, 85] width 77 height 13
click at [1494, 295] on button "Zapisz" at bounding box center [1432, 300] width 241 height 32
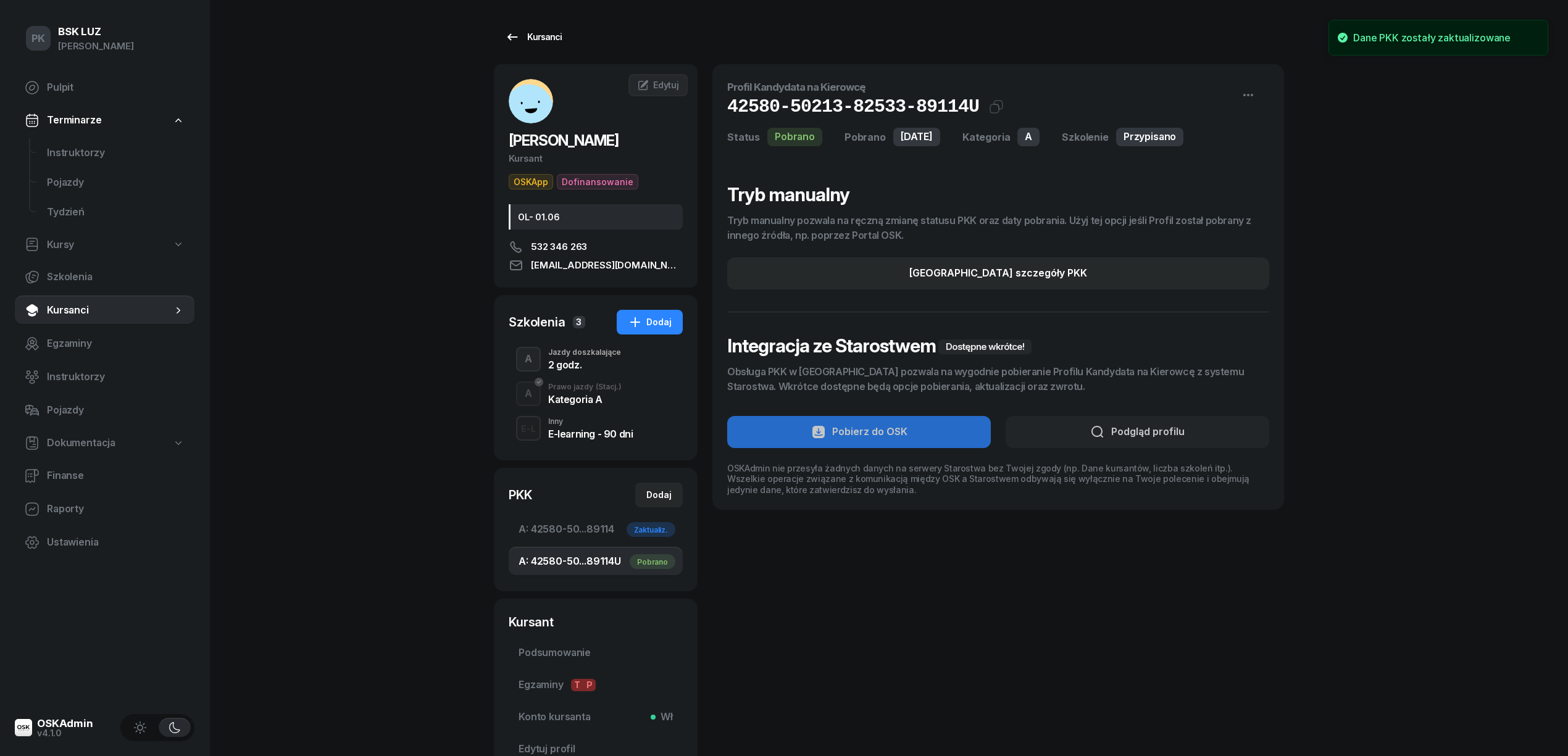
click at [546, 28] on link "Kursanci" at bounding box center [533, 37] width 79 height 25
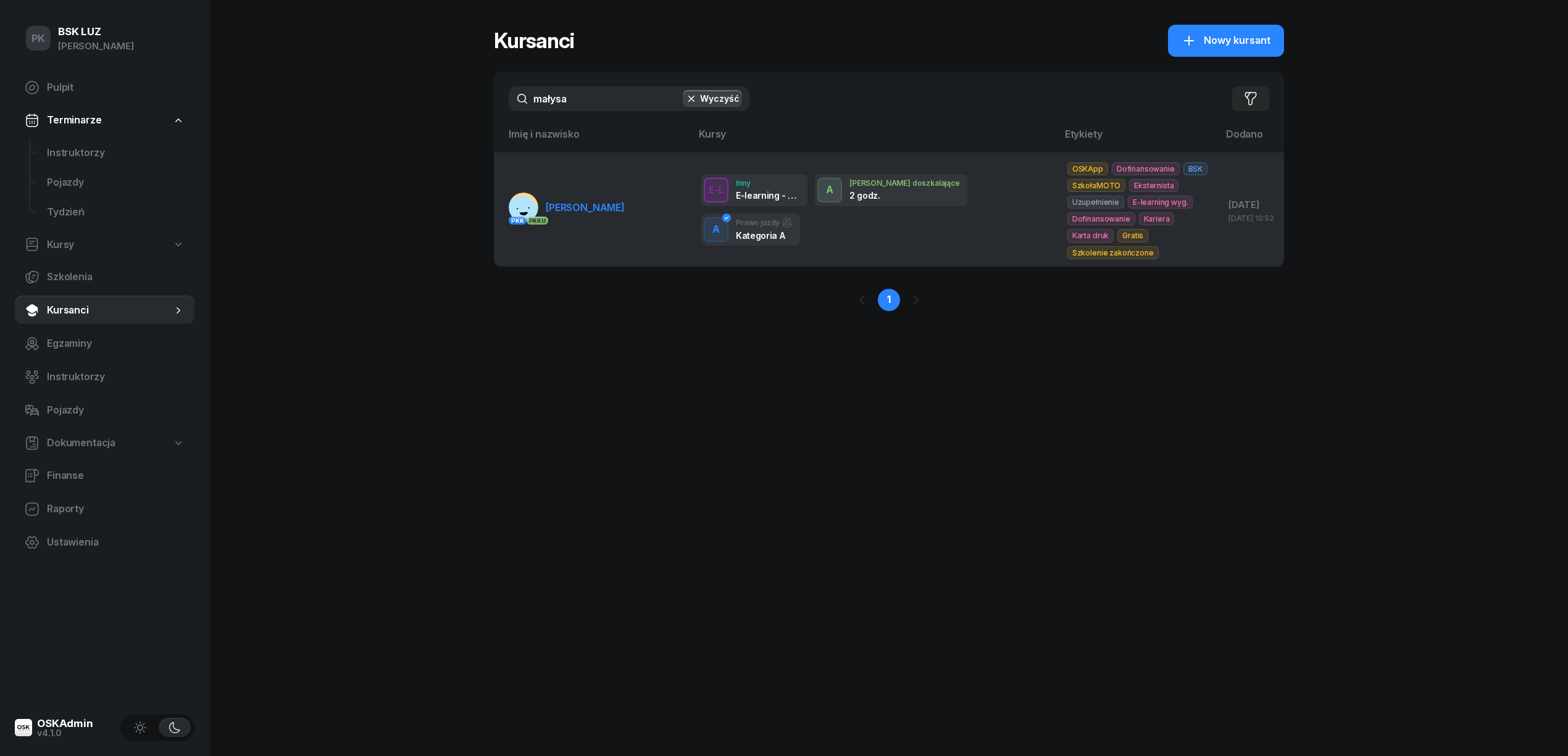
click at [588, 218] on link "PKK PKK U MAŁYSA MARCIN" at bounding box center [566, 207] width 116 height 30
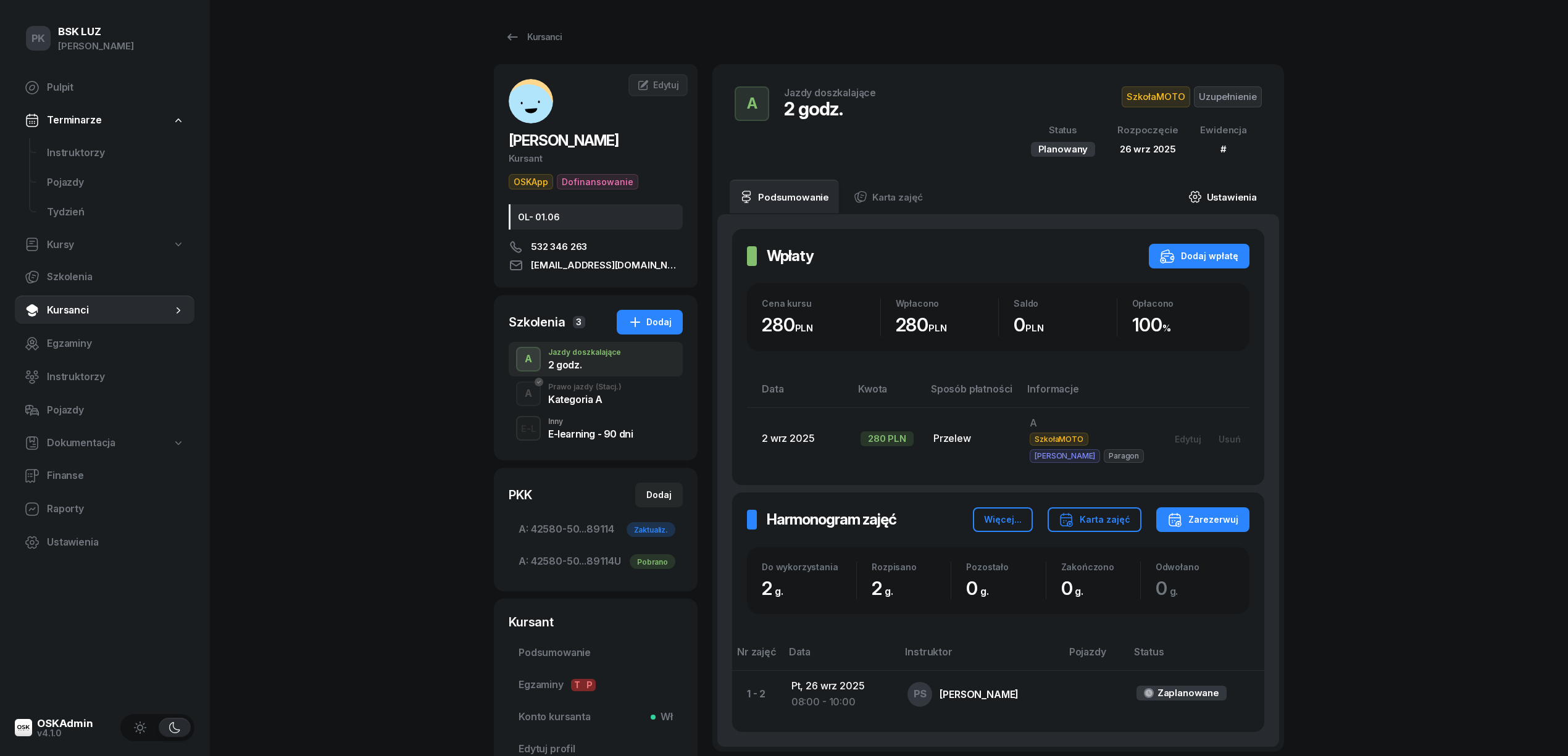
click at [1227, 200] on link "Ustawienia" at bounding box center [1223, 196] width 88 height 35
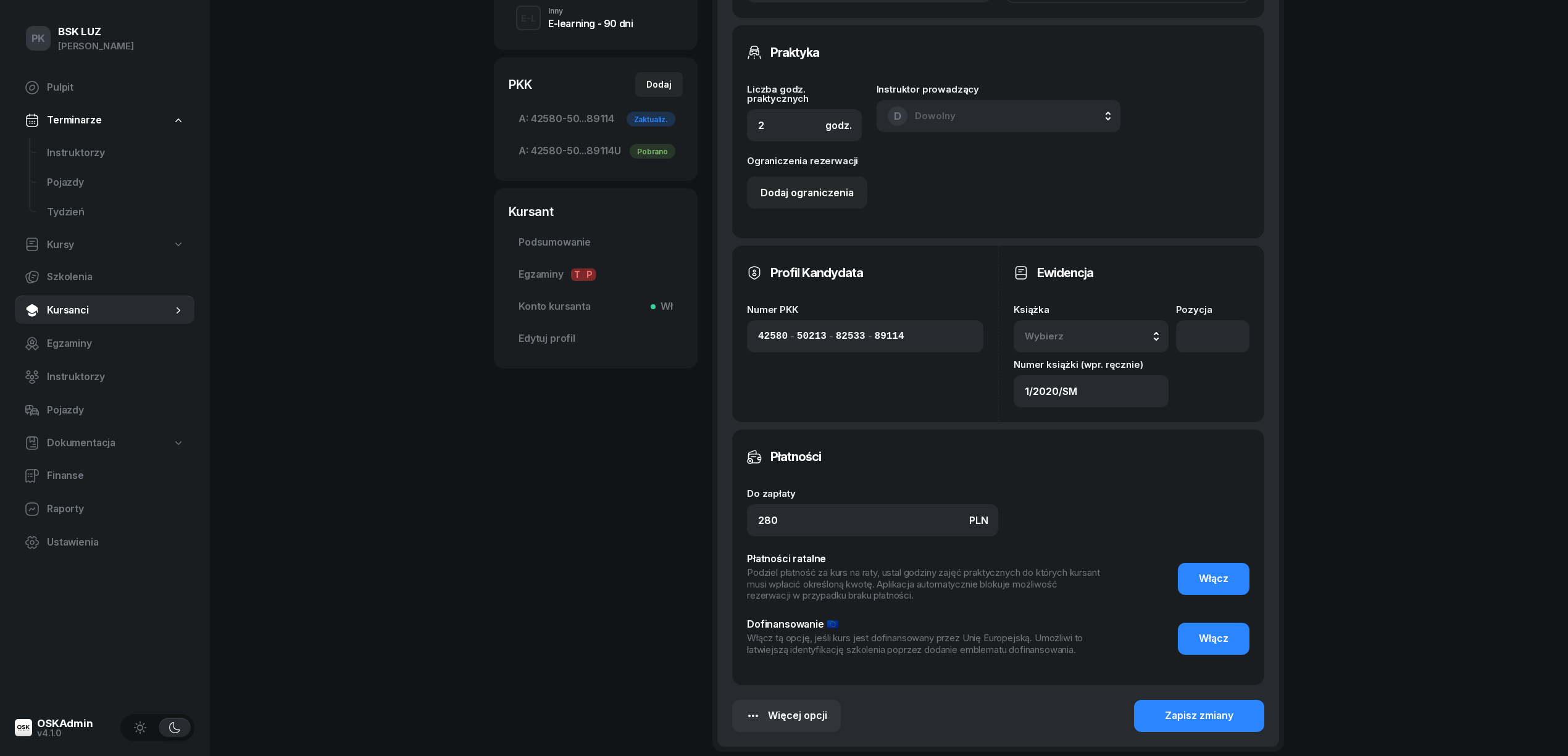
scroll to position [411, 0]
click at [1102, 334] on div "Wybierz" at bounding box center [1091, 335] width 133 height 16
click at [1115, 536] on li "1/2020/SM" at bounding box center [1112, 547] width 177 height 32
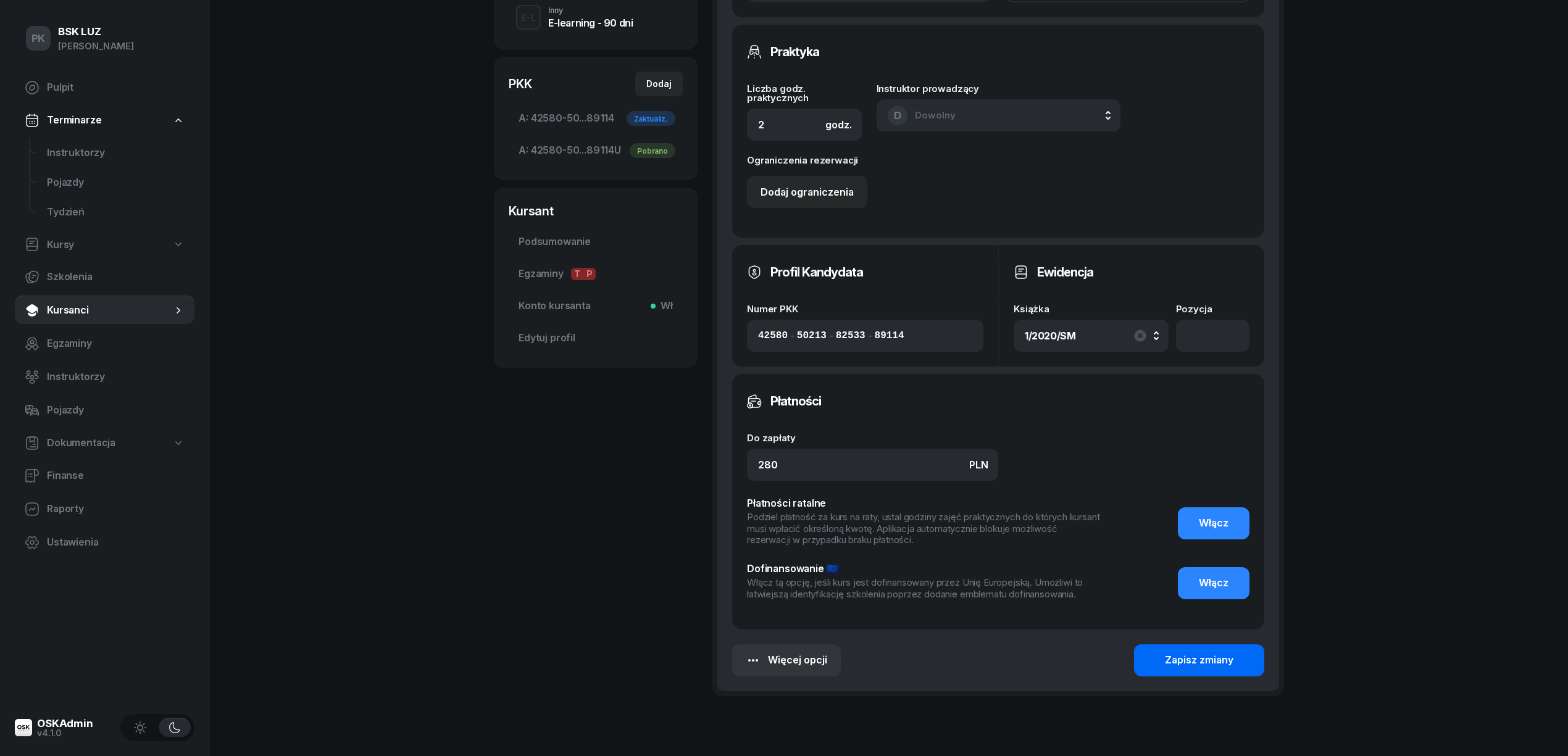
click at [1218, 659] on div "Zapisz zmiany" at bounding box center [1199, 660] width 69 height 16
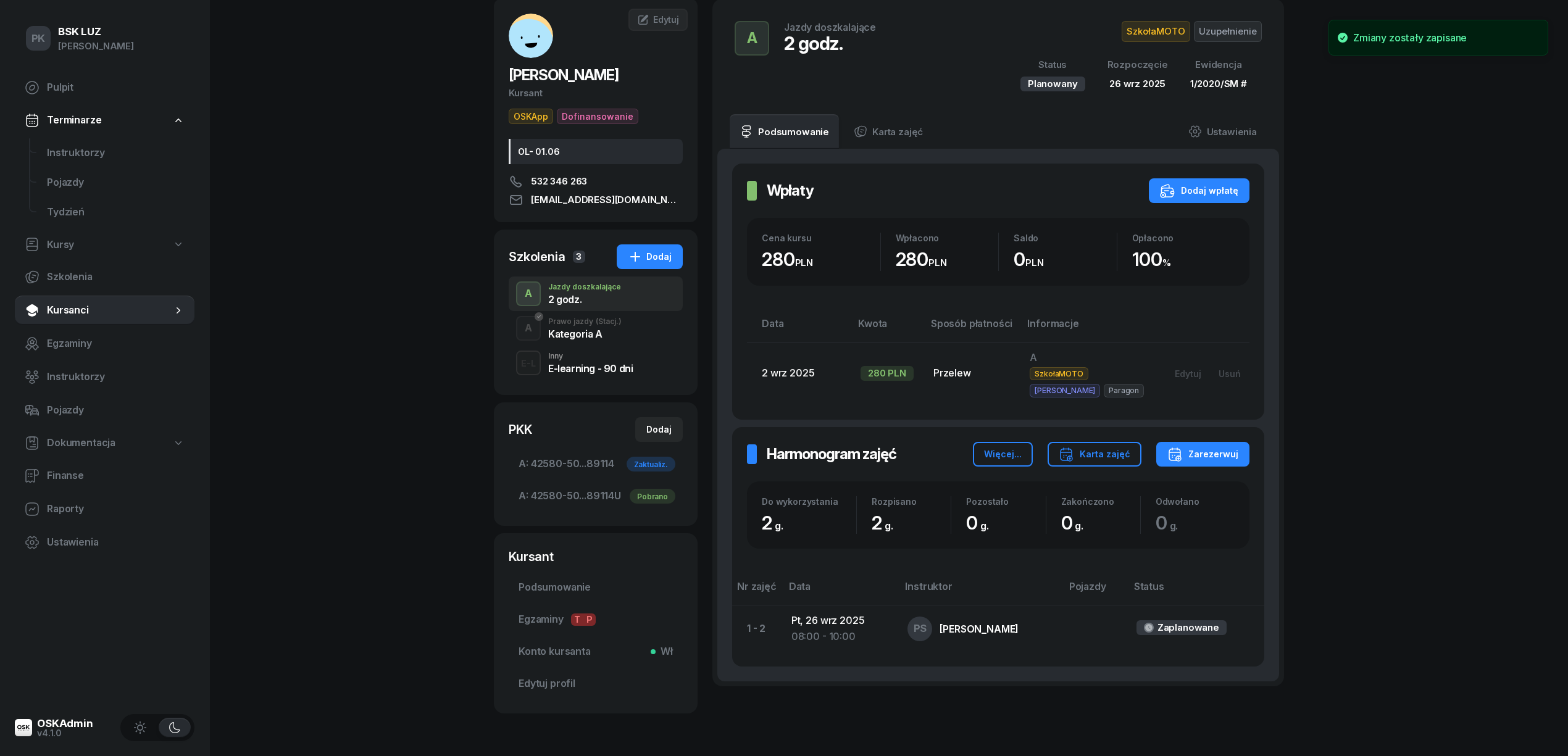
scroll to position [0, 0]
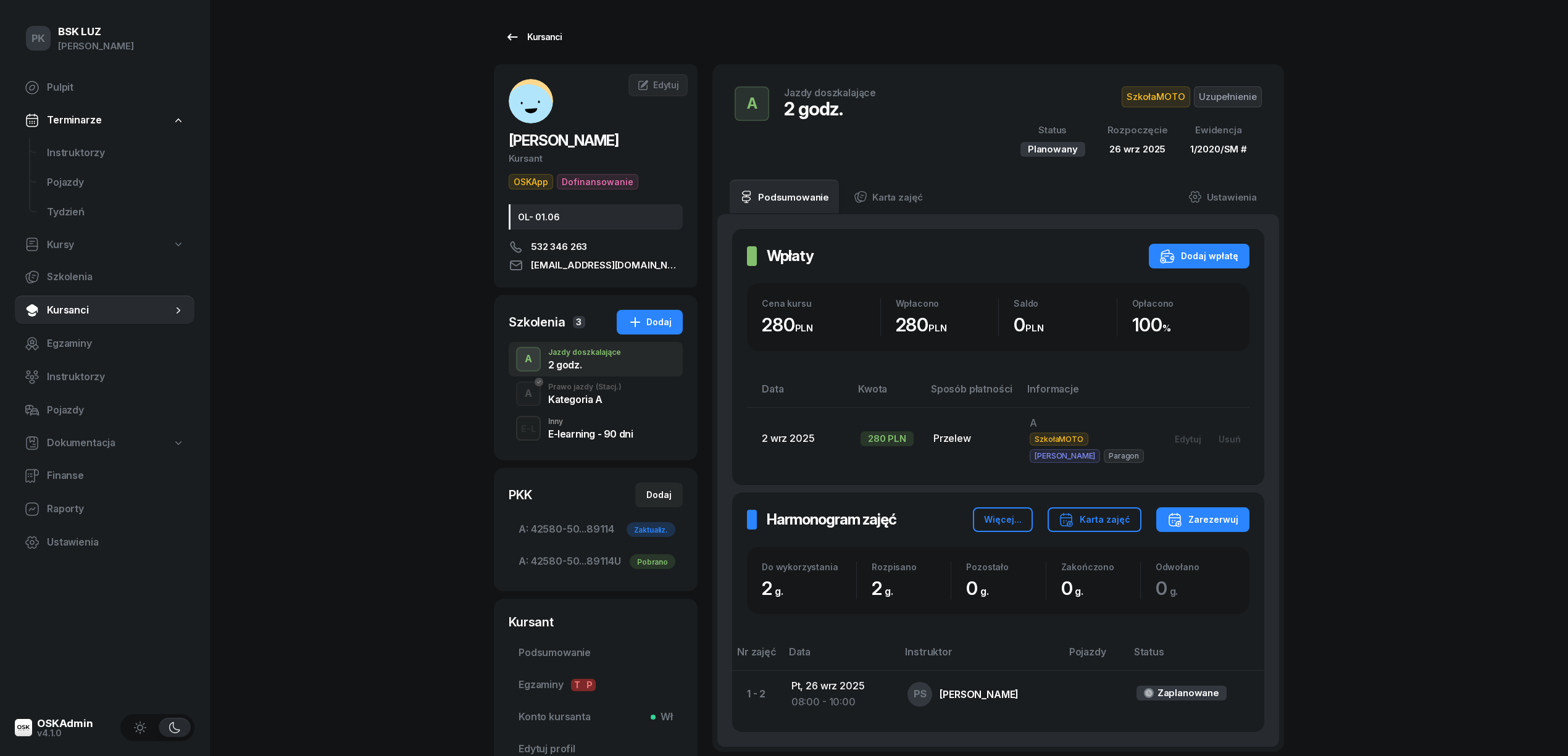
click at [553, 36] on div "Kursanci" at bounding box center [533, 37] width 57 height 14
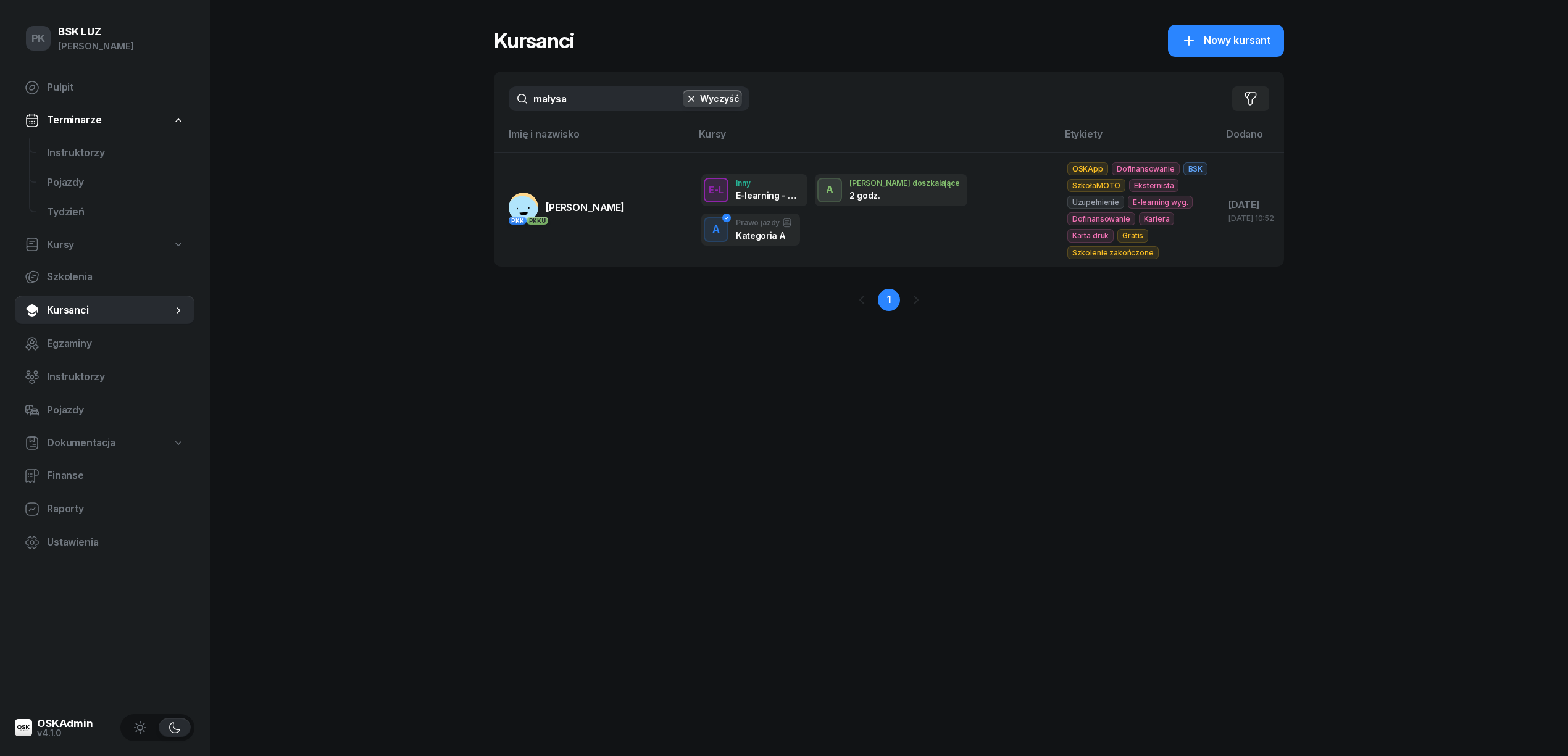
drag, startPoint x: 499, startPoint y: 95, endPoint x: 438, endPoint y: 102, distance: 61.4
click at [438, 102] on div "PK BSK LUZ Piotr Klimek Pulpit Terminarze Instruktorzy Pojazdy Tydzień Kursy Sz…" at bounding box center [784, 378] width 1568 height 756
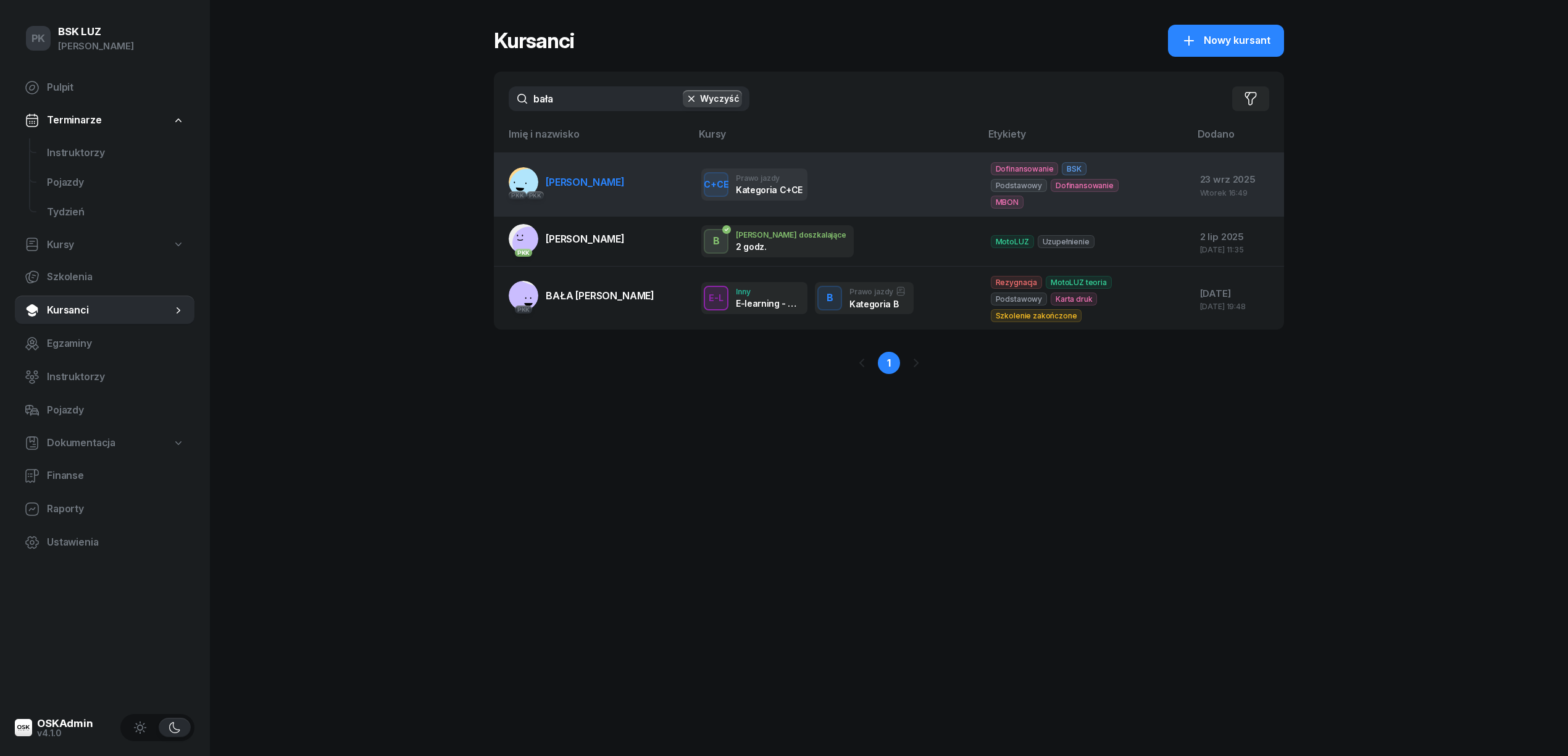
type input "bała"
click at [587, 184] on span "BAŁA SŁAWOMIR" at bounding box center [585, 182] width 79 height 13
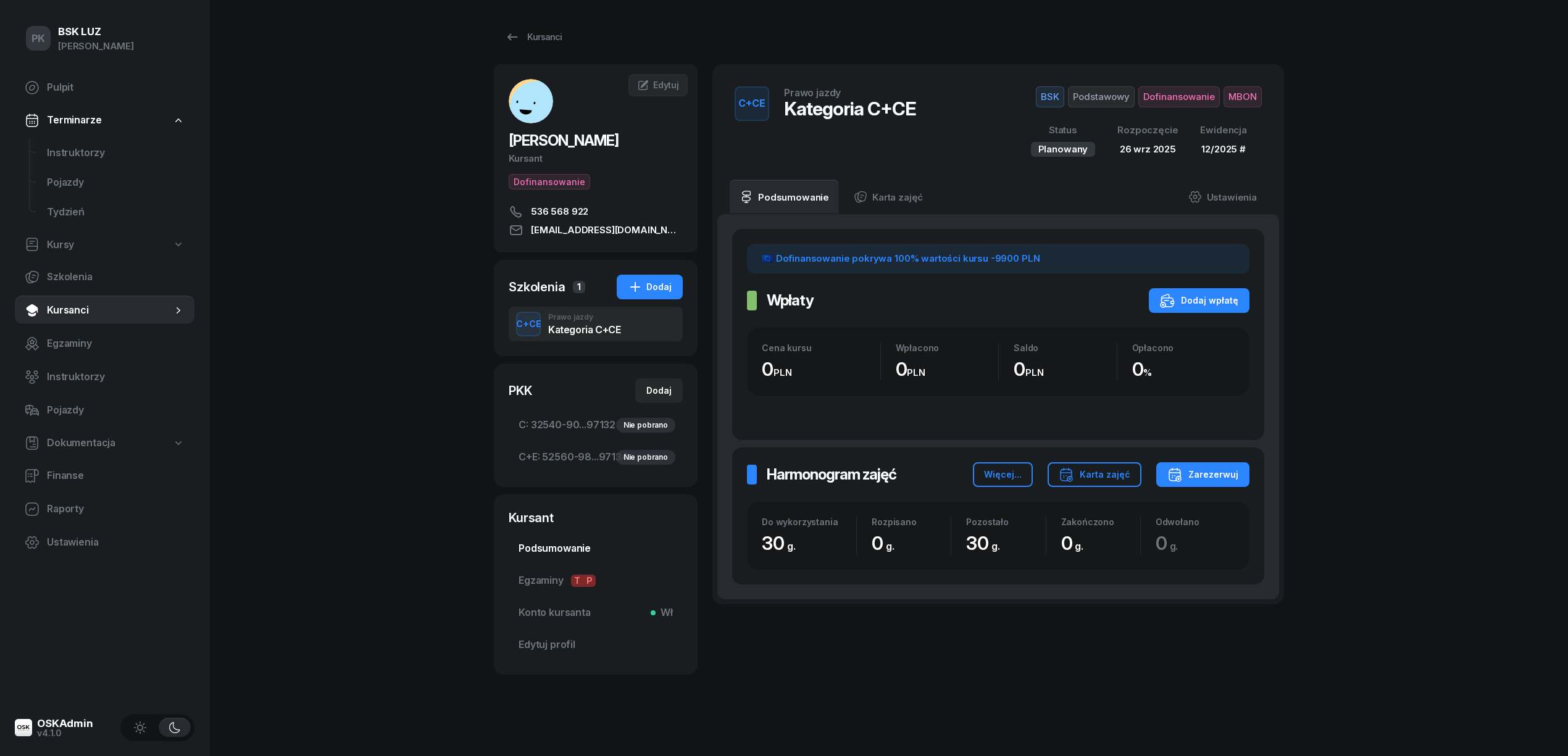
click at [594, 542] on span "Podsumowanie" at bounding box center [595, 549] width 154 height 16
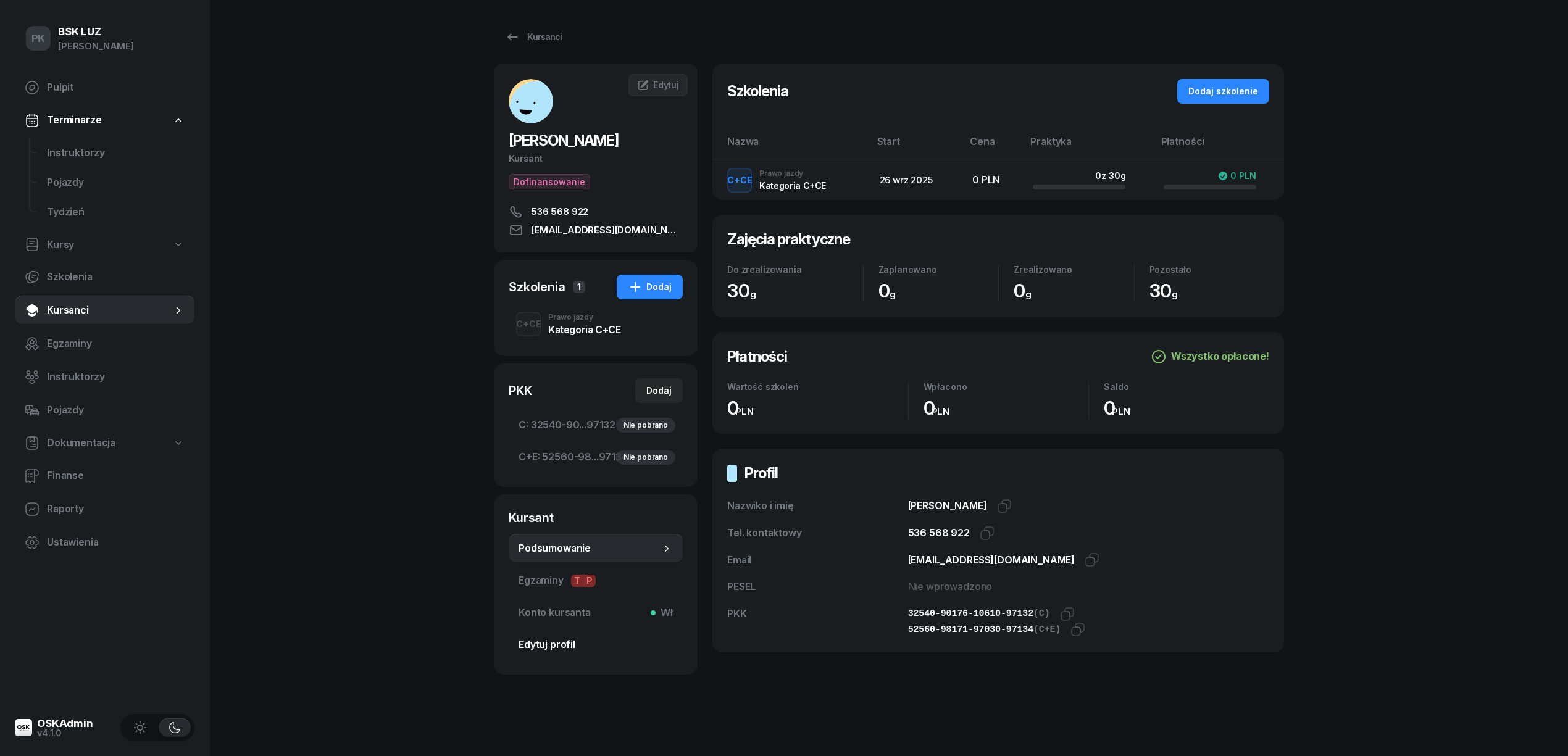
click at [554, 639] on span "Edytuj profil" at bounding box center [595, 645] width 154 height 16
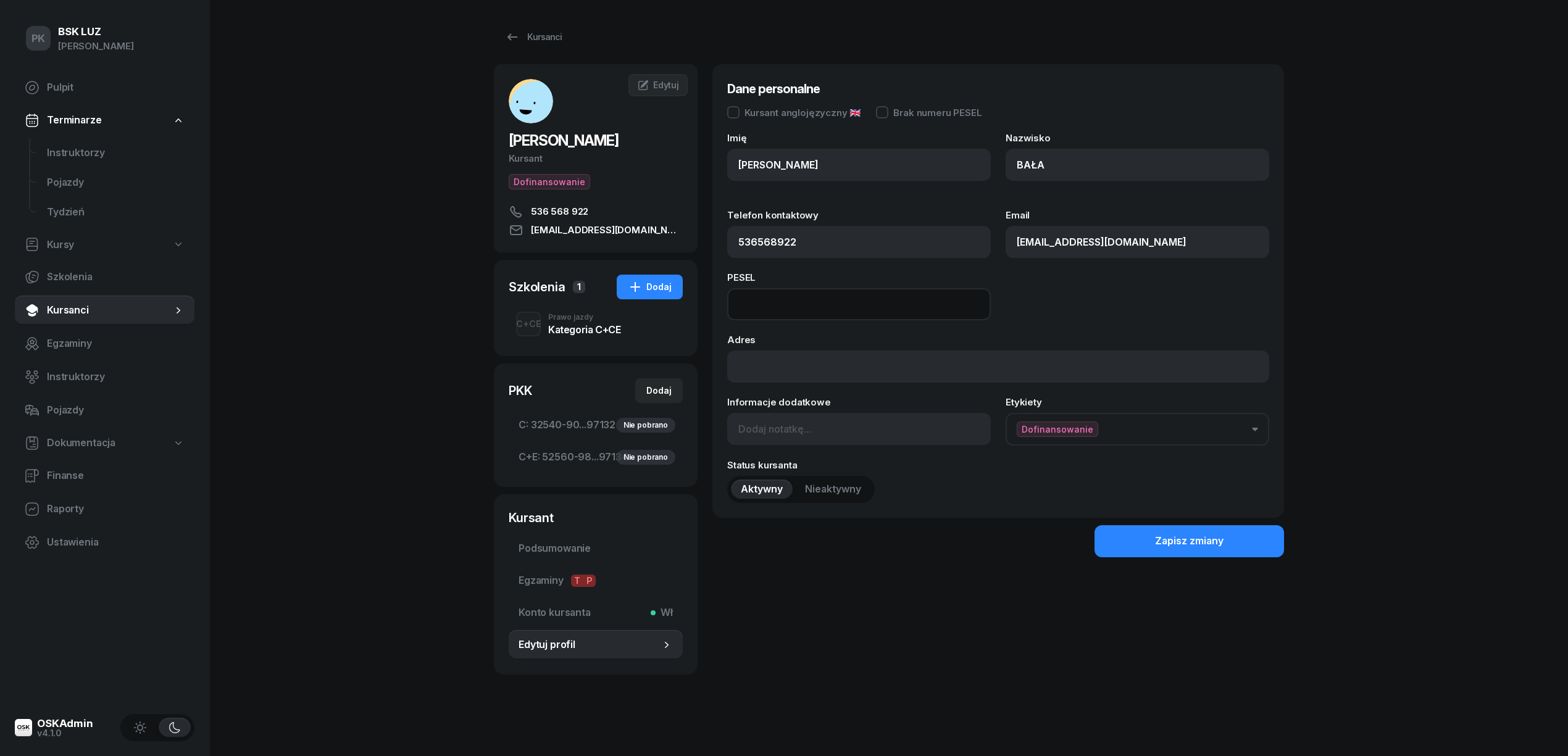
click at [778, 298] on input at bounding box center [859, 304] width 264 height 32
click at [573, 542] on span "Podsumowanie" at bounding box center [595, 549] width 154 height 16
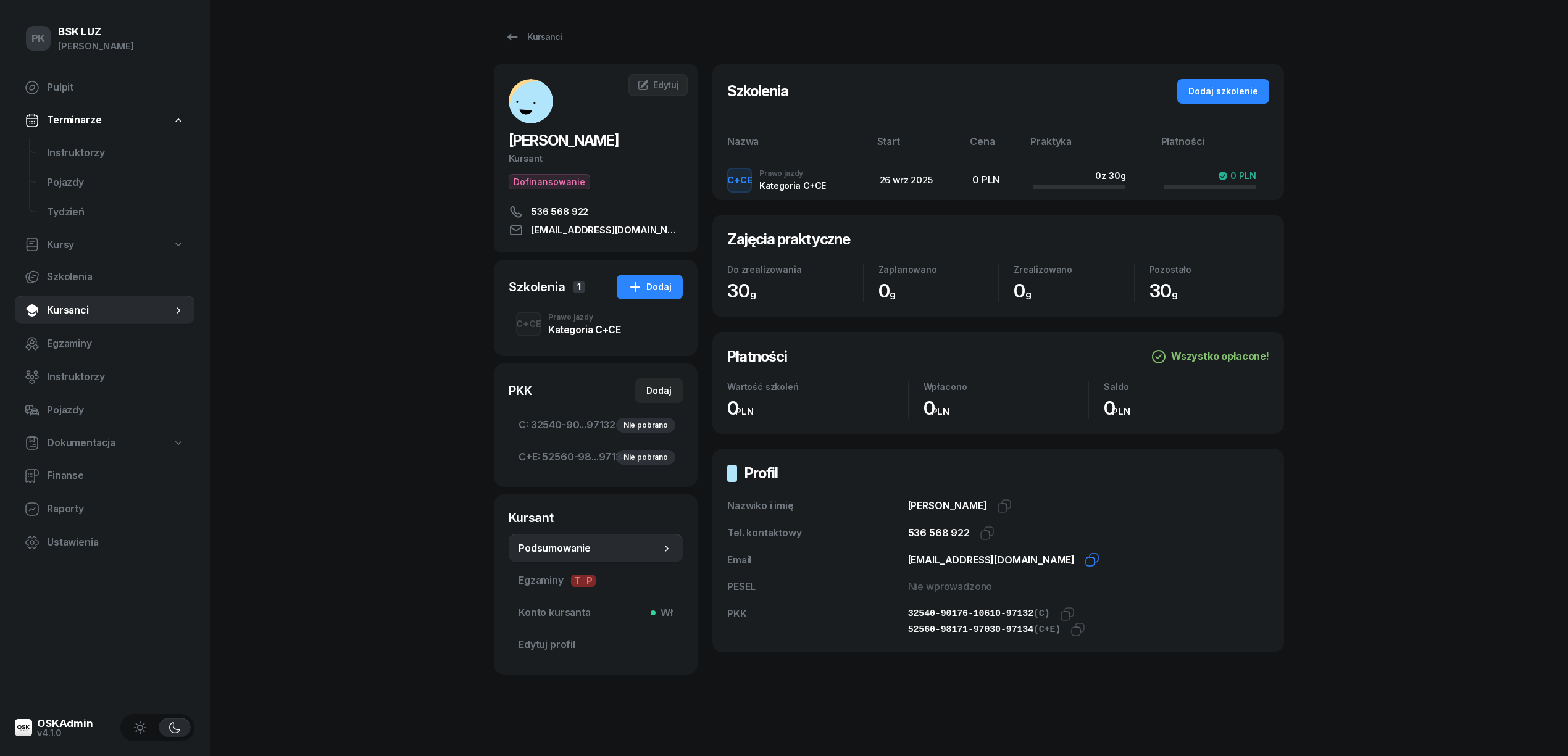
click at [1084, 560] on icon "button" at bounding box center [1091, 560] width 14 height 14
click at [543, 48] on link "Kursanci" at bounding box center [533, 37] width 79 height 25
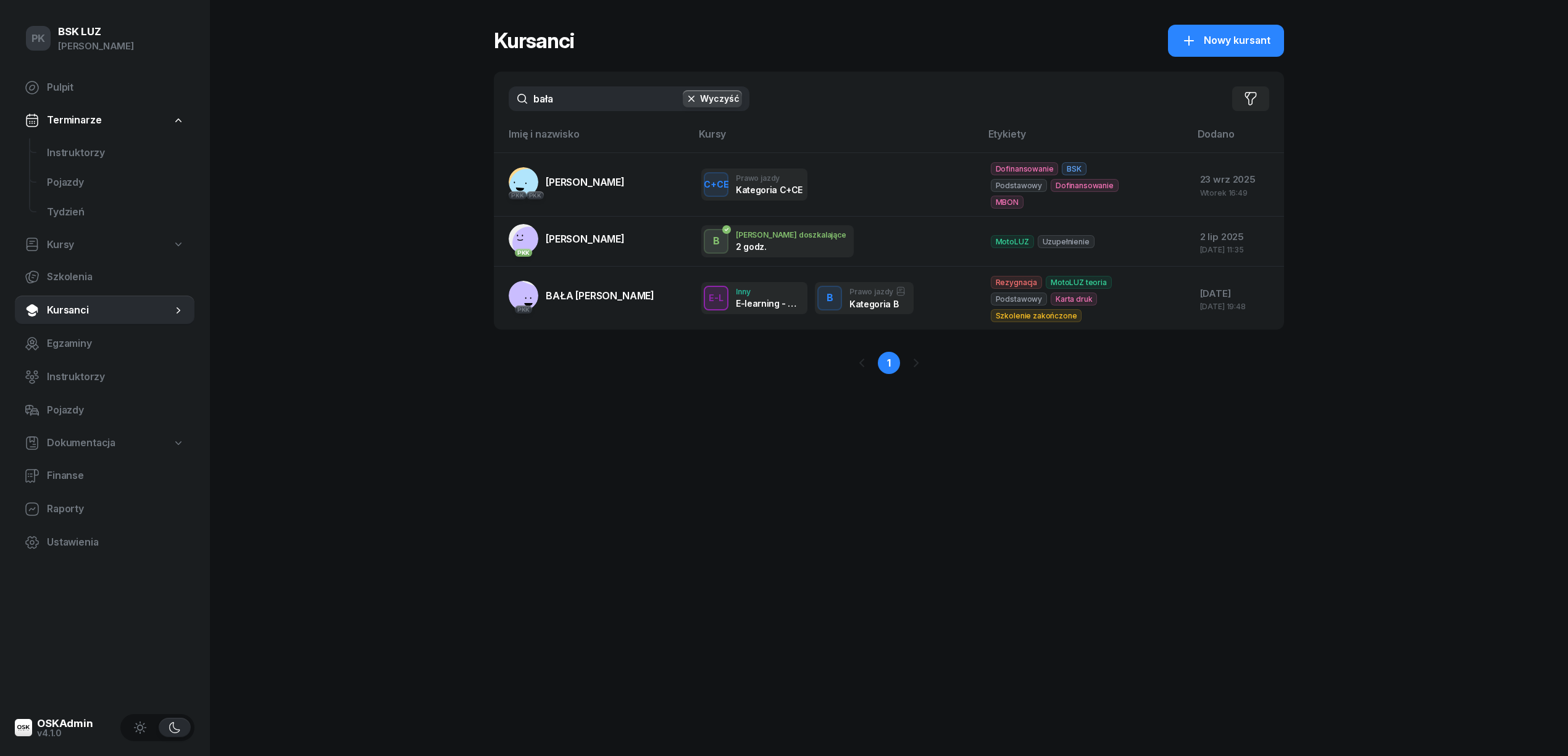
drag, startPoint x: 547, startPoint y: 93, endPoint x: 463, endPoint y: 102, distance: 84.5
click at [463, 102] on div "PK BSK LUZ Piotr Klimek Pulpit Terminarze Instruktorzy Pojazdy Tydzień Kursy Sz…" at bounding box center [784, 378] width 1568 height 756
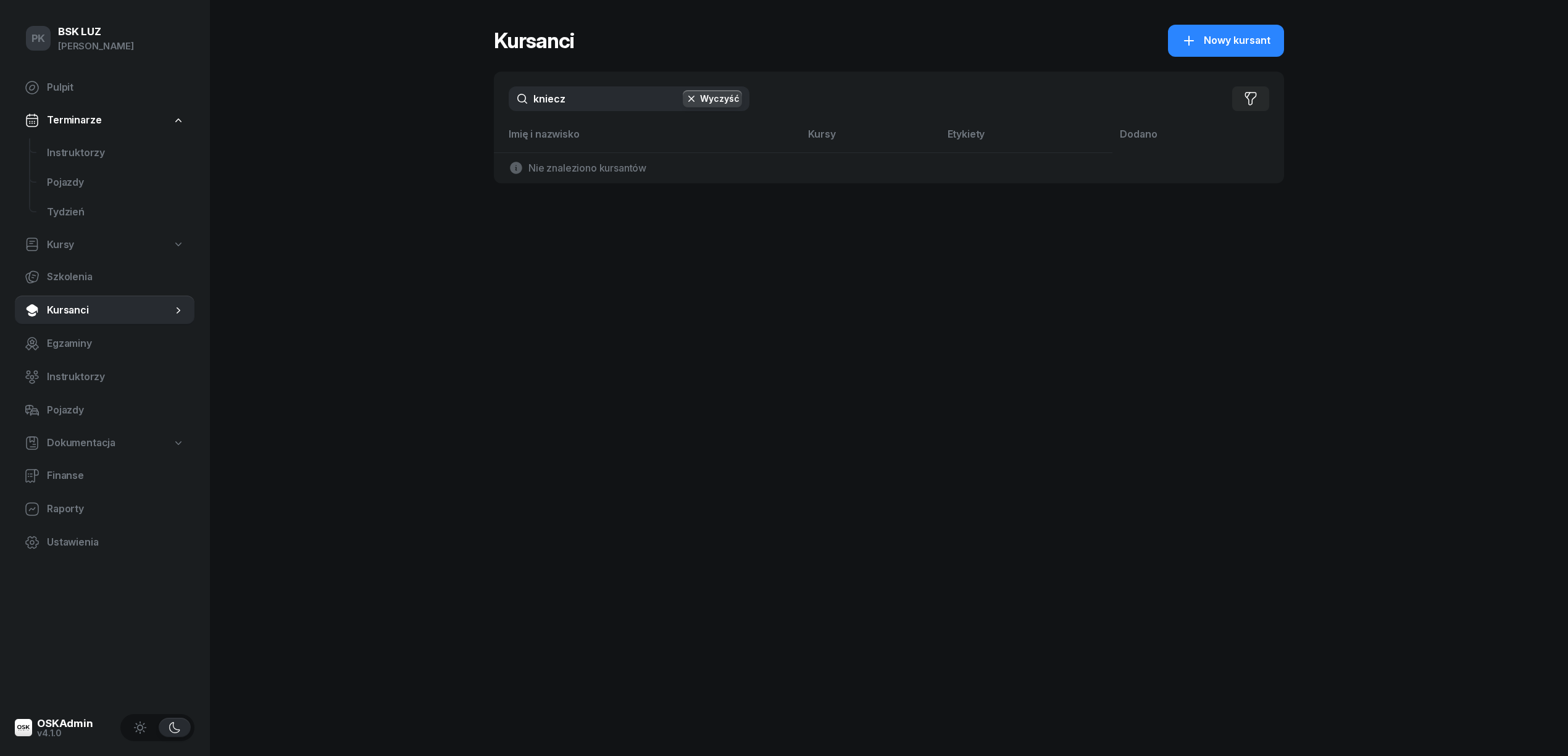
click at [543, 99] on input "kniecz" at bounding box center [628, 99] width 241 height 25
click at [538, 99] on input "kniecz" at bounding box center [628, 99] width 241 height 25
click at [327, 105] on div "PK BSK LUZ Piotr Klimek Pulpit Terminarze Instruktorzy Pojazdy Tydzień Kursy Sz…" at bounding box center [784, 378] width 1568 height 756
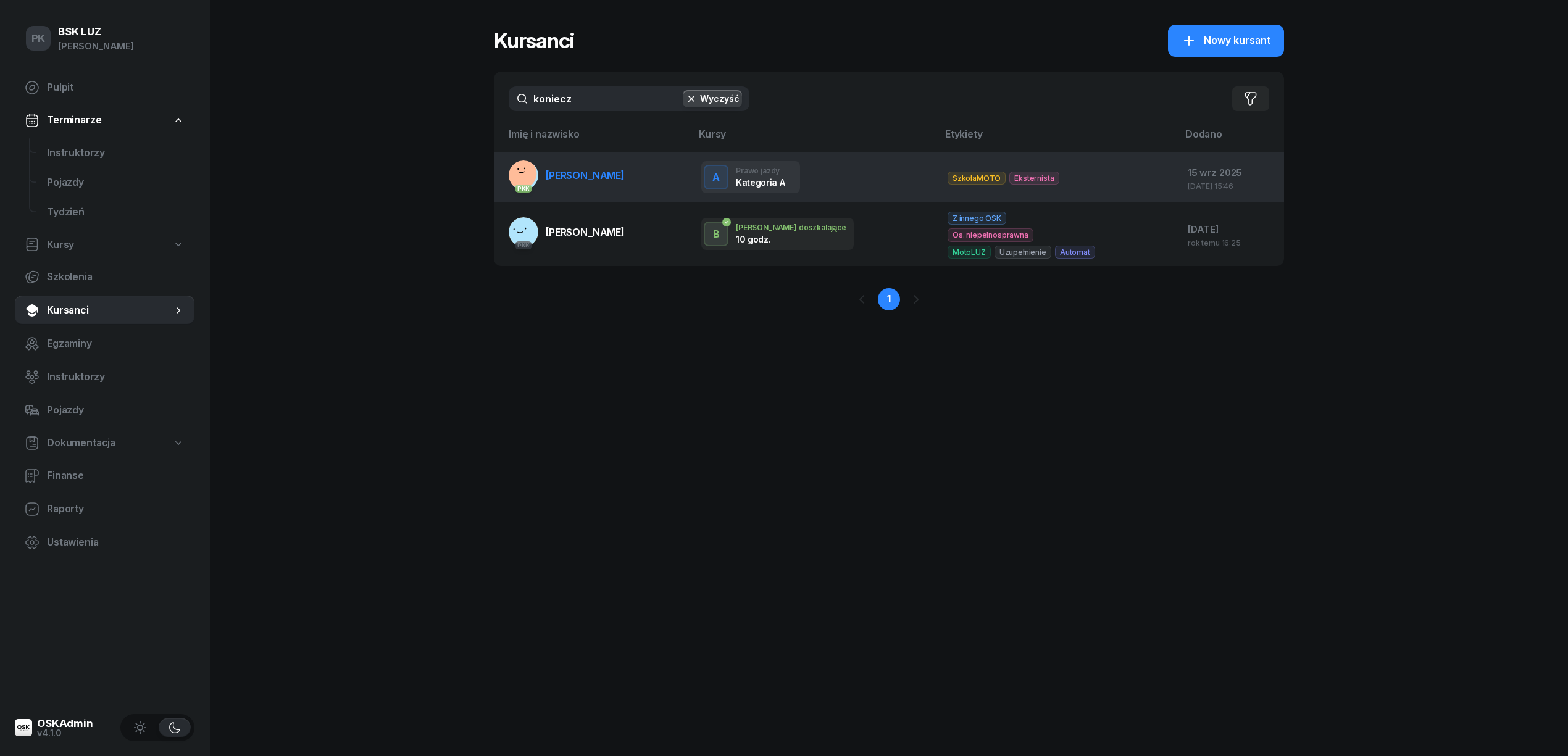
type input "koniecz"
click at [613, 185] on link "PKK KONIECZNY TOMASZ" at bounding box center [566, 175] width 116 height 30
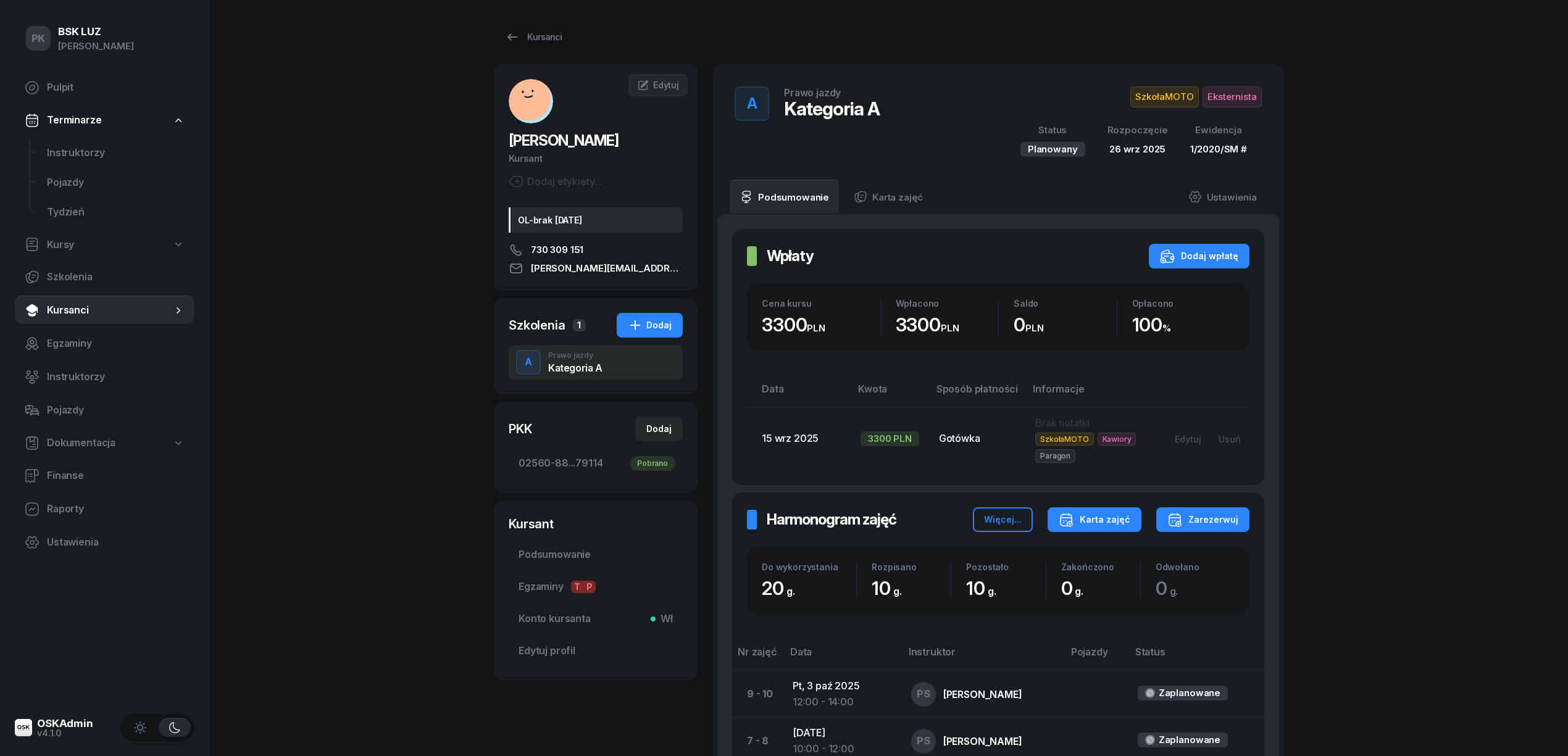
click at [1113, 521] on div "Karta zajęć" at bounding box center [1094, 519] width 71 height 14
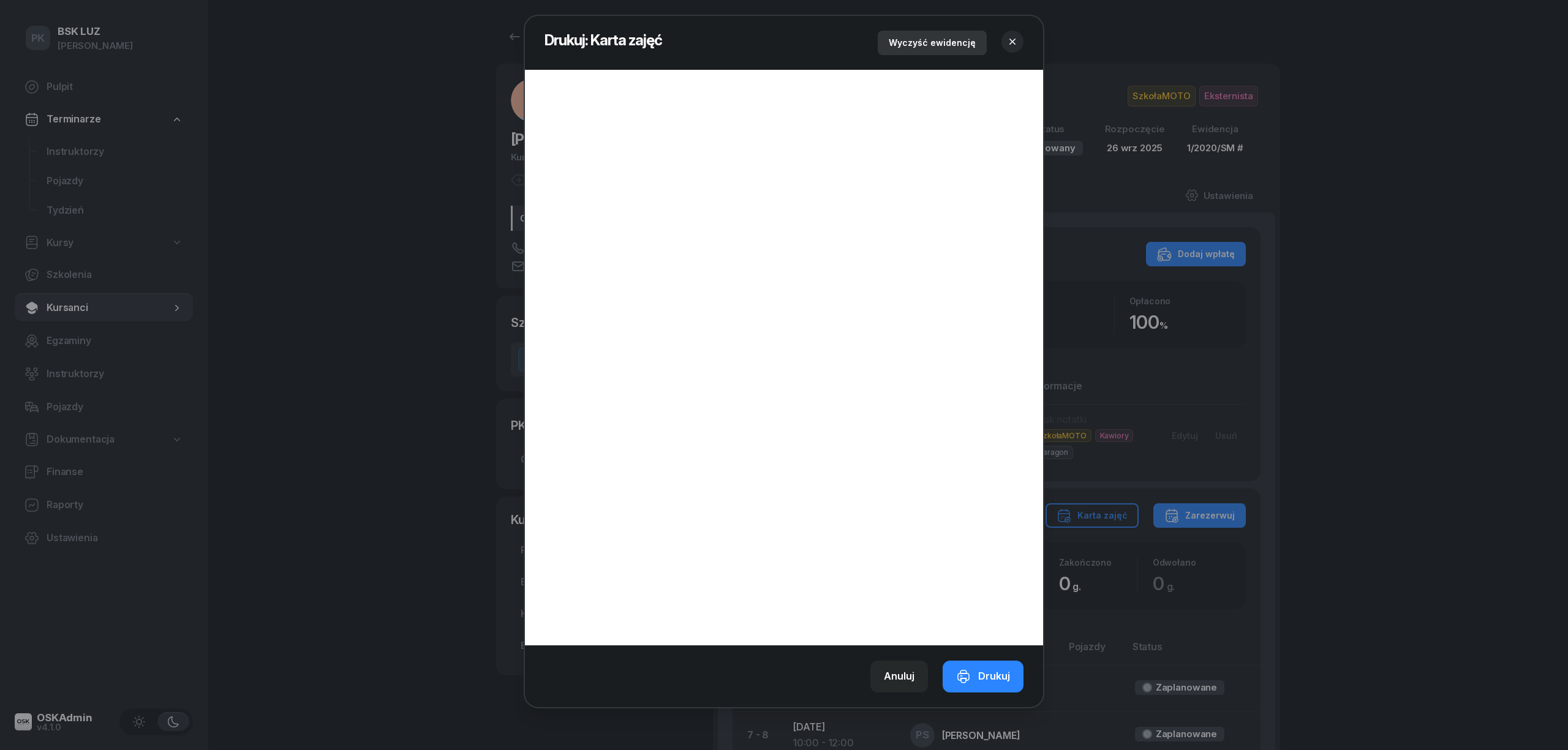
click at [964, 40] on div "Wyczyść ewidencję" at bounding box center [932, 42] width 87 height 14
click at [998, 673] on div "Drukuj" at bounding box center [983, 677] width 54 height 16
drag, startPoint x: 1011, startPoint y: 40, endPoint x: 1034, endPoint y: 35, distance: 23.5
click at [1025, 37] on header "Drukuj: Karta zajęć Wyczyść ewidencję" at bounding box center [784, 43] width 518 height 54
click at [1018, 38] on icon "button" at bounding box center [1013, 41] width 13 height 13
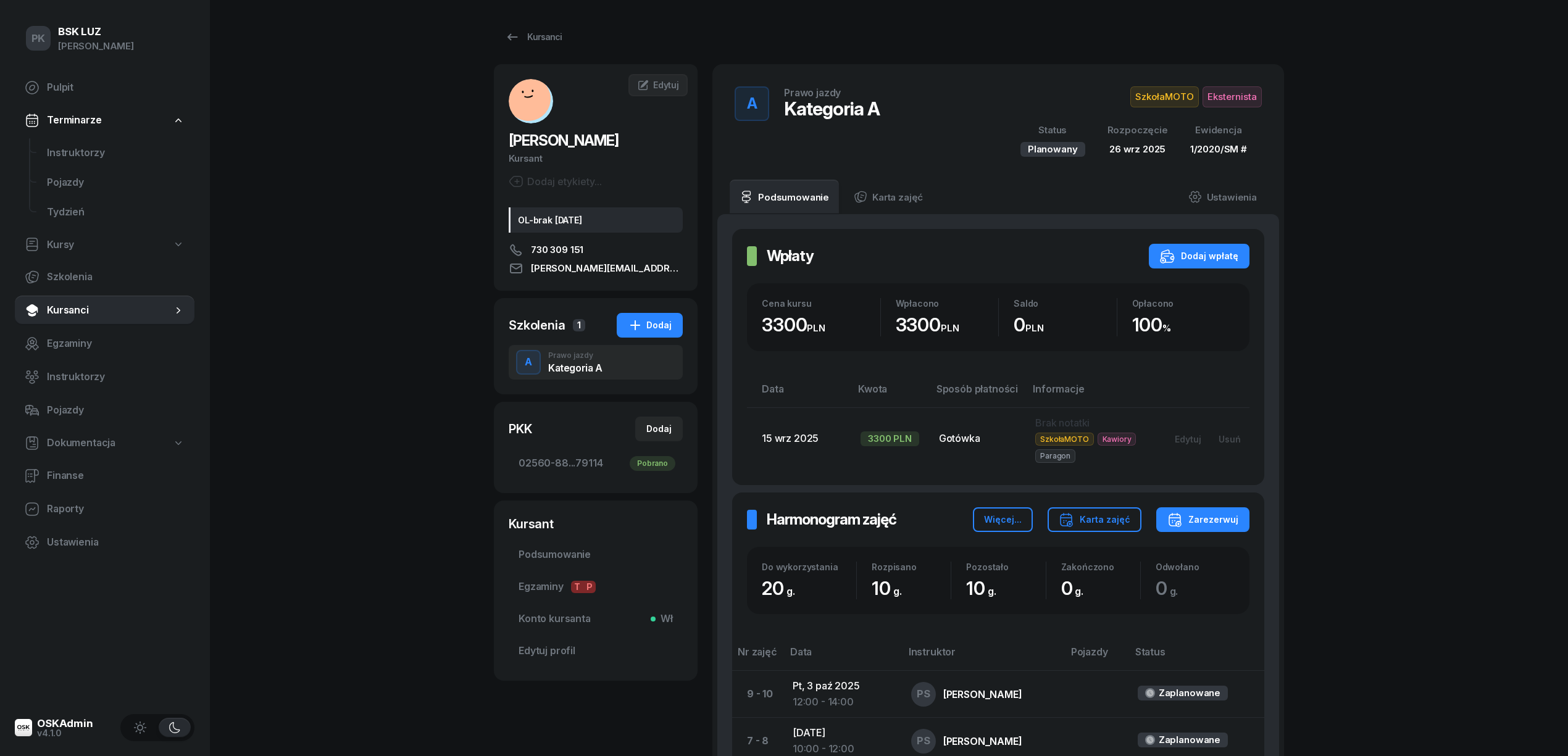
click at [1240, 90] on span "Eksternista" at bounding box center [1232, 97] width 60 height 21
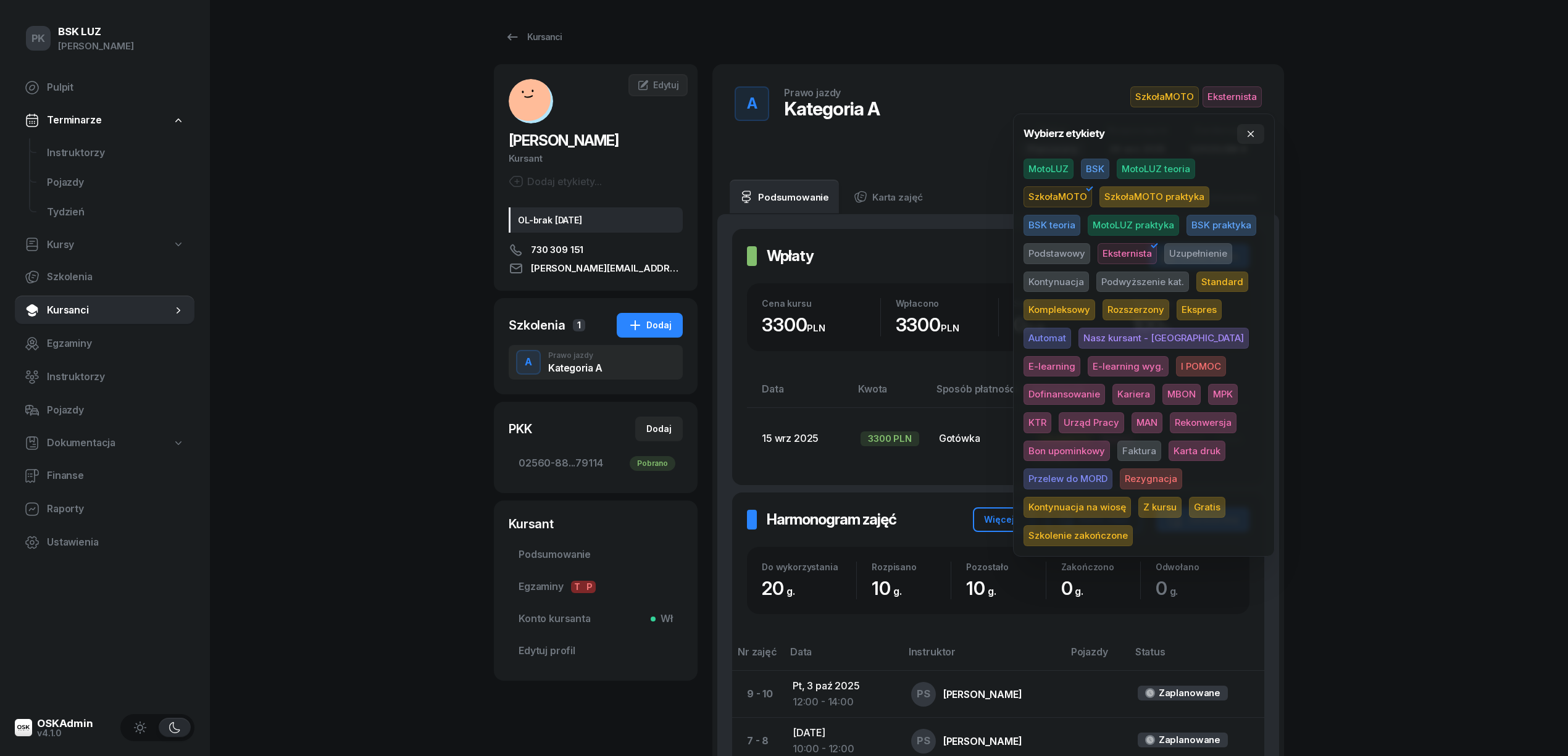
click at [1168, 445] on span "Karta druk" at bounding box center [1196, 451] width 57 height 21
click at [556, 557] on span "Podsumowanie" at bounding box center [595, 554] width 154 height 16
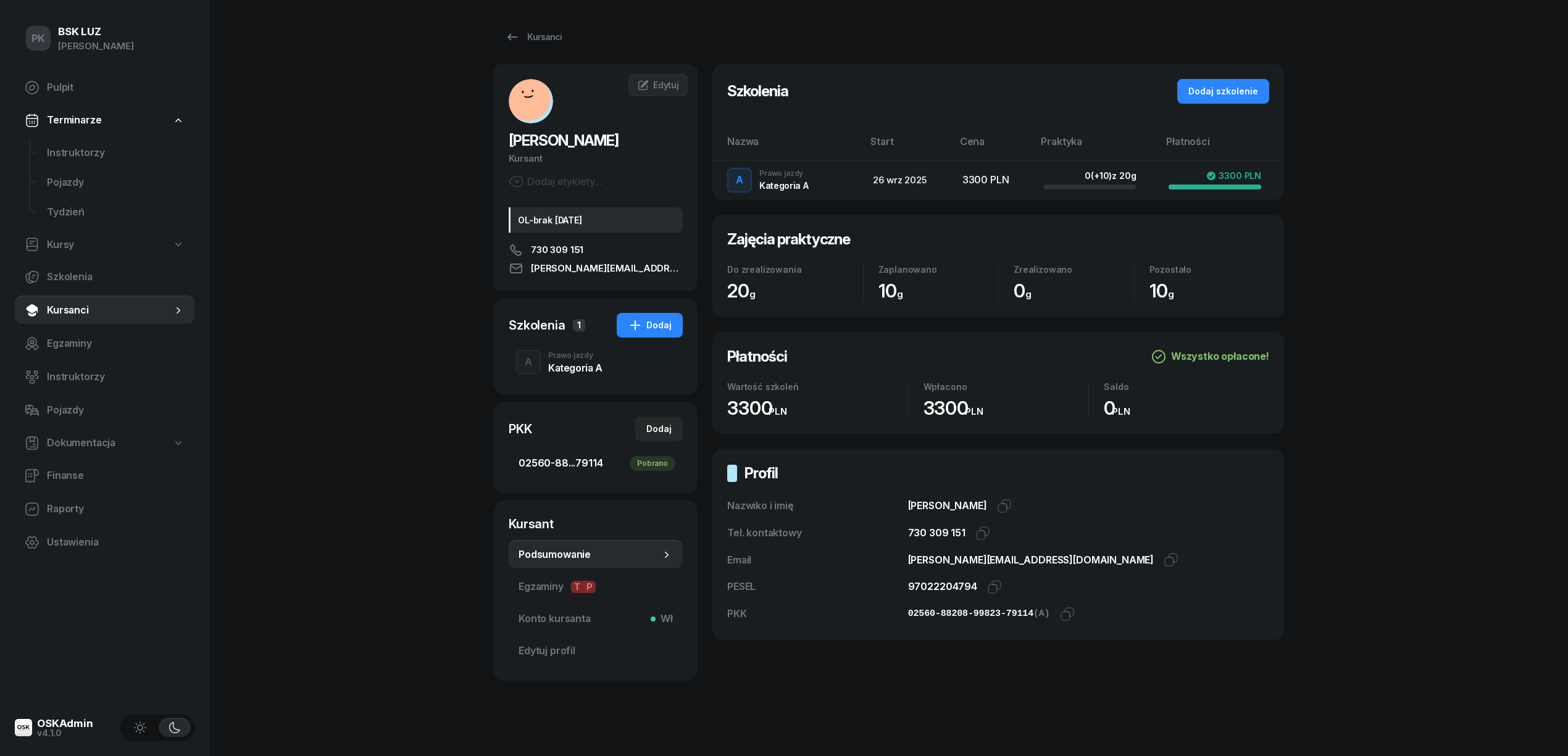
click at [548, 463] on span "02560-88...79114 Pobrano" at bounding box center [595, 463] width 154 height 16
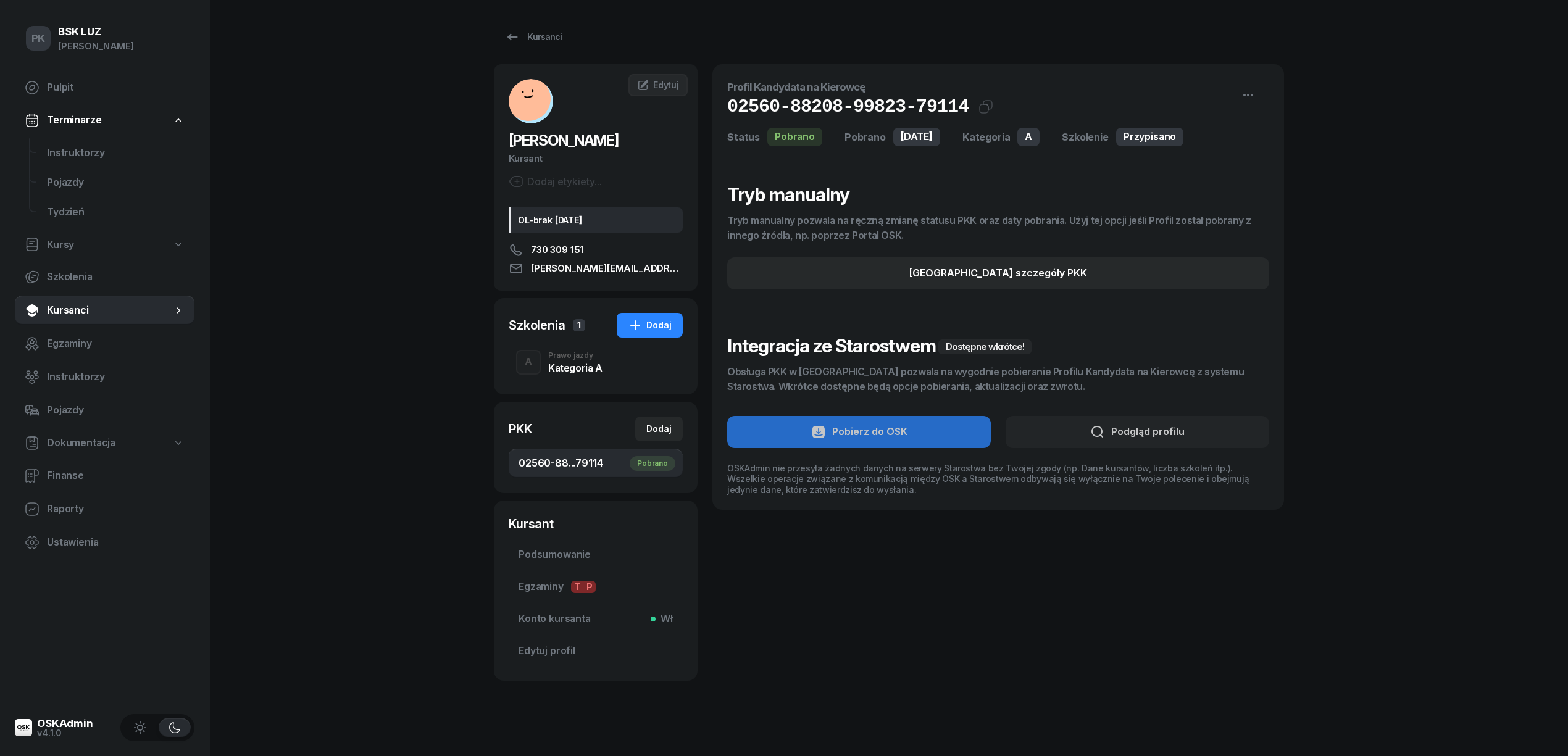
click at [564, 368] on div "Kategoria A" at bounding box center [576, 368] width 54 height 10
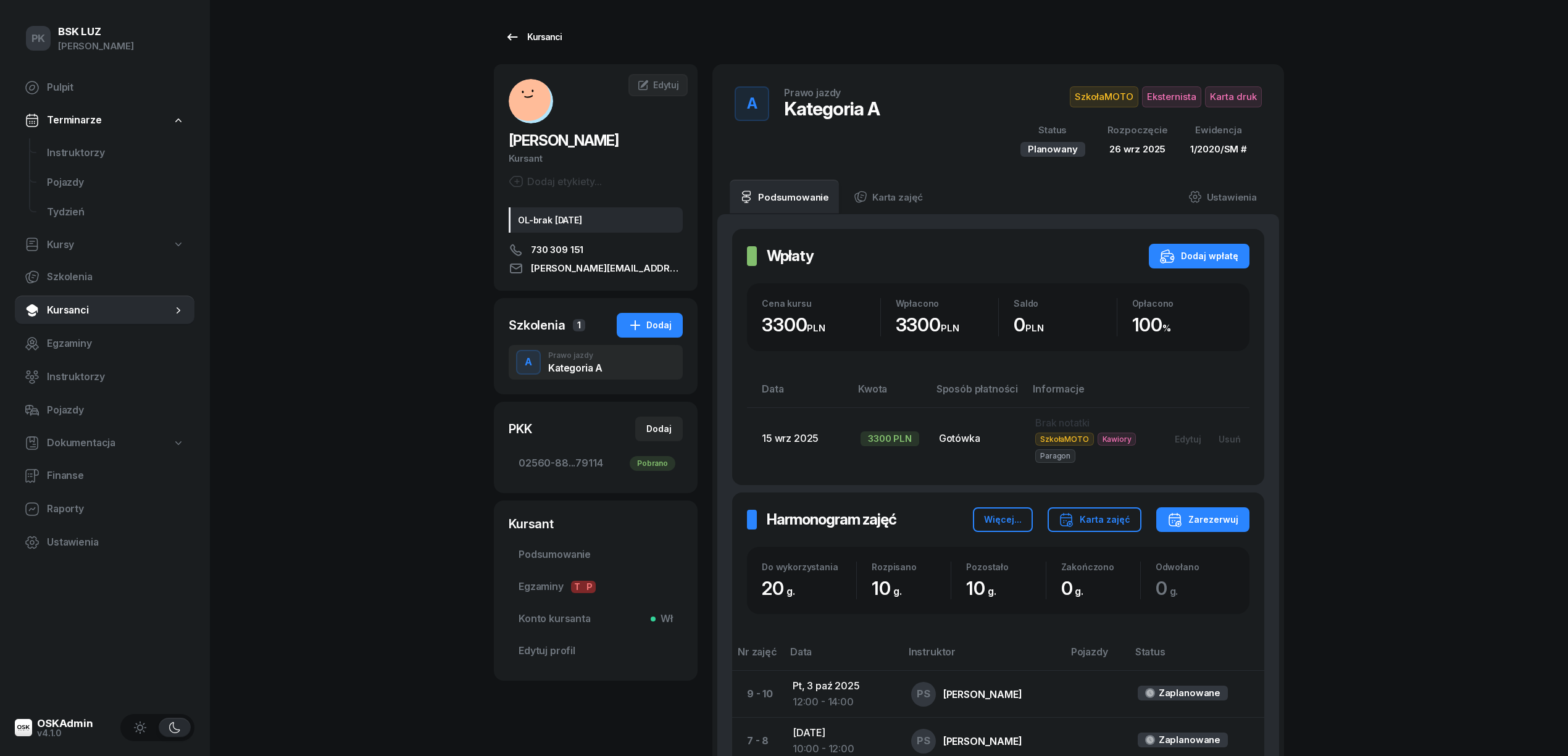
click at [561, 42] on link "Kursanci" at bounding box center [533, 37] width 79 height 25
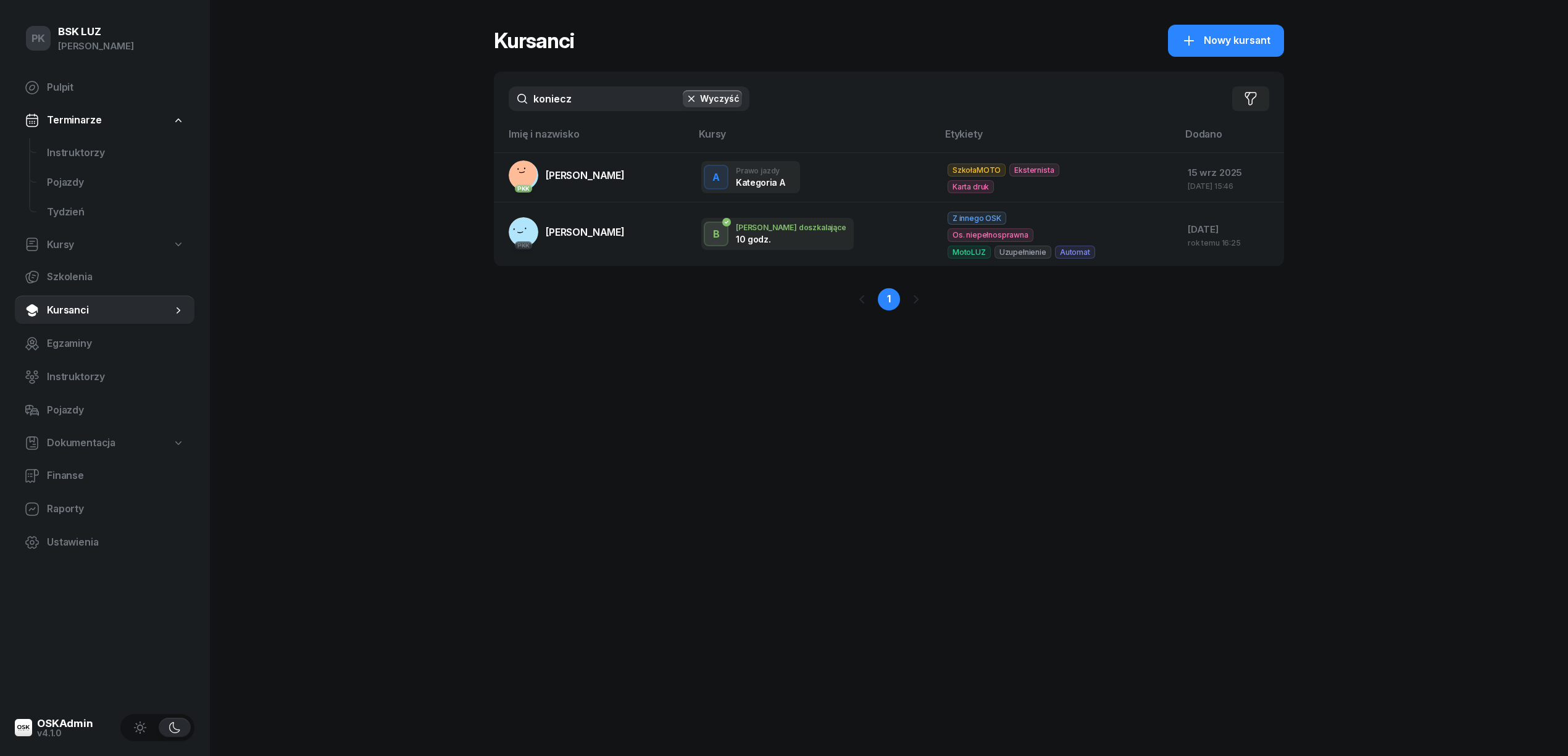
drag, startPoint x: 576, startPoint y: 90, endPoint x: 399, endPoint y: 102, distance: 177.4
click at [399, 102] on div "PK BSK LUZ Piotr Klimek Pulpit Terminarze Instruktorzy Pojazdy Tydzień Kursy Sz…" at bounding box center [784, 378] width 1568 height 756
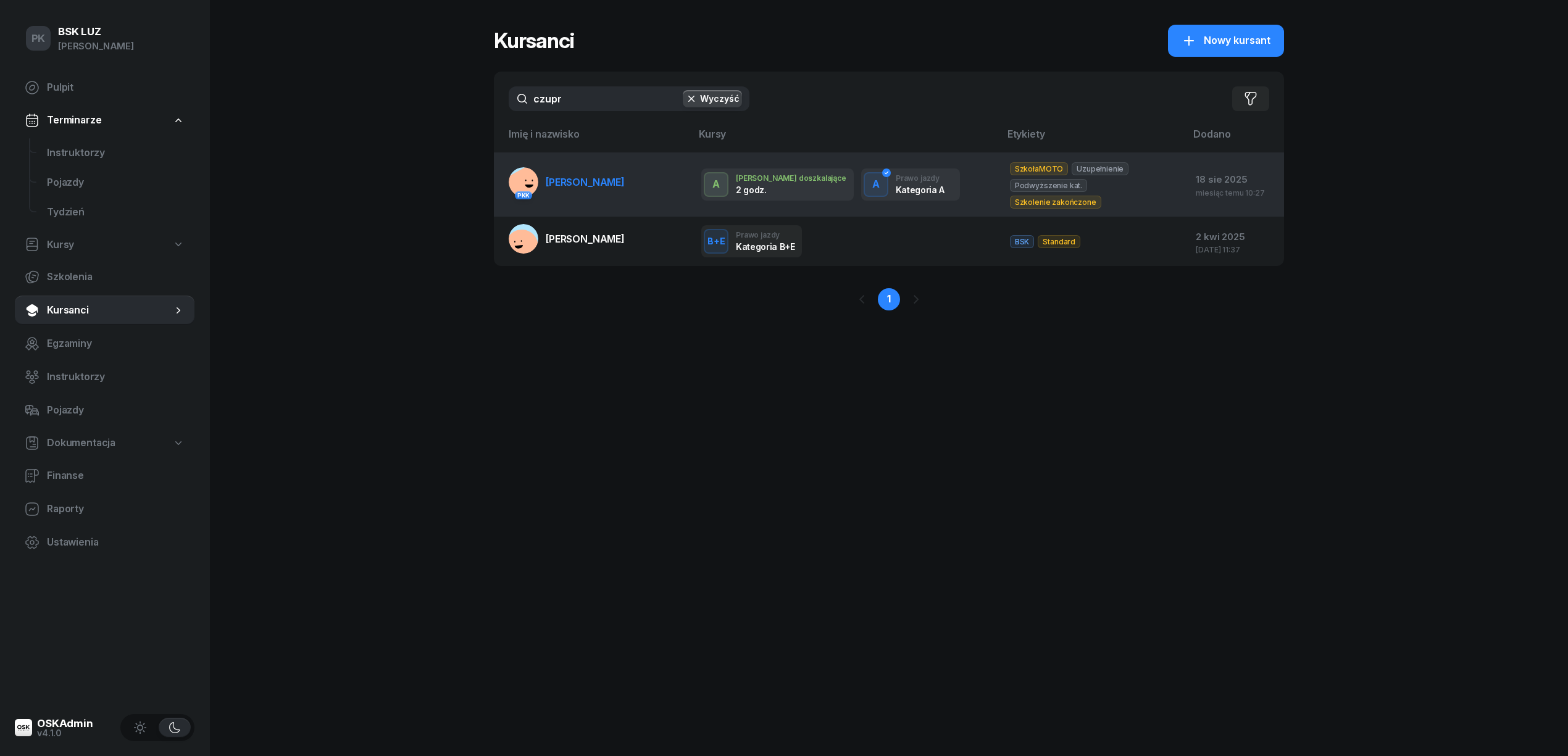
type input "czupr"
click at [618, 175] on link "PKK CZUPRYNA BARTOSZ" at bounding box center [566, 182] width 116 height 30
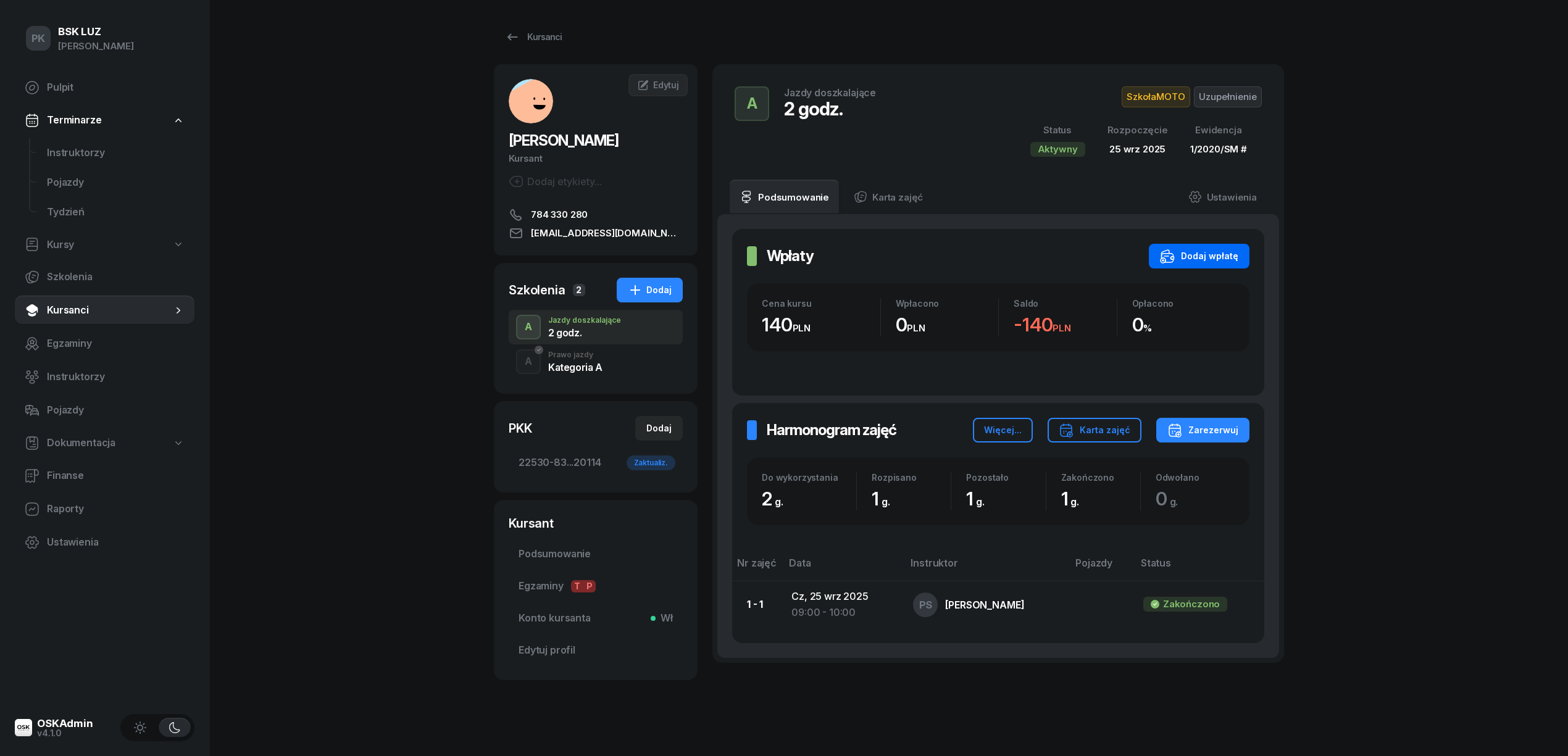
click at [1200, 257] on div "Dodaj wpłatę" at bounding box center [1199, 256] width 78 height 14
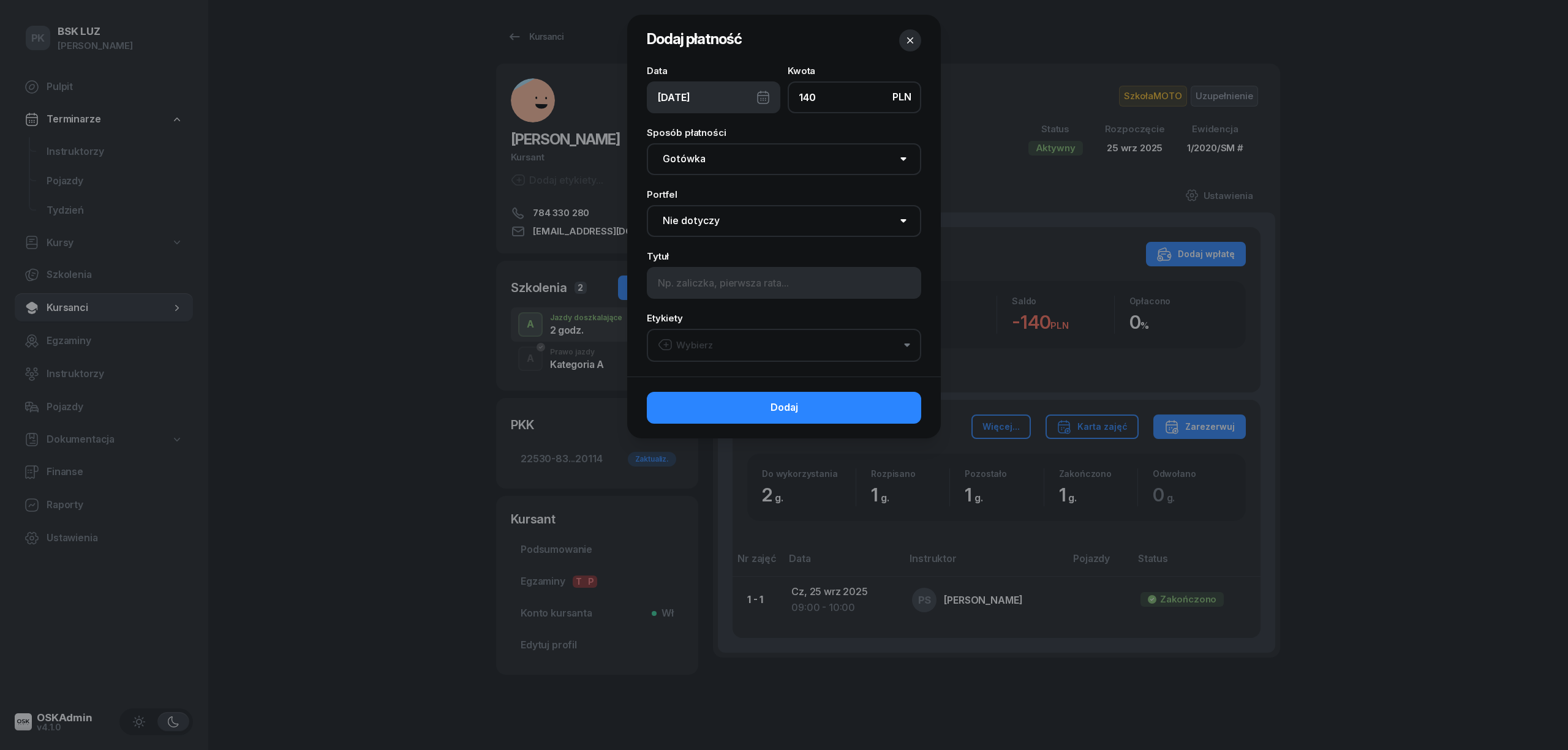
type input "140"
click at [733, 157] on select "Gotówka Karta Przelew Płatności online BLIK" at bounding box center [783, 159] width 274 height 32
click at [646, 143] on select "Gotówka Karta Przelew Płatności online BLIK" at bounding box center [783, 159] width 274 height 32
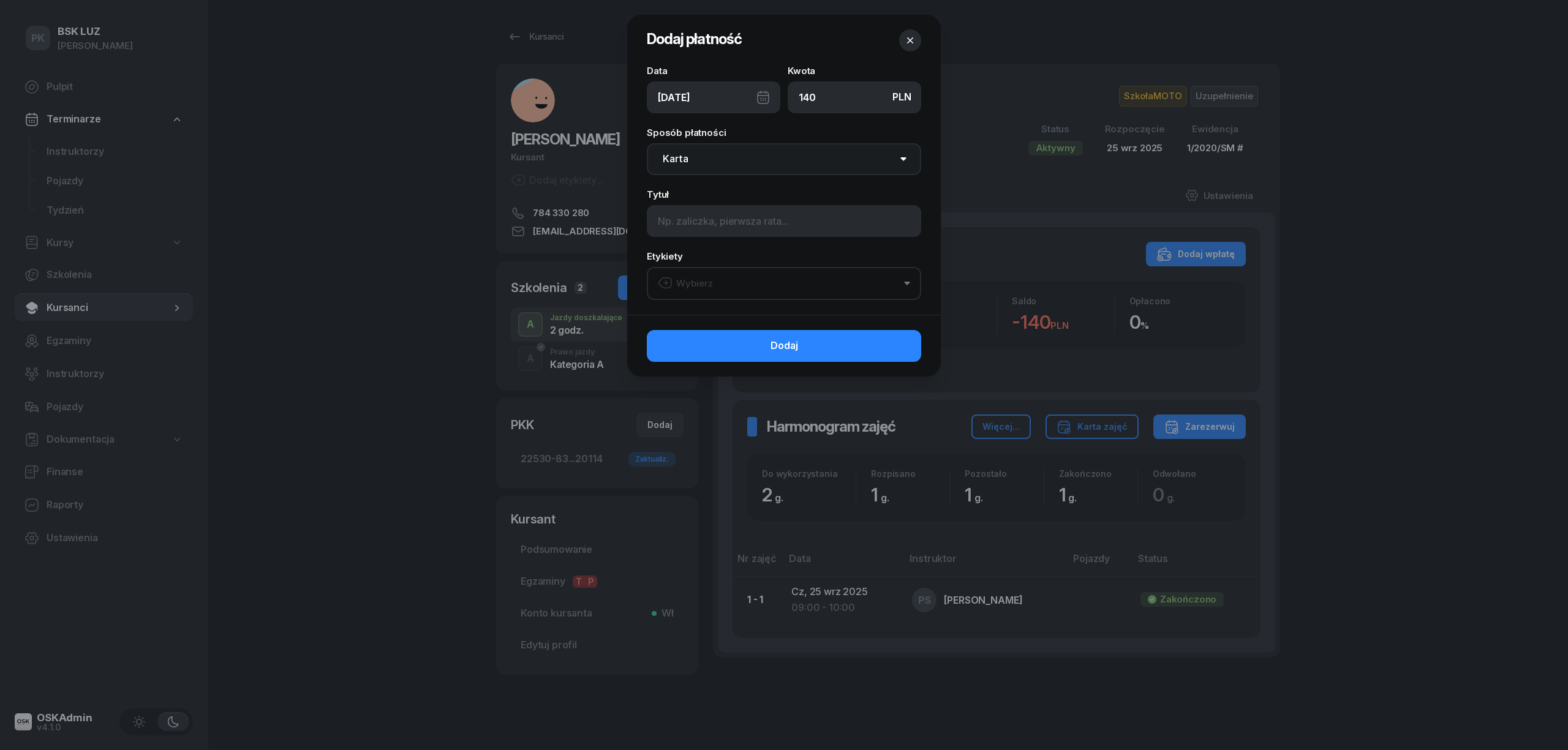
click at [735, 170] on select "Gotówka Karta Przelew Płatności online BLIK" at bounding box center [783, 159] width 274 height 32
select select "transfer"
click at [646, 143] on select "Gotówka Karta Przelew Płatności online BLIK" at bounding box center [783, 159] width 274 height 32
click at [735, 288] on button "Wybierz" at bounding box center [783, 283] width 274 height 33
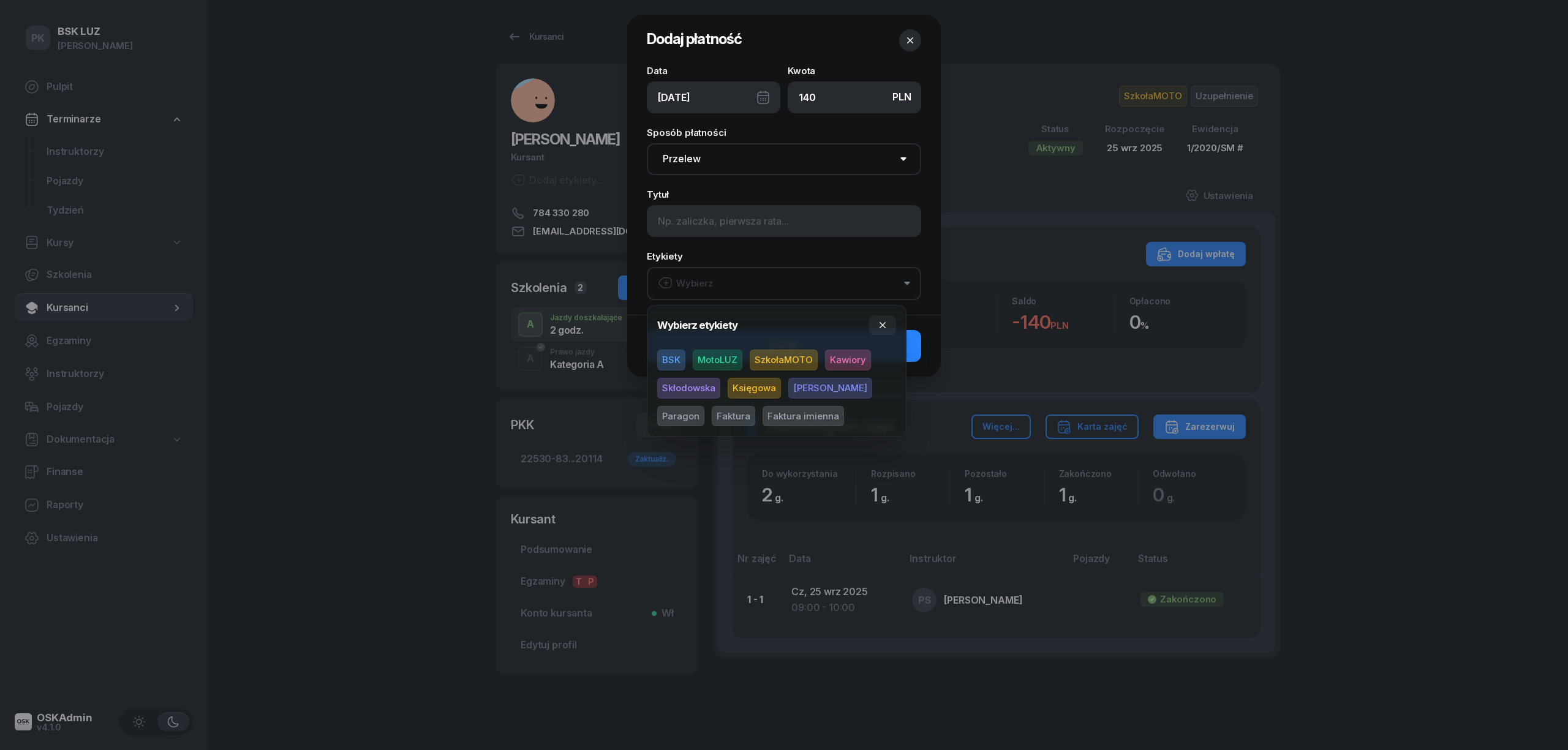
click at [781, 359] on span "SzkołaMOTO" at bounding box center [783, 359] width 68 height 21
click at [705, 406] on span "Paragon" at bounding box center [681, 416] width 47 height 21
click at [770, 390] on span "Księgowa" at bounding box center [754, 388] width 53 height 21
click at [881, 325] on icon "button" at bounding box center [883, 326] width 10 height 10
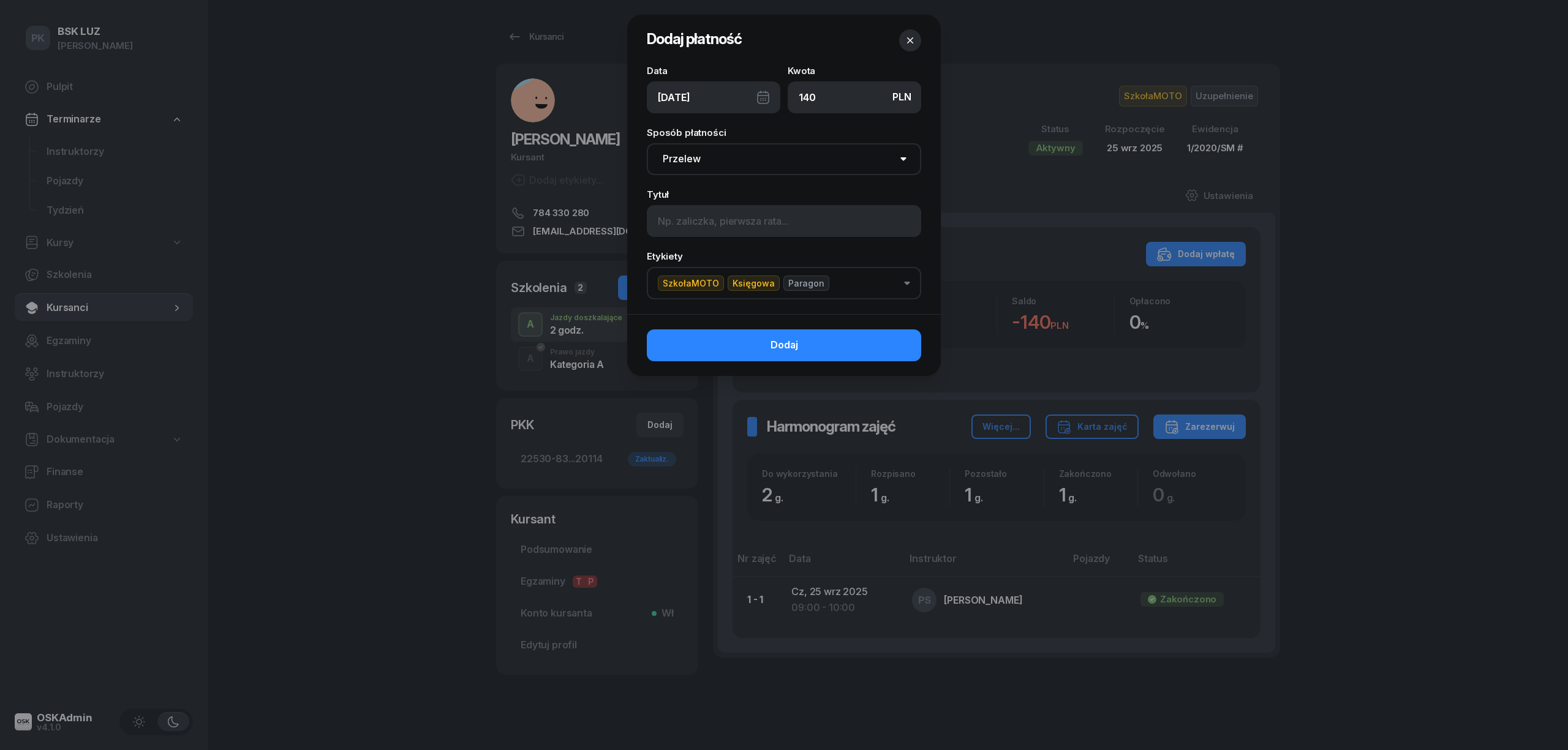
click at [761, 95] on div "25/09/2025" at bounding box center [713, 98] width 133 height 32
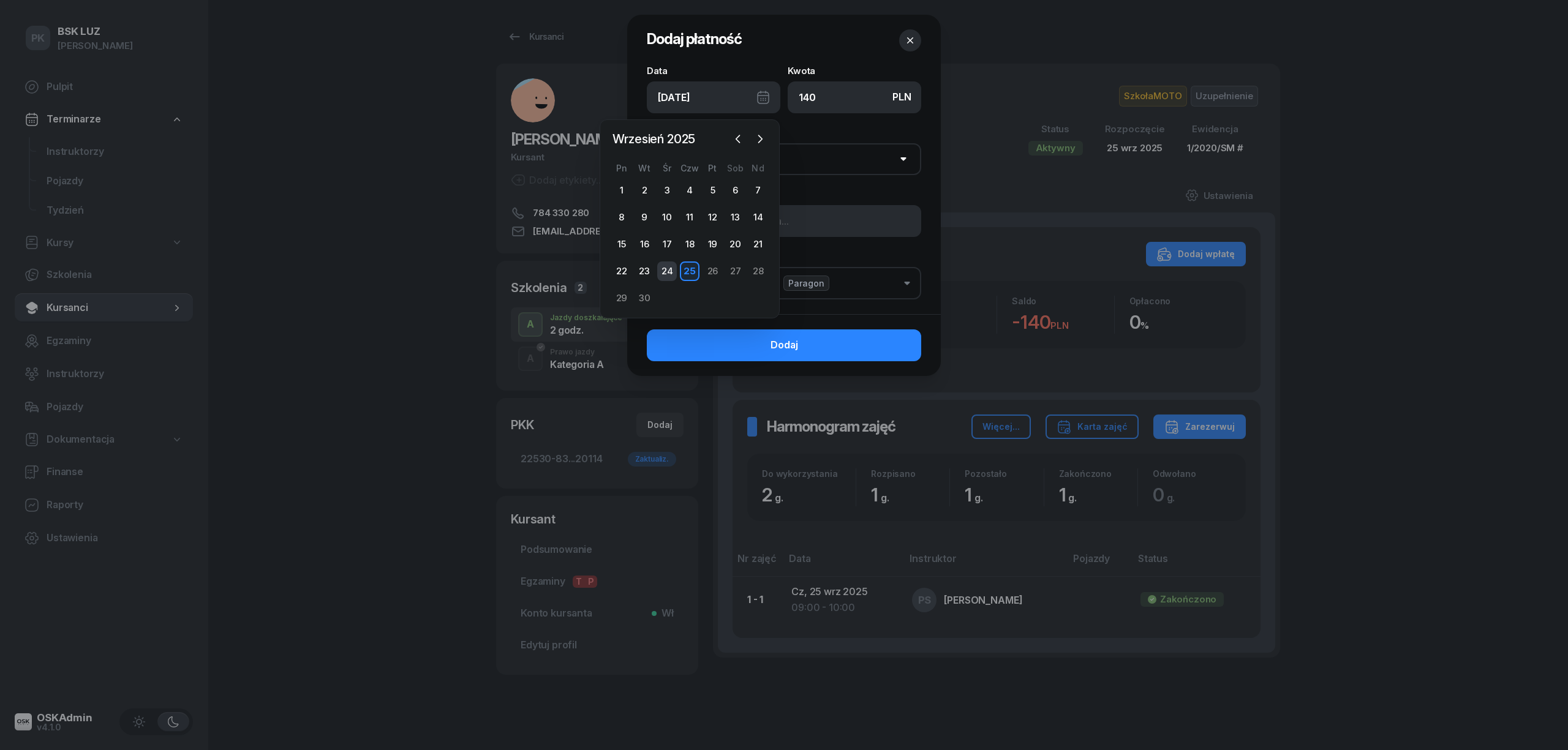
click at [670, 267] on div "24" at bounding box center [667, 271] width 19 height 19
type input "24/09/2025"
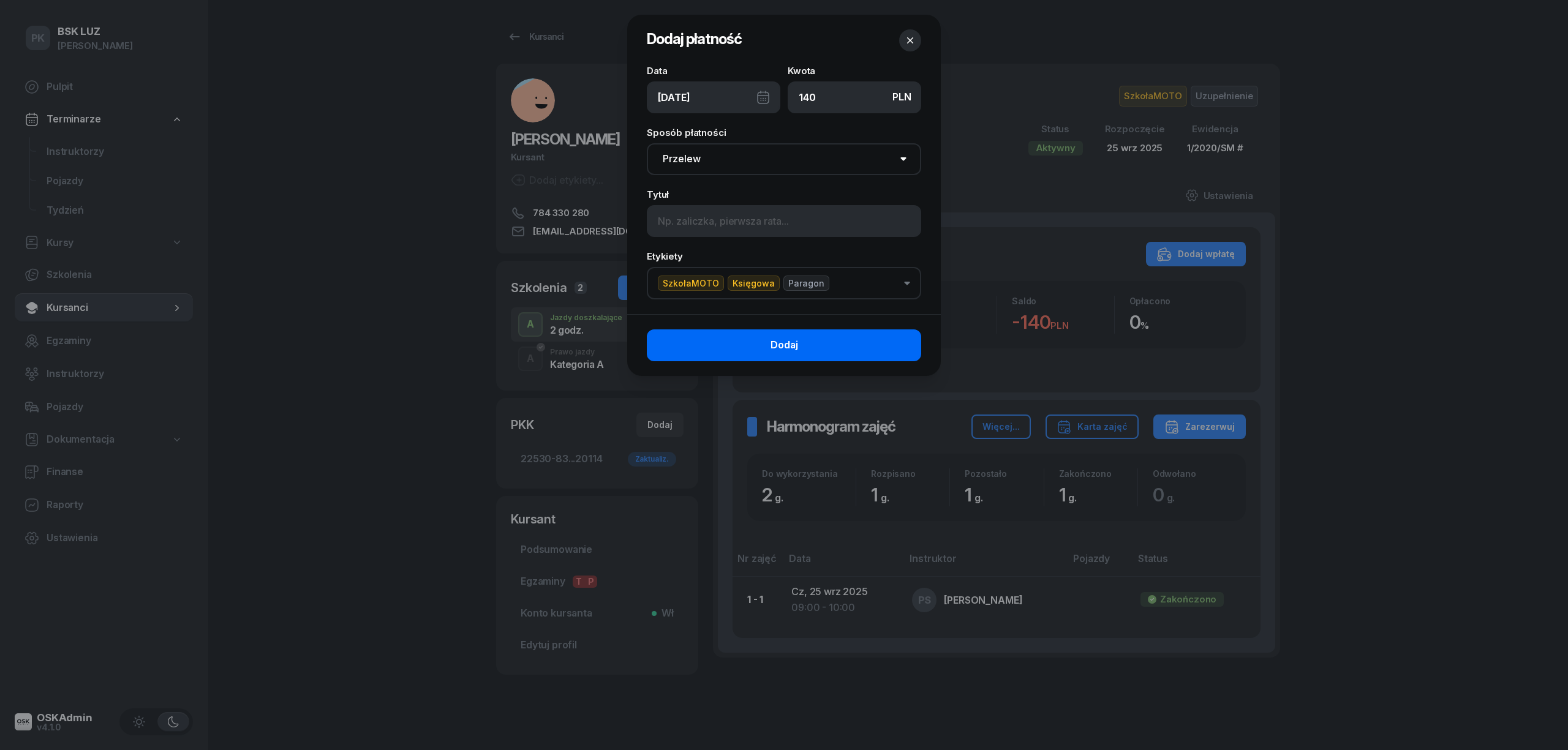
click at [749, 338] on button "Dodaj" at bounding box center [783, 346] width 274 height 32
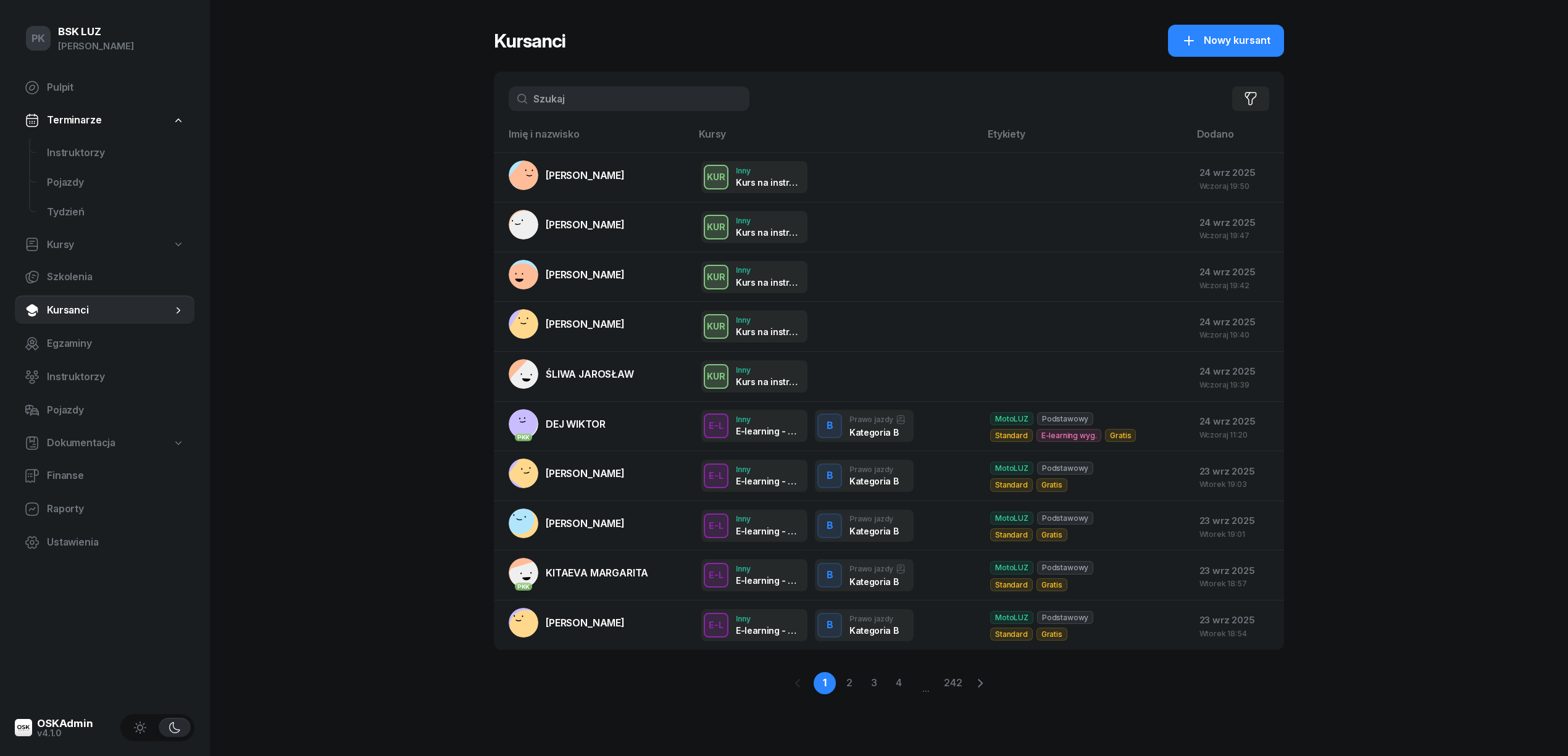
click at [559, 89] on input "text" at bounding box center [628, 99] width 241 height 25
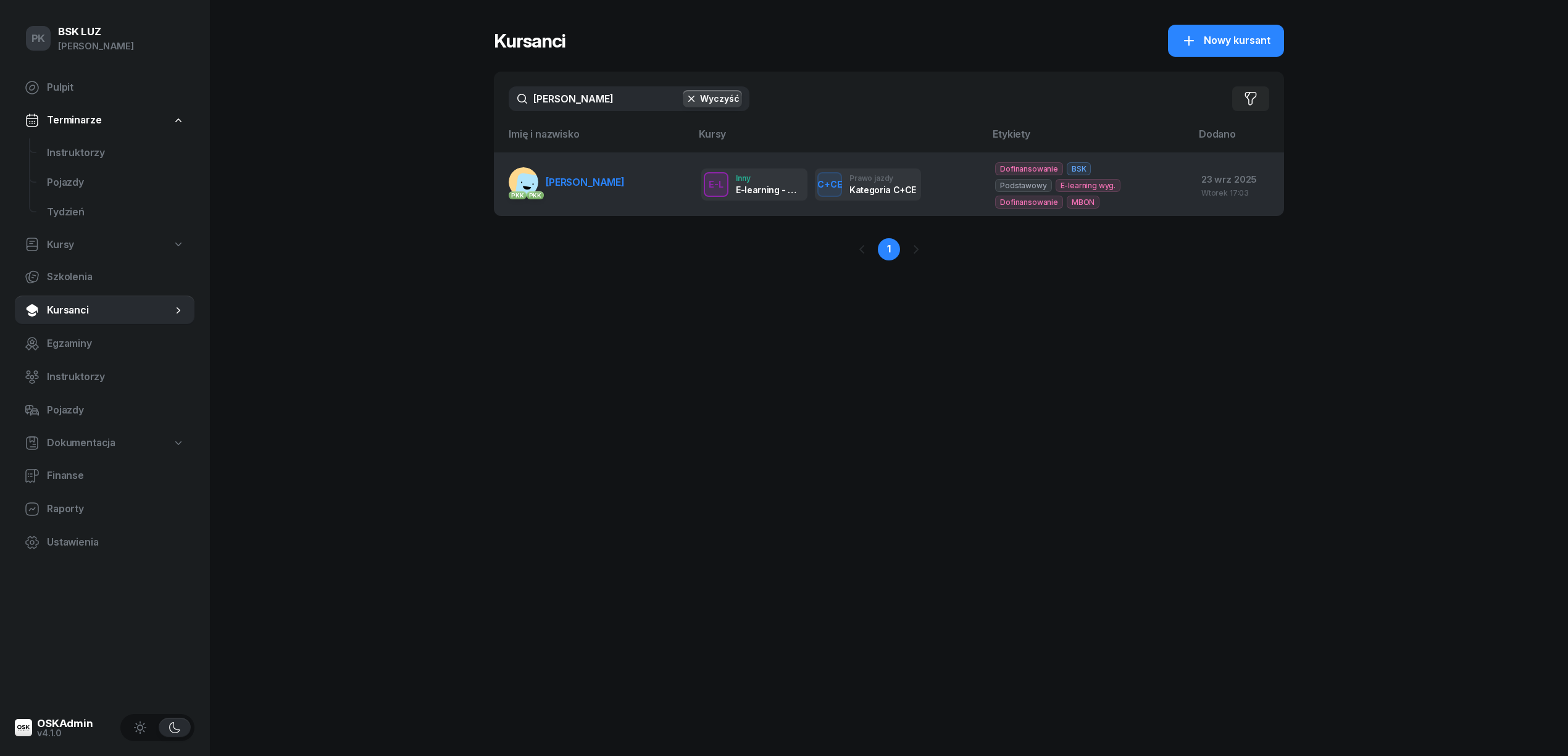
type input "rejman"
click at [583, 181] on span "REJMAN SZYMON" at bounding box center [585, 182] width 79 height 13
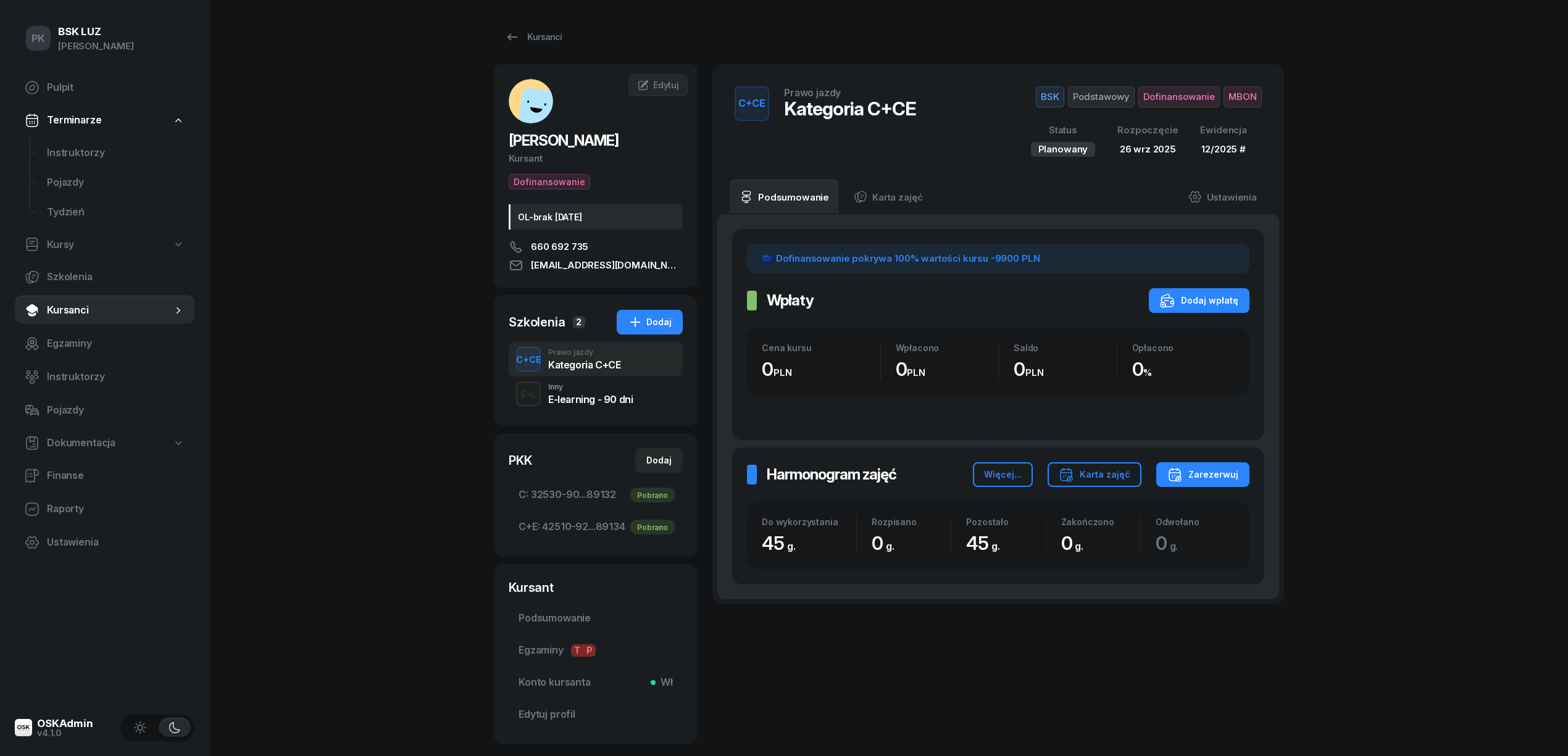
click at [594, 361] on div "Kategoria C+CE" at bounding box center [584, 365] width 72 height 10
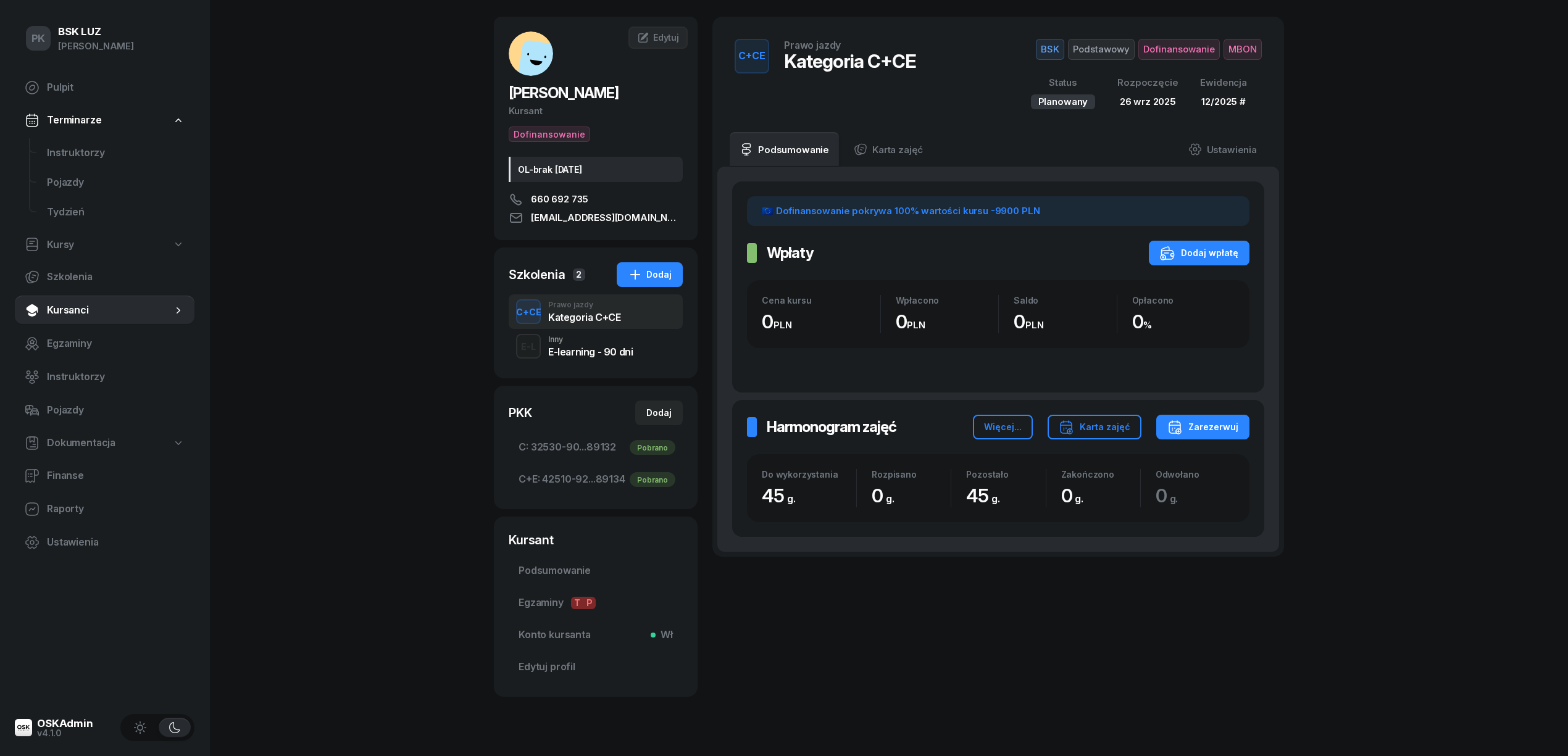
scroll to position [73, 0]
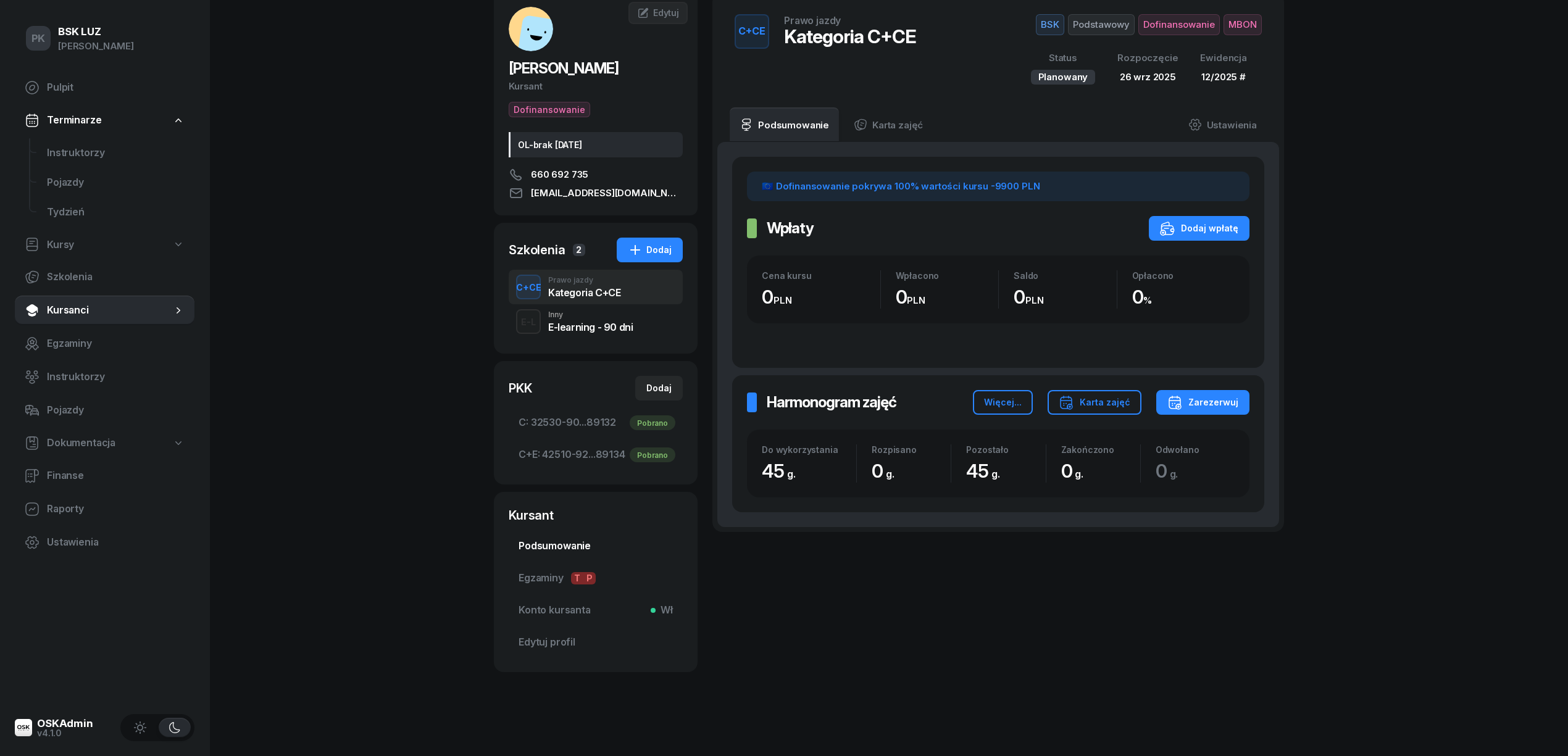
click at [586, 537] on link "Podsumowanie" at bounding box center [595, 546] width 174 height 30
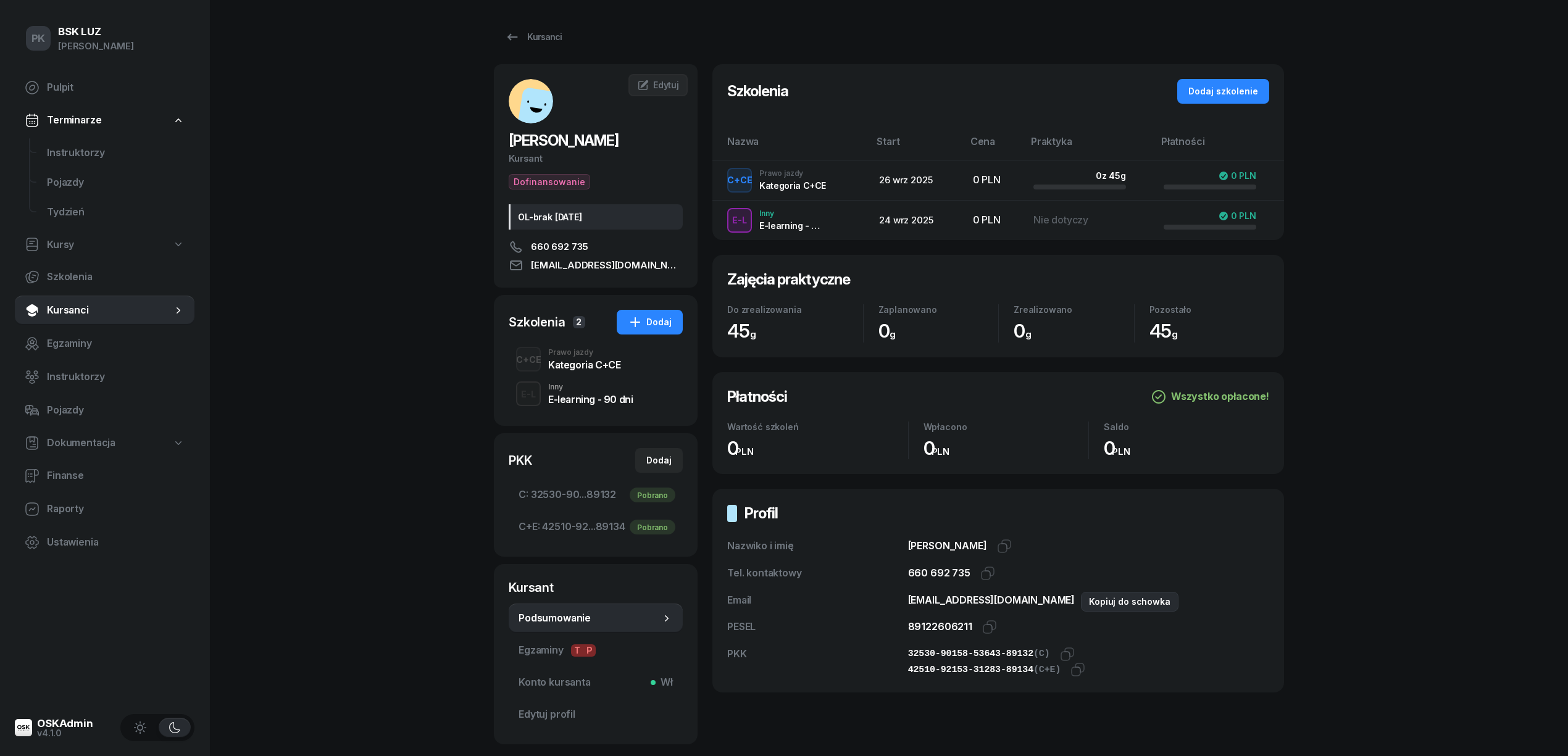
click at [1084, 602] on icon "button" at bounding box center [1091, 600] width 14 height 14
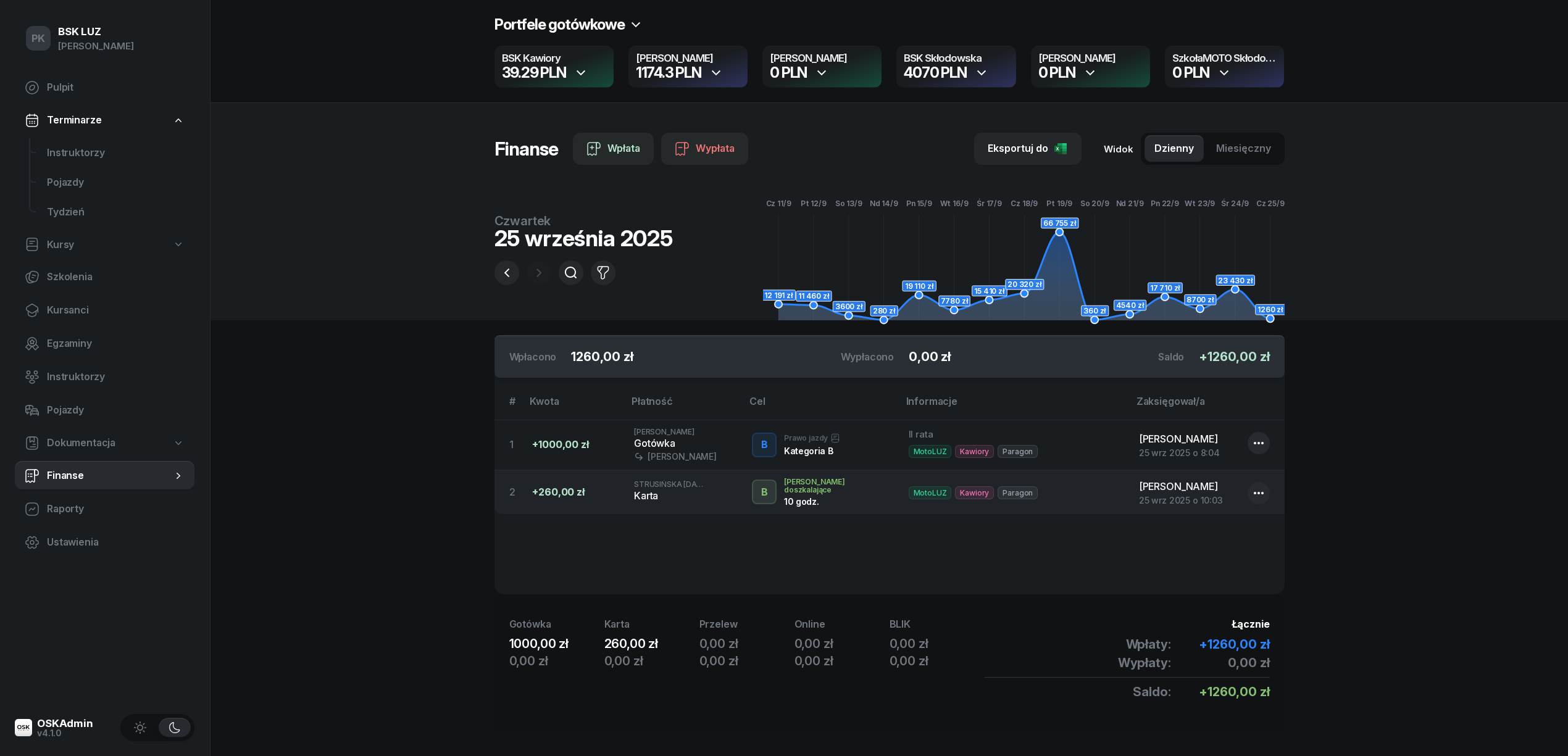
click at [99, 468] on span "Finanse" at bounding box center [109, 475] width 125 height 16
click at [504, 249] on div "25 września 2025" at bounding box center [583, 238] width 179 height 22
click at [504, 269] on icon "button" at bounding box center [506, 272] width 14 height 14
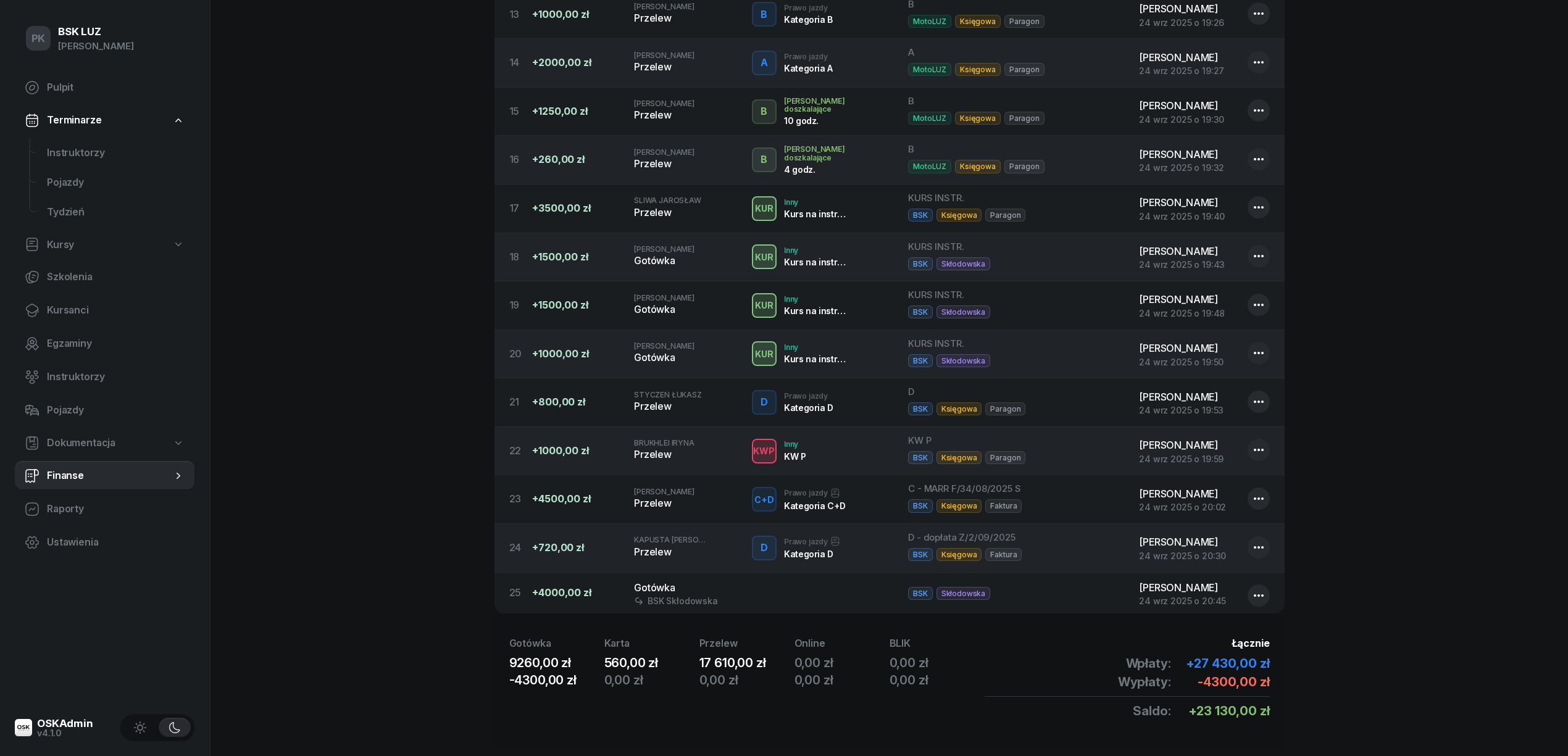
scroll to position [978, 0]
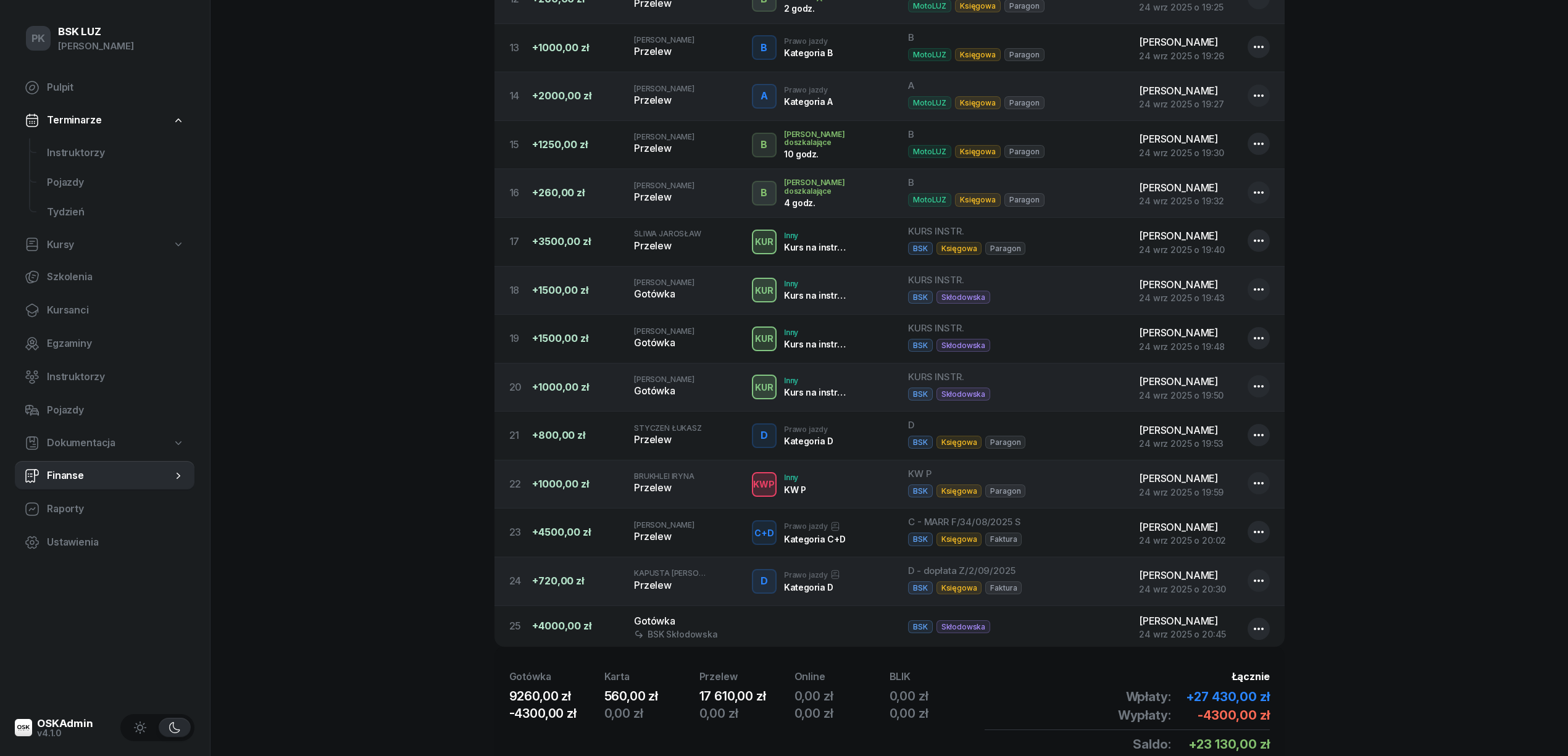
click at [1253, 636] on icon "button" at bounding box center [1258, 628] width 14 height 14
click at [1205, 712] on div "Usuń..." at bounding box center [1194, 716] width 31 height 16
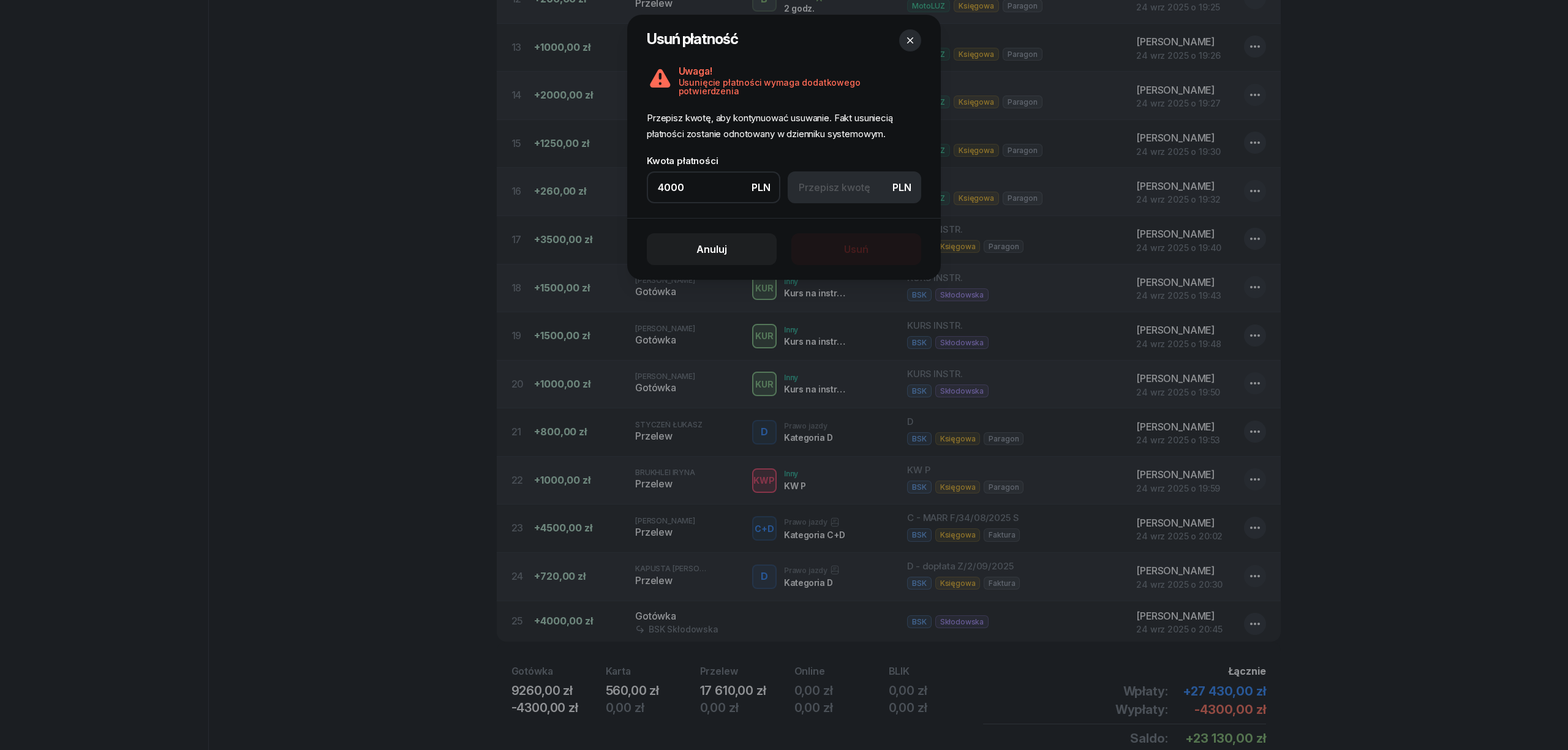
click at [855, 197] on input at bounding box center [854, 187] width 133 height 32
type input "4000"
click at [878, 244] on button "Usuń" at bounding box center [857, 250] width 130 height 32
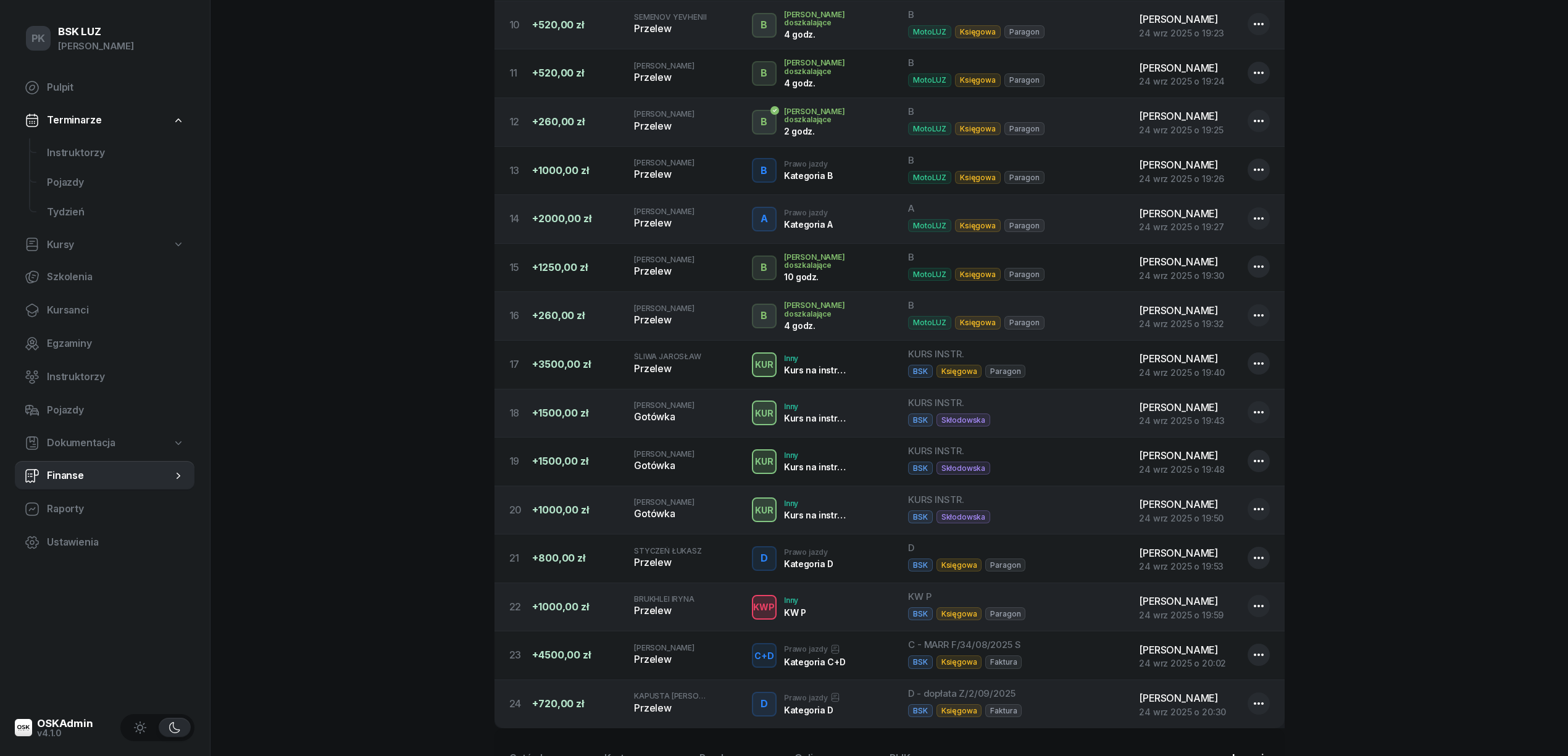
scroll to position [853, 0]
click at [1257, 422] on icon "button" at bounding box center [1258, 413] width 14 height 14
click at [1211, 467] on link "Edytuj" at bounding box center [1253, 469] width 162 height 31
select select "19"
select select "43"
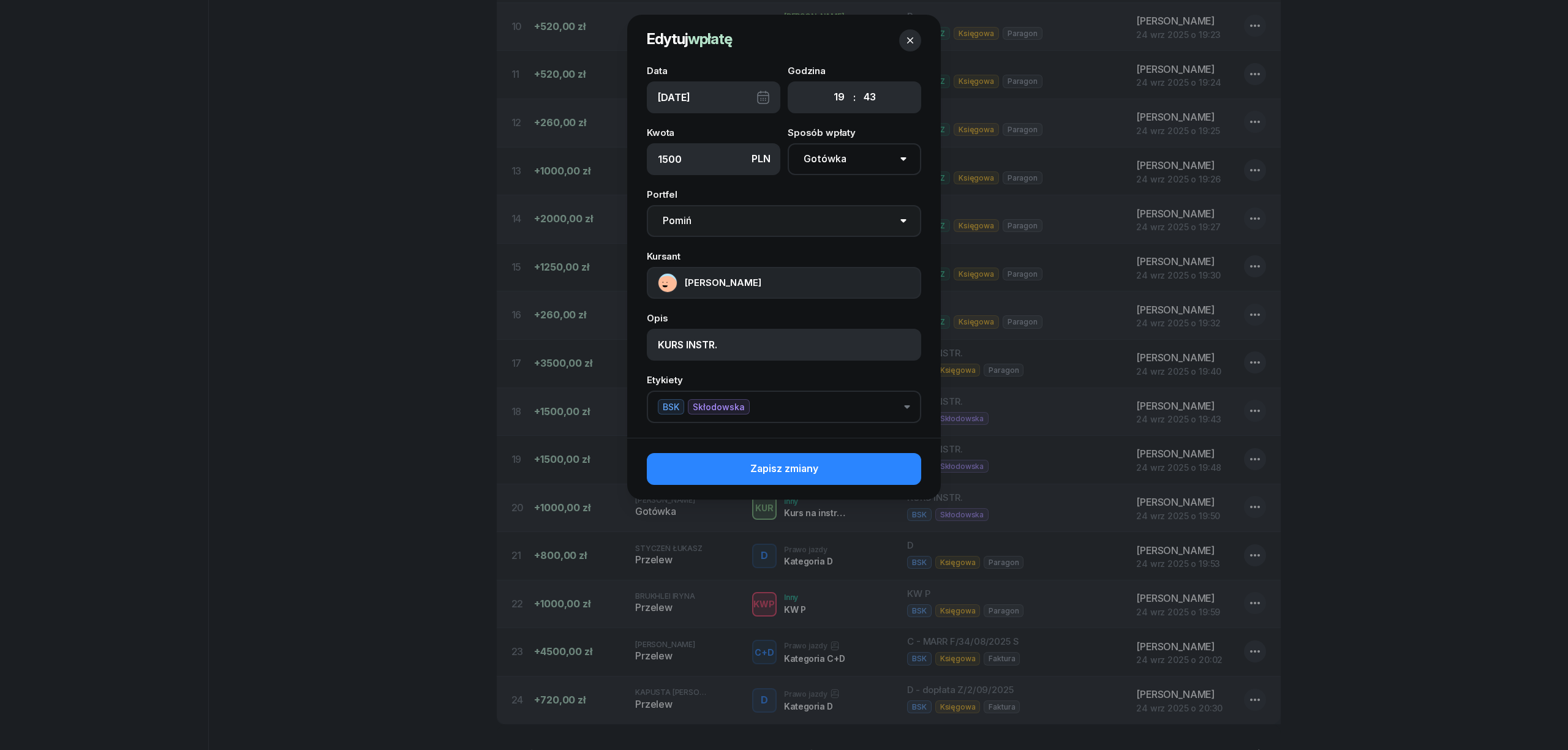
click at [738, 220] on select "Pomiń BSK Kawiory MotoLUZ Kawiory SzkołaMOTO Kawiory BSK Skłodowska MotoLUZ Skł…" at bounding box center [783, 221] width 274 height 32
select select "68837a81b6916190c940114e"
click at [646, 205] on select "Pomiń BSK Kawiory MotoLUZ Kawiory SzkołaMOTO Kawiory BSK Skłodowska MotoLUZ Skł…" at bounding box center [783, 221] width 274 height 32
click at [817, 471] on span "Zapisz zmiany" at bounding box center [784, 469] width 68 height 16
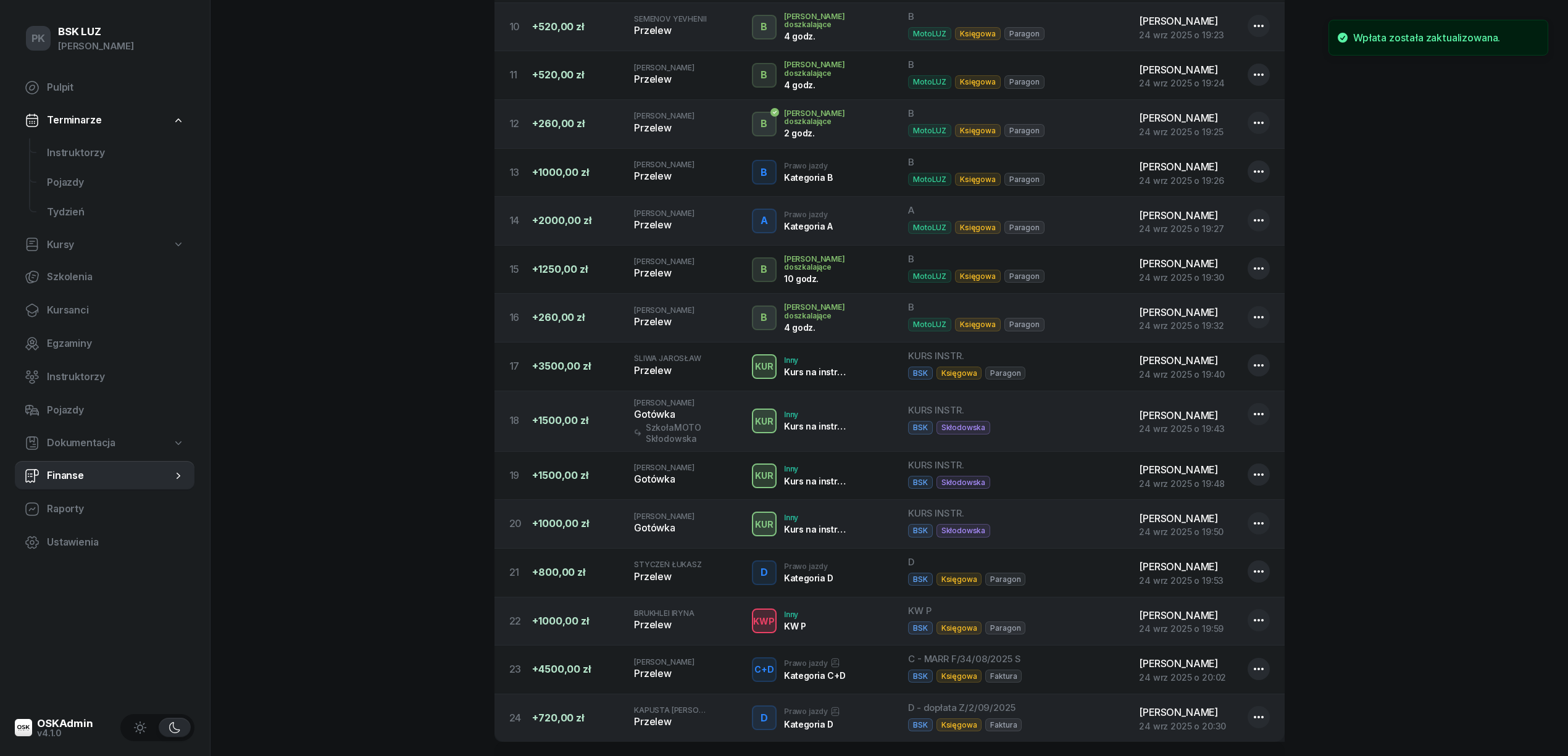
click at [1257, 482] on icon "button" at bounding box center [1258, 474] width 14 height 14
click at [1208, 522] on link "Edytuj" at bounding box center [1253, 530] width 162 height 31
select select "19"
select select "47"
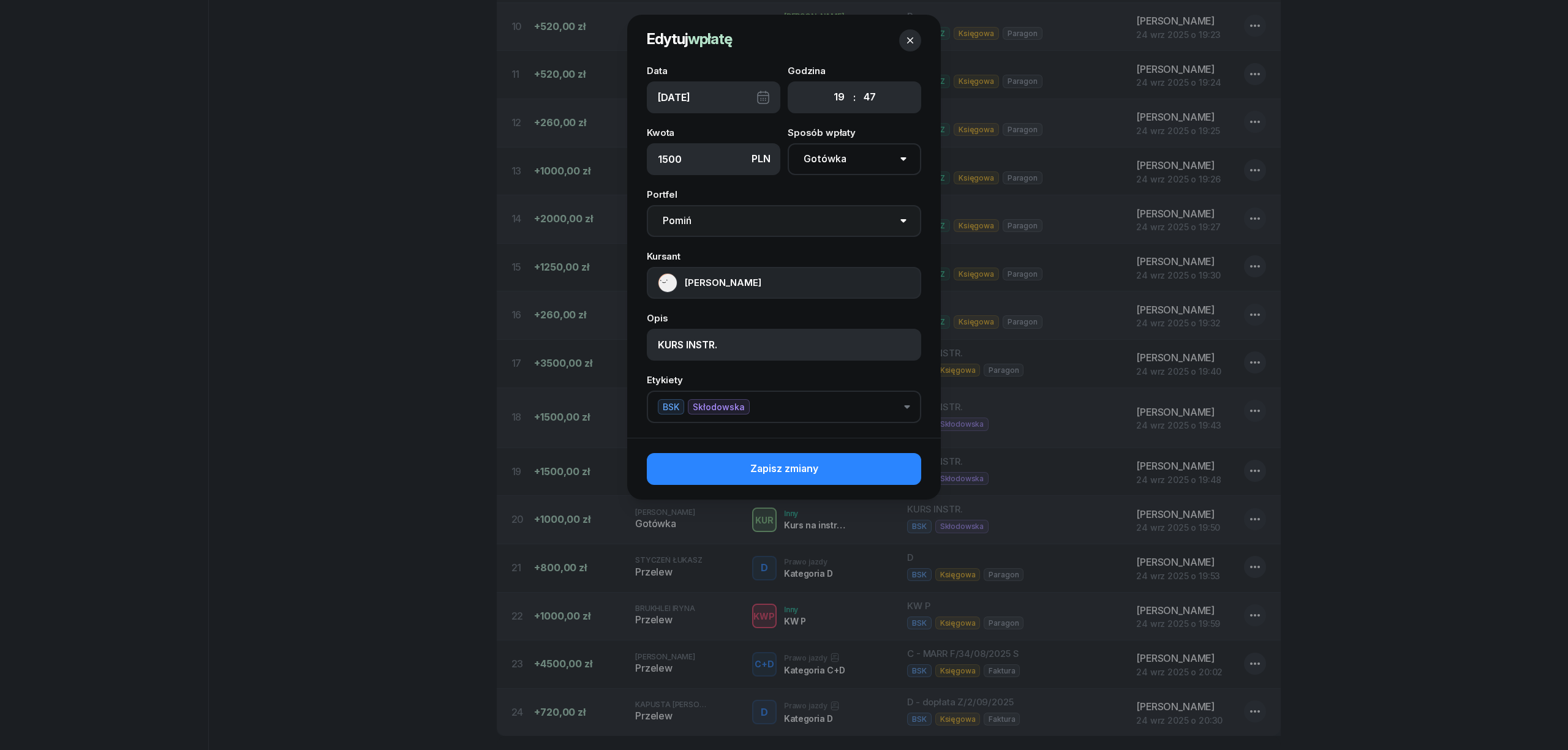
click at [738, 220] on select "Pomiń BSK Kawiory MotoLUZ Kawiory SzkołaMOTO Kawiory BSK Skłodowska MotoLUZ Skł…" at bounding box center [783, 221] width 274 height 32
select select "67eba15d0a04ba7908a5e5c0"
click at [646, 205] on select "Pomiń BSK Kawiory MotoLUZ Kawiory SzkołaMOTO Kawiory BSK Skłodowska MotoLUZ Skł…" at bounding box center [783, 221] width 274 height 32
click at [879, 473] on button "Zapisz zmiany" at bounding box center [783, 469] width 274 height 32
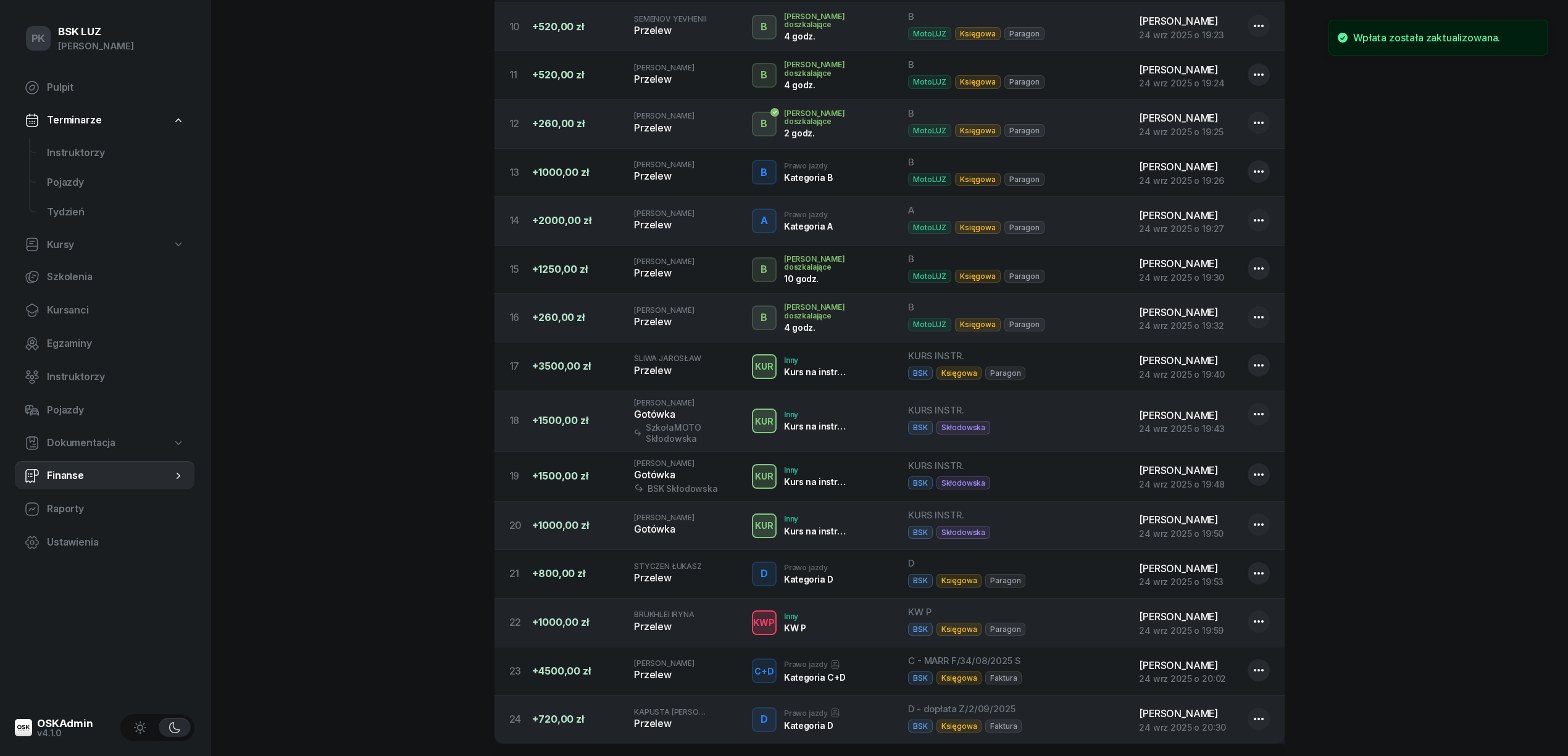
click at [1249, 536] on button "button" at bounding box center [1258, 525] width 22 height 22
click at [1219, 574] on link "Edytuj" at bounding box center [1253, 580] width 162 height 31
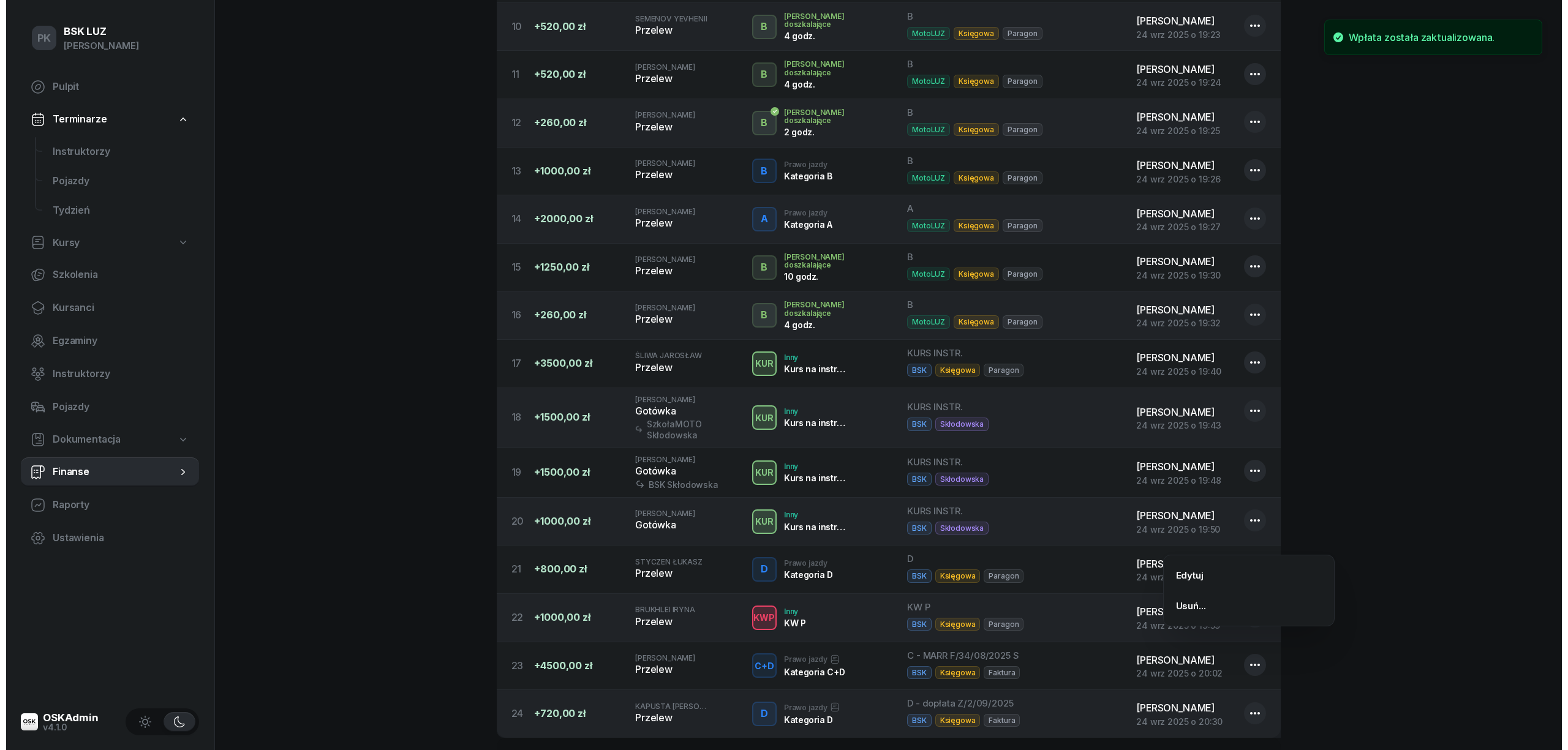
select select "19"
select select "50"
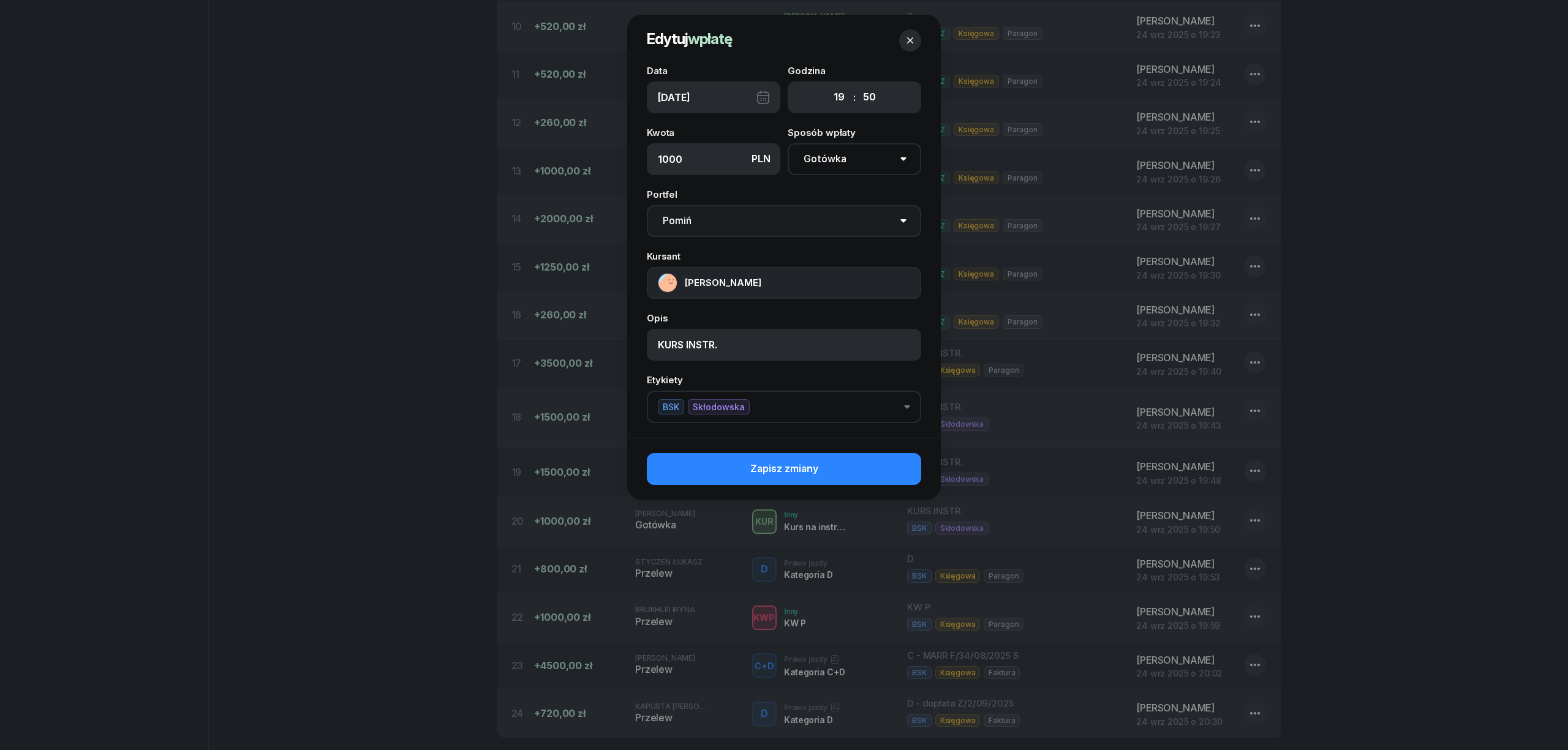
drag, startPoint x: 725, startPoint y: 220, endPoint x: 719, endPoint y: 224, distance: 7.2
click at [725, 220] on select "Pomiń BSK Kawiory MotoLUZ Kawiory SzkołaMOTO Kawiory BSK Skłodowska MotoLUZ Skł…" at bounding box center [783, 221] width 274 height 32
click at [646, 205] on select "Pomiń BSK Kawiory MotoLUZ Kawiory SzkołaMOTO Kawiory BSK Skłodowska MotoLUZ Skł…" at bounding box center [783, 221] width 274 height 32
click at [743, 217] on select "Pomiń BSK Kawiory MotoLUZ Kawiory SzkołaMOTO Kawiory BSK Skłodowska MotoLUZ Skł…" at bounding box center [783, 221] width 274 height 32
select select "67eba15d0a04ba7908a5e5c0"
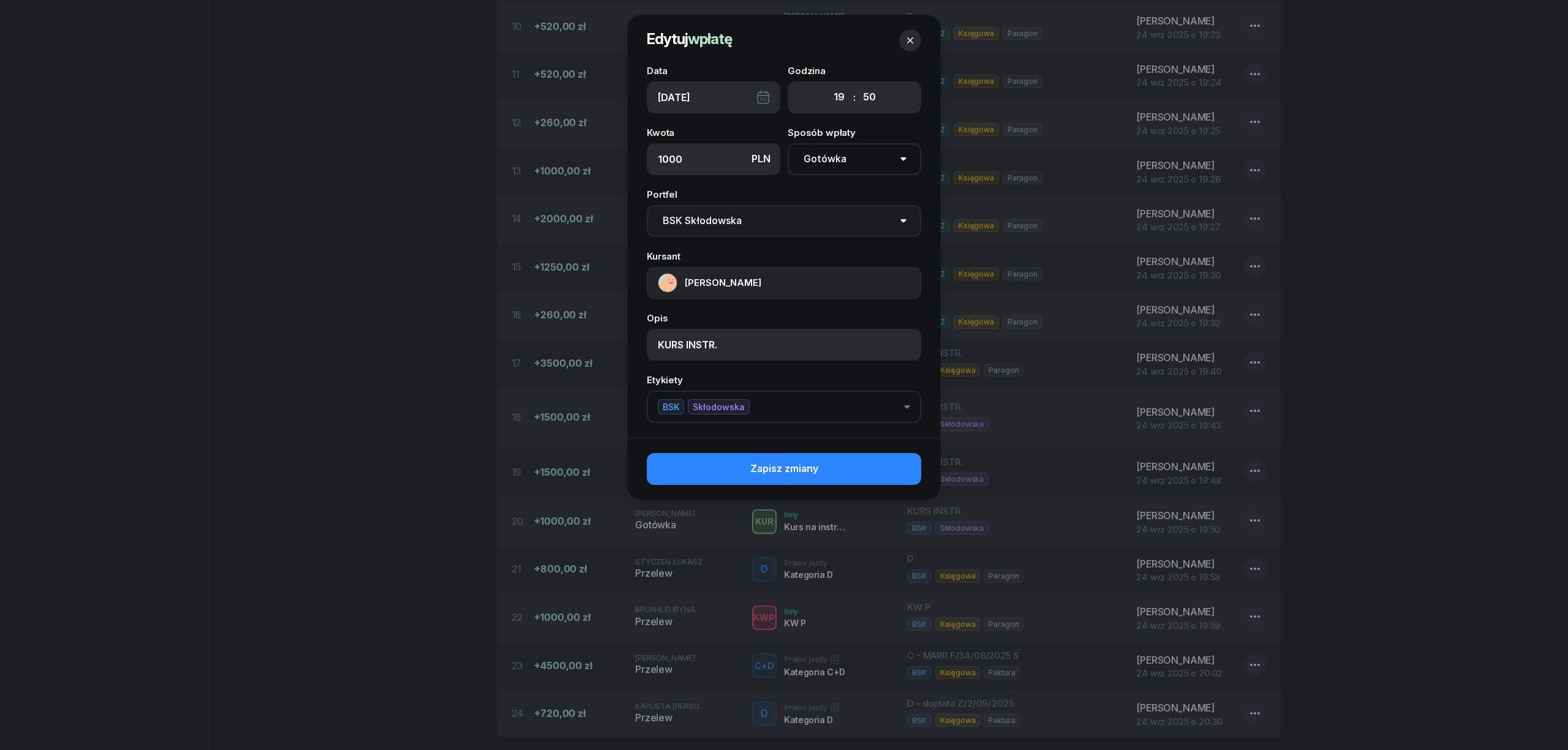
click at [646, 205] on select "Pomiń BSK Kawiory MotoLUZ Kawiory SzkołaMOTO Kawiory BSK Skłodowska MotoLUZ Skł…" at bounding box center [783, 221] width 274 height 32
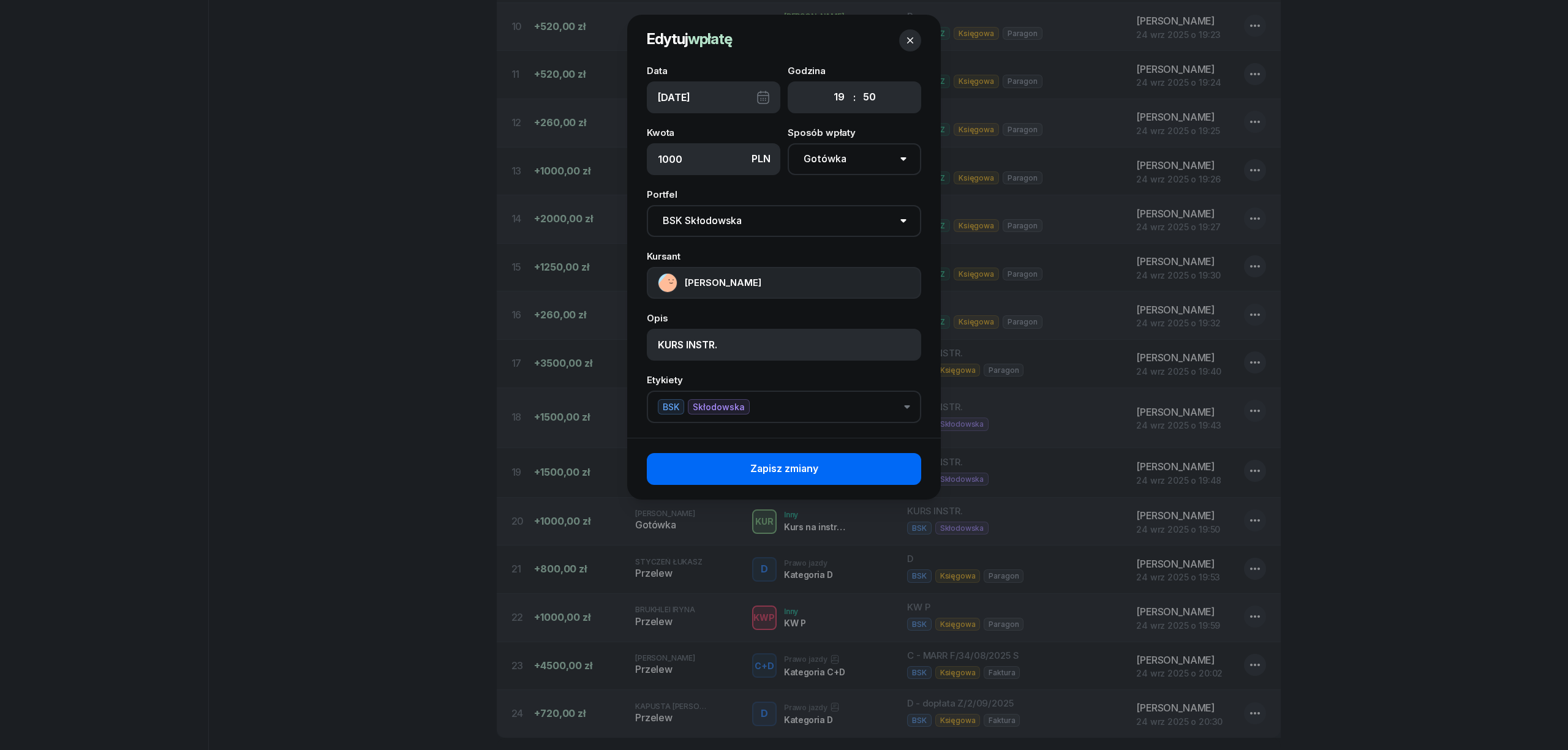
click at [811, 461] on span "Zapisz zmiany" at bounding box center [784, 469] width 68 height 16
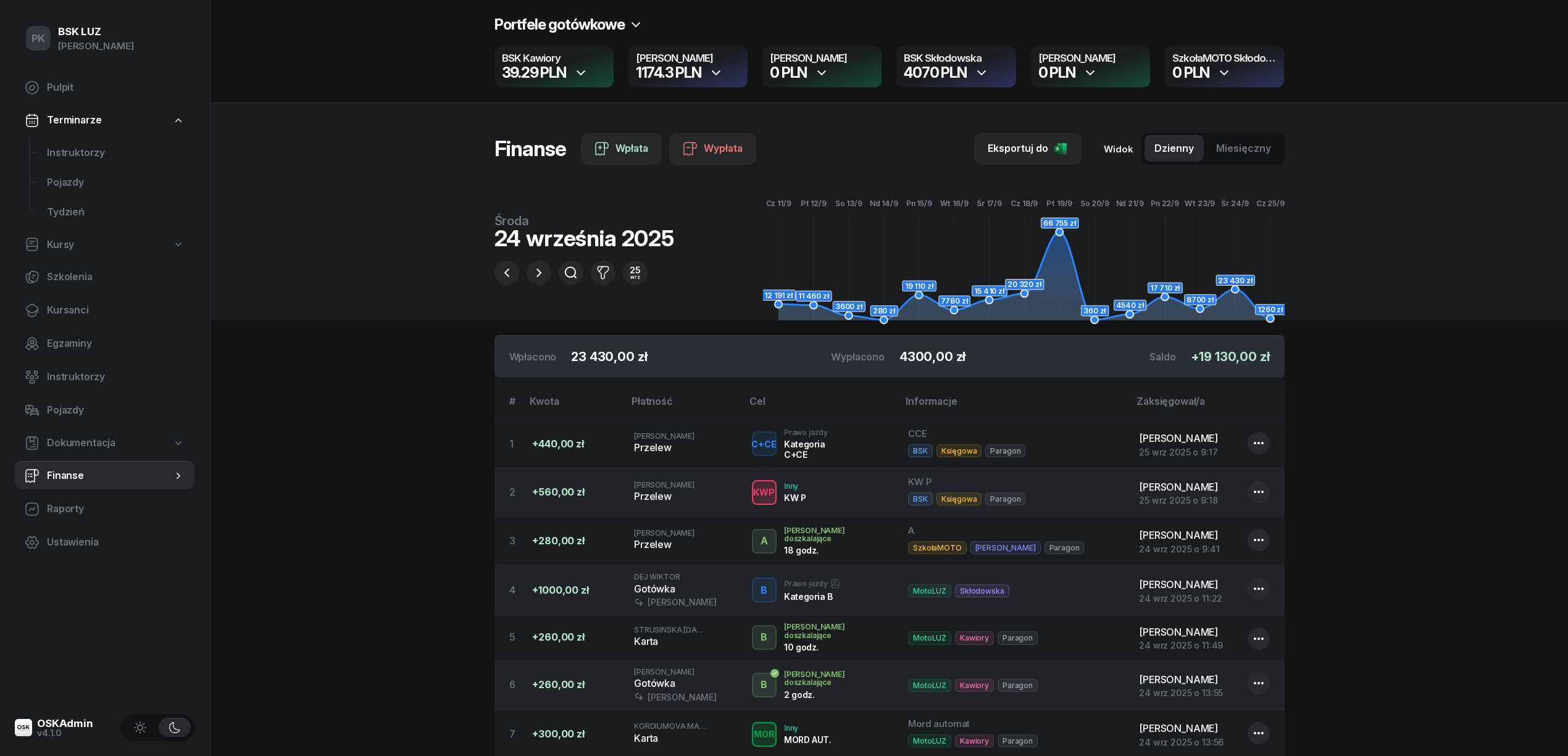
click at [987, 66] on icon "button" at bounding box center [980, 72] width 14 height 14
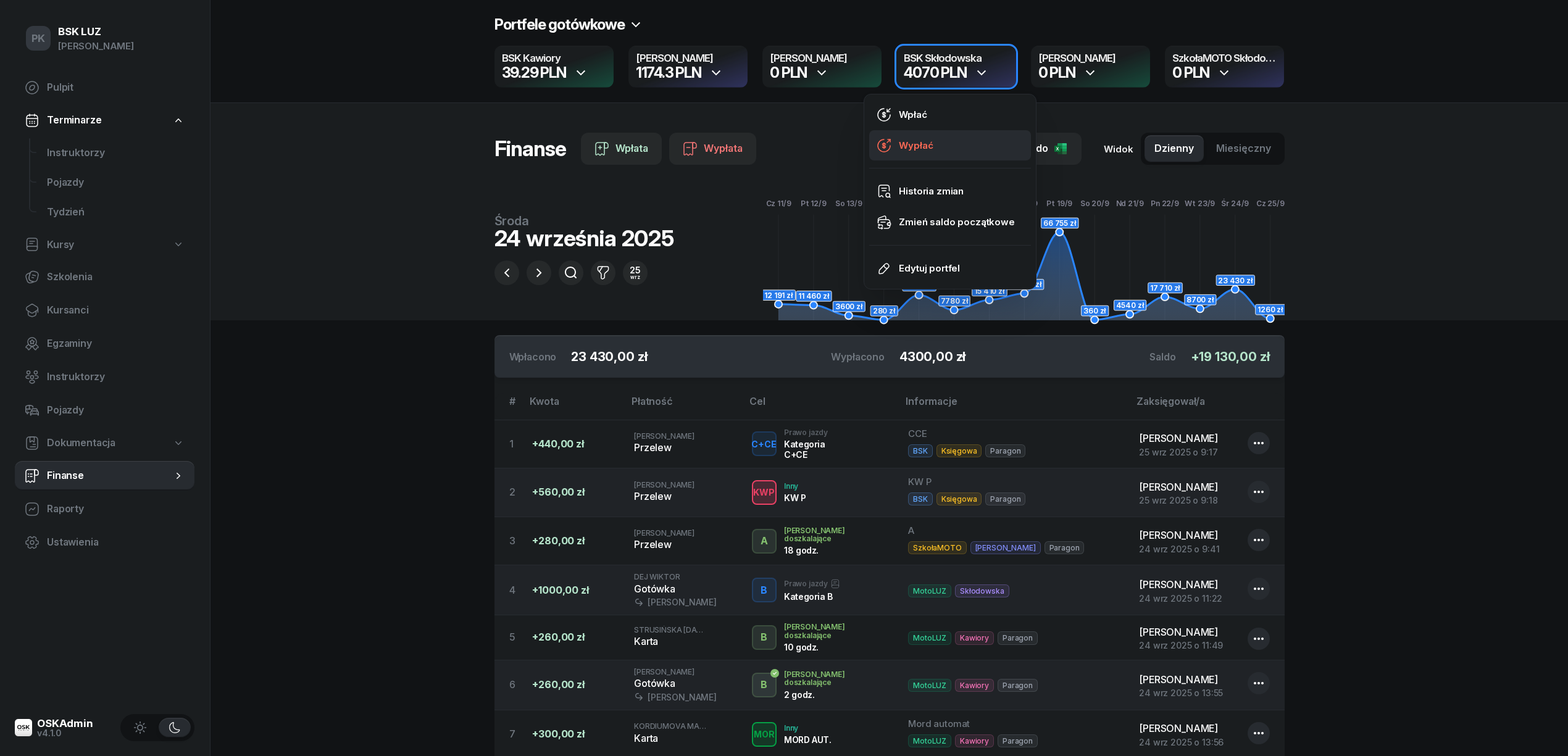
click at [940, 134] on link "Wypłać" at bounding box center [950, 145] width 162 height 31
select select "11"
select select "34"
select select "67eba15d0a04ba7908a5e5c0"
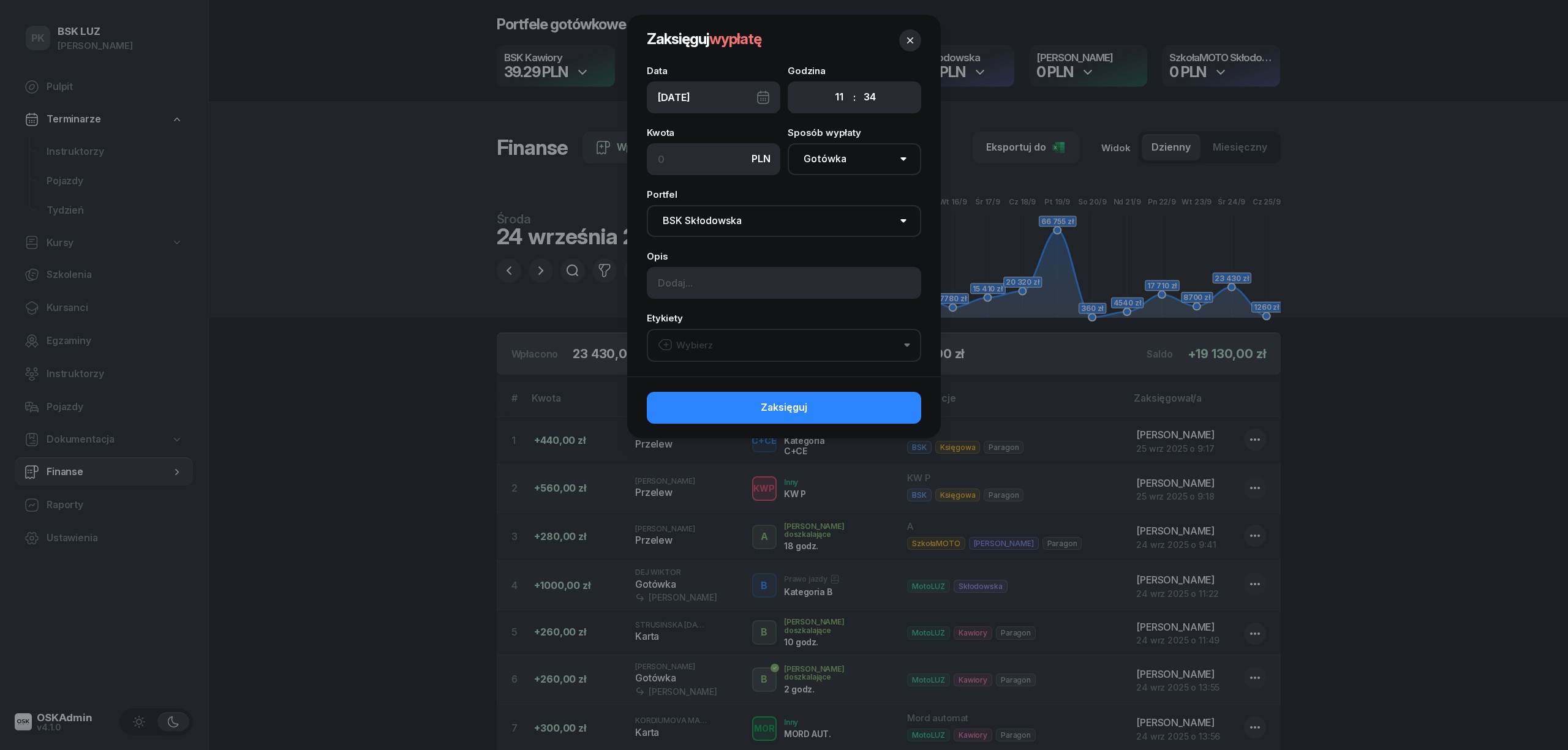
click at [732, 93] on div "[DATE]" at bounding box center [713, 98] width 133 height 32
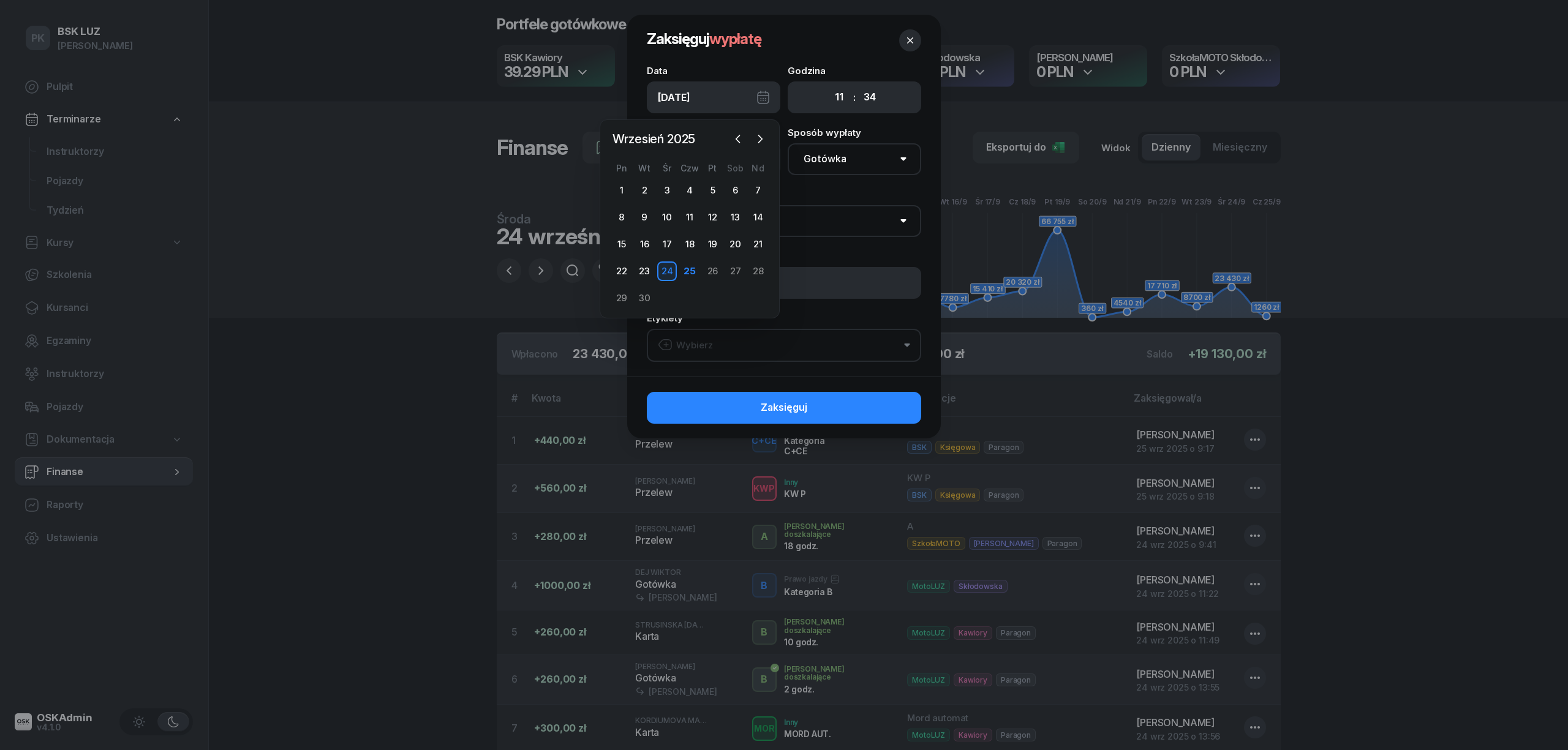
click at [732, 94] on div "[DATE]" at bounding box center [713, 98] width 133 height 32
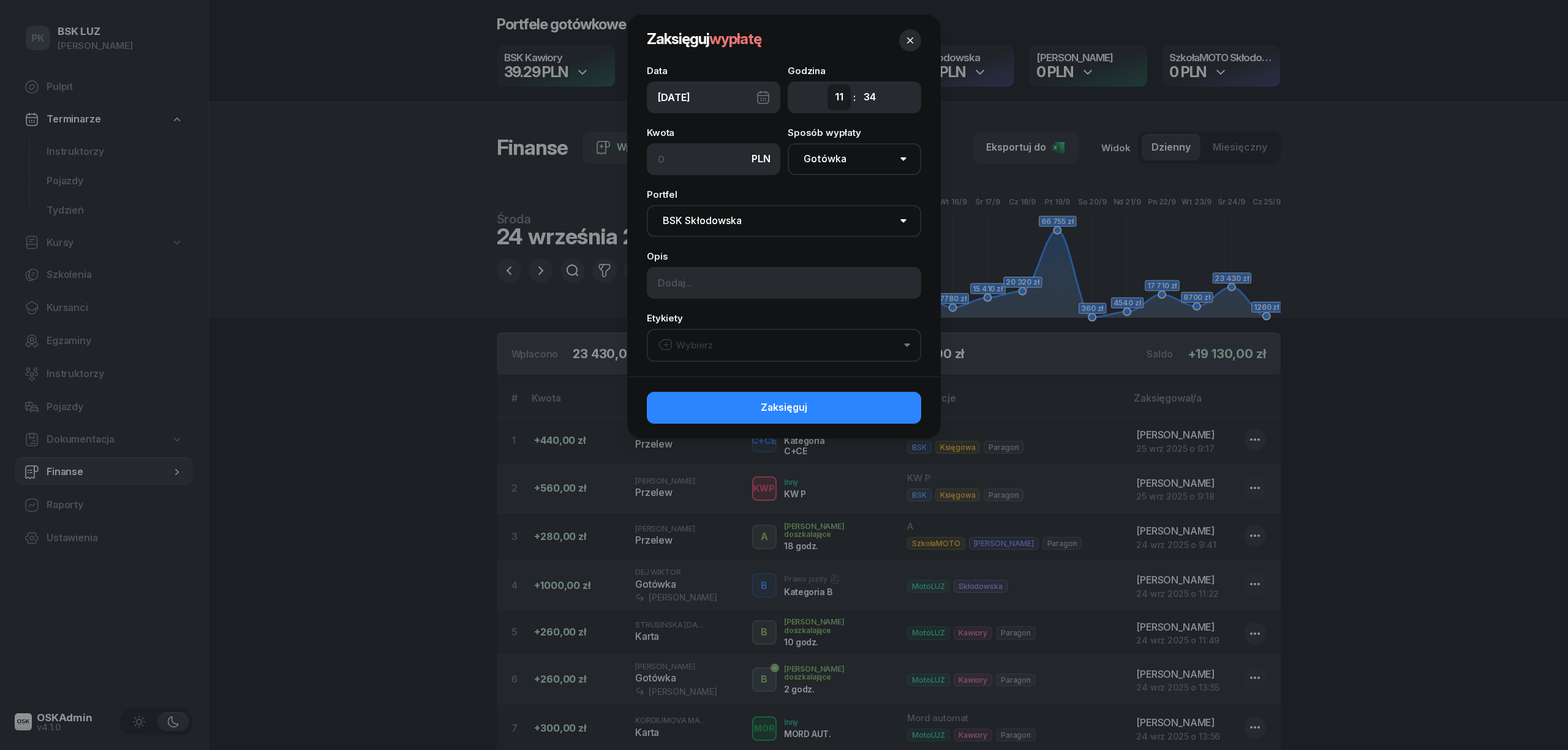
click at [843, 95] on select "00 01 02 03 04 05 06 07 08 09 10 11 12 13 14 15 16 17 18 19 20 21 22 23" at bounding box center [840, 97] width 24 height 25
click at [850, 100] on select "00 01 02 03 04 05 06 07 08 09 10 11 12 13 14 15 16 17 18 19 20 21 22 23" at bounding box center [840, 97] width 24 height 25
select select "18"
click at [828, 84] on select "00 01 02 03 04 05 06 07 08 09 10 11 12 13 14 15 16 17 18 19 20 21 22 23" at bounding box center [840, 97] width 24 height 25
click at [679, 162] on input at bounding box center [713, 159] width 133 height 32
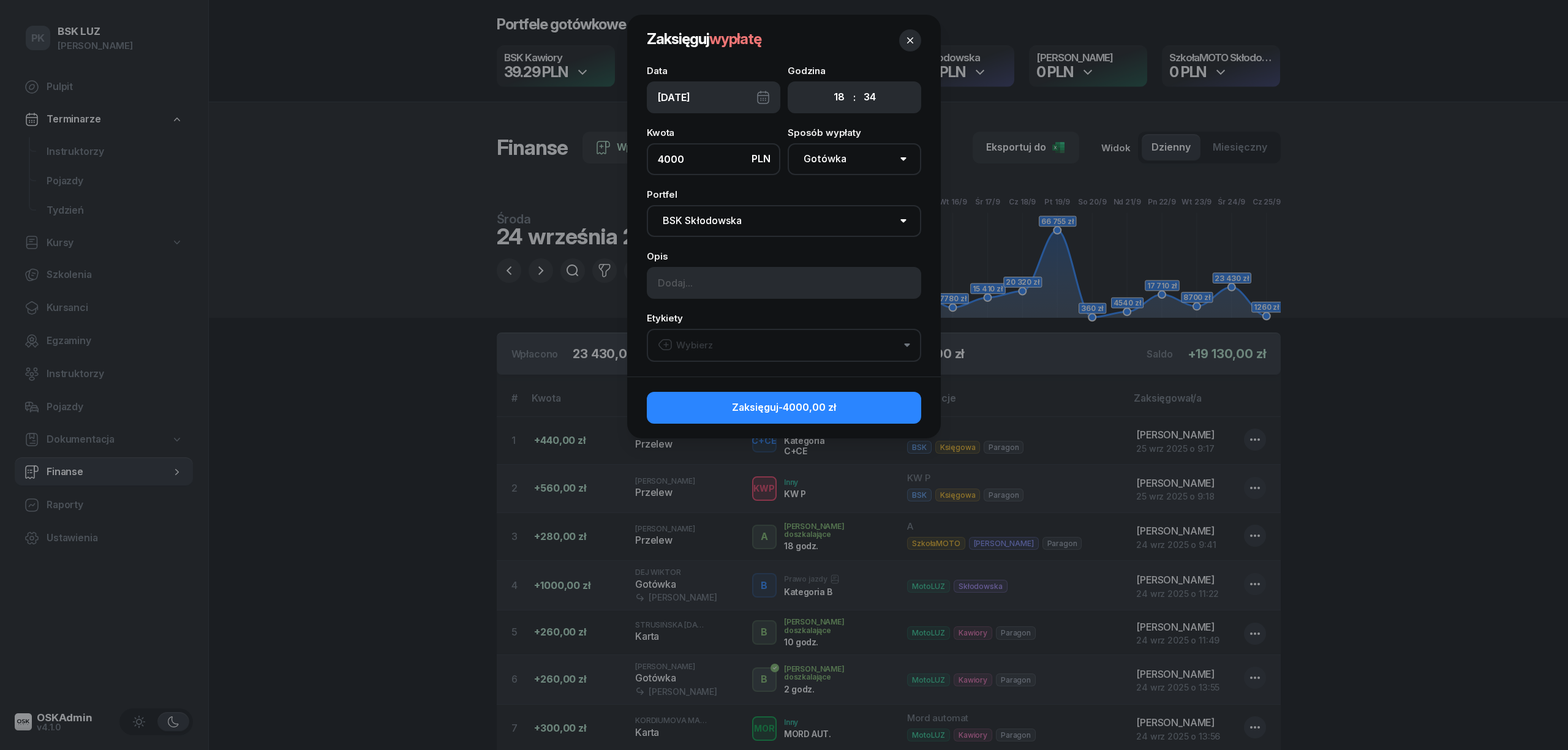
type input "4000"
click at [698, 287] on input at bounding box center [783, 283] width 274 height 32
type input "[PERSON_NAME]"
click at [710, 338] on div "Wybierz" at bounding box center [685, 345] width 55 height 16
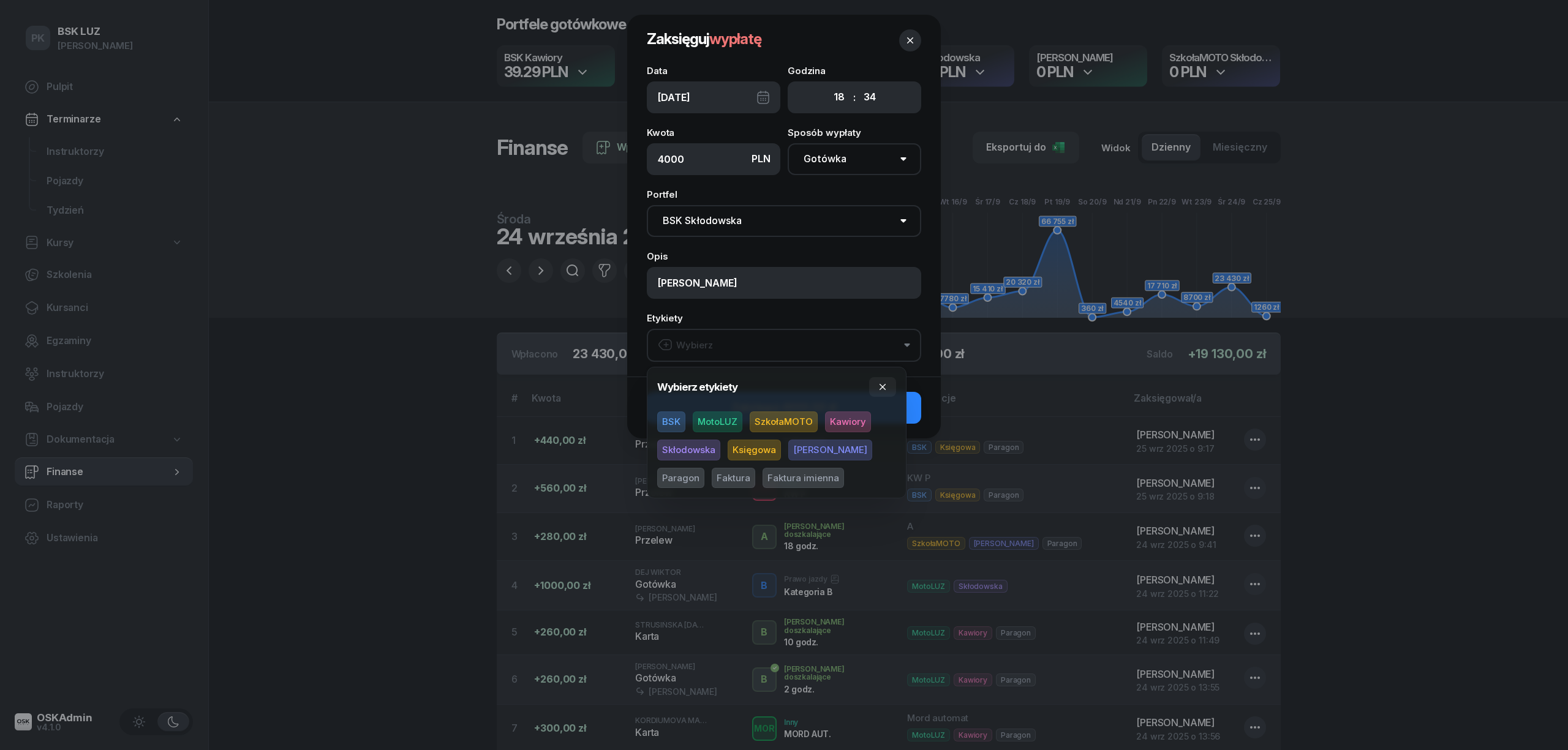
click at [676, 418] on span "BSK" at bounding box center [671, 422] width 28 height 21
click at [687, 447] on span "Skłodowska" at bounding box center [689, 450] width 63 height 21
click at [885, 388] on icon "button" at bounding box center [883, 387] width 10 height 10
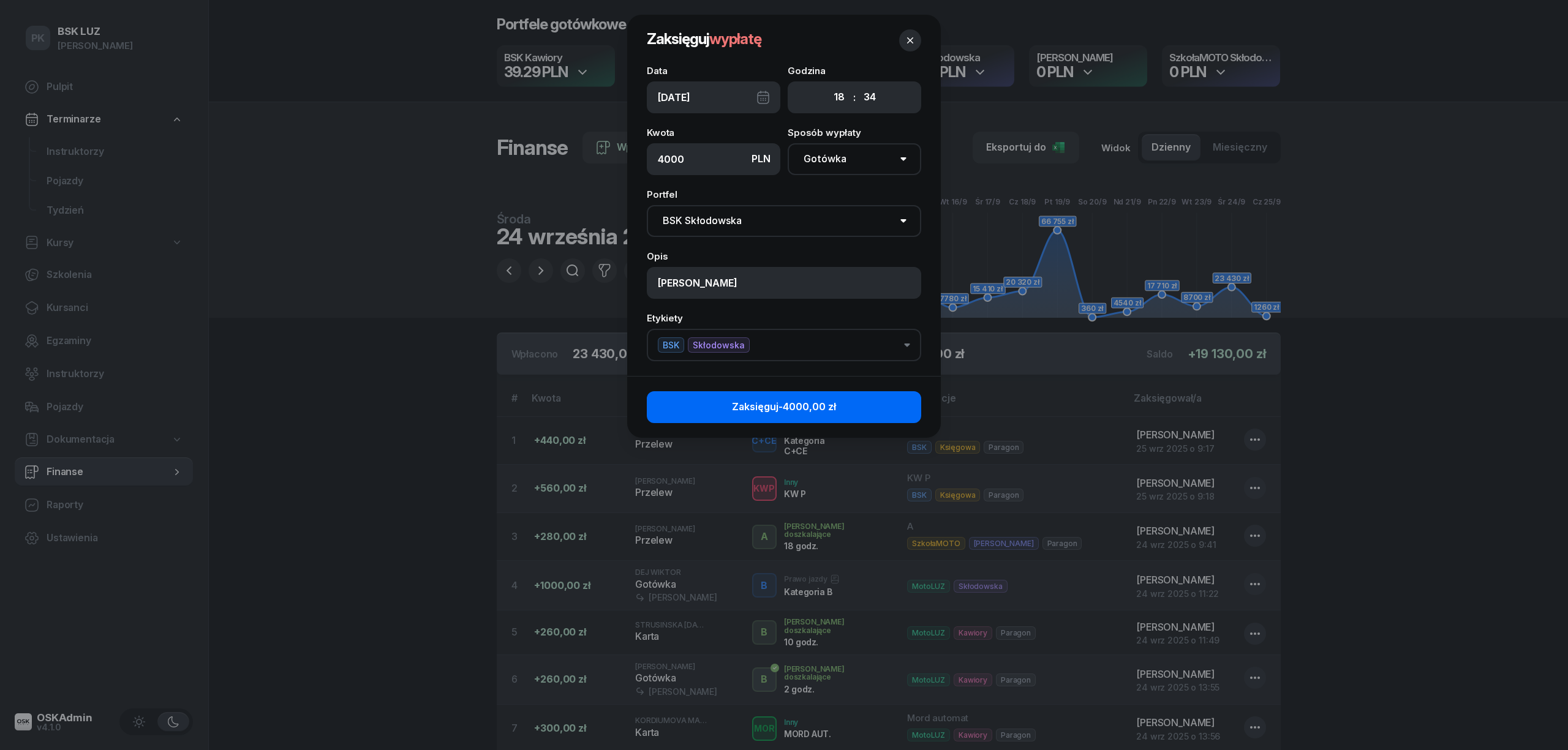
click at [888, 406] on button "Zaksięguj -4000,00 zł" at bounding box center [783, 407] width 274 height 32
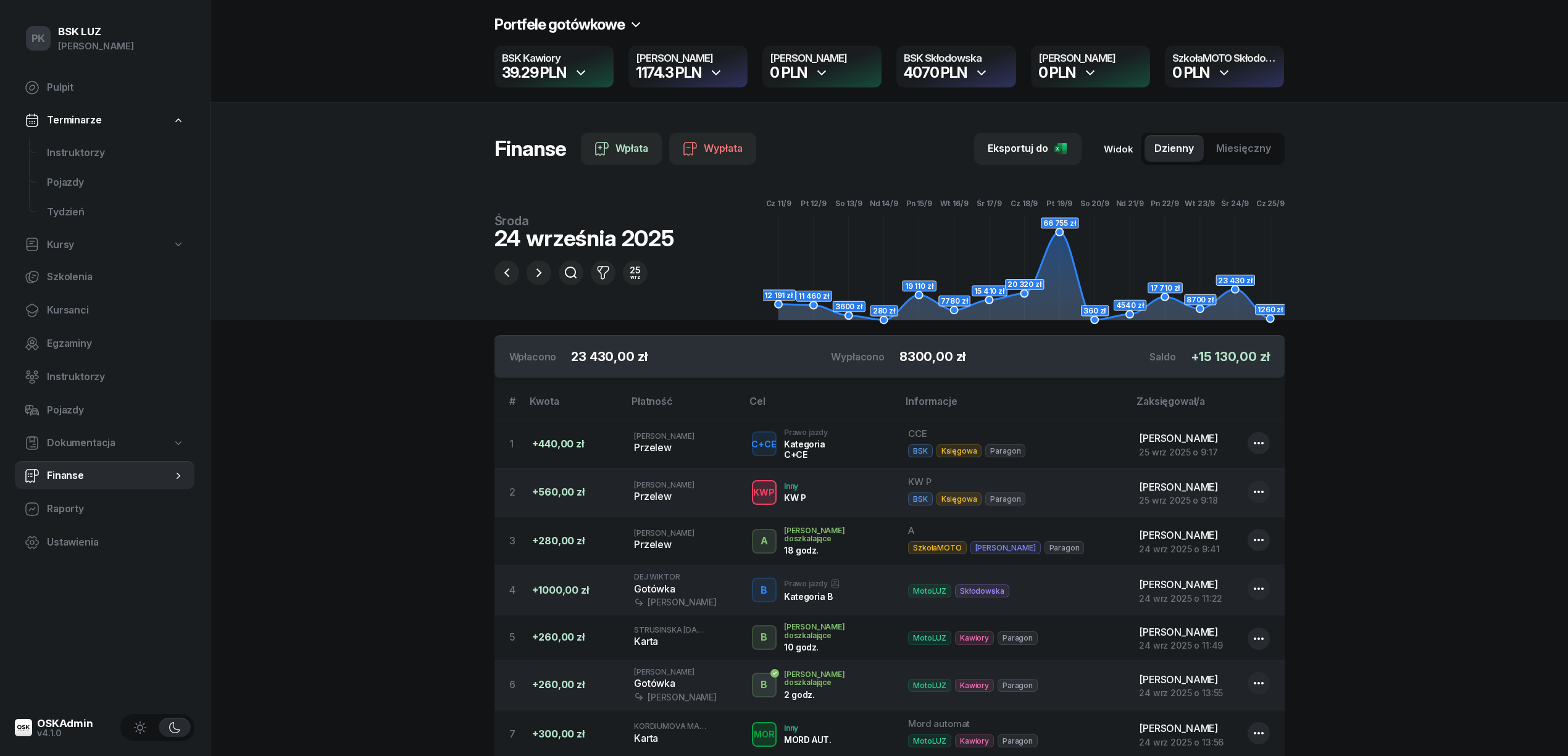
click at [542, 276] on icon "button" at bounding box center [538, 272] width 14 height 14
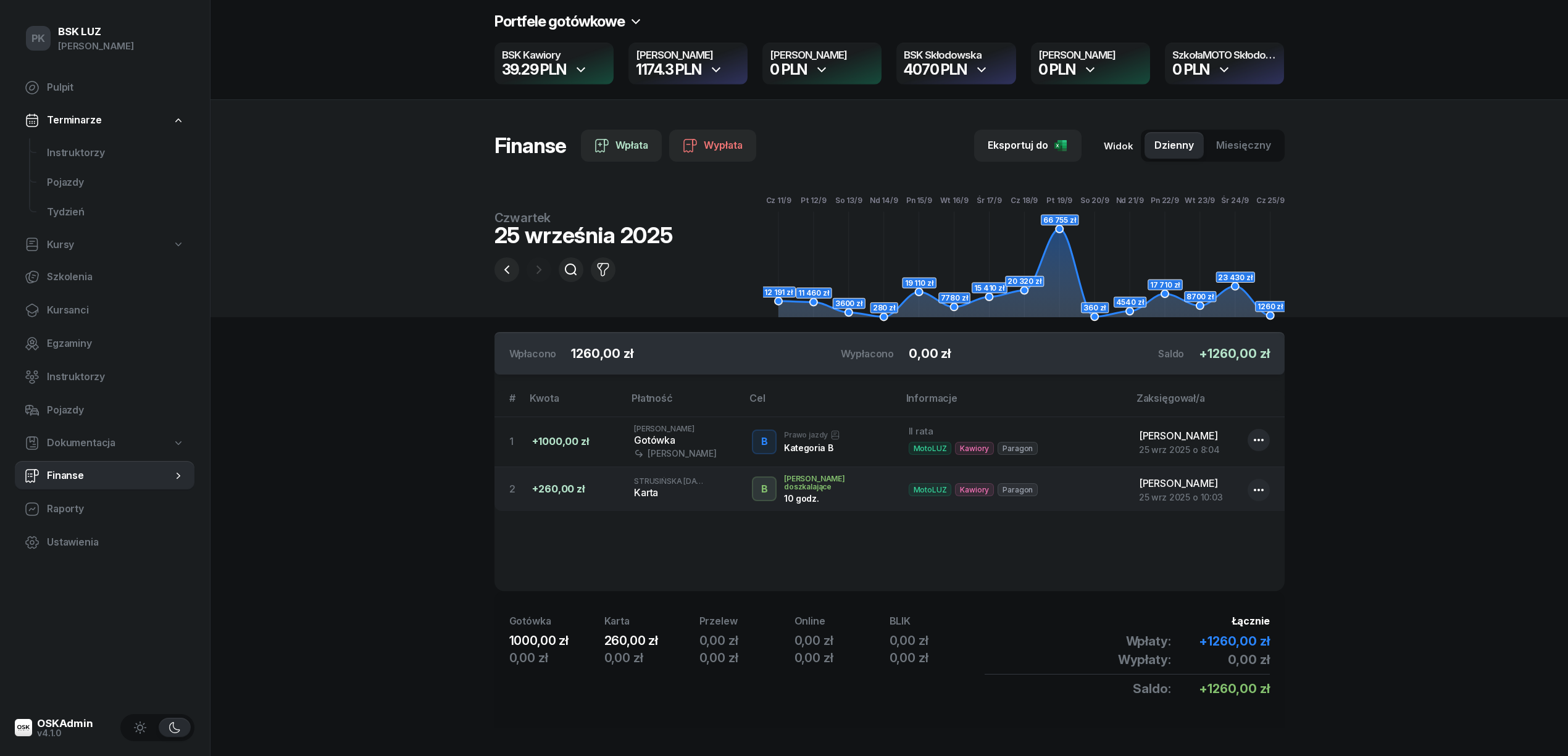
scroll to position [13, 0]
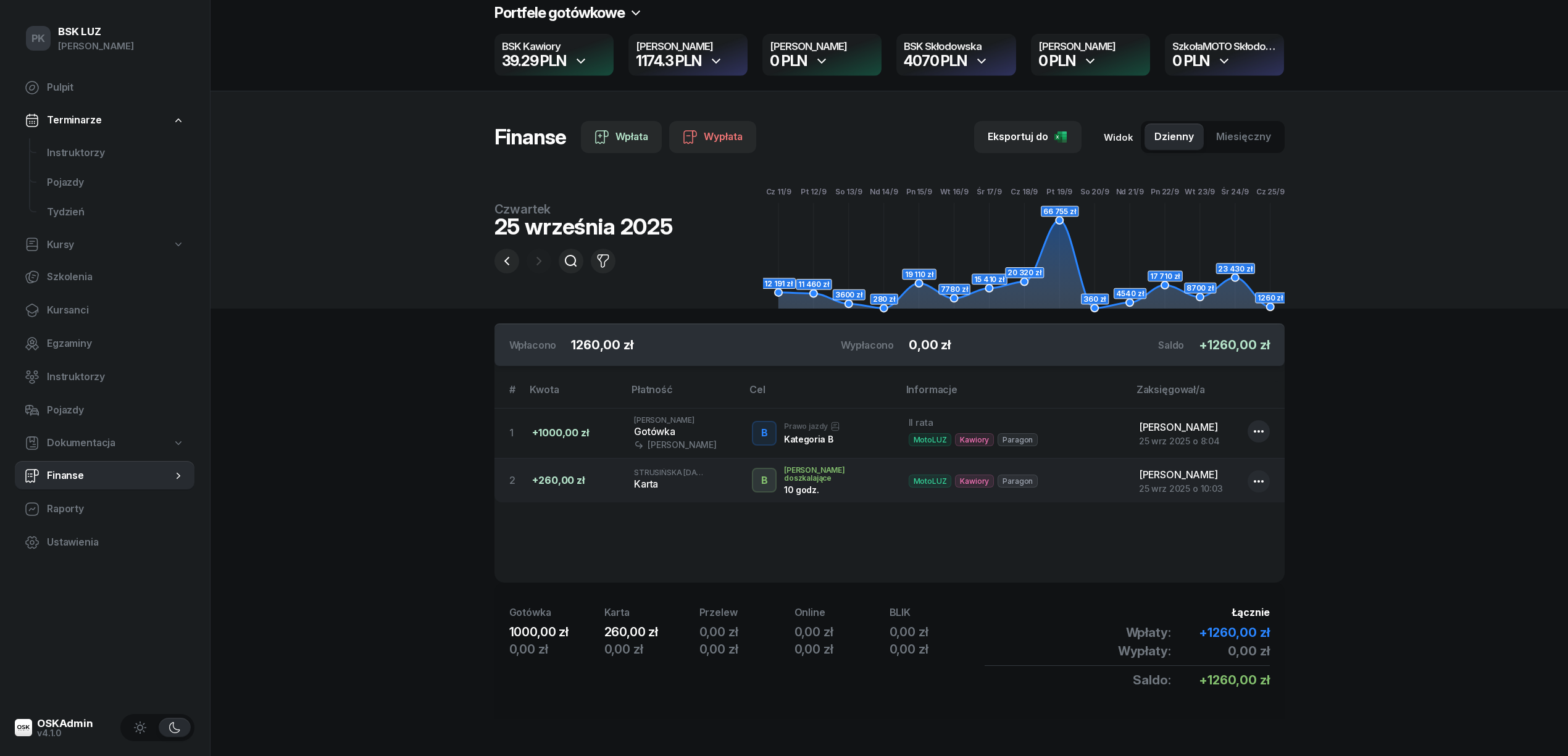
click at [314, 363] on section "Portfele gotówkowe BSK Kawiory 39.29 PLN MotoLUZ Kawiory 1174.3 PLN SzkołaMOTO …" at bounding box center [889, 372] width 1357 height 768
click at [506, 264] on icon "button" at bounding box center [506, 260] width 14 height 14
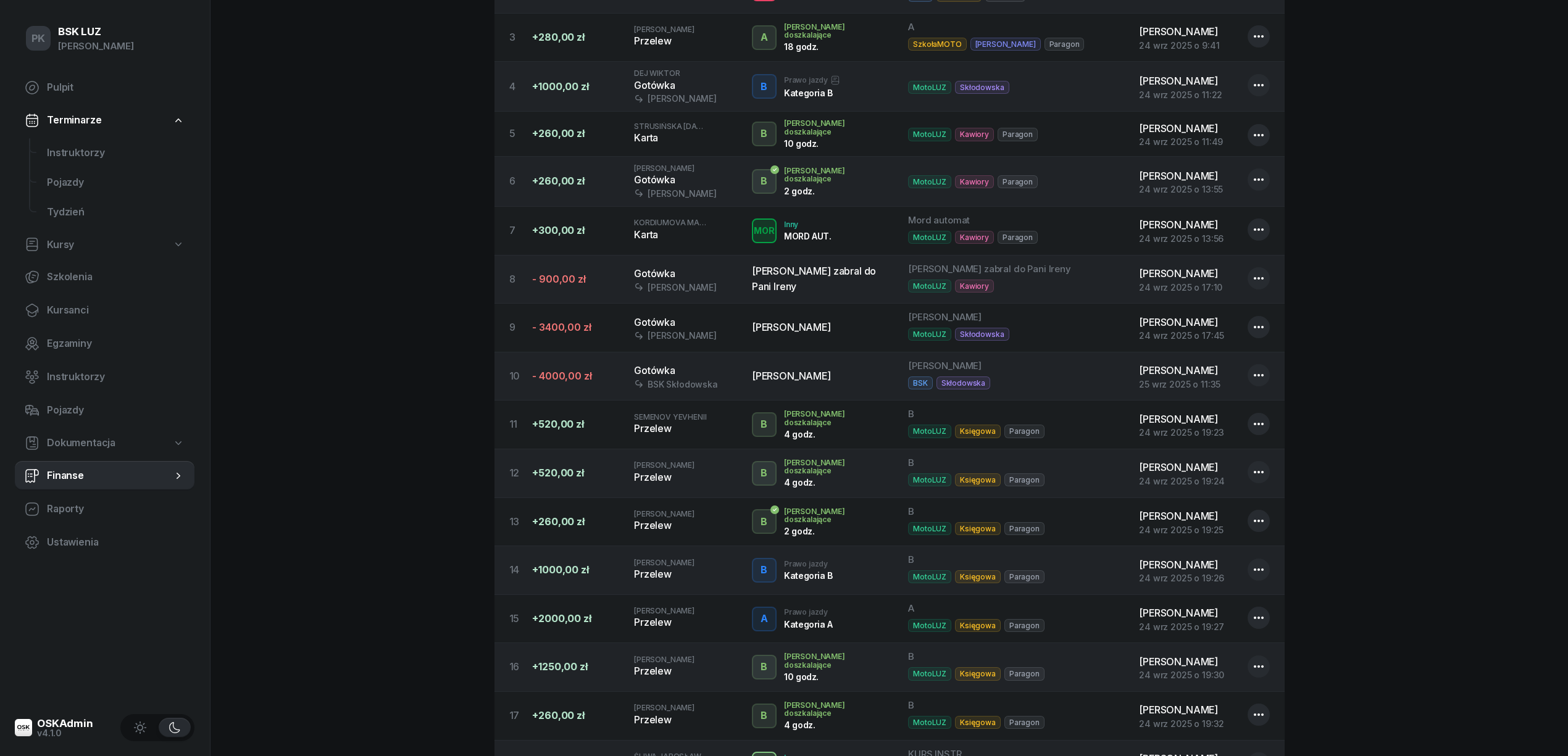
scroll to position [505, 0]
click at [1259, 382] on icon "button" at bounding box center [1258, 373] width 14 height 14
click at [1222, 424] on link "Edytuj" at bounding box center [1253, 428] width 162 height 31
select select "18"
select select "34"
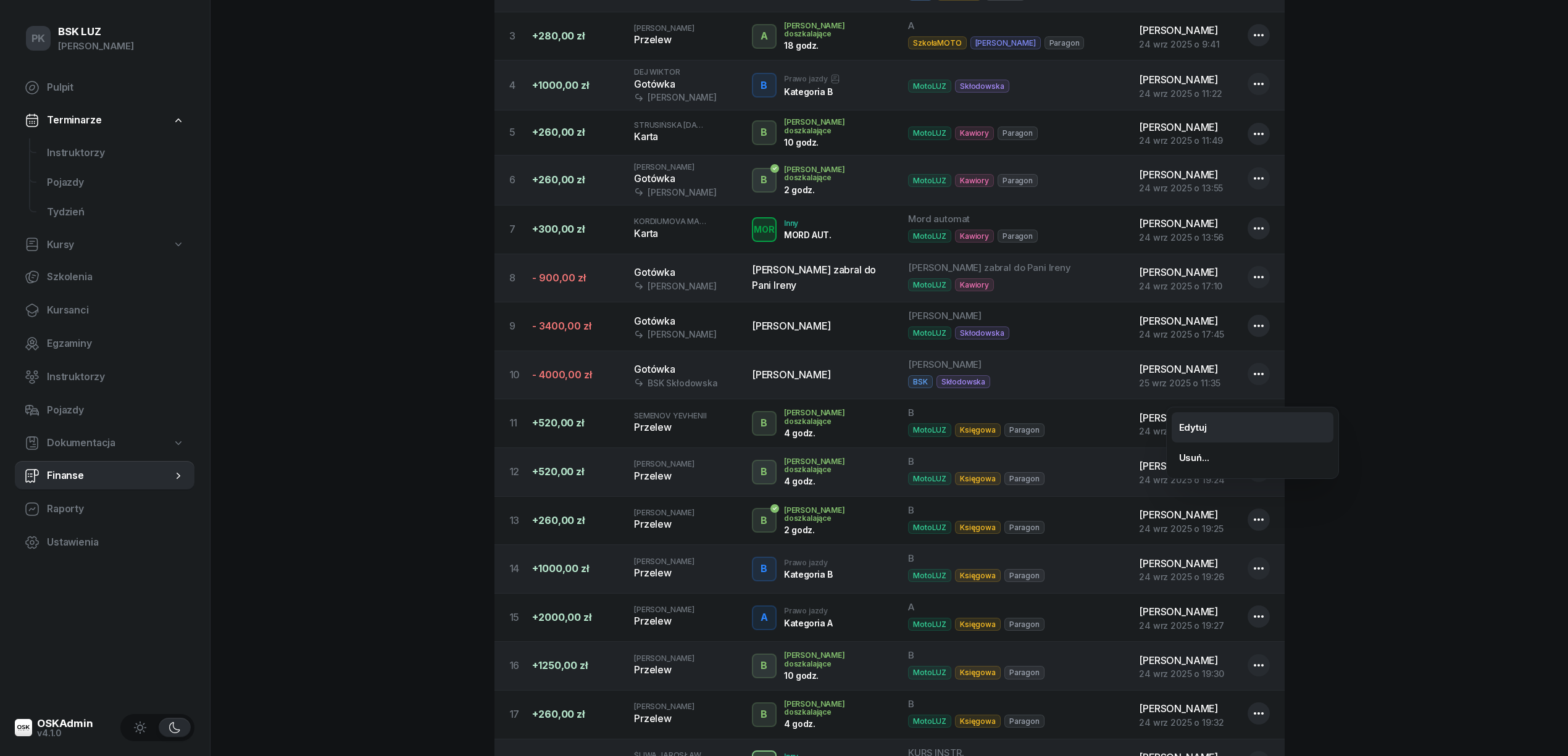
select select "67eba15d0a04ba7908a5e5c0"
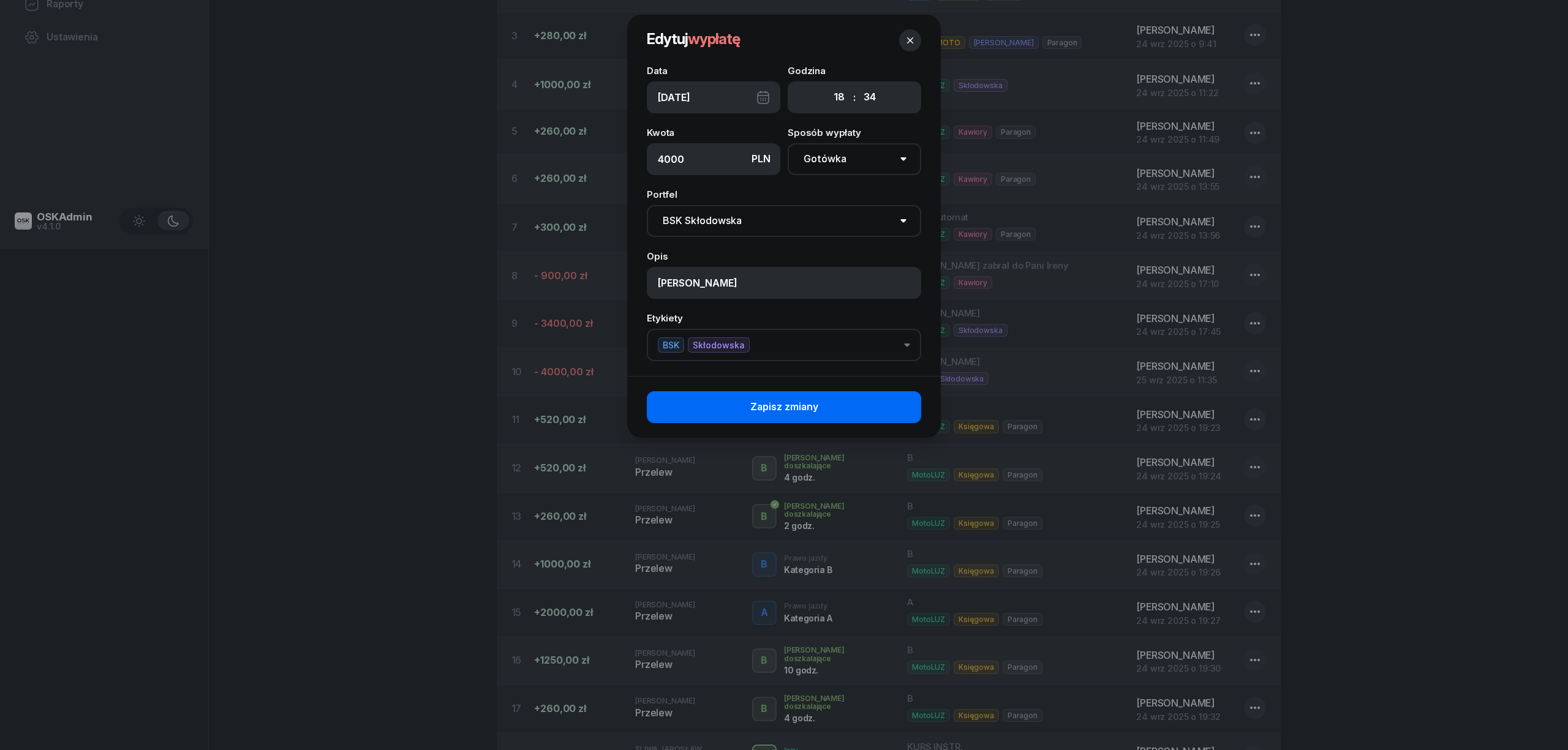
click at [843, 393] on button "Zapisz zmiany" at bounding box center [783, 407] width 274 height 32
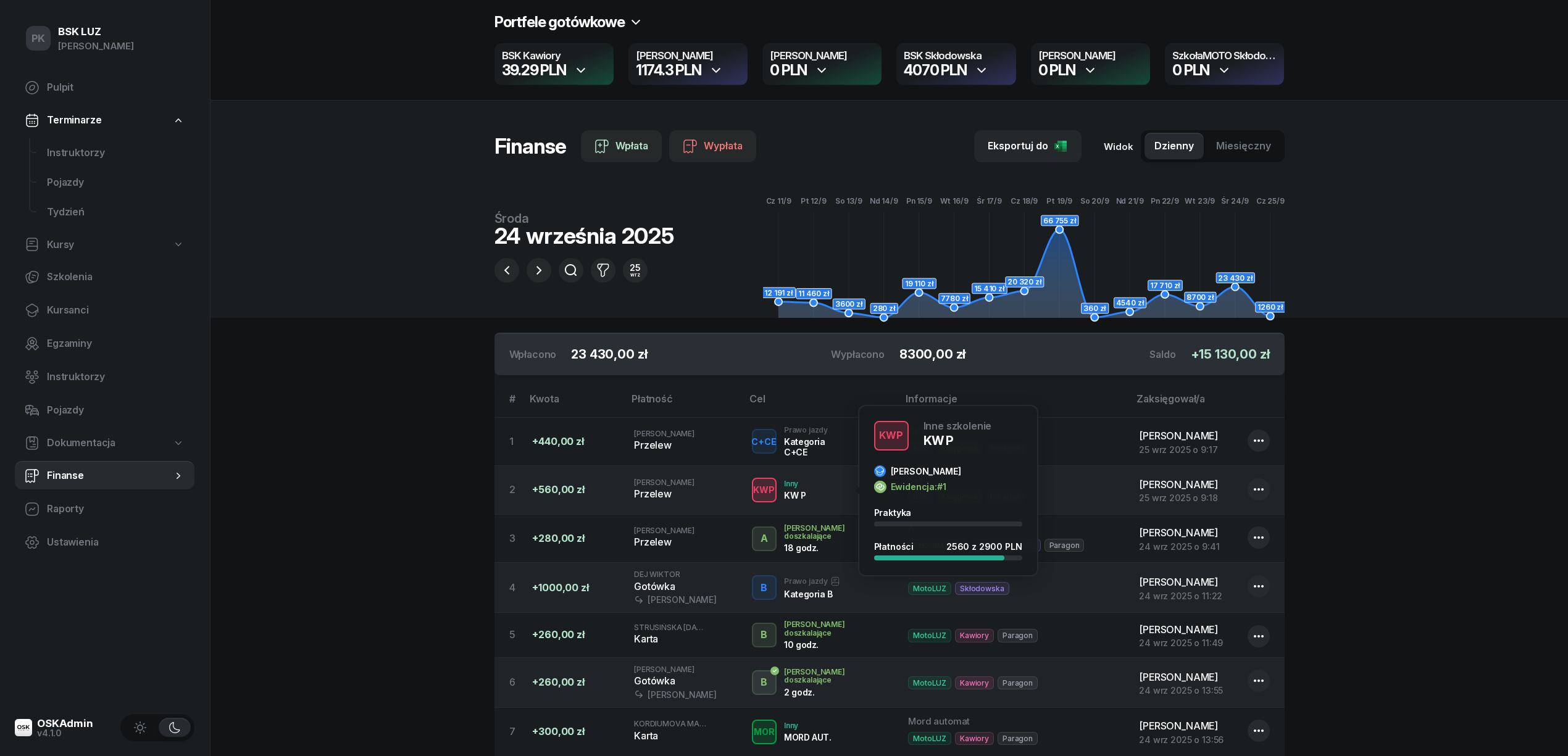
scroll to position [0, 0]
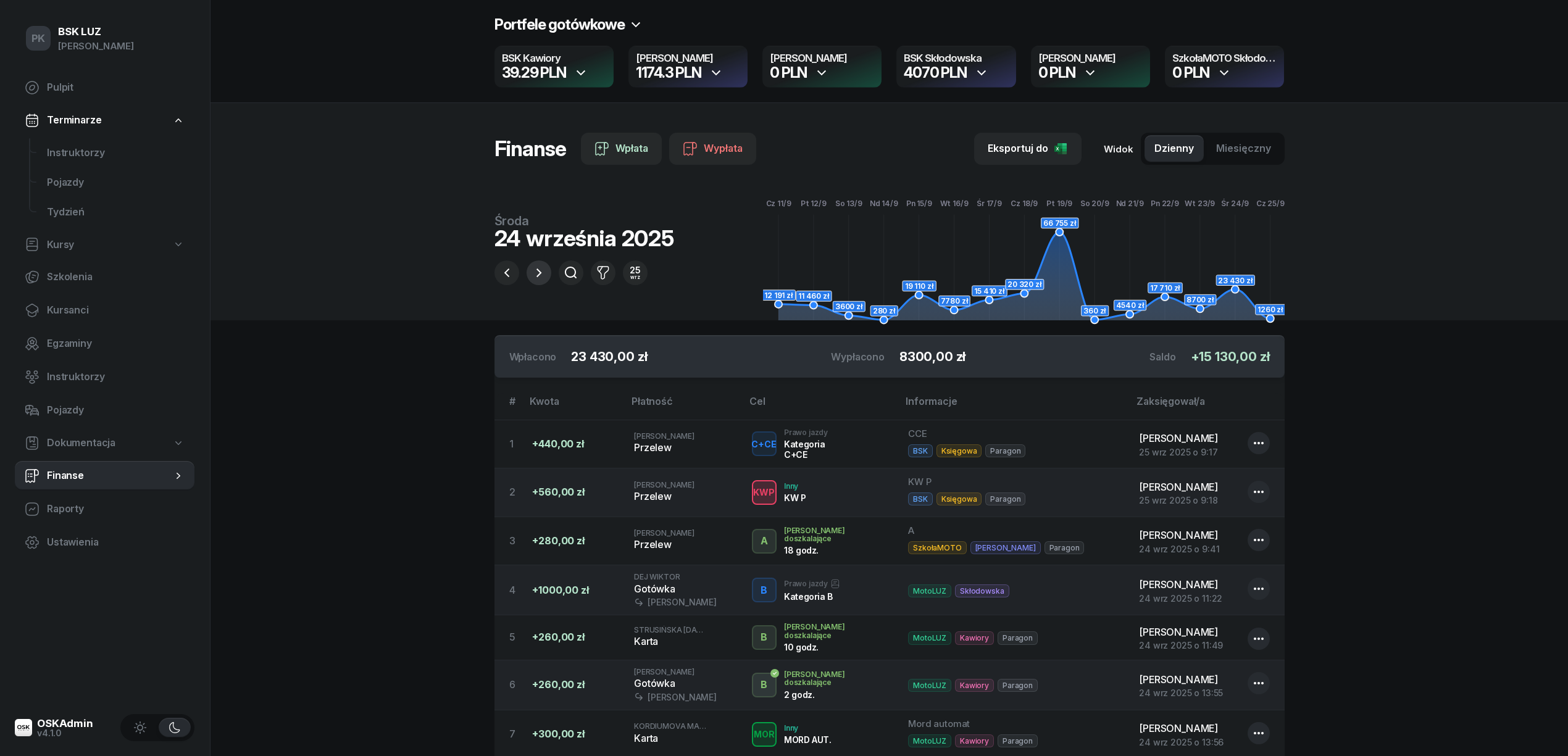
click at [549, 274] on button "button" at bounding box center [538, 272] width 25 height 25
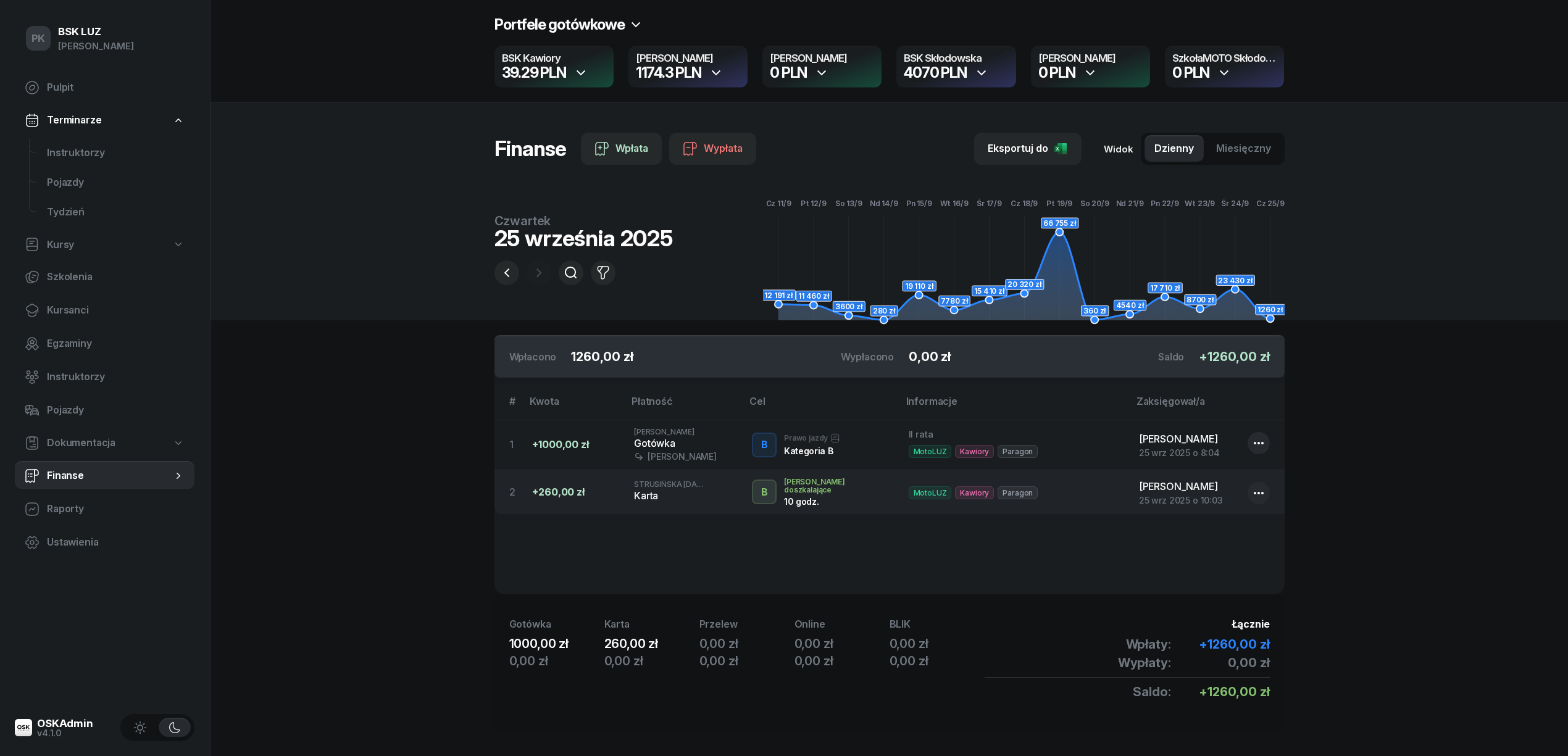
click at [991, 70] on div "4070 PLN" at bounding box center [956, 72] width 105 height 14
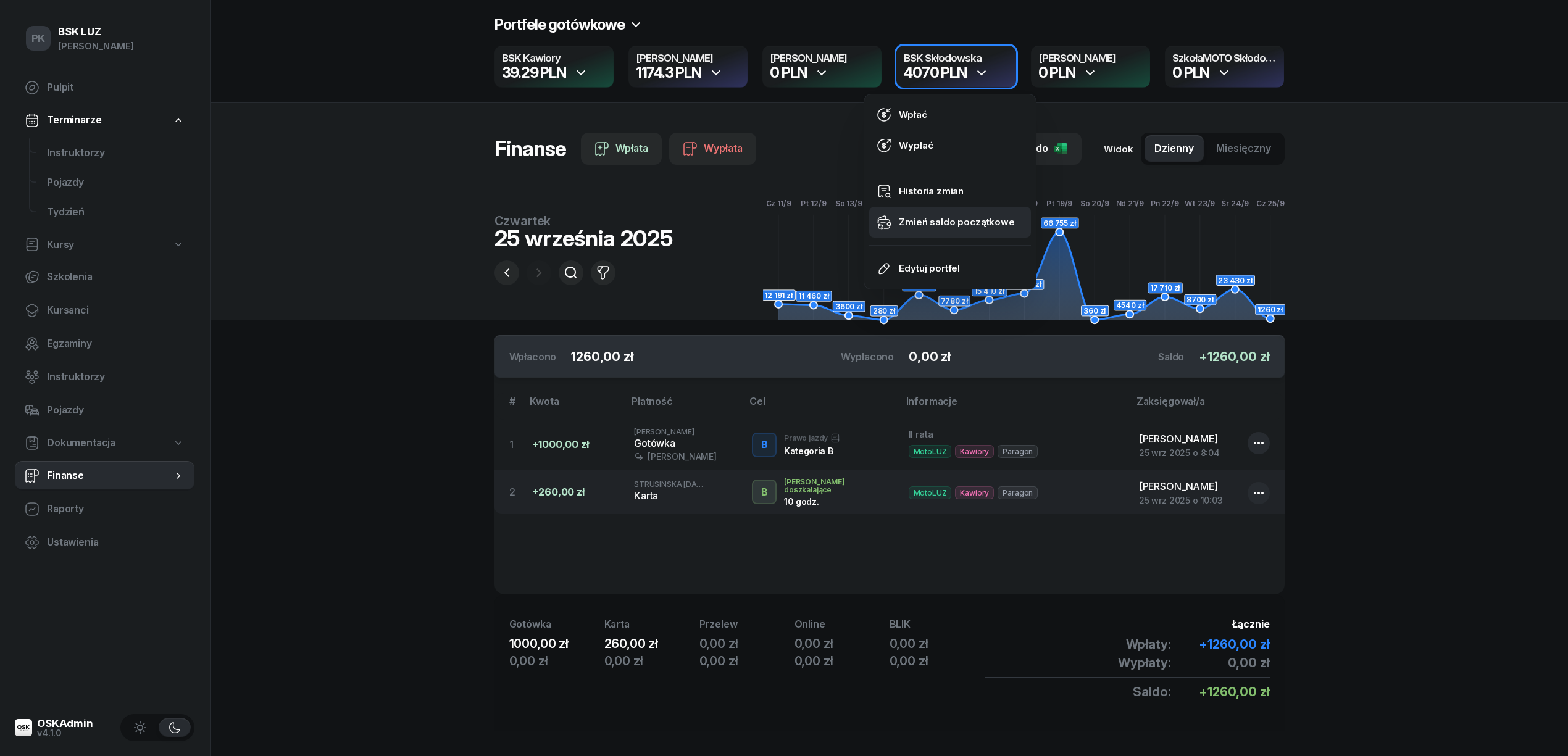
click at [951, 219] on div "Zmień saldo początkowe" at bounding box center [957, 222] width 116 height 16
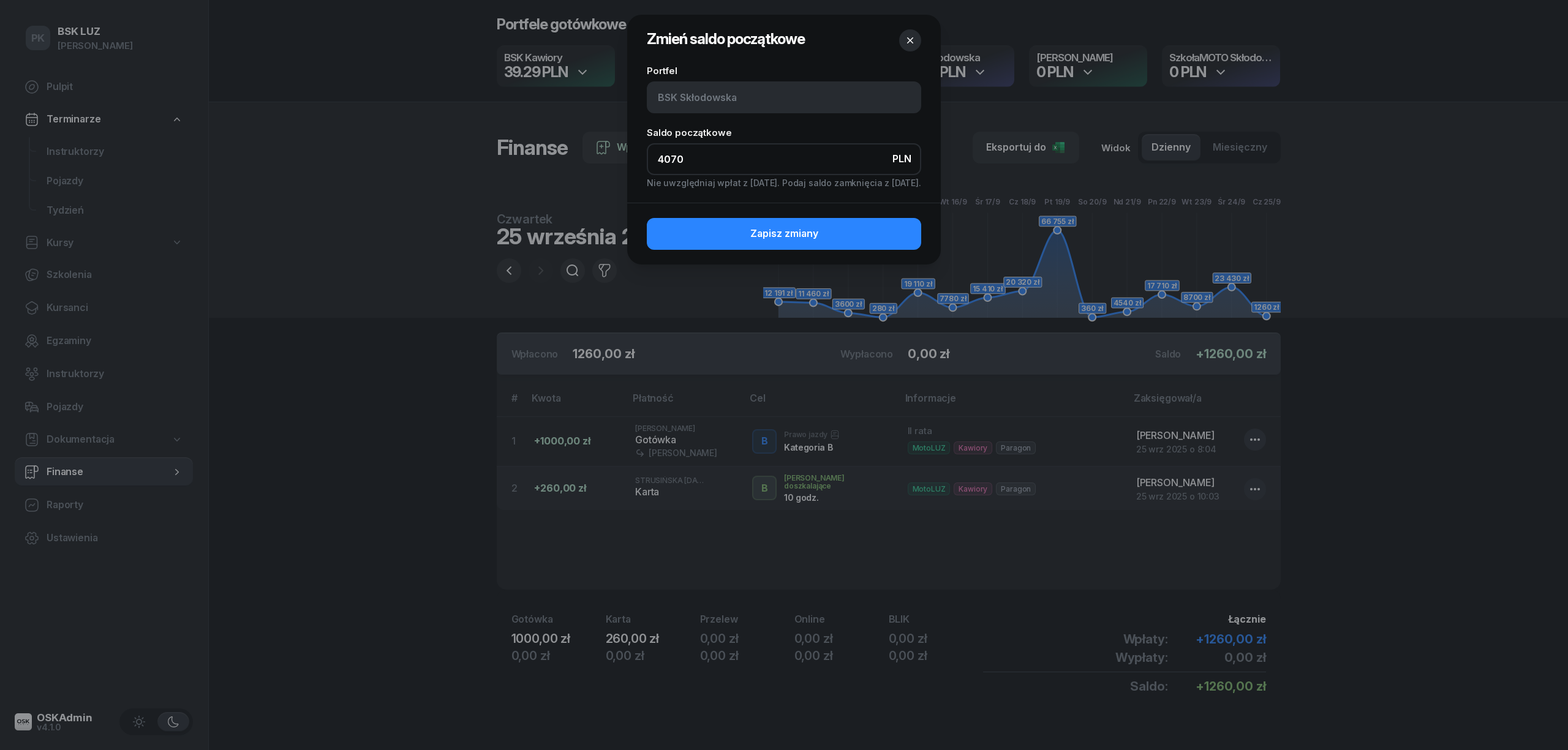
drag, startPoint x: 716, startPoint y: 167, endPoint x: 615, endPoint y: 165, distance: 101.0
click at [615, 165] on div "Zmień saldo początkowe Portfel BSK Skłodowska Saldo początkowe PLN 4070 Nie uwz…" at bounding box center [784, 375] width 1568 height 750
type input "70"
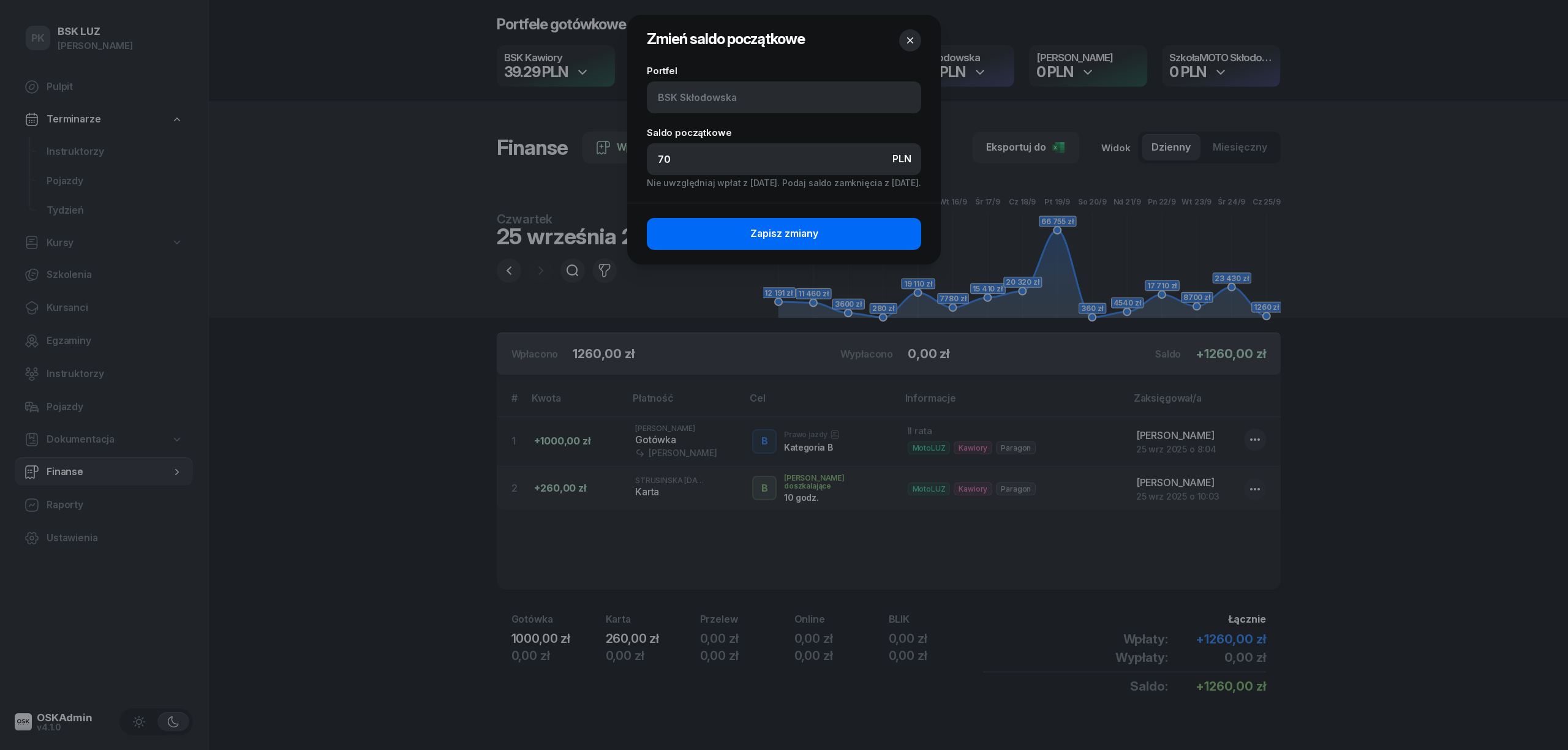
click at [781, 229] on span "Zapisz zmiany" at bounding box center [784, 234] width 68 height 16
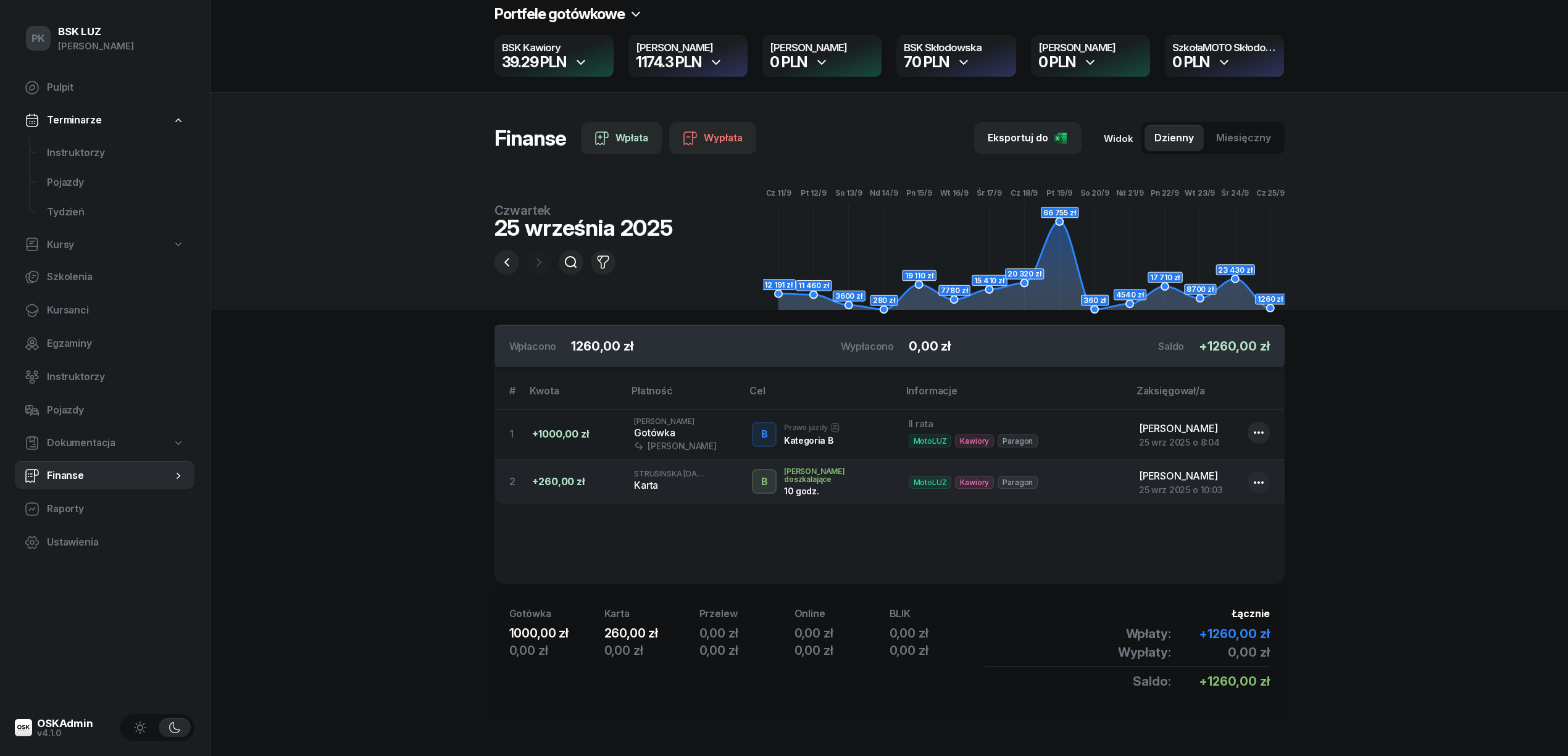
scroll to position [13, 0]
click at [512, 262] on icon "button" at bounding box center [506, 260] width 14 height 14
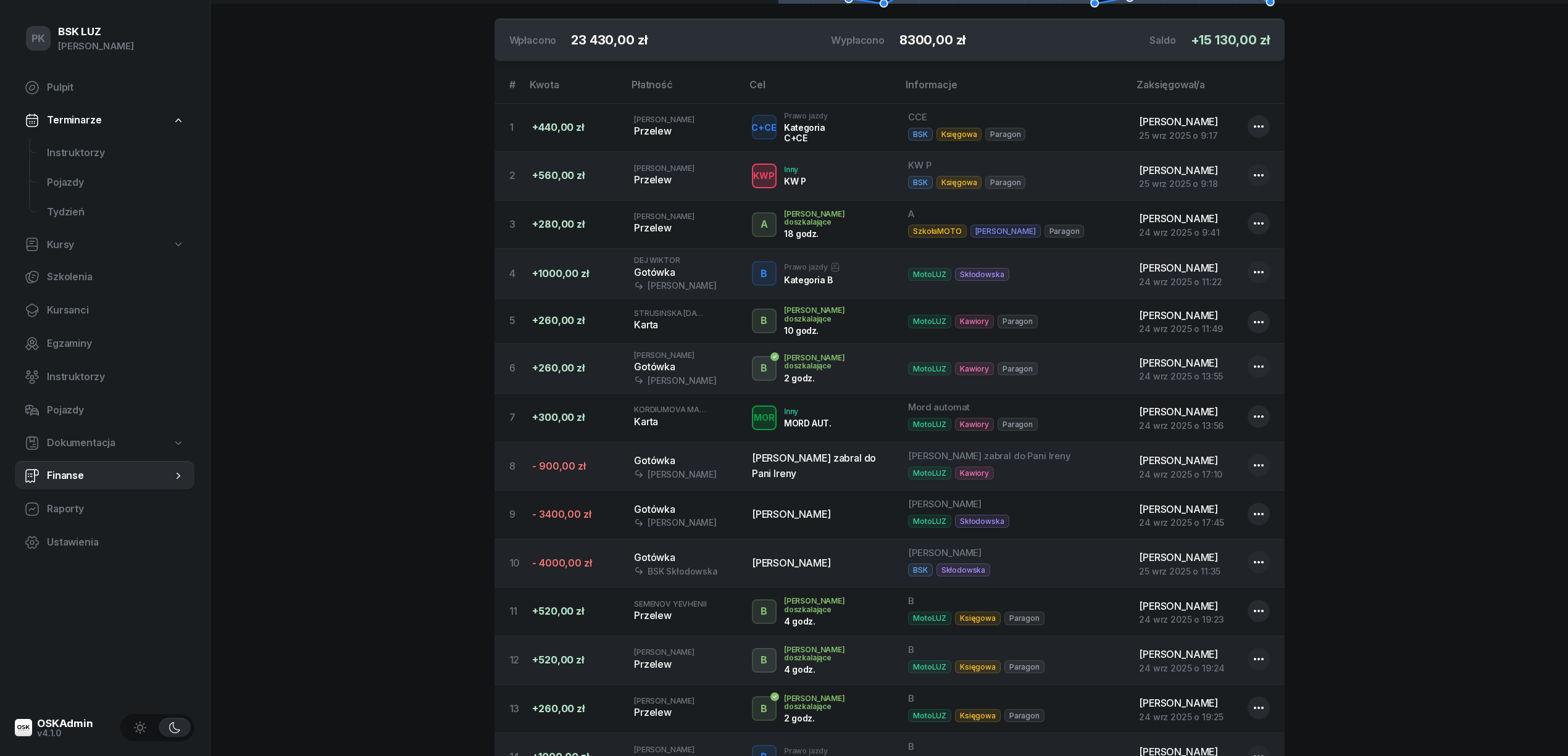
scroll to position [423, 0]
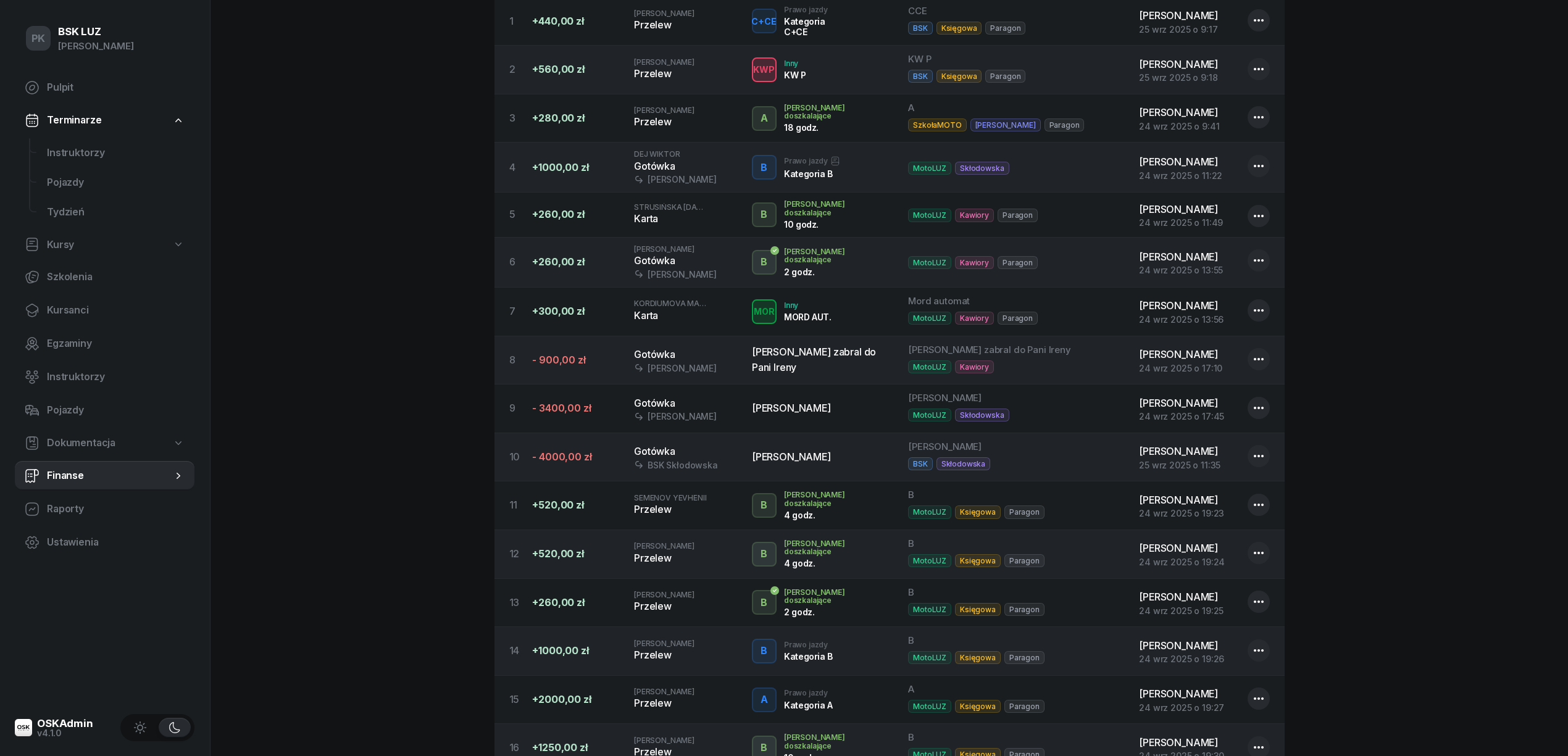
click at [1253, 463] on icon "button" at bounding box center [1258, 456] width 14 height 14
click at [1213, 512] on link "Edytuj" at bounding box center [1253, 509] width 162 height 31
select select "18"
select select "34"
select select "67eba15d0a04ba7908a5e5c0"
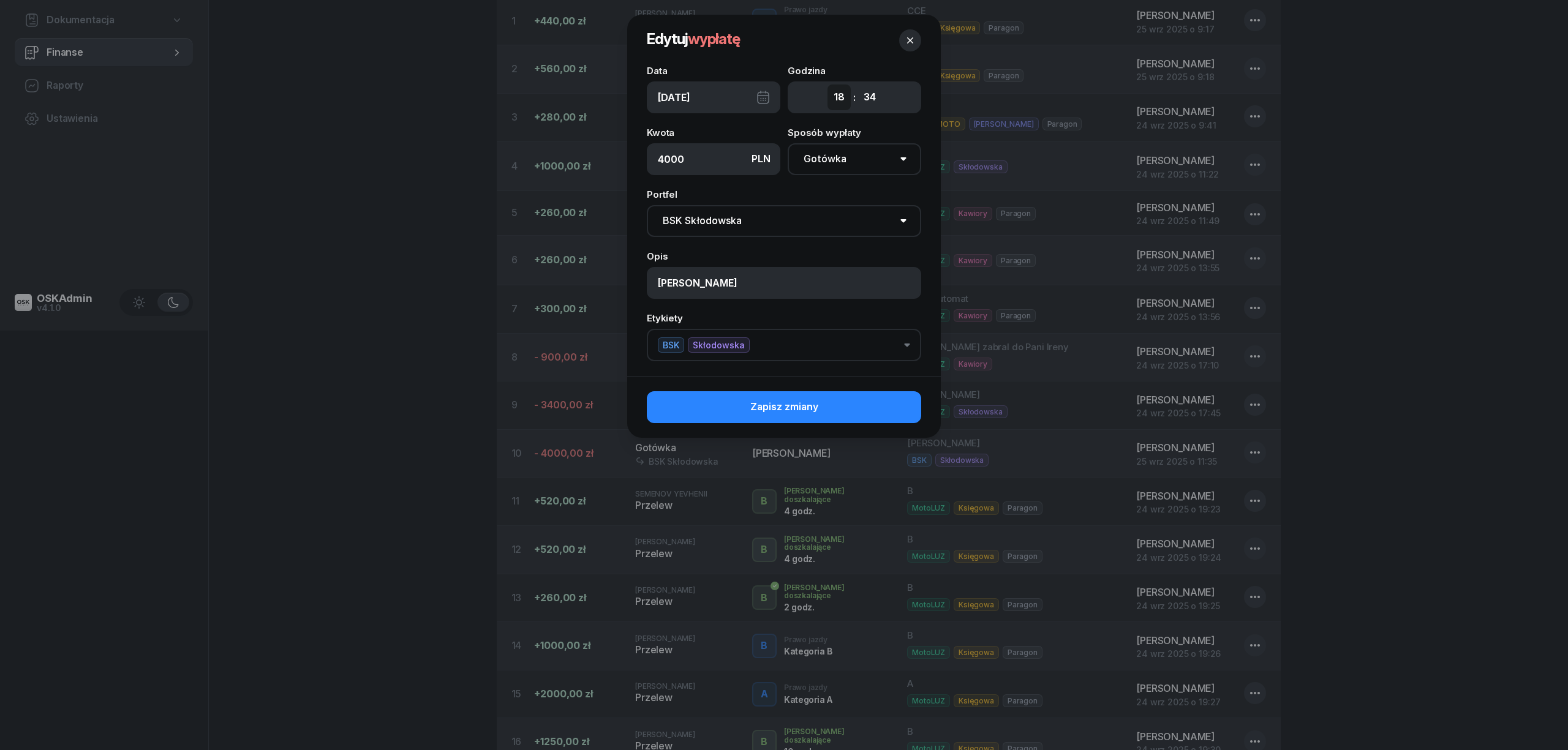
click at [829, 100] on select "00 01 02 03 04 05 06 07 08 09 10 11 12 13 14 15 16 17 18 19 20 21 22 23" at bounding box center [840, 97] width 24 height 25
select select "19"
click at [828, 84] on select "00 01 02 03 04 05 06 07 08 09 10 11 12 13 14 15 16 17 18 19 20 21 22 23" at bounding box center [840, 97] width 24 height 25
drag, startPoint x: 875, startPoint y: 94, endPoint x: 863, endPoint y: 97, distance: 12.4
click at [873, 94] on select "00 01 02 03 04 05 06 07 08 09 10 11 12 13 14 15 16 17 18 19 20 21 22 23 24 25 2…" at bounding box center [870, 97] width 24 height 25
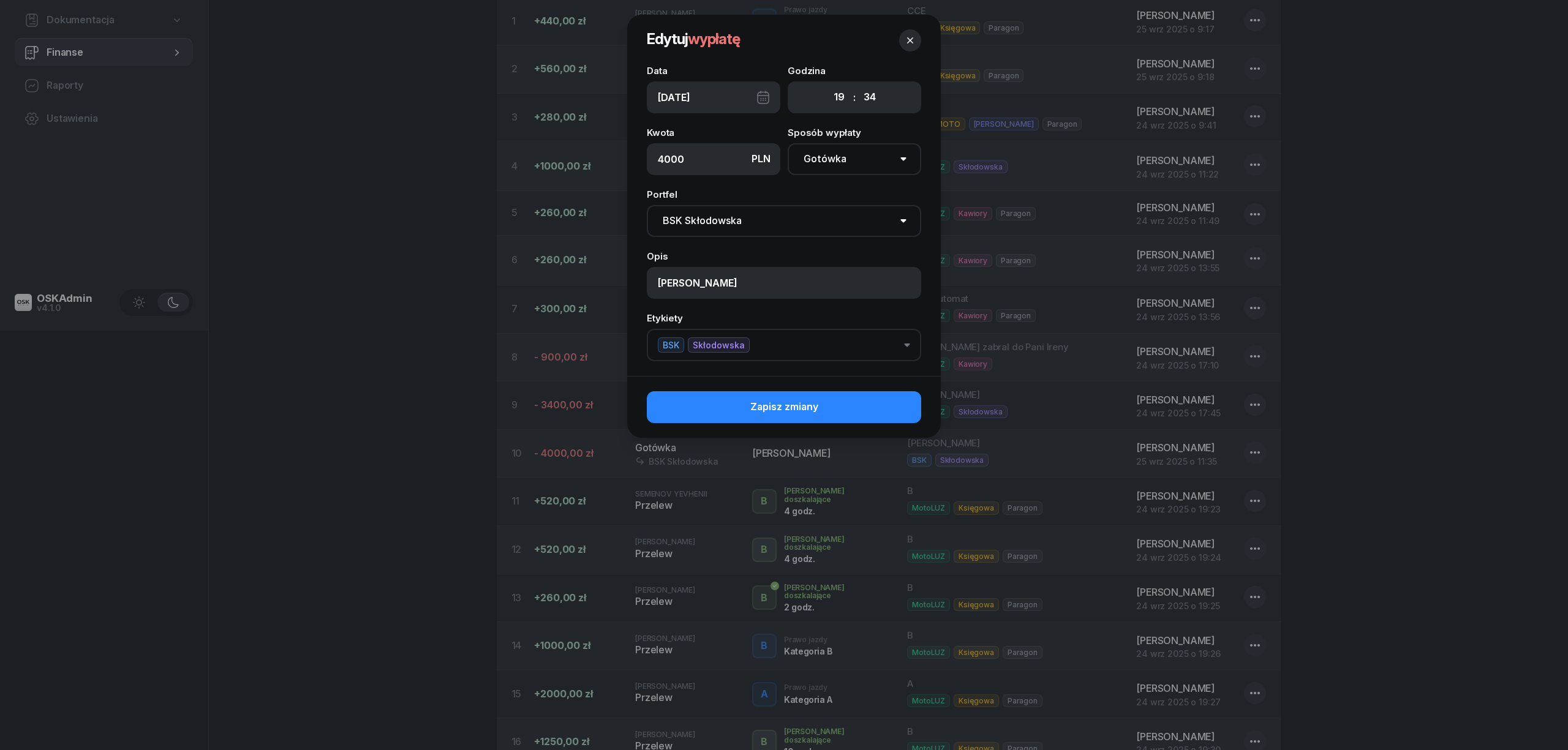
select select "58"
click at [858, 84] on select "00 01 02 03 04 05 06 07 08 09 10 11 12 13 14 15 16 17 18 19 20 21 22 23 24 25 2…" at bounding box center [870, 97] width 24 height 25
click at [821, 406] on button "Zapisz zmiany" at bounding box center [783, 407] width 274 height 32
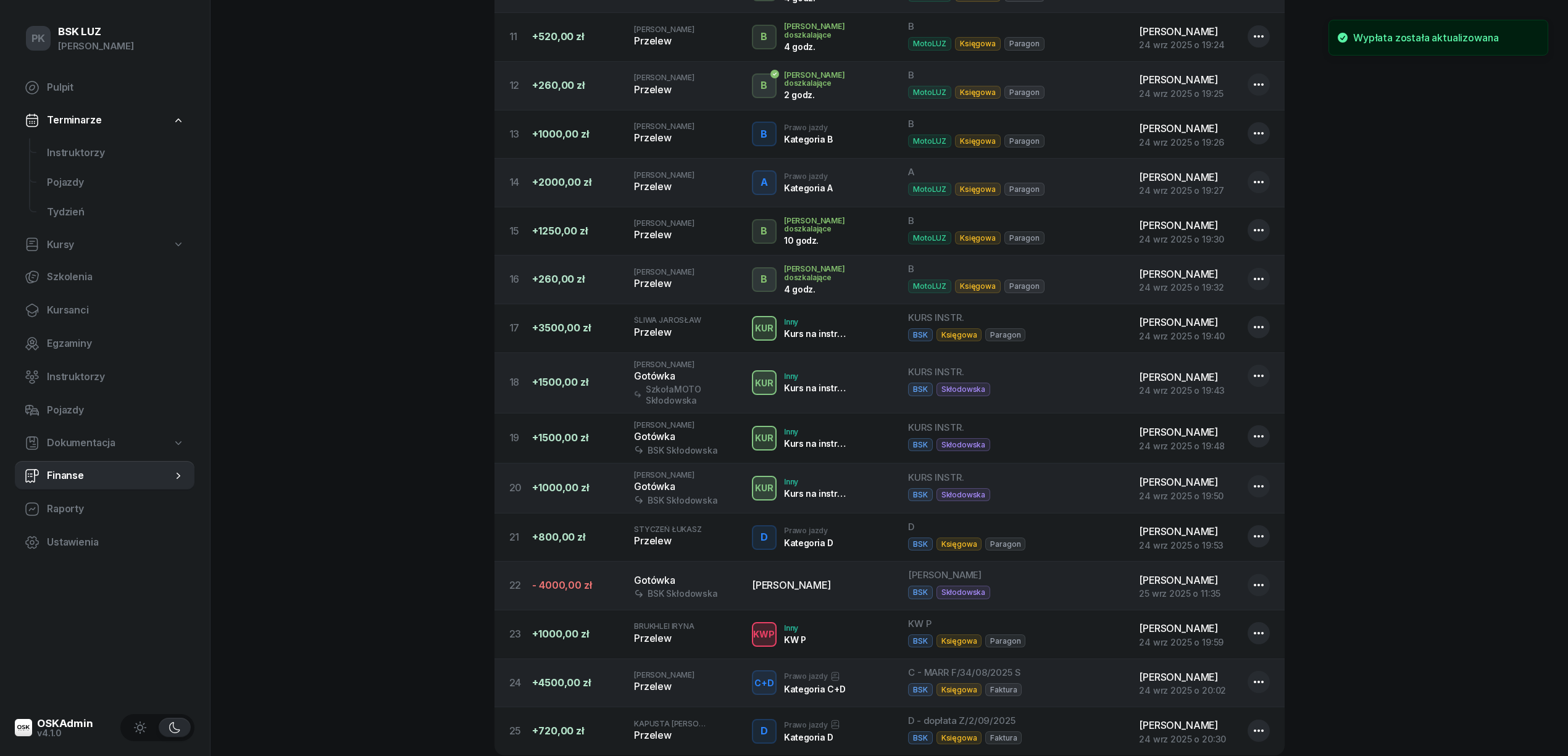
scroll to position [998, 0]
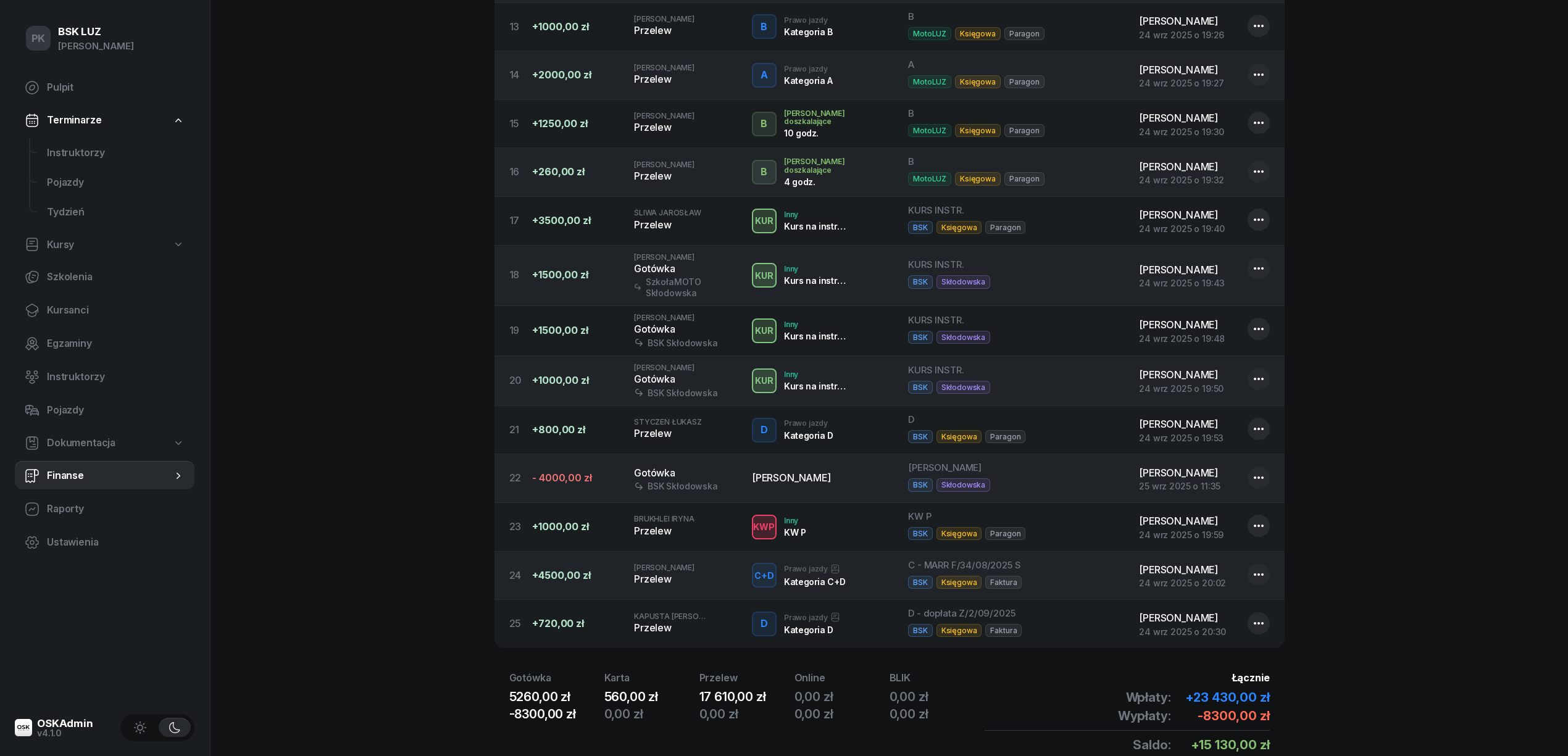
click at [1255, 486] on icon "button" at bounding box center [1258, 477] width 14 height 14
click at [1206, 532] on div "Edytuj" at bounding box center [1192, 533] width 28 height 16
select select "19"
select select "58"
select select "67eba15d0a04ba7908a5e5c0"
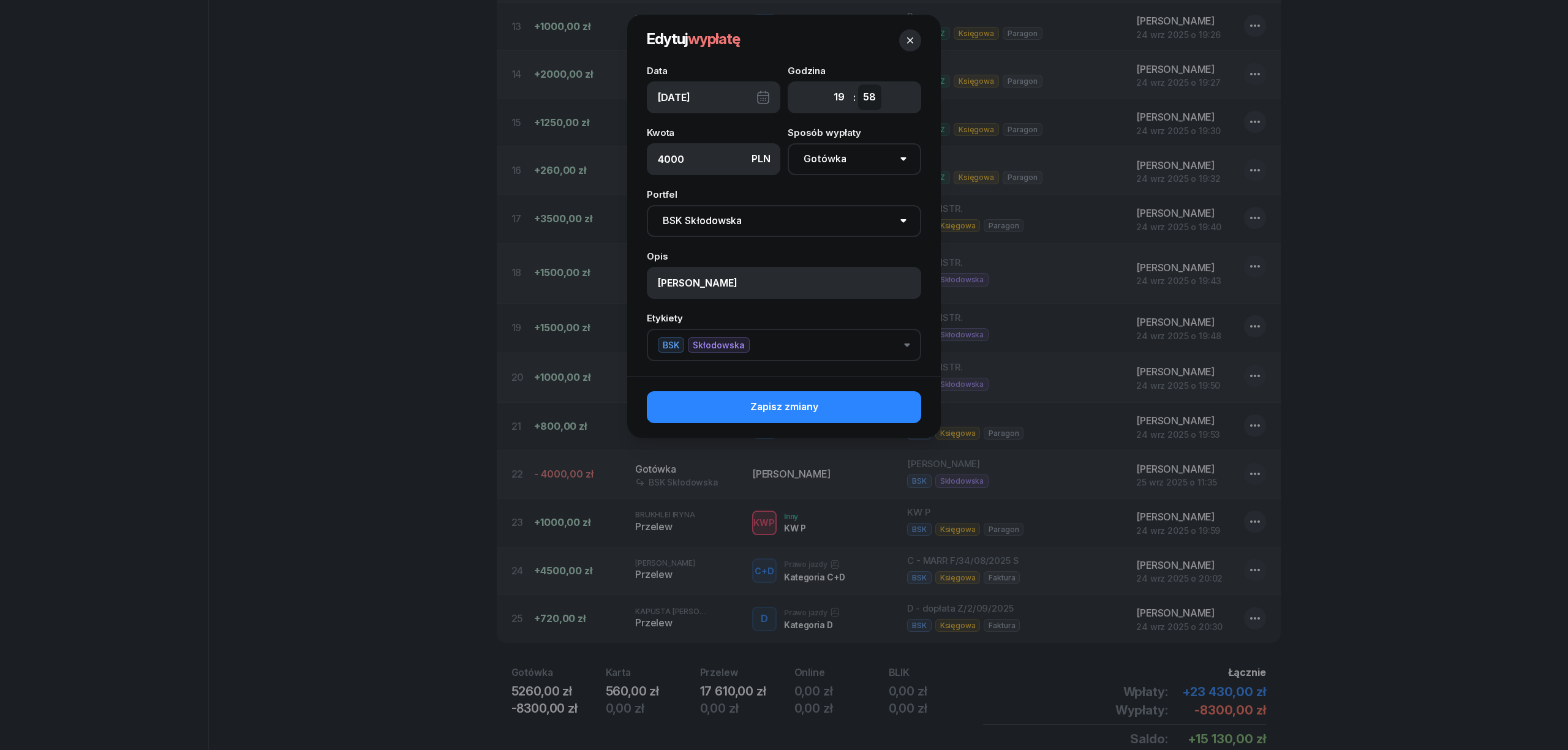
click at [873, 99] on select "00 01 02 03 04 05 06 07 08 09 10 11 12 13 14 15 16 17 18 19 20 21 22 23 24 25 2…" at bounding box center [870, 97] width 24 height 25
select select "52"
click at [858, 84] on select "00 01 02 03 04 05 06 07 08 09 10 11 12 13 14 15 16 17 18 19 20 21 22 23 24 25 2…" at bounding box center [870, 97] width 24 height 25
click at [870, 399] on button "Zapisz zmiany" at bounding box center [783, 407] width 274 height 32
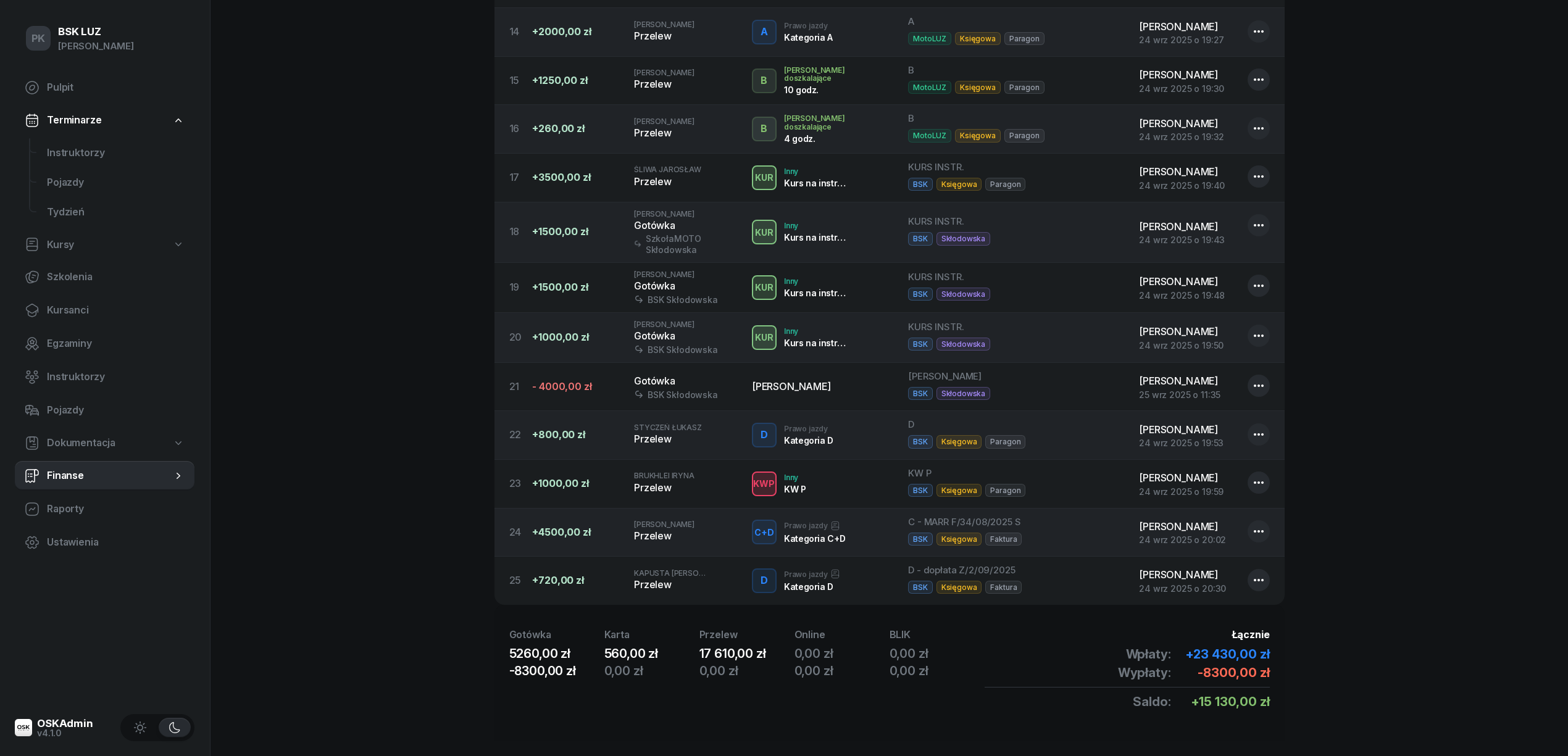
scroll to position [1082, 0]
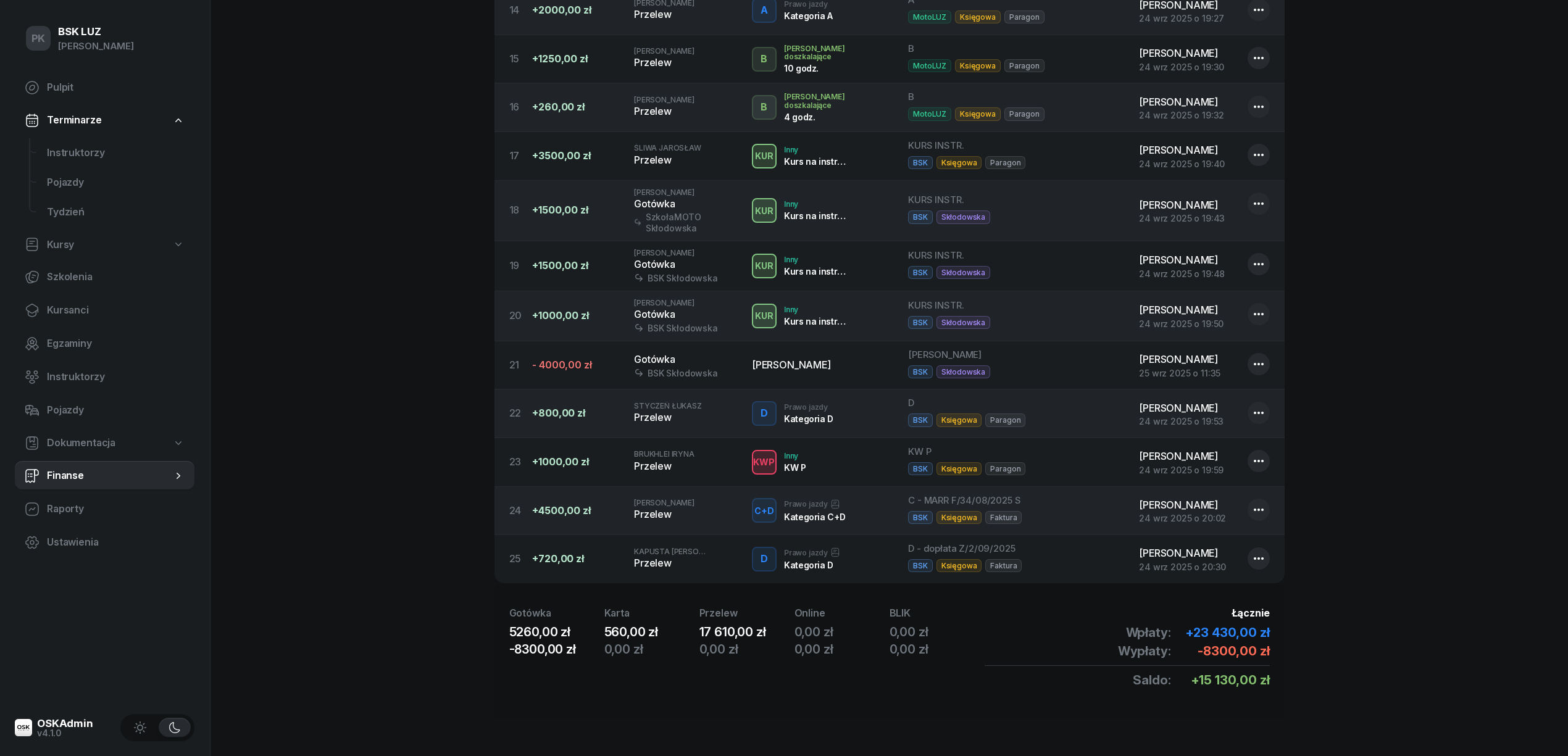
click at [1269, 201] on button "button" at bounding box center [1258, 203] width 22 height 22
click at [1244, 236] on link "Edytuj" at bounding box center [1253, 242] width 162 height 31
select select "19"
select select "43"
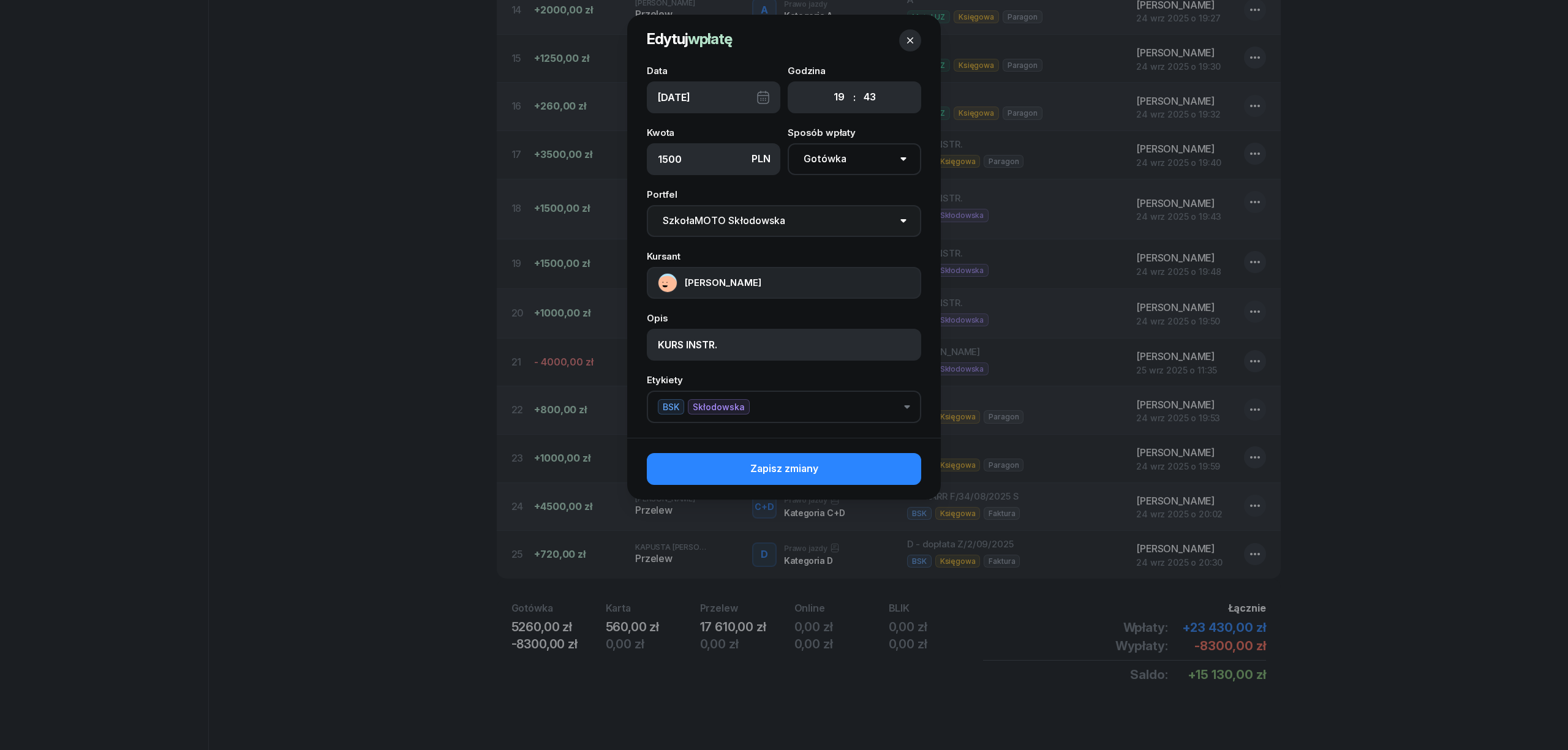
click at [772, 213] on select "Pomiń BSK Kawiory MotoLUZ Kawiory SzkołaMOTO Kawiory BSK Skłodowska MotoLUZ Skł…" at bounding box center [783, 221] width 274 height 32
select select "67eba15d0a04ba7908a5e5c0"
click at [646, 205] on select "Pomiń BSK Kawiory MotoLUZ Kawiory SzkołaMOTO Kawiory BSK Skłodowska MotoLUZ Skł…" at bounding box center [783, 221] width 274 height 32
click at [862, 466] on button "Zapisz zmiany" at bounding box center [783, 469] width 274 height 32
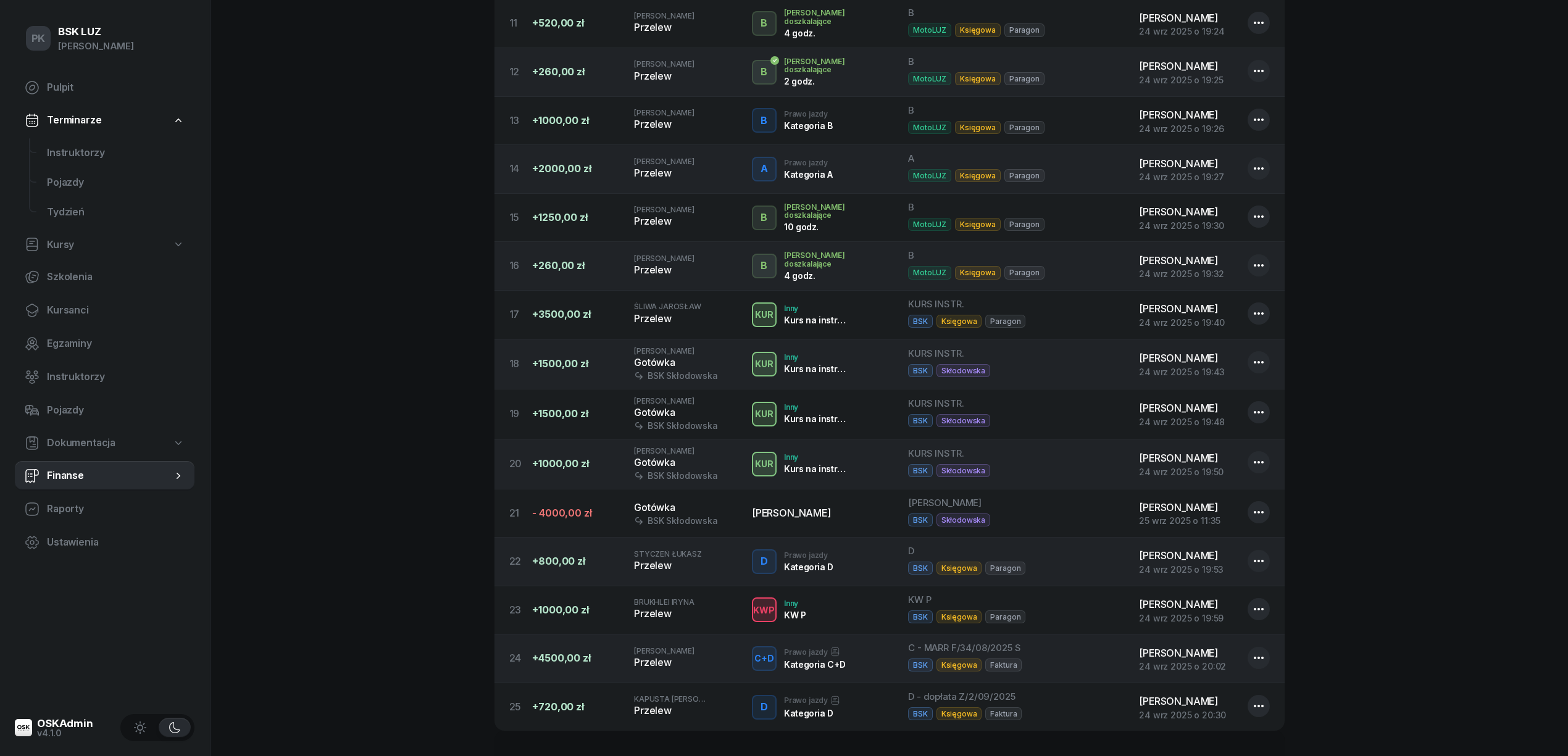
scroll to position [987, 0]
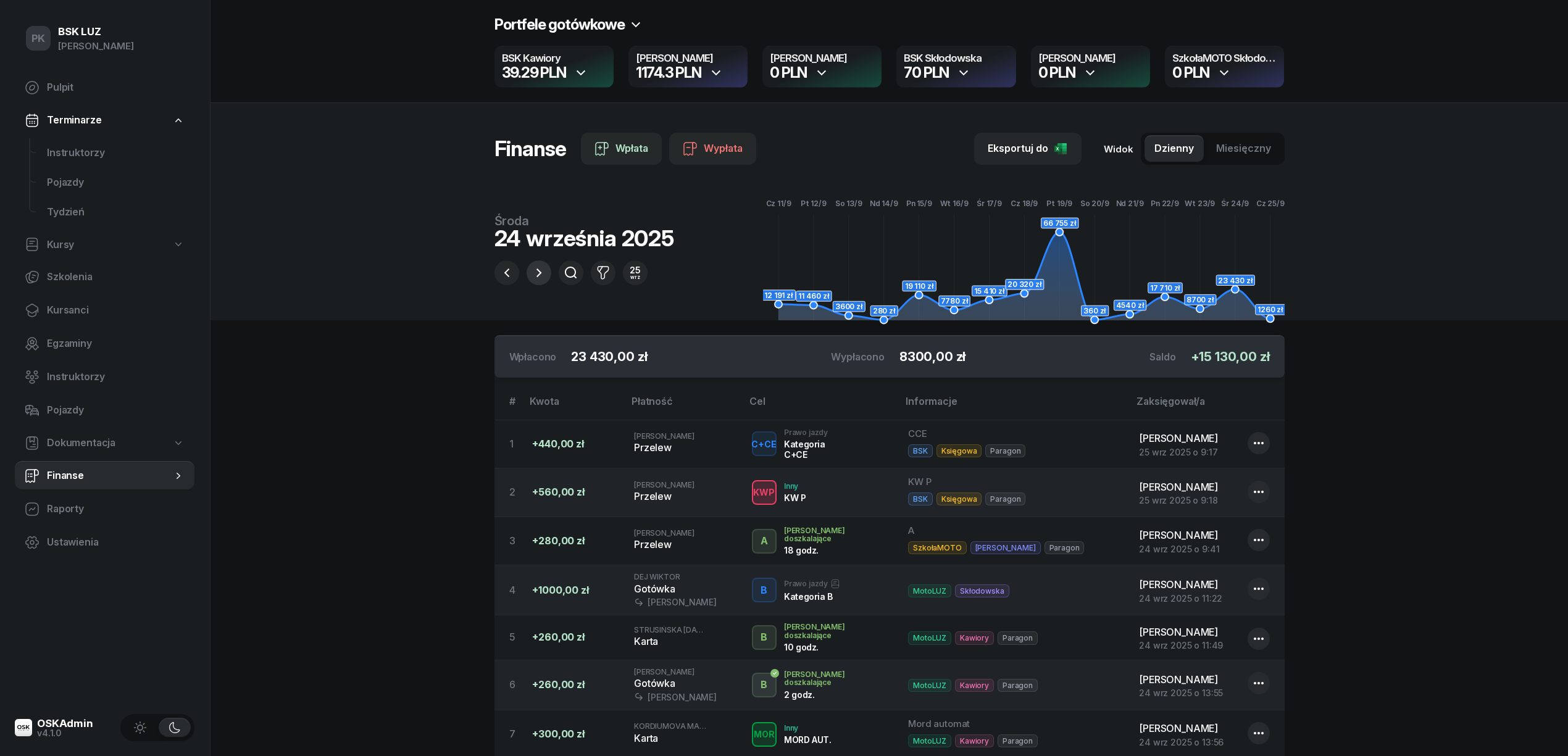
click at [537, 275] on icon "button" at bounding box center [538, 272] width 14 height 14
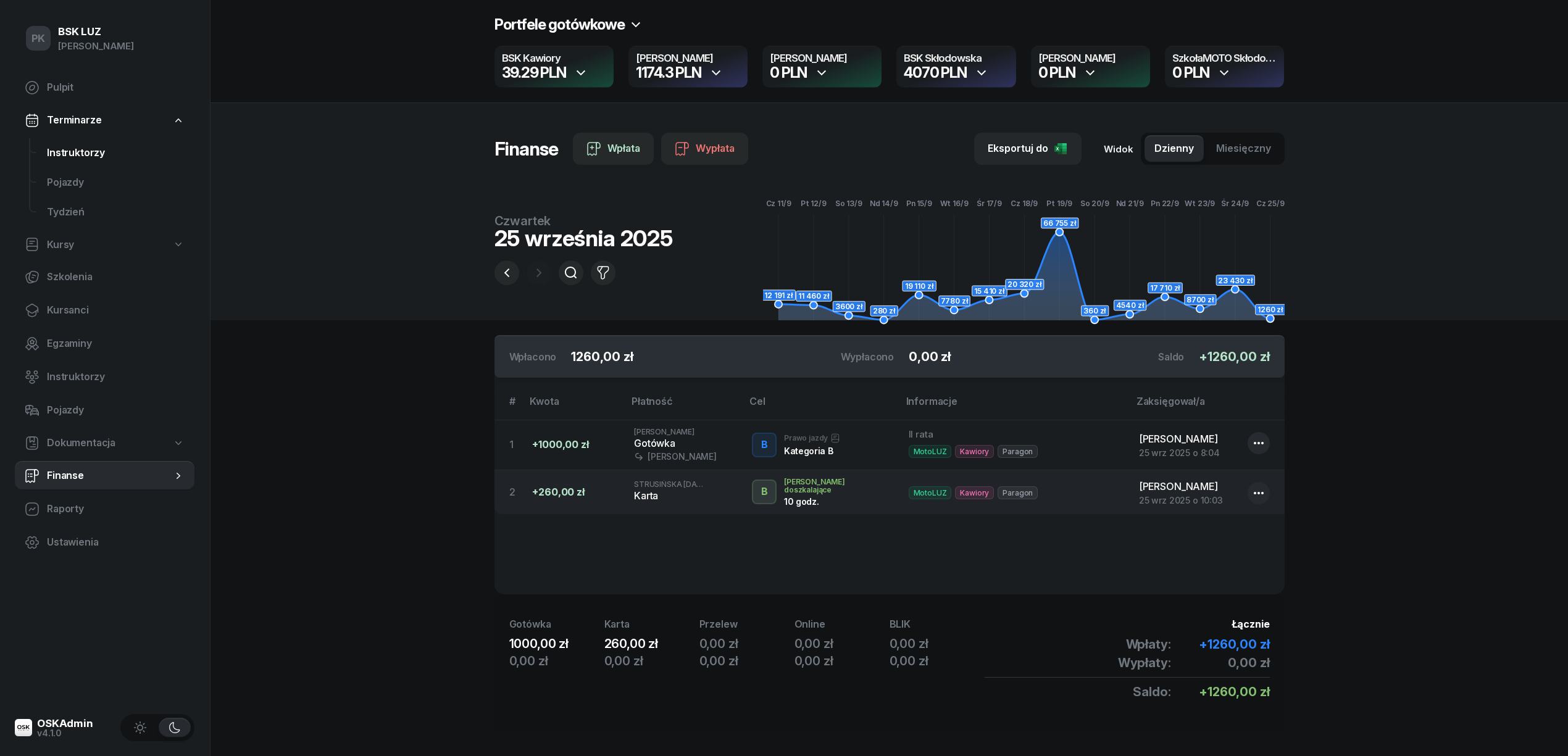
click at [87, 153] on span "Instruktorzy" at bounding box center [116, 153] width 138 height 16
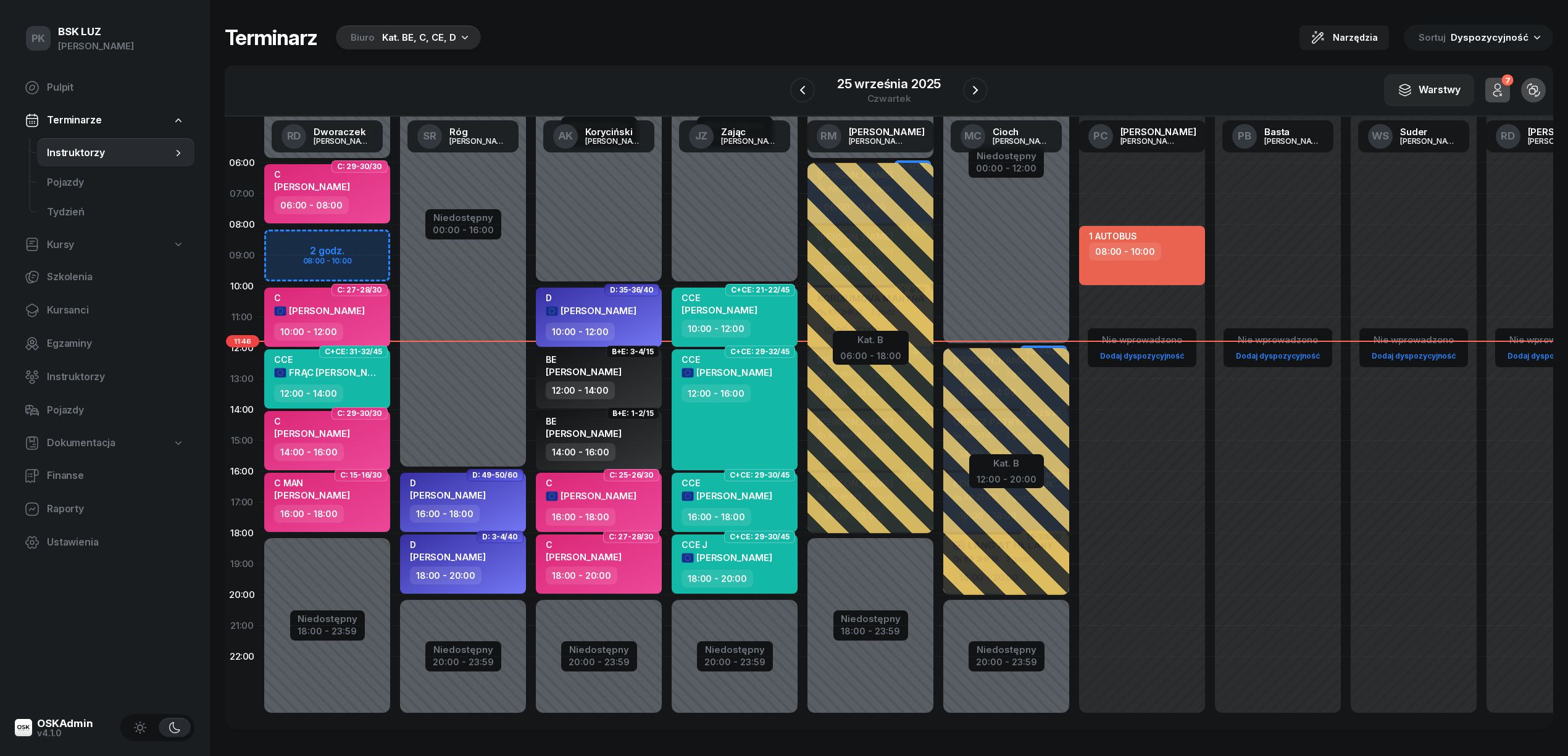
click at [429, 48] on div "Biuro Kat. BE, C, CE, D" at bounding box center [408, 37] width 145 height 25
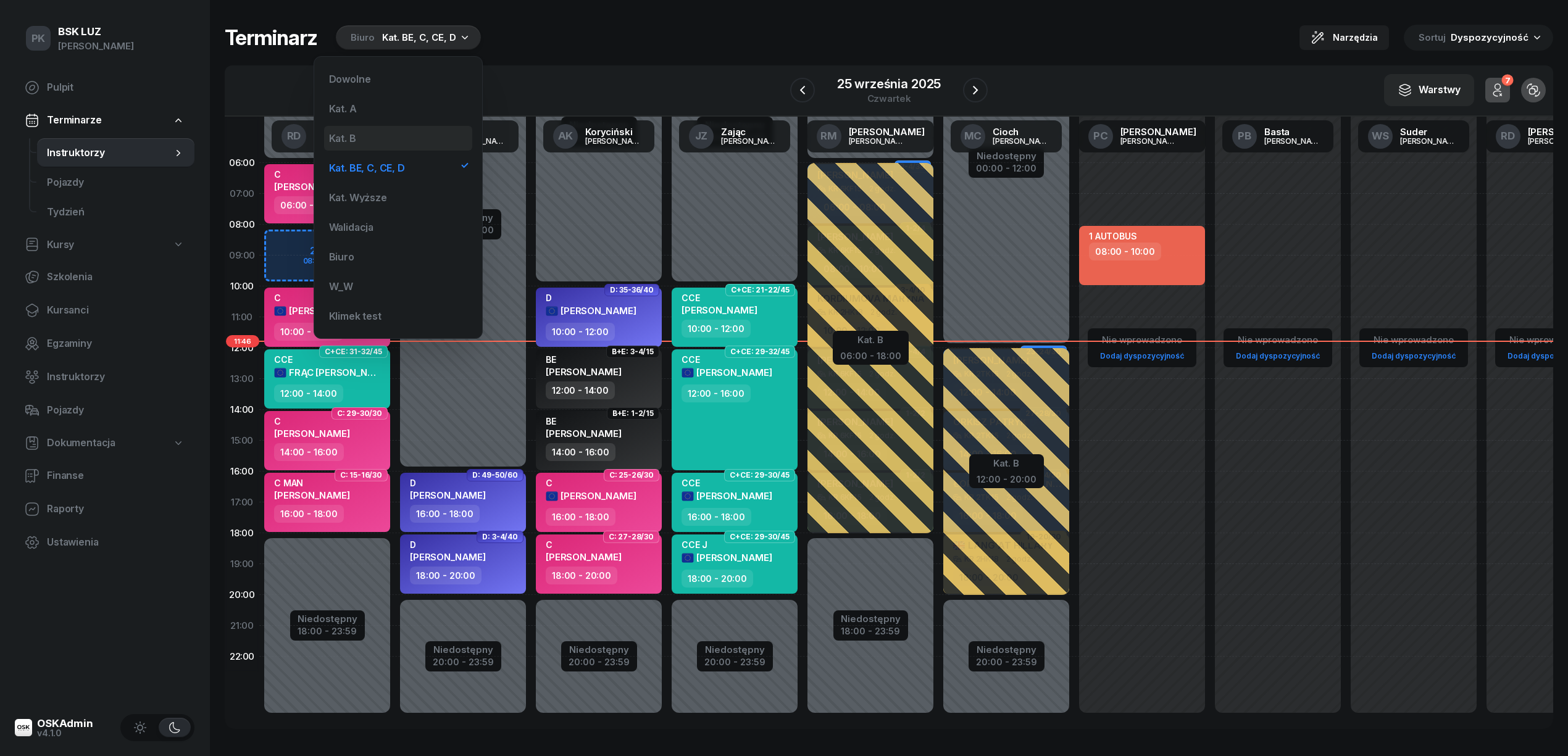
click at [368, 129] on div "Kat. B" at bounding box center [398, 138] width 148 height 25
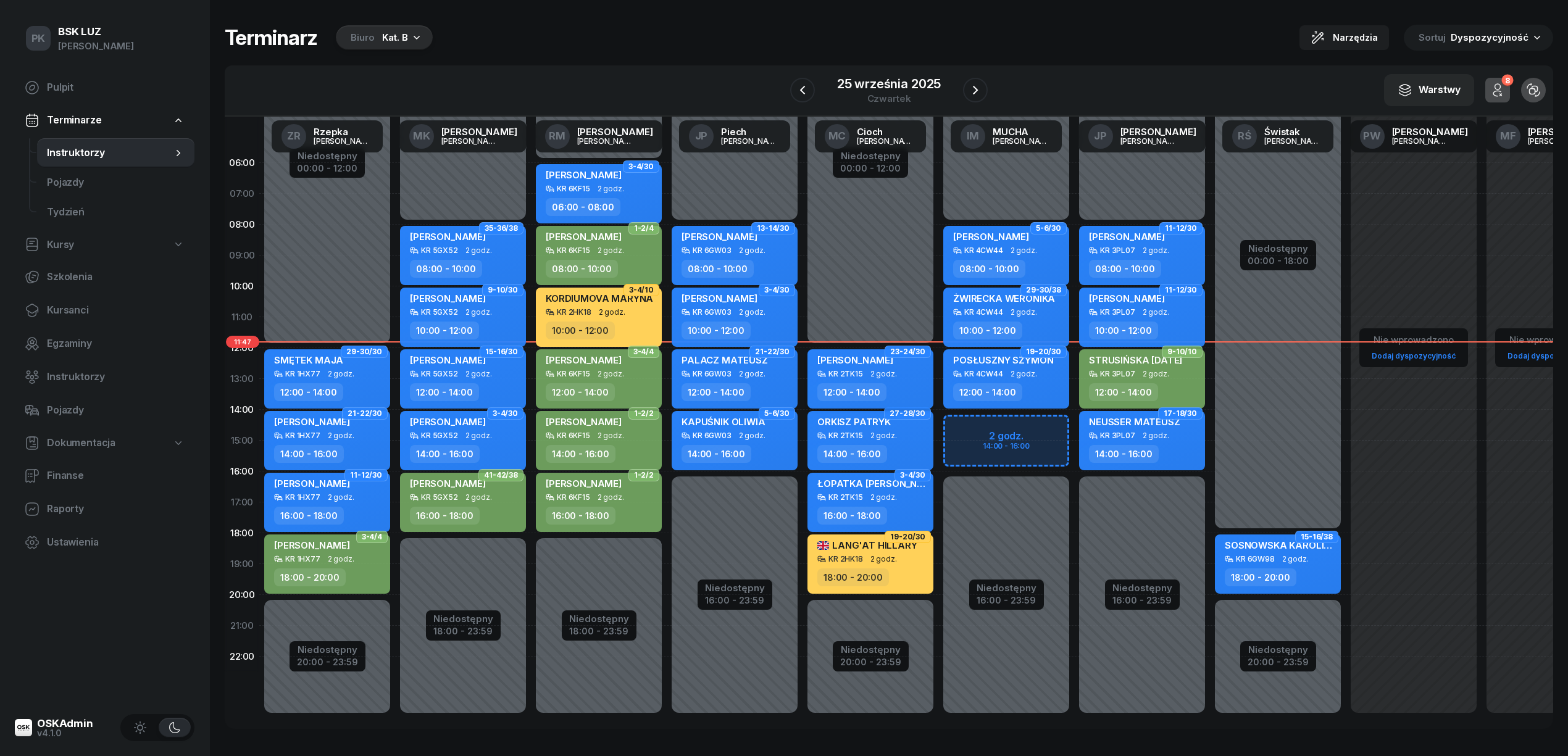
click at [895, 371] on div "KR 2TK15 2 godz." at bounding box center [872, 374] width 109 height 9
select select "12"
select select "14"
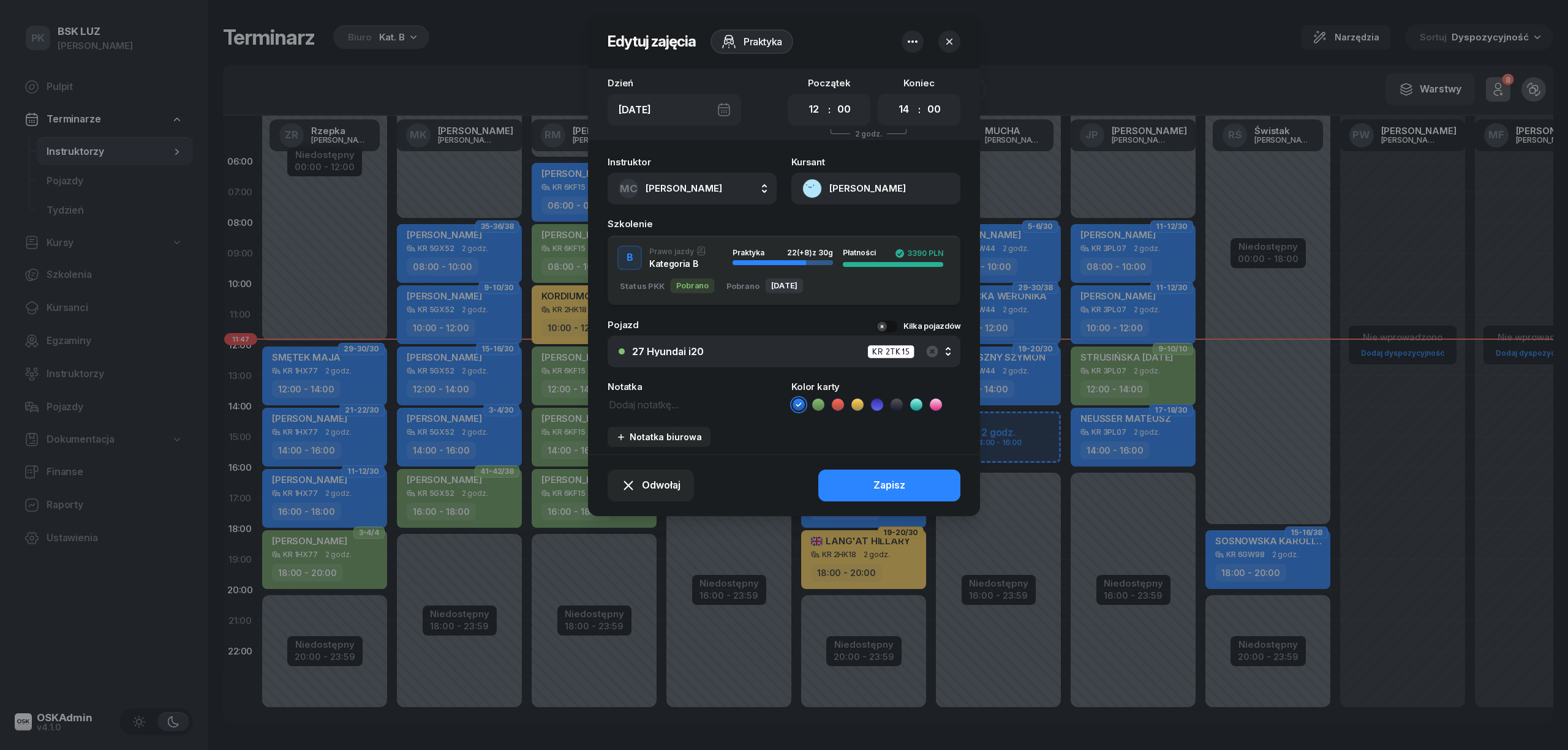
click at [733, 540] on div at bounding box center [784, 375] width 1568 height 750
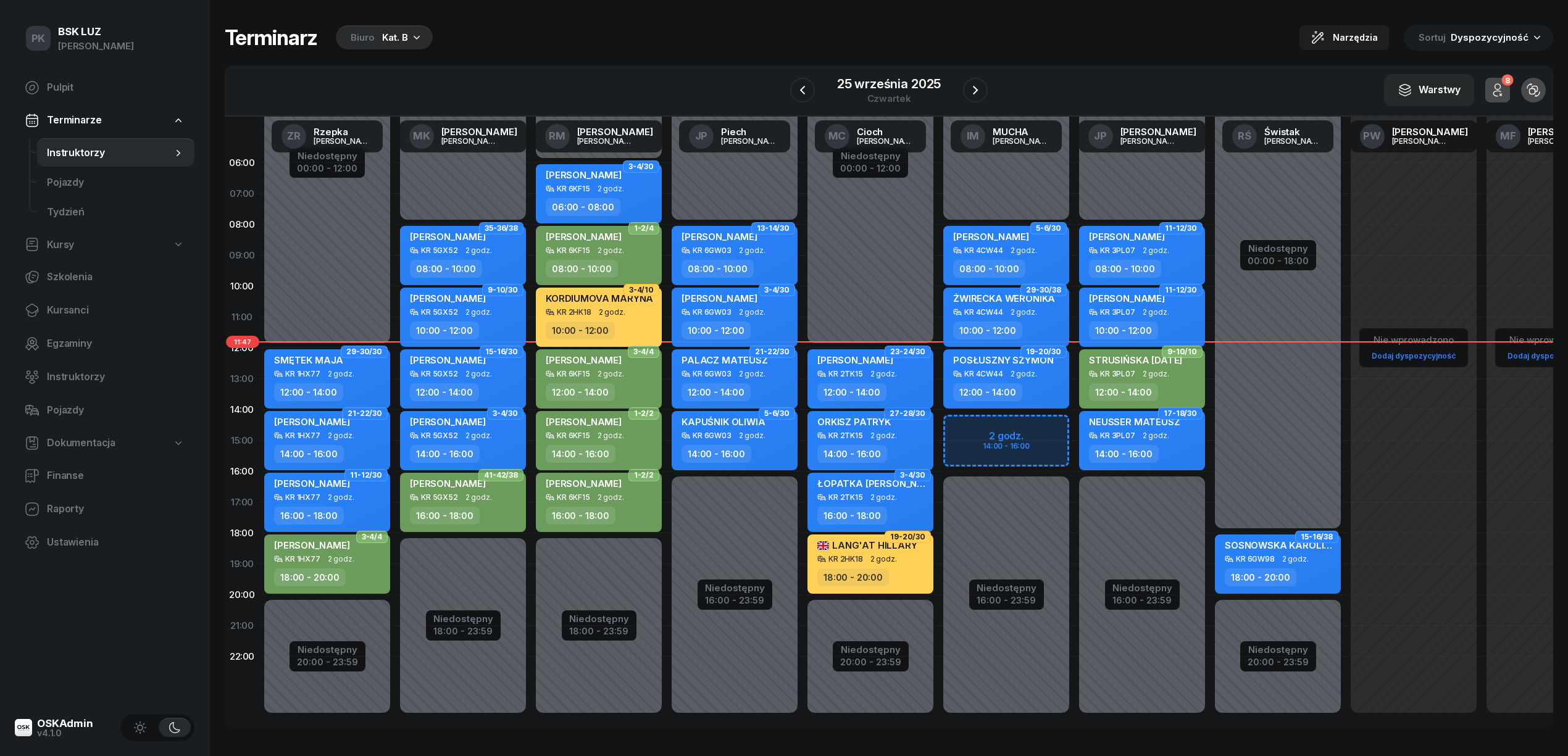
click at [847, 393] on div "12:00 - 14:00" at bounding box center [851, 392] width 69 height 18
select select "12"
select select "14"
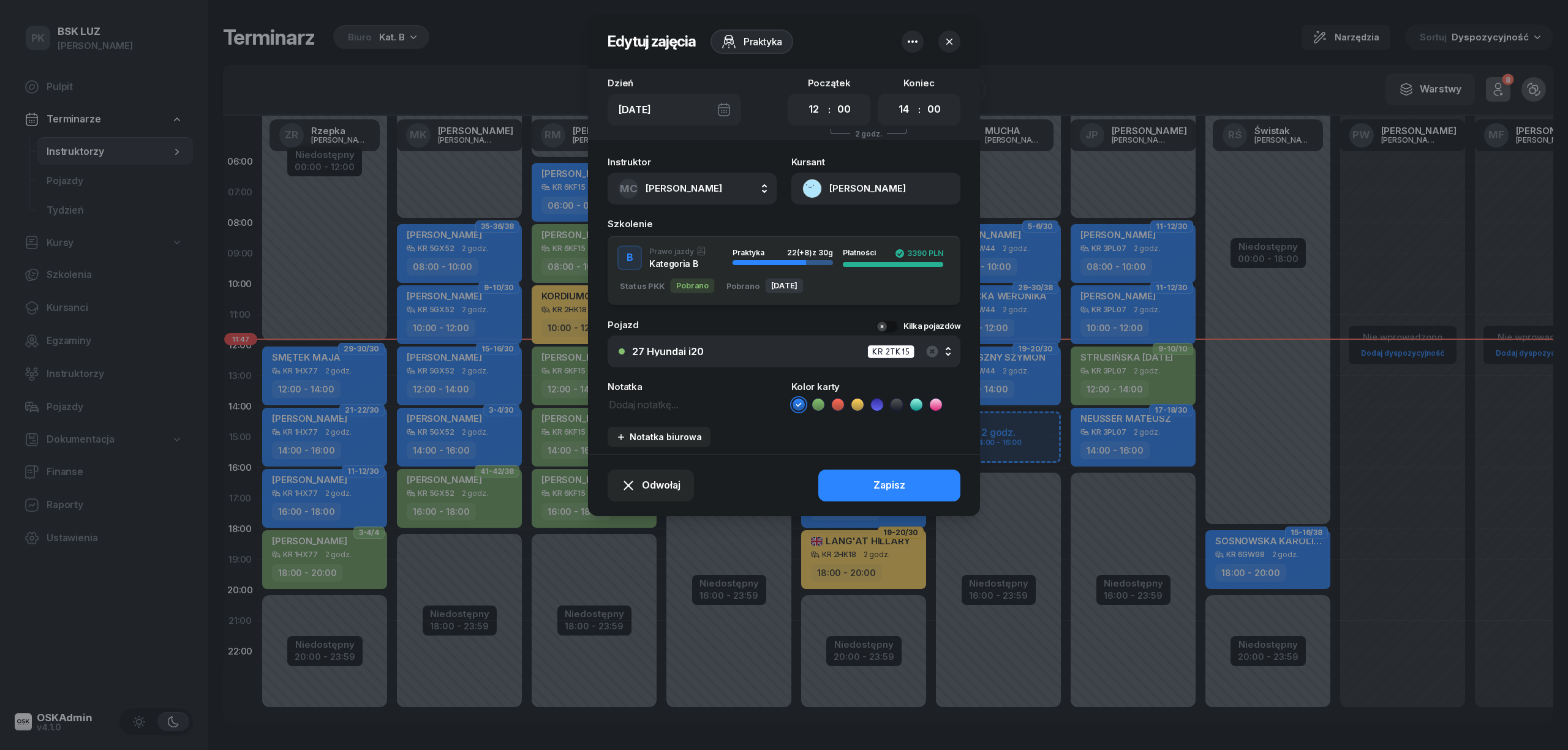
click at [714, 354] on div "27 Hyundai i20 KR 2TK15" at bounding box center [791, 352] width 317 height 15
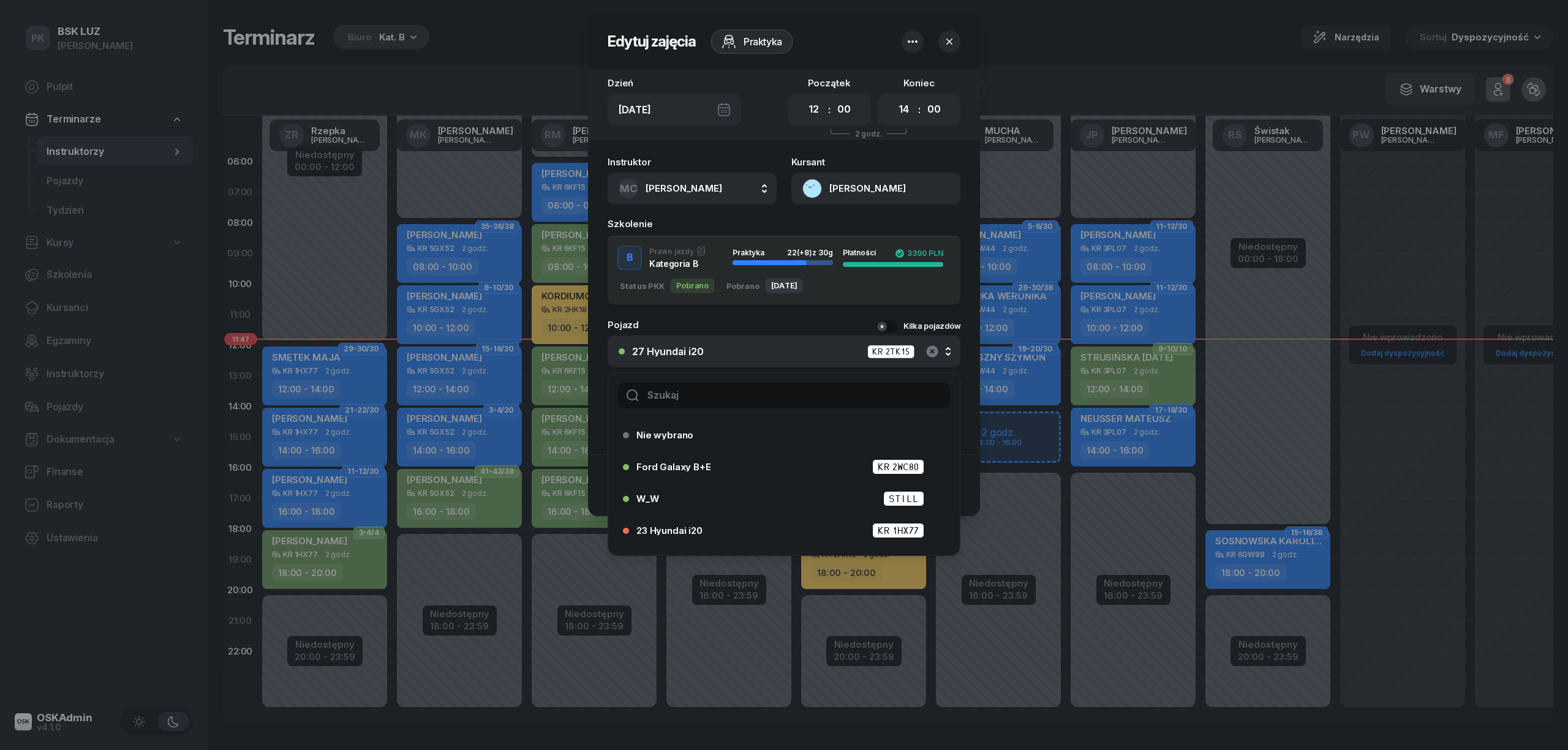
click at [927, 351] on icon "button" at bounding box center [932, 351] width 12 height 12
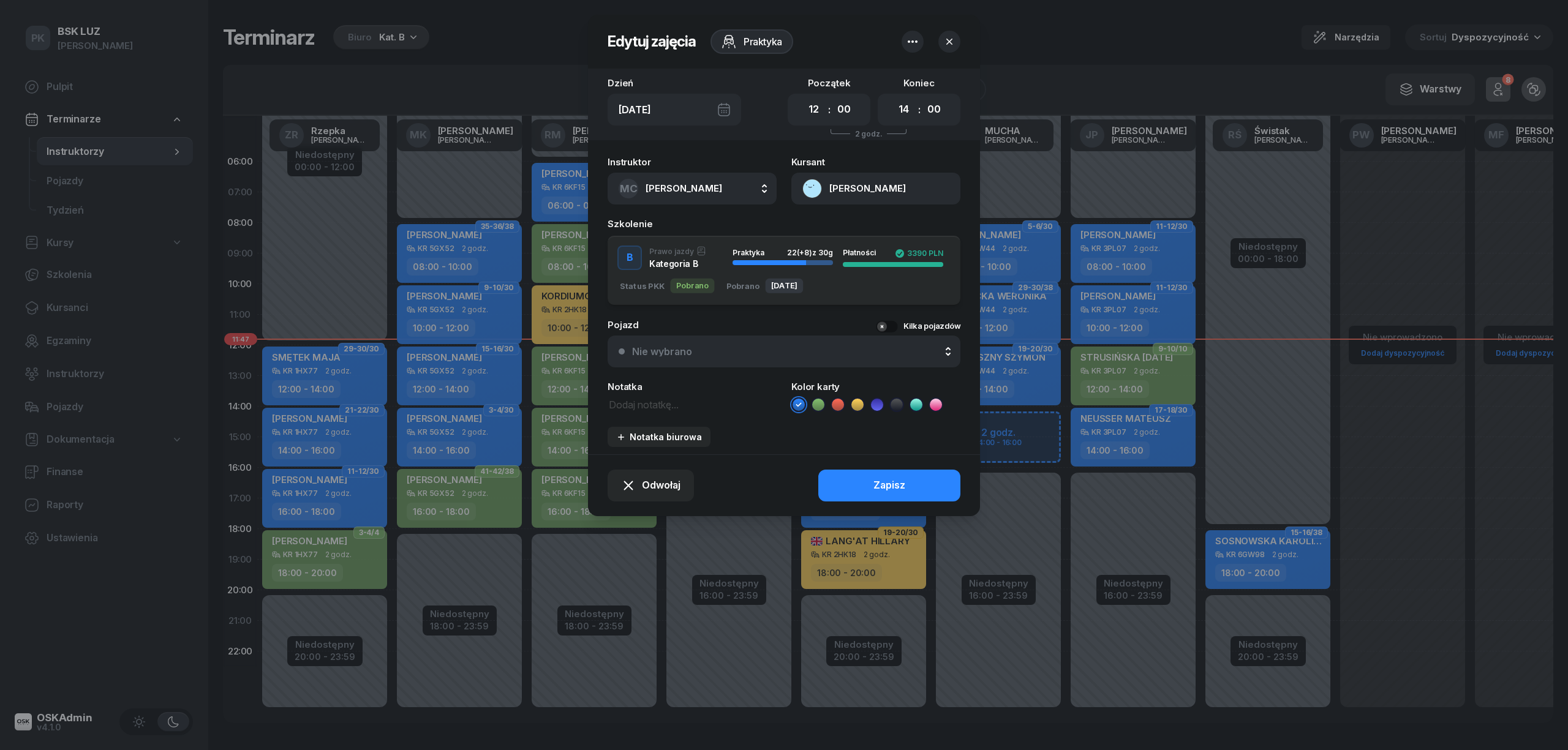
click at [706, 353] on div "Nie wybrano" at bounding box center [791, 352] width 317 height 10
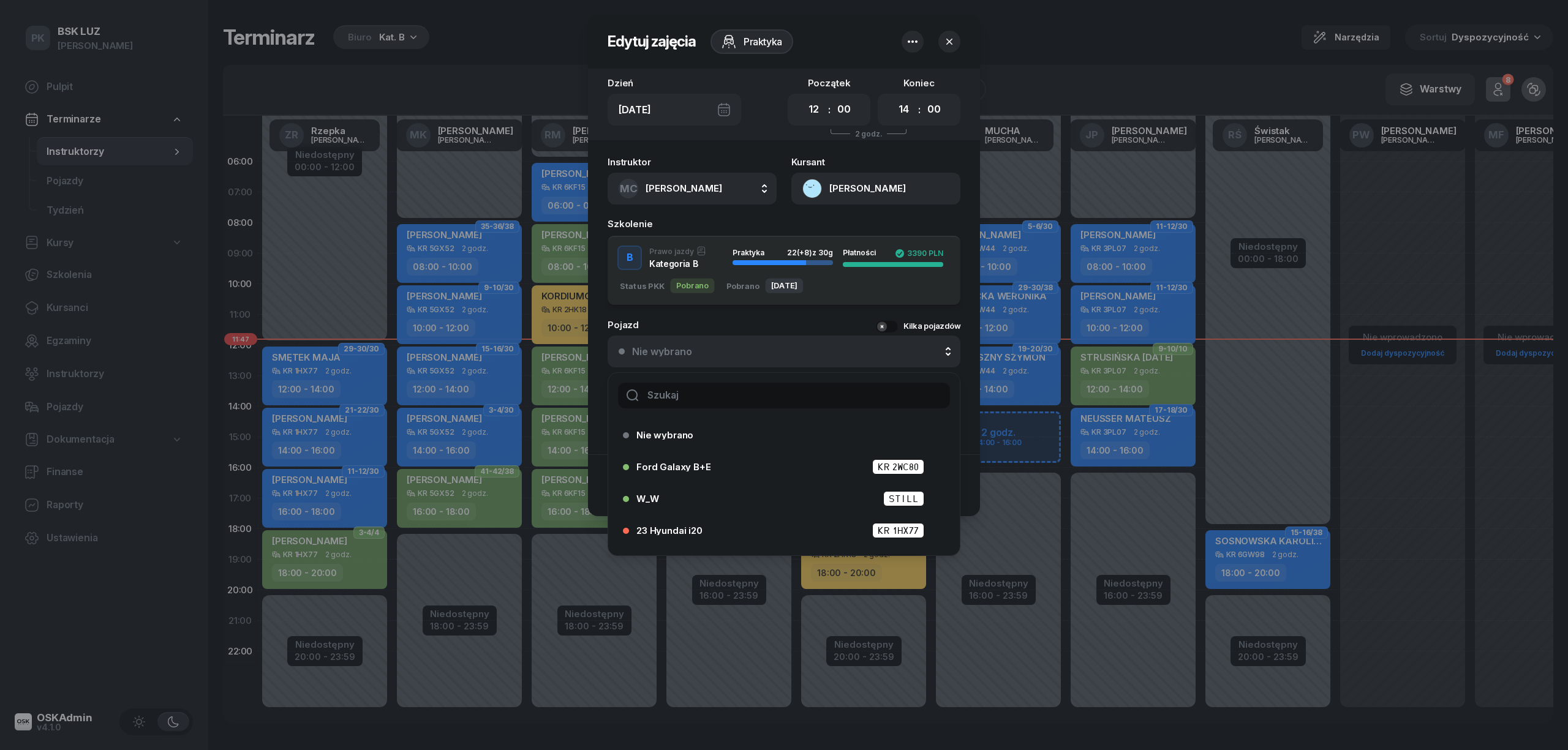
click at [682, 392] on input "text" at bounding box center [783, 396] width 332 height 25
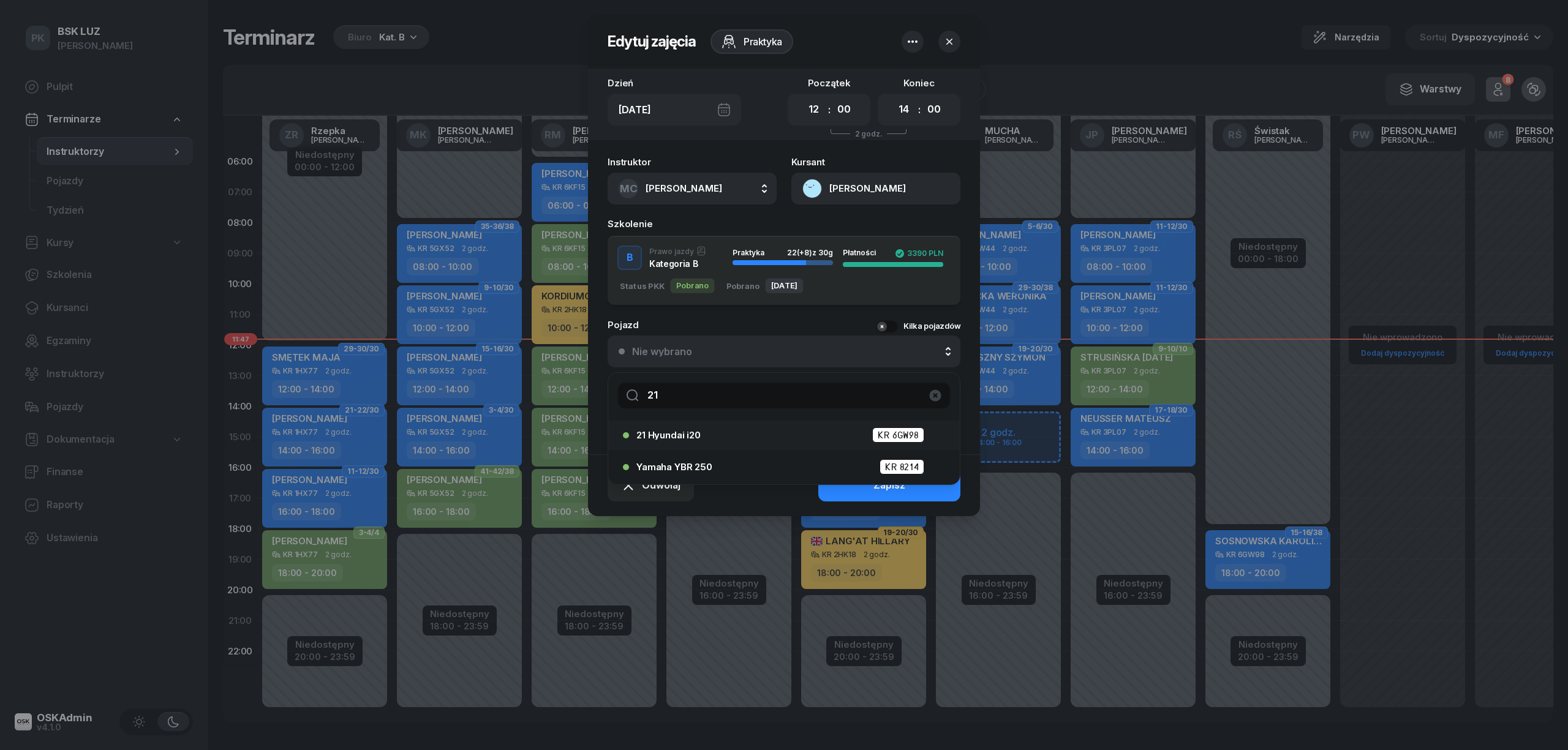
type input "21"
click at [674, 432] on span "21 Hyundai i20" at bounding box center [668, 434] width 64 height 9
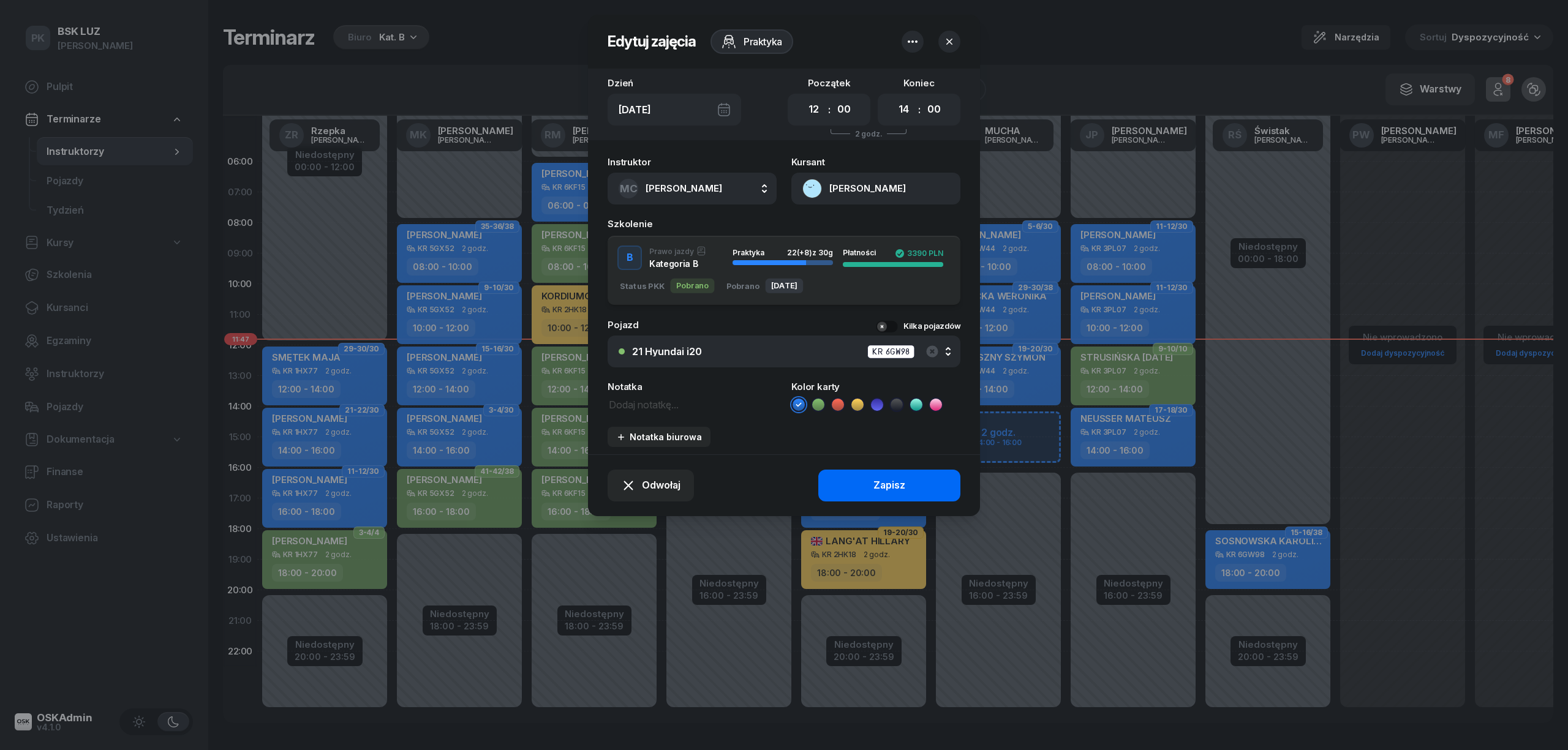
click at [866, 486] on button "Zapisz" at bounding box center [889, 486] width 142 height 32
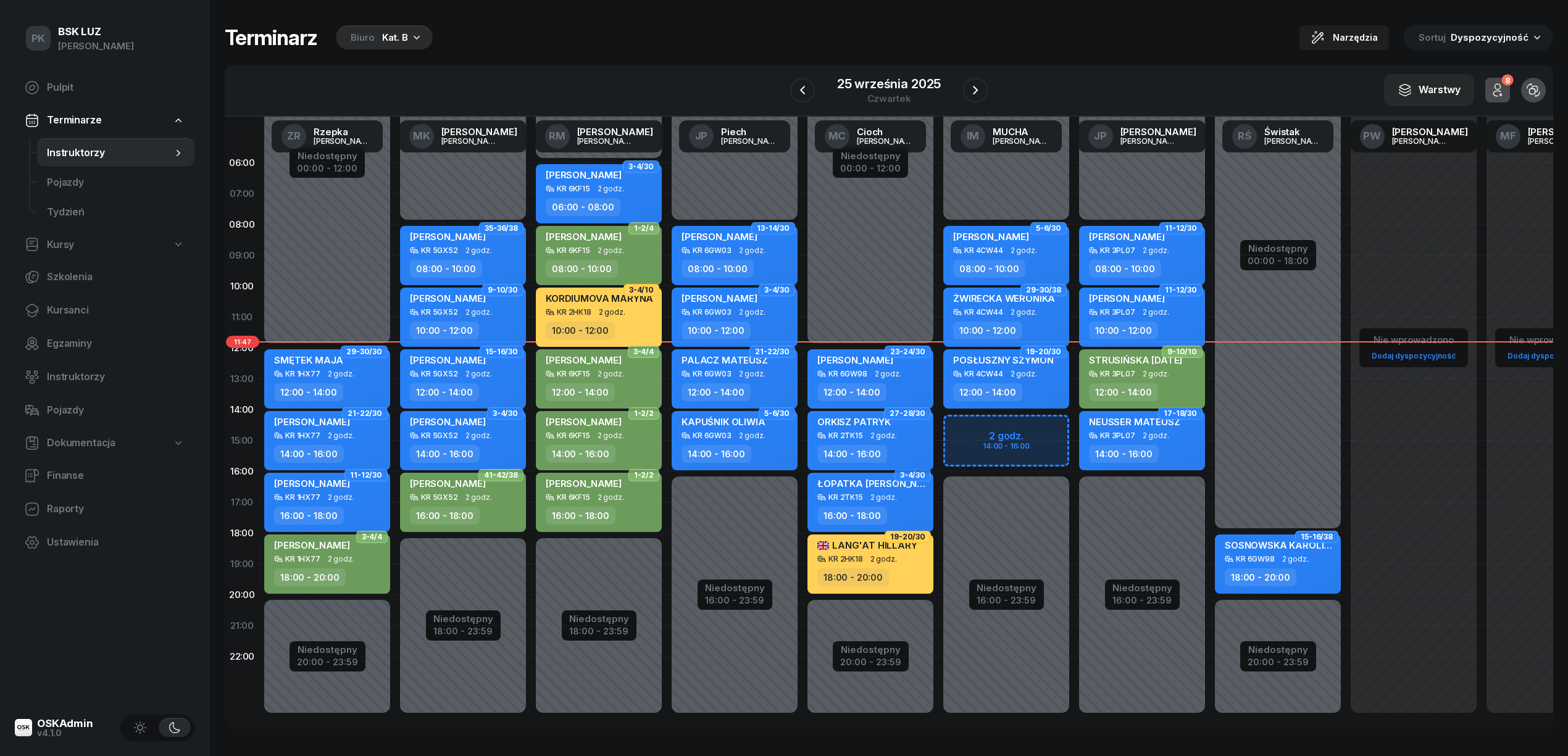
click at [869, 455] on div "14:00 - 16:00" at bounding box center [852, 453] width 70 height 18
select select "14"
select select "16"
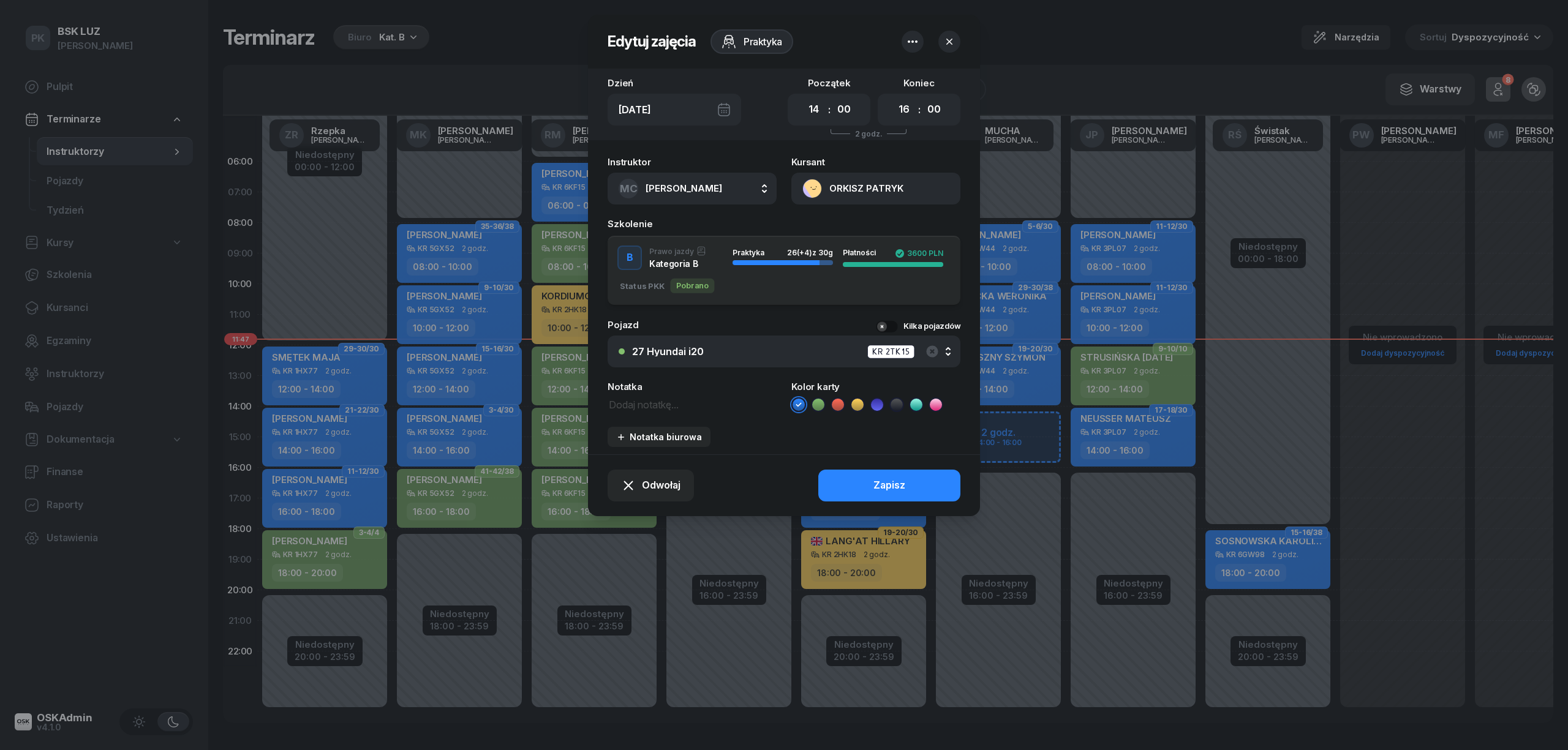
click at [750, 345] on div "27 Hyundai i20 KR 2TK15" at bounding box center [791, 352] width 317 height 15
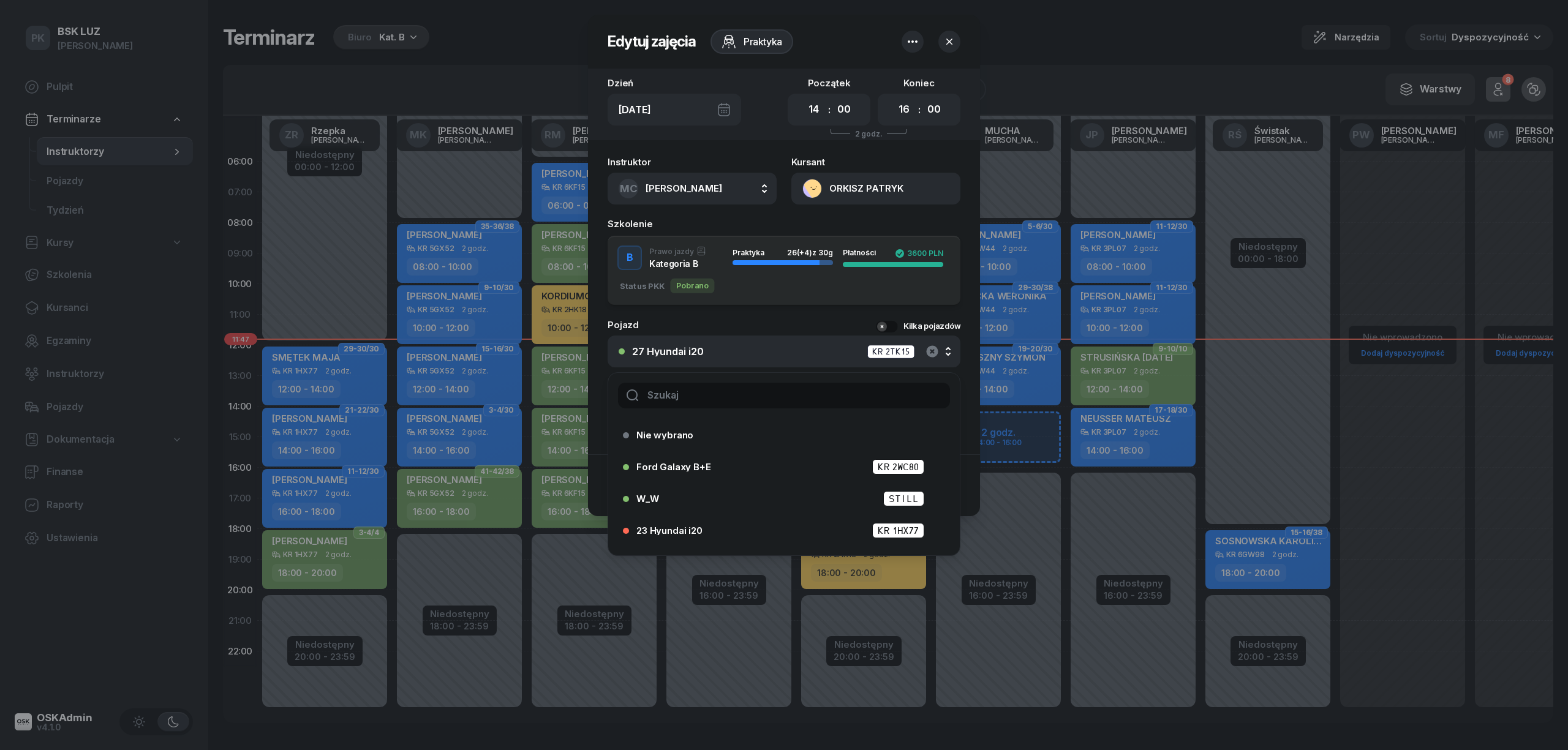
click at [931, 353] on icon "button" at bounding box center [932, 351] width 12 height 12
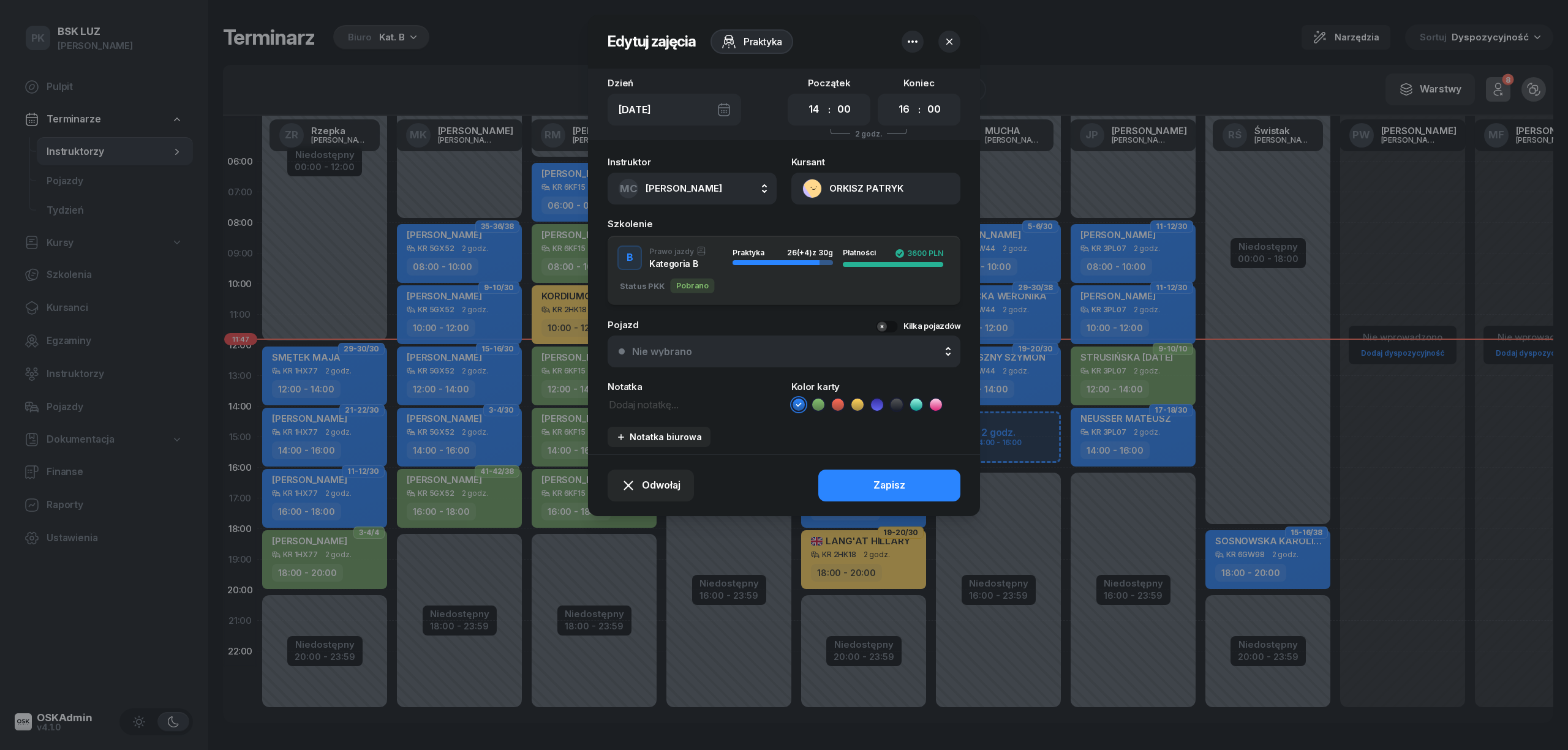
click at [718, 343] on button "Nie wybrano" at bounding box center [784, 352] width 353 height 32
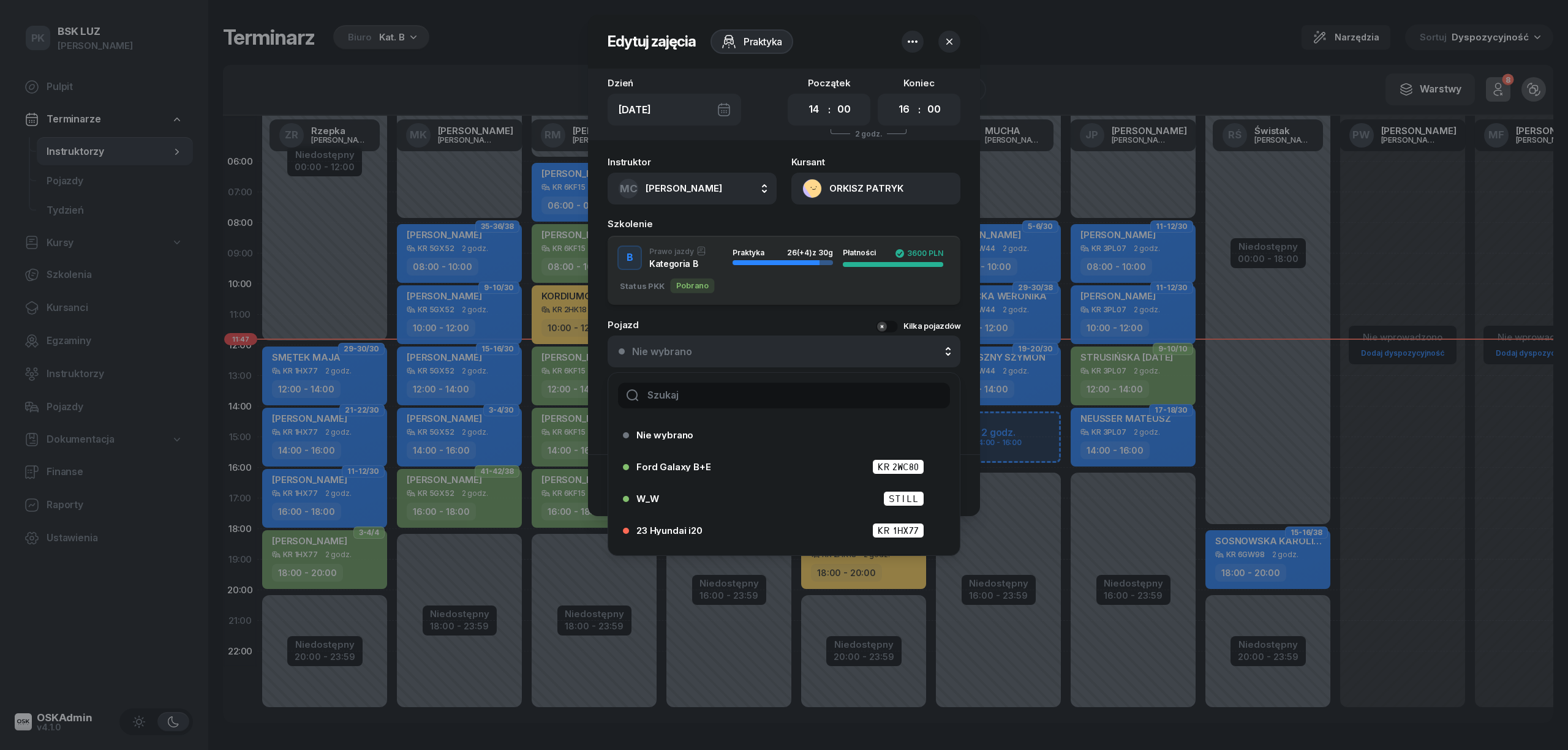
click at [711, 383] on input "text" at bounding box center [783, 396] width 332 height 25
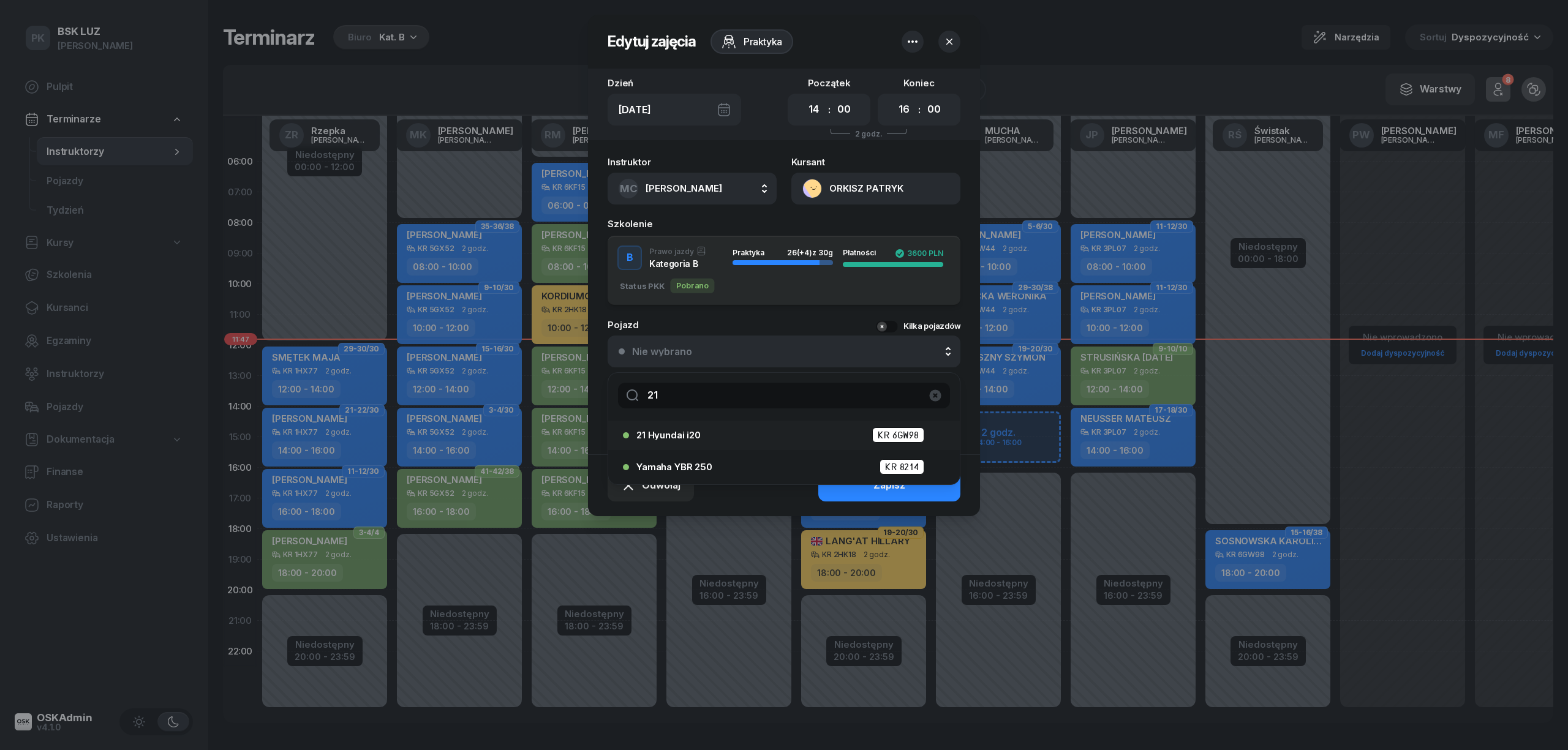
type input "21"
click at [698, 430] on span "21 Hyundai i20" at bounding box center [668, 434] width 64 height 9
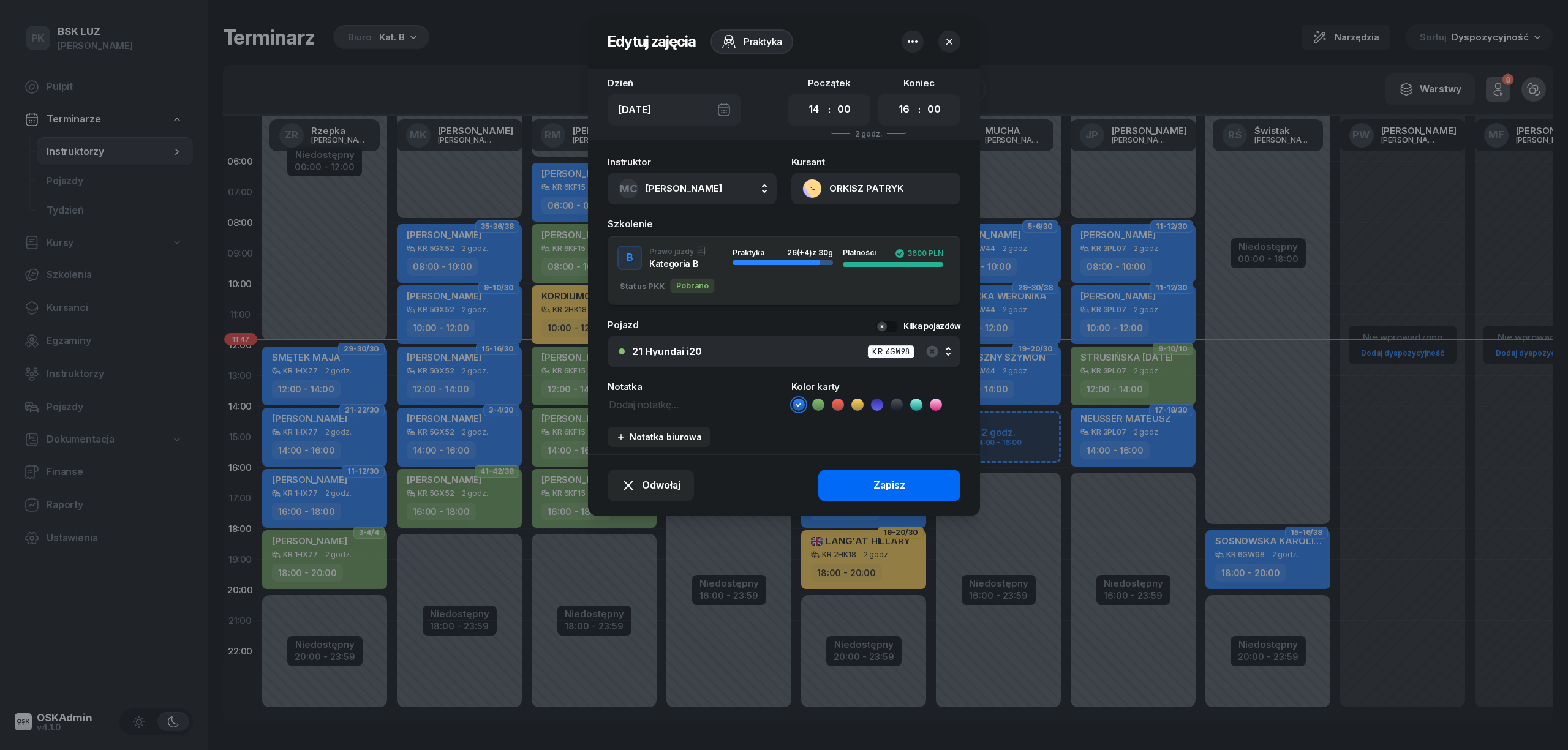
click at [848, 475] on button "Zapisz" at bounding box center [889, 486] width 142 height 32
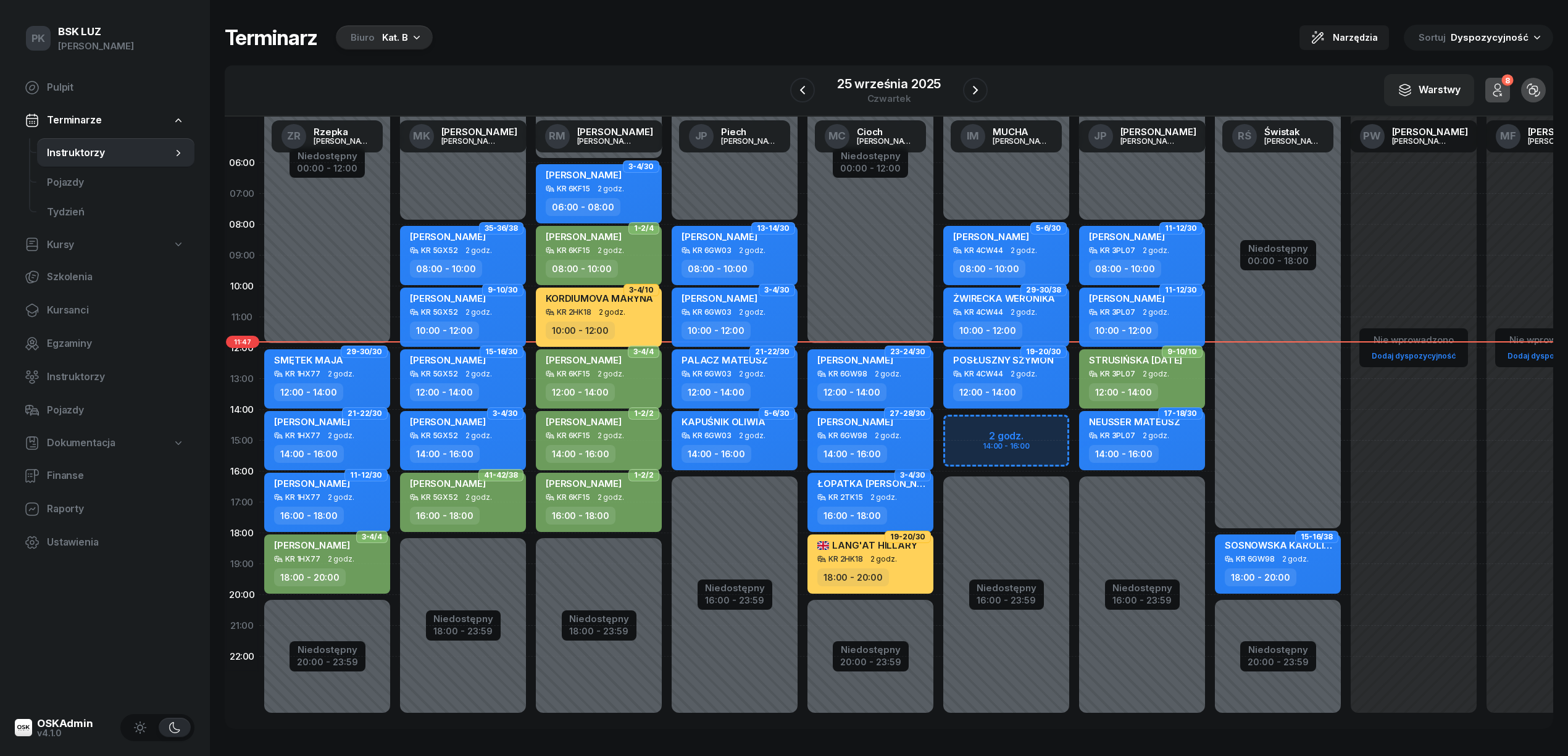
click at [861, 443] on div "[PERSON_NAME] KR 6GW98 2 godz. 14:00 - 16:00" at bounding box center [870, 441] width 126 height 60
select select "14"
select select "16"
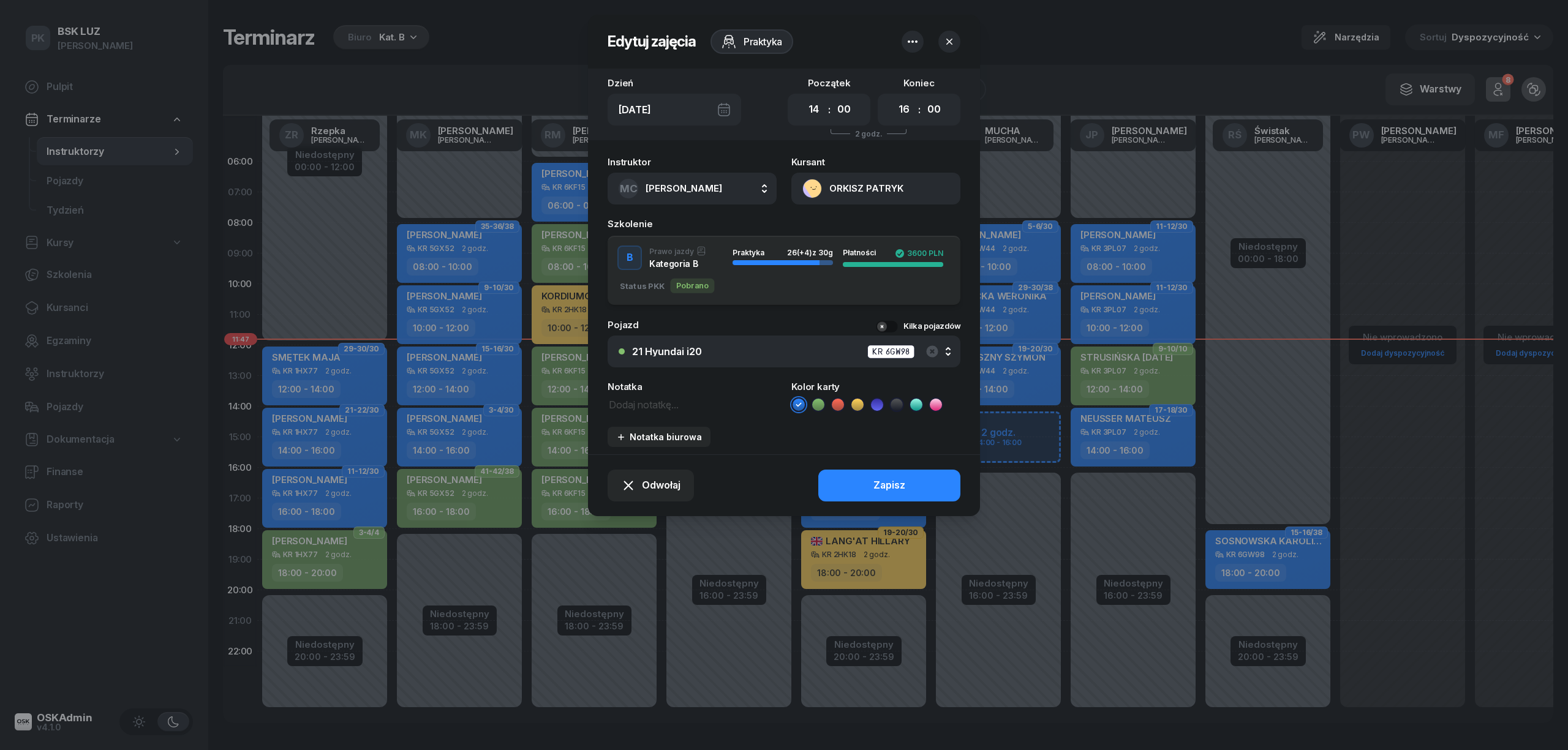
click at [738, 539] on div at bounding box center [784, 375] width 1568 height 750
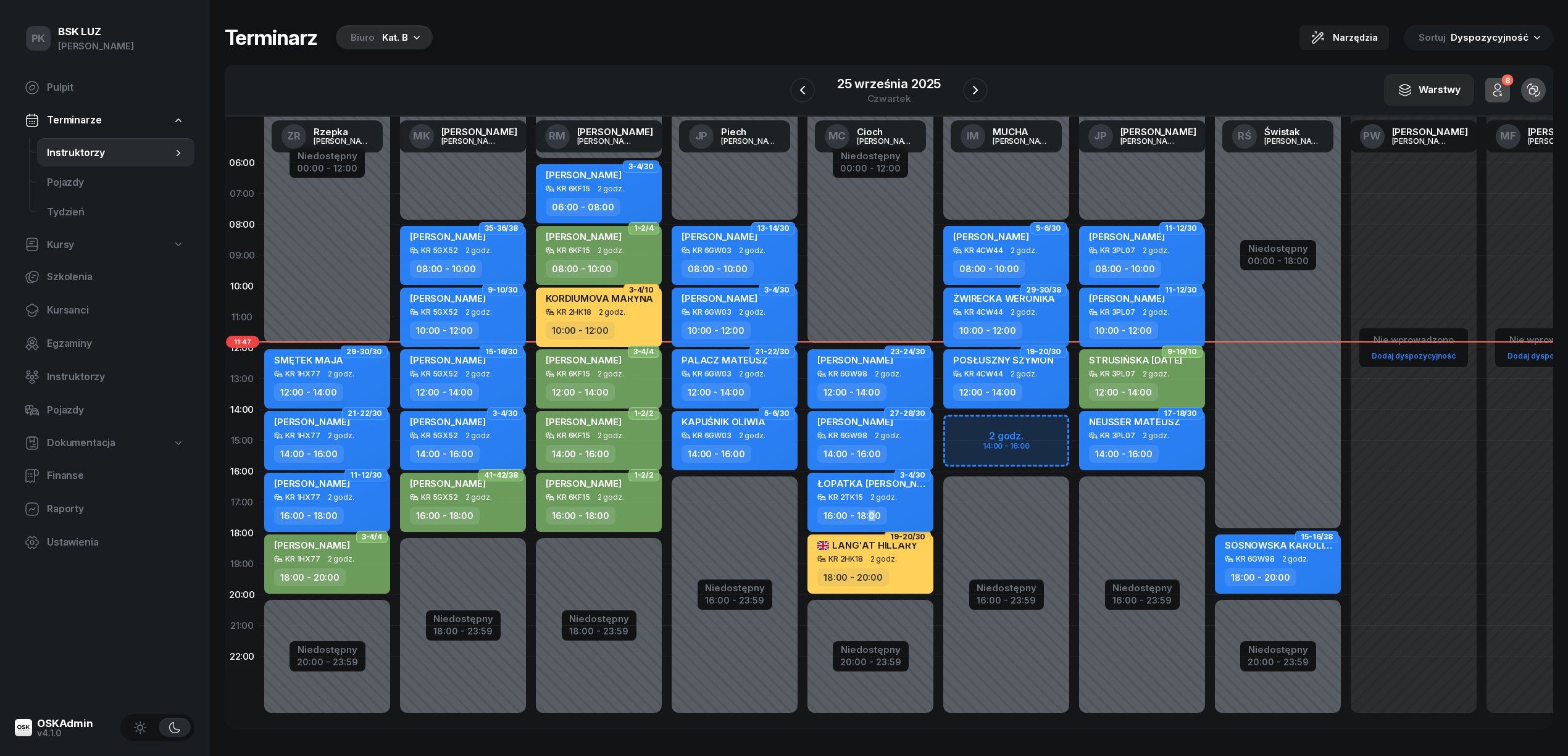
click at [870, 521] on div "16:00 - 18:00" at bounding box center [852, 515] width 70 height 18
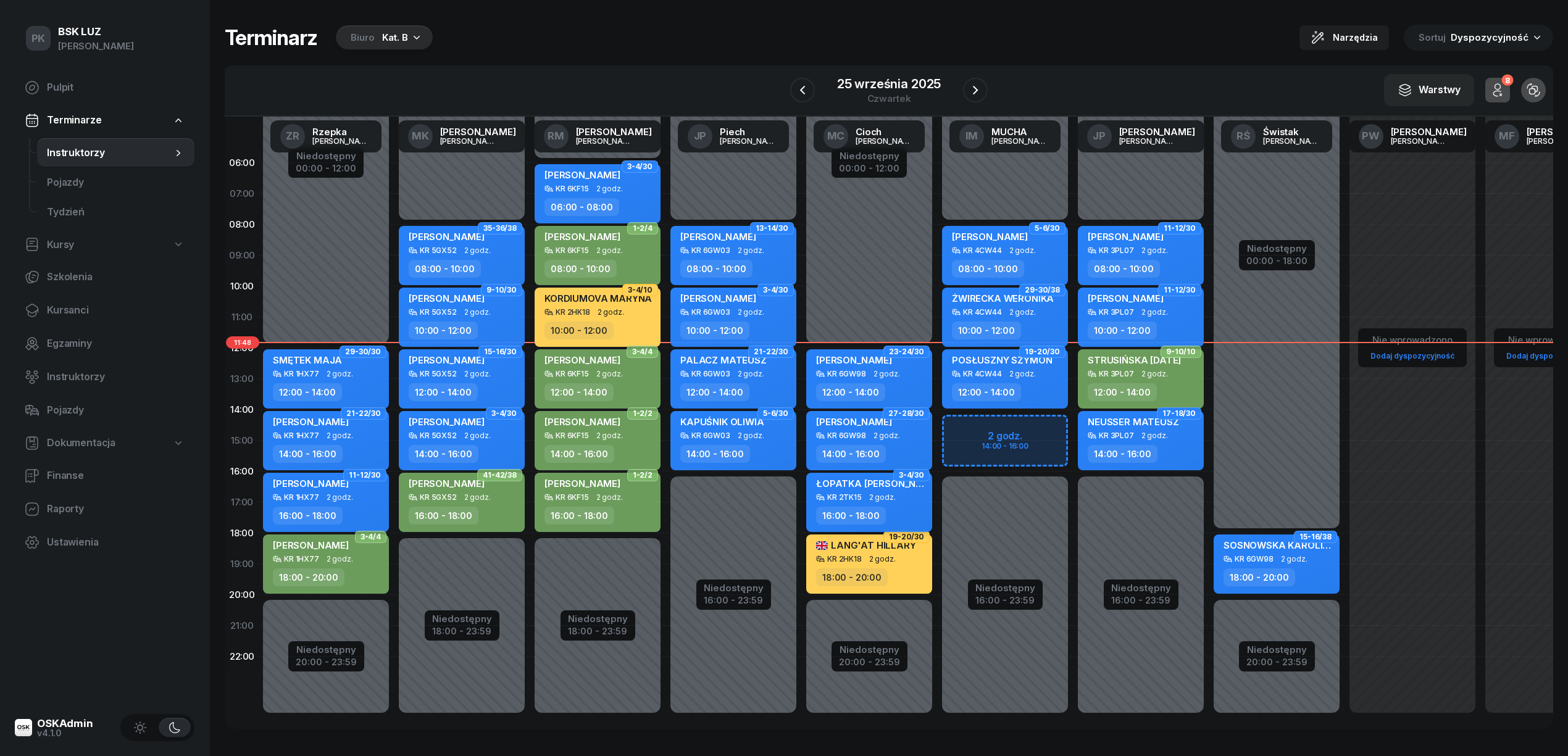
click at [864, 487] on div "ŁOPATKA [PERSON_NAME]" at bounding box center [871, 486] width 109 height 15
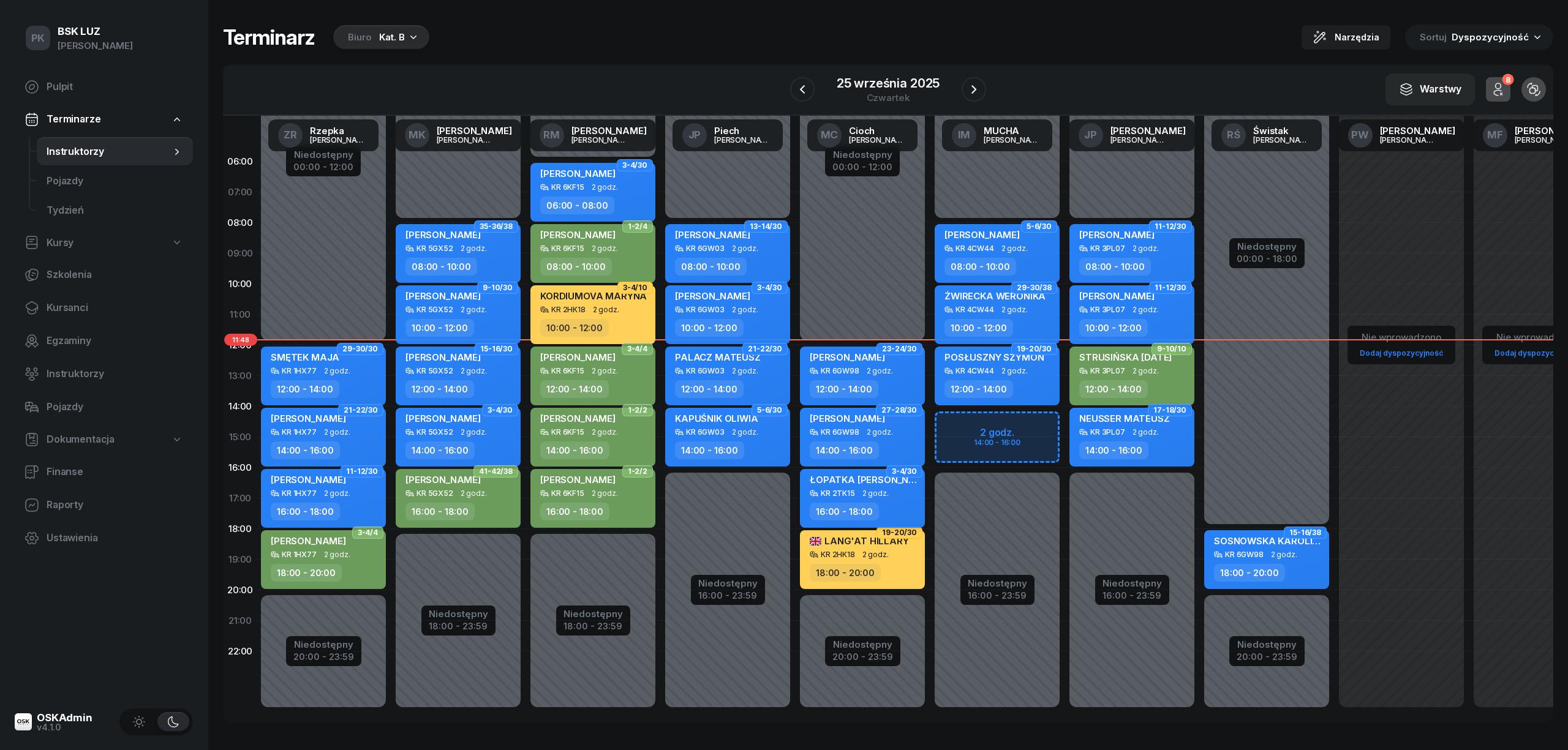
select select "16"
select select "18"
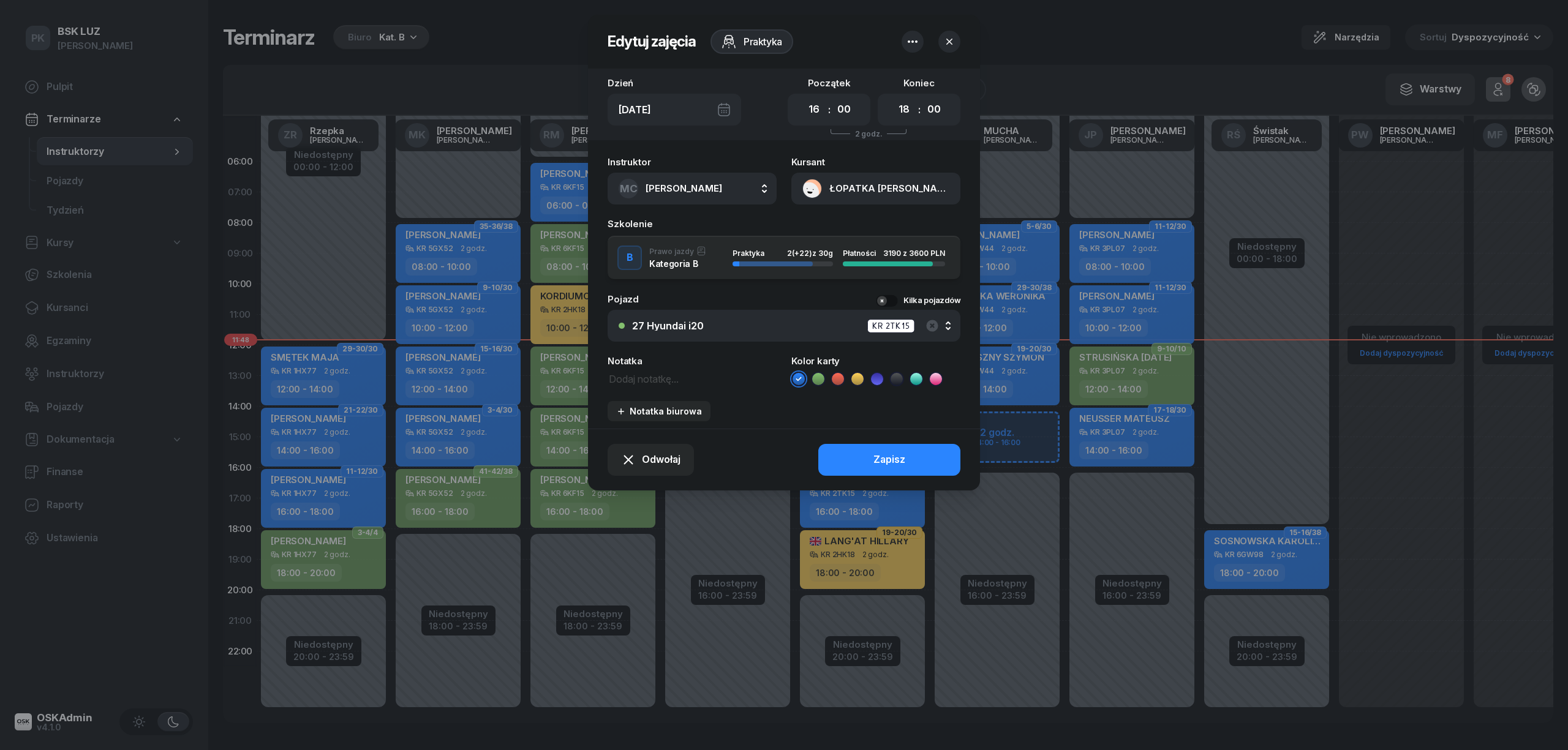
click at [922, 323] on div "27 Hyundai i20 KR 2TK15" at bounding box center [791, 326] width 317 height 15
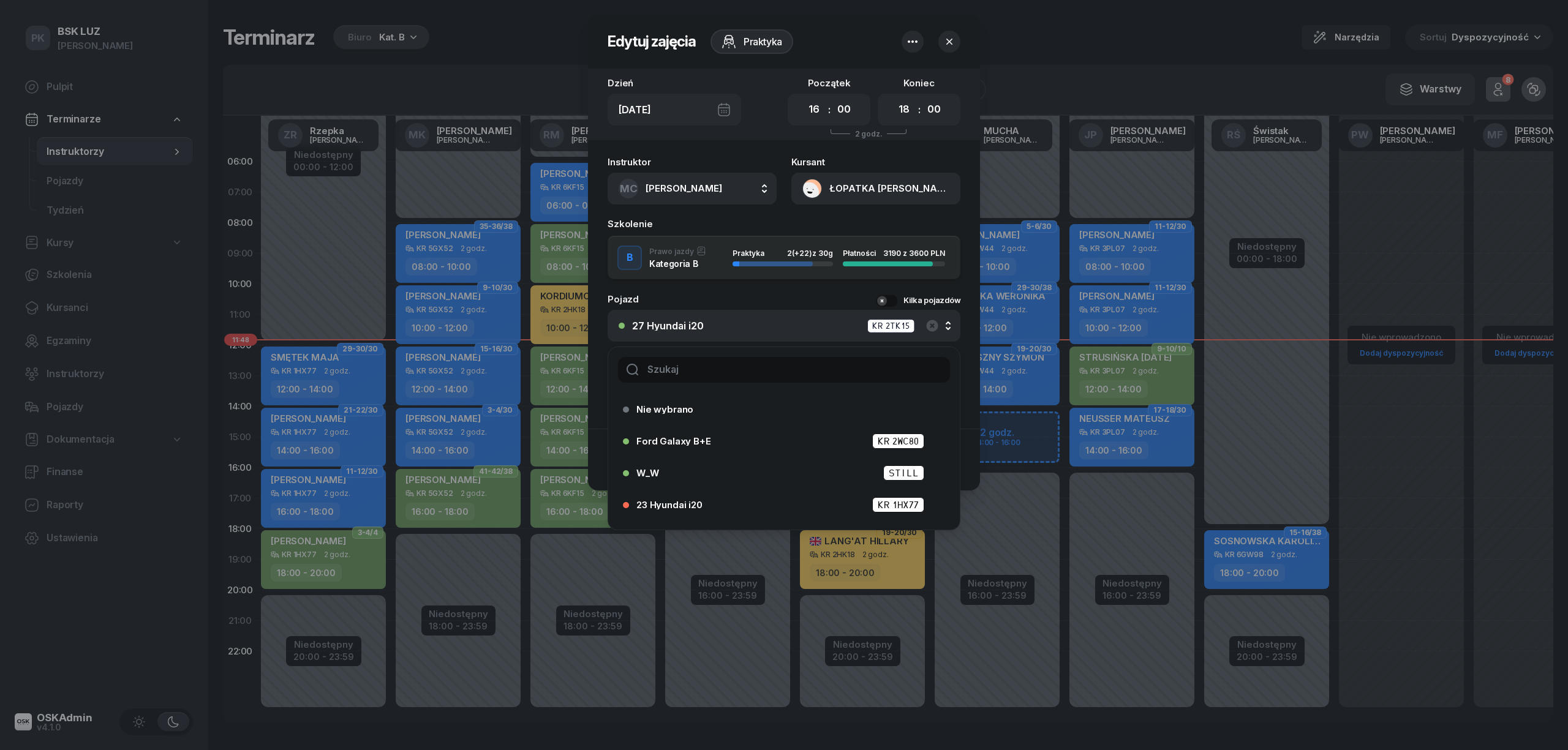
click at [706, 365] on input "text" at bounding box center [783, 370] width 332 height 25
click at [928, 326] on icon "button" at bounding box center [932, 326] width 12 height 12
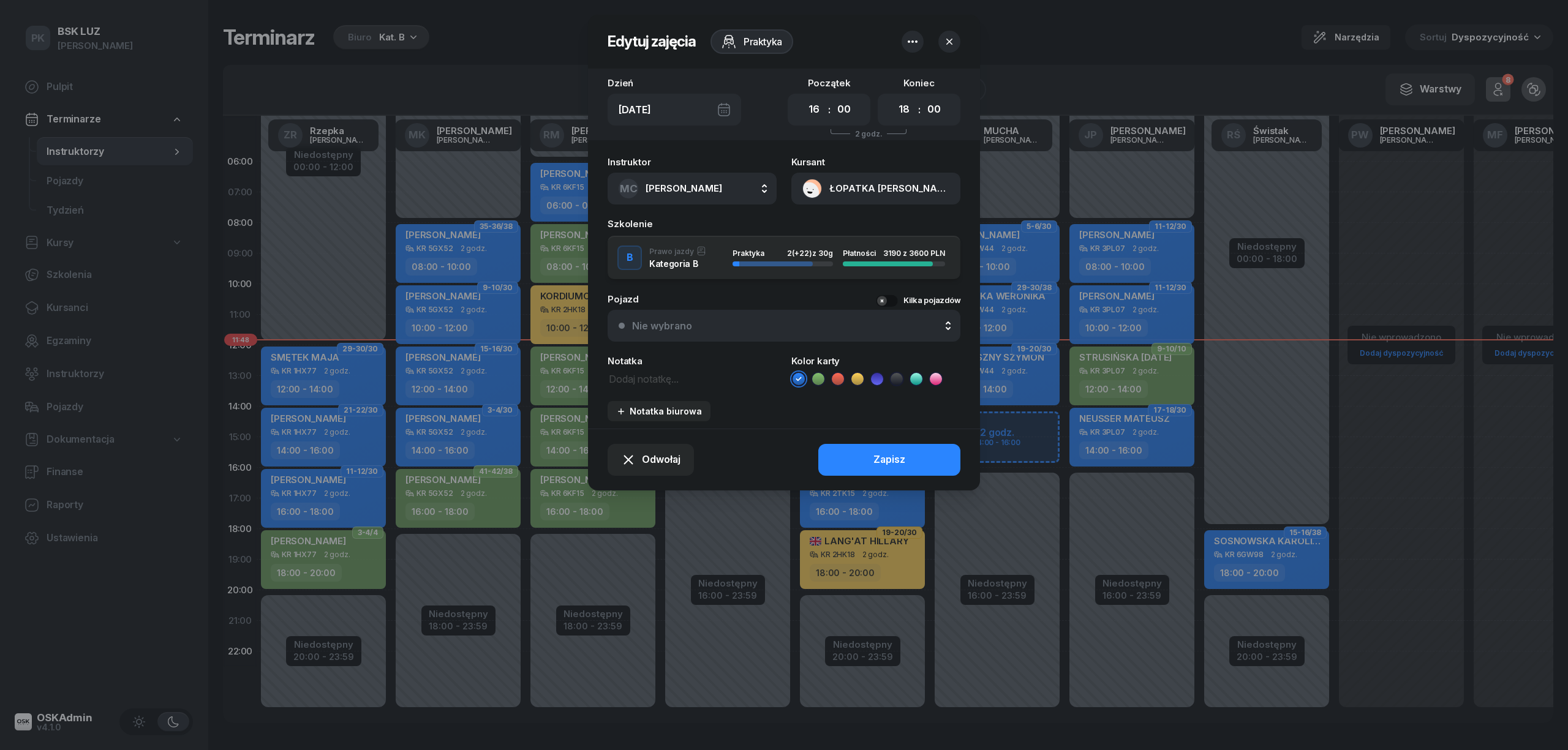
click at [670, 323] on div "Nie wybrano" at bounding box center [662, 326] width 60 height 10
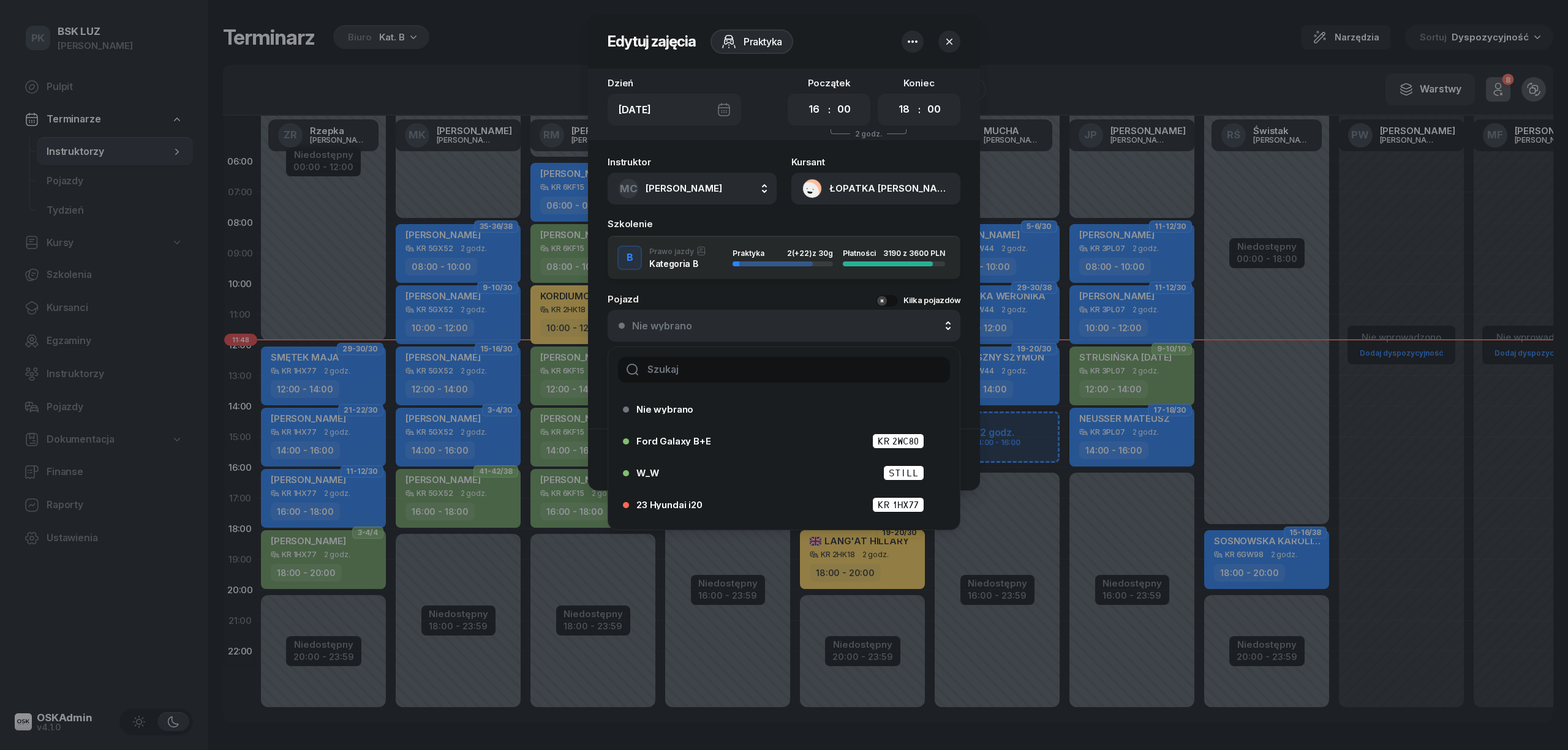
click at [680, 370] on input "text" at bounding box center [783, 370] width 332 height 25
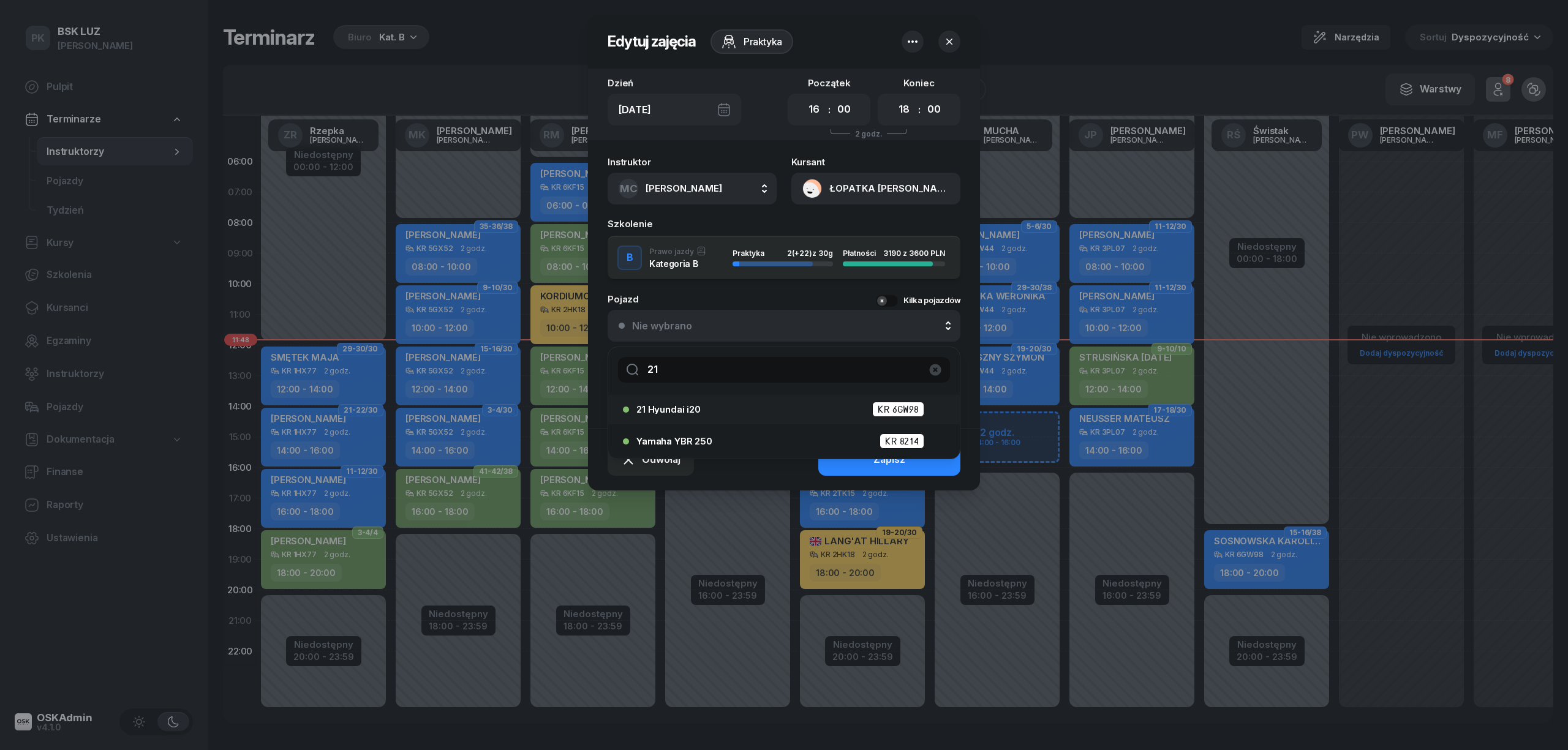
type input "21"
click at [705, 409] on div "21 Hyundai i20 KR 6GW98" at bounding box center [787, 409] width 301 height 15
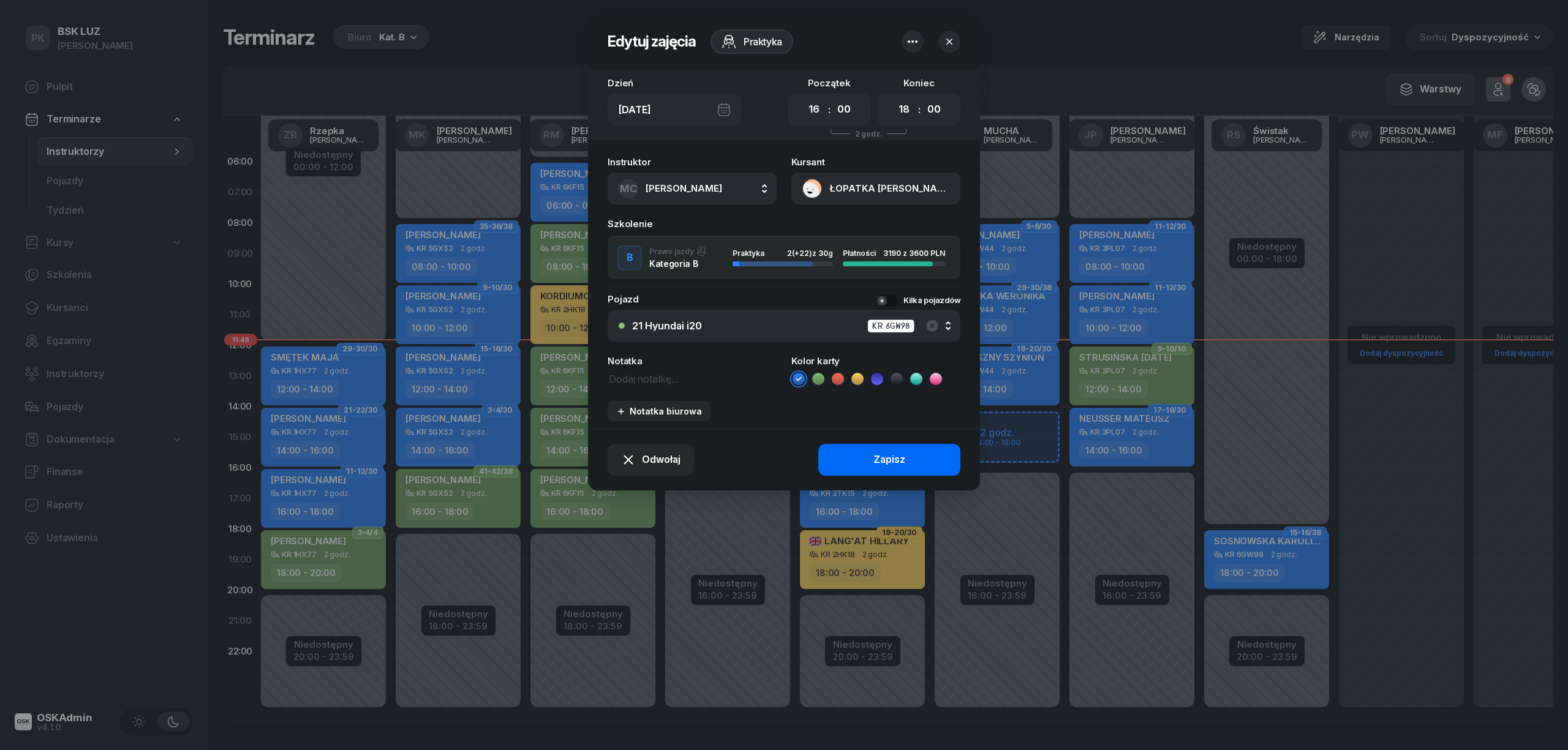
click at [868, 455] on button "Zapisz" at bounding box center [889, 460] width 142 height 32
